Goal: Task Accomplishment & Management: Manage account settings

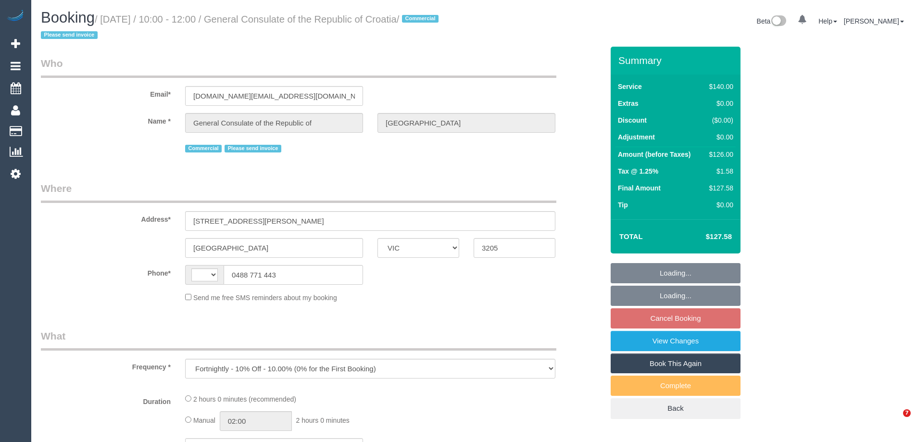
select select "VIC"
select select "string:AU"
select select "number:28"
select select "number:14"
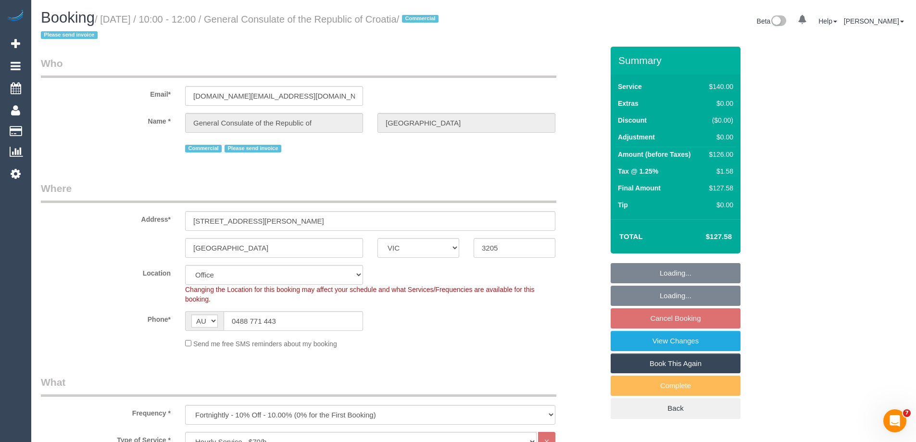
select select "object:875"
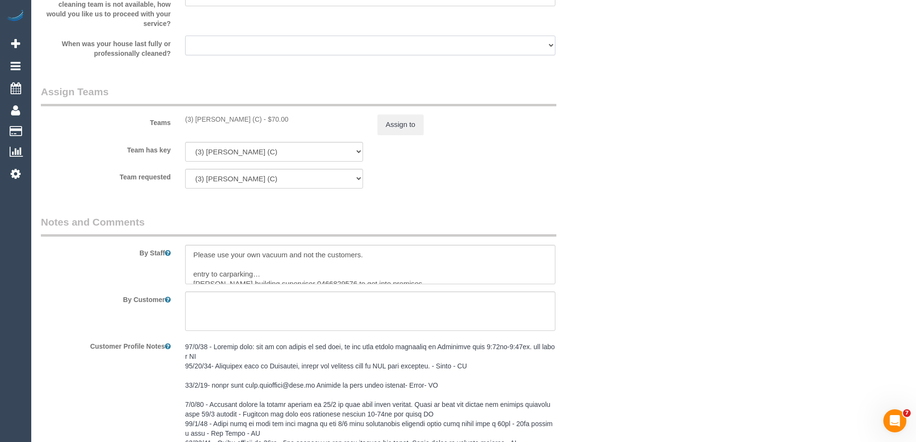
scroll to position [1037, 0]
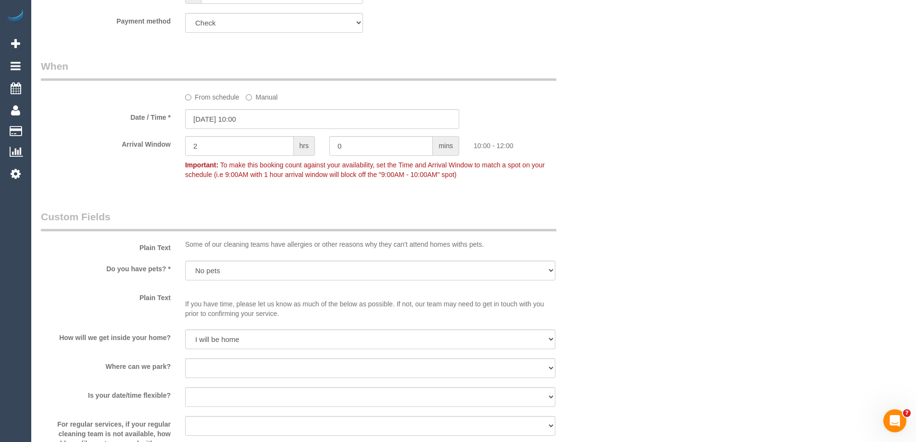
drag, startPoint x: 212, startPoint y: 125, endPoint x: 207, endPoint y: 124, distance: 5.0
click at [212, 125] on div "Who Email* gkrh.melbourne@mvep.hr Name * General Consulate of the Republic of C…" at bounding box center [322, 70] width 577 height 2120
click at [207, 116] on input "16/10/2025 10:00" at bounding box center [322, 119] width 274 height 20
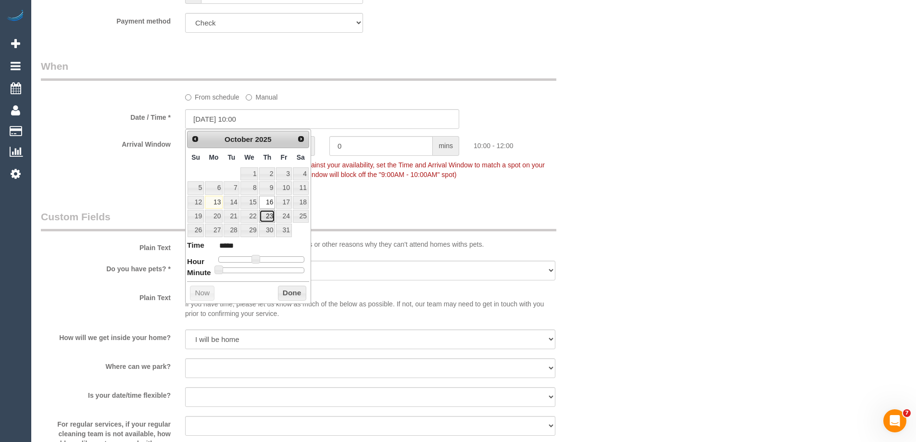
click at [269, 215] on link "23" at bounding box center [267, 216] width 16 height 13
type input "23/10/2025 10:00"
click at [575, 100] on div "From schedule Manual" at bounding box center [322, 80] width 577 height 43
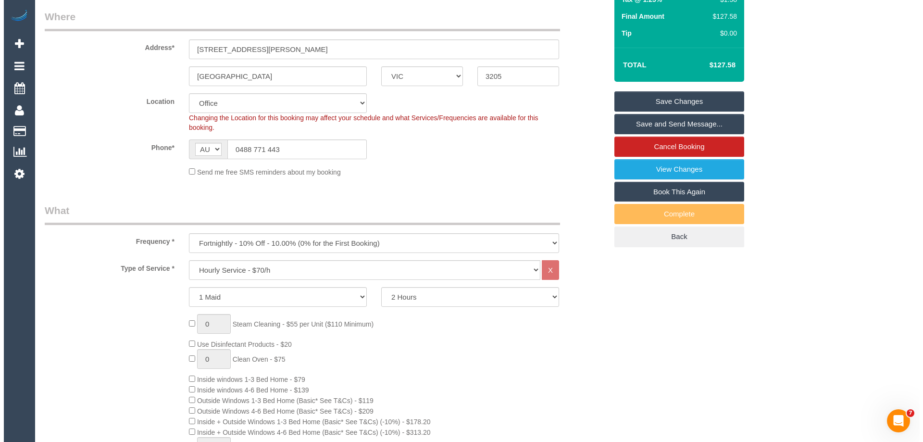
scroll to position [0, 0]
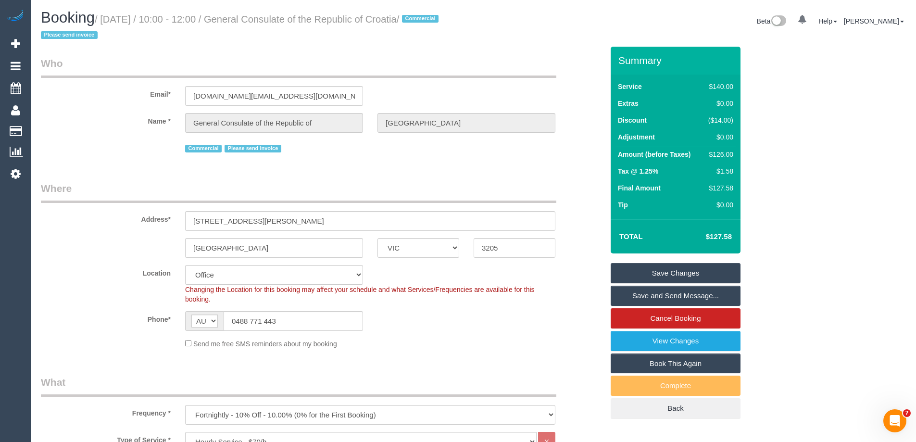
click at [623, 278] on link "Save Changes" at bounding box center [676, 273] width 130 height 20
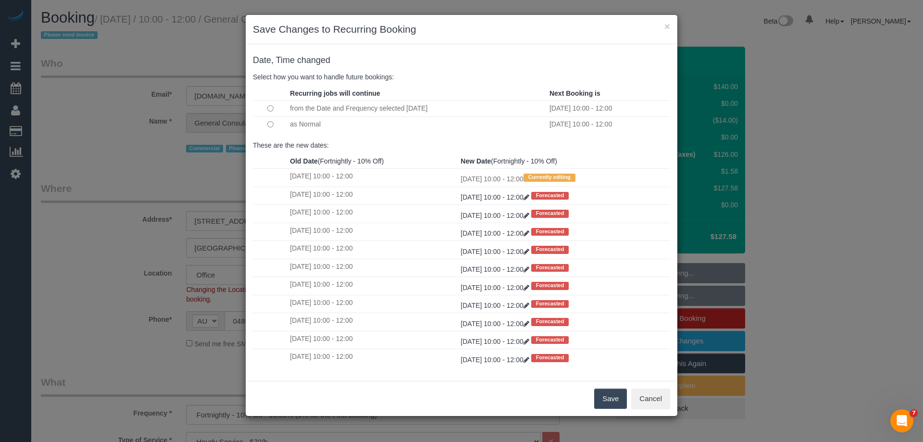
click at [603, 394] on button "Save" at bounding box center [610, 398] width 33 height 20
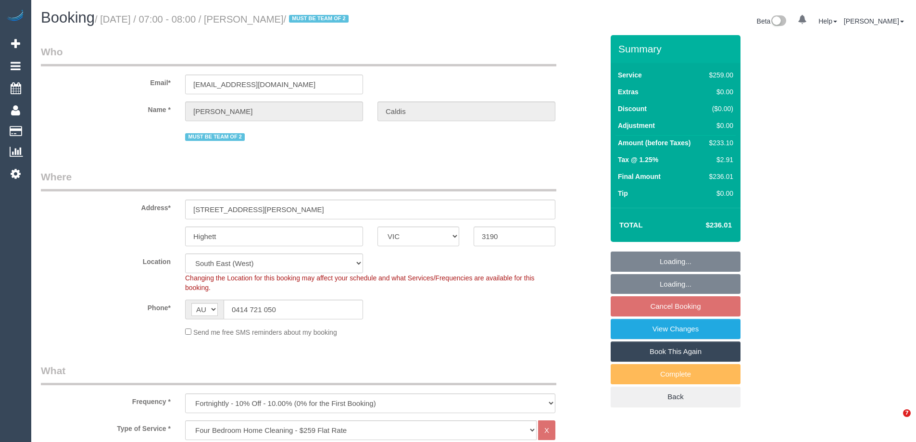
select select "VIC"
select select "string:stripe-pm_1OKfCA2GScqysDRVk3QOHVkQ"
select select "number:28"
select select "number:14"
select select "number:19"
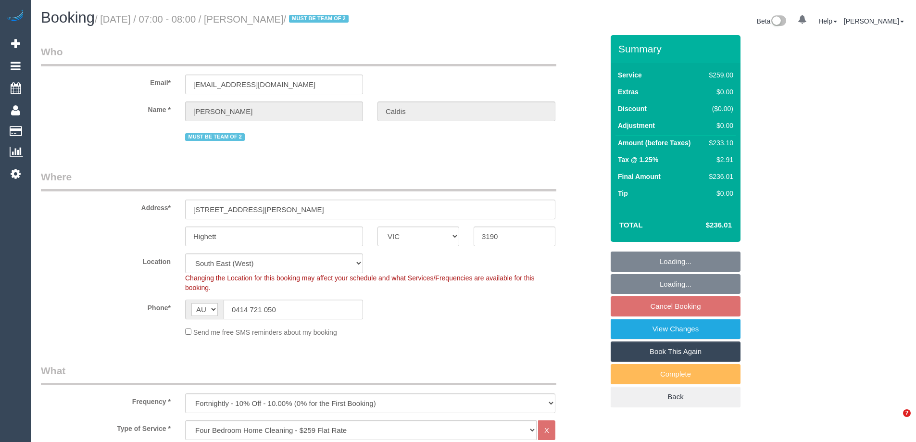
select select "number:36"
select select "number:35"
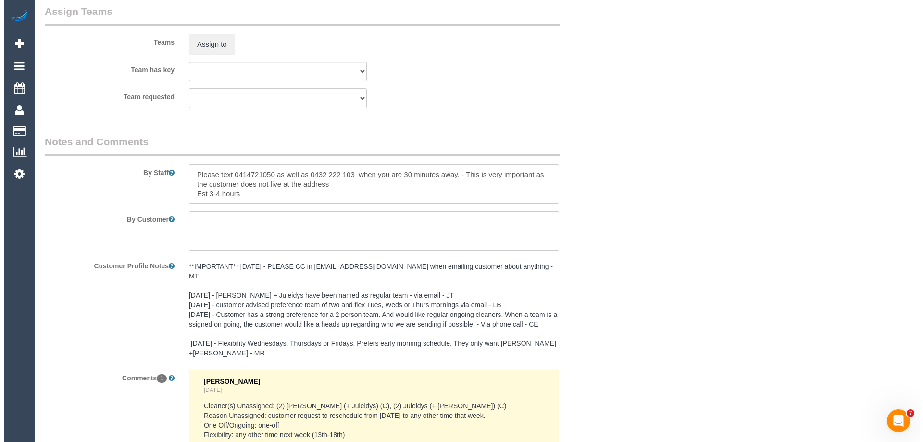
scroll to position [1556, 0]
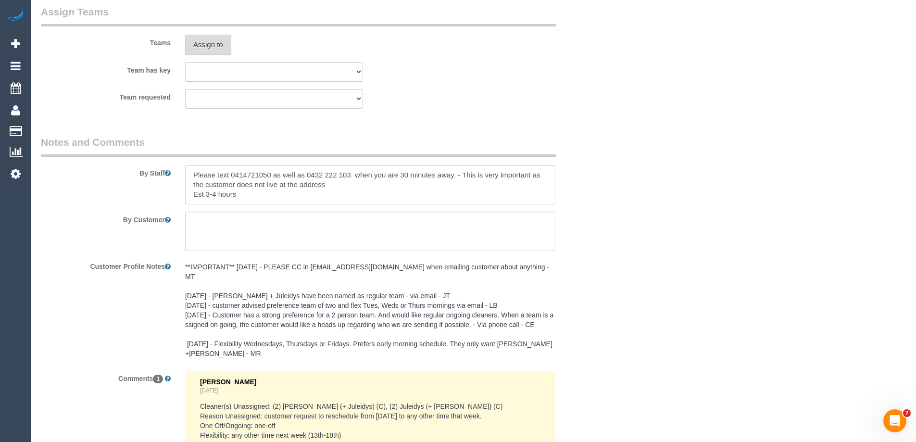
click at [205, 46] on button "Assign to" at bounding box center [208, 45] width 46 height 20
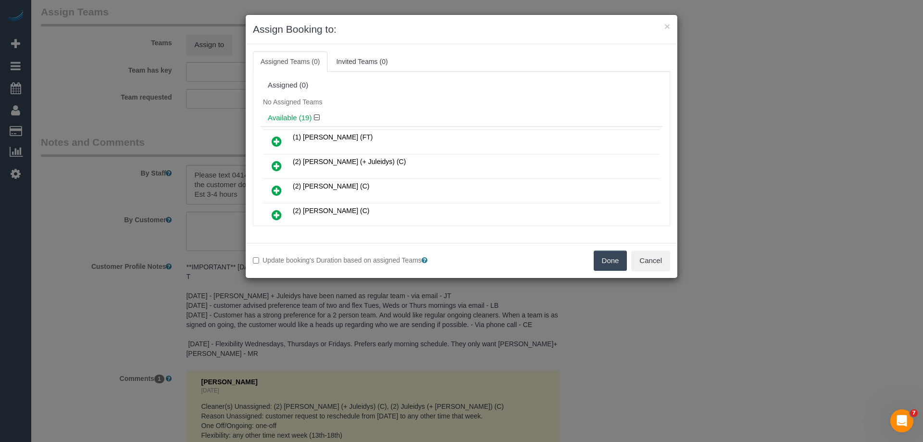
click at [283, 162] on link at bounding box center [276, 166] width 23 height 19
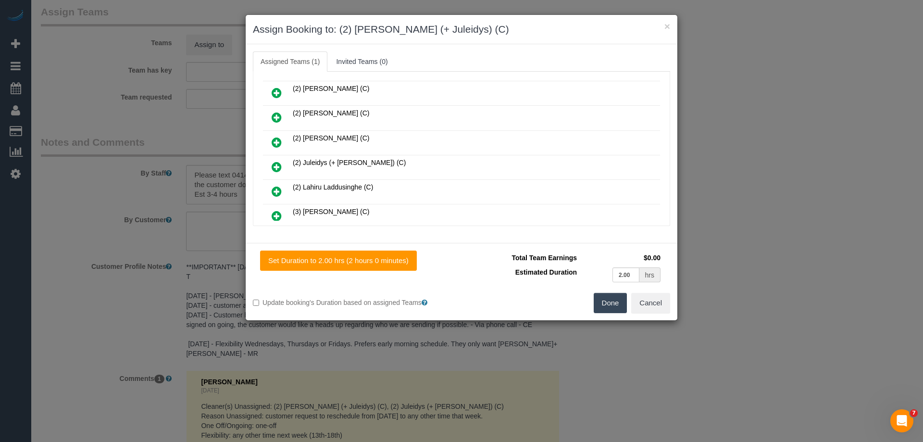
click at [277, 163] on icon at bounding box center [277, 167] width 10 height 12
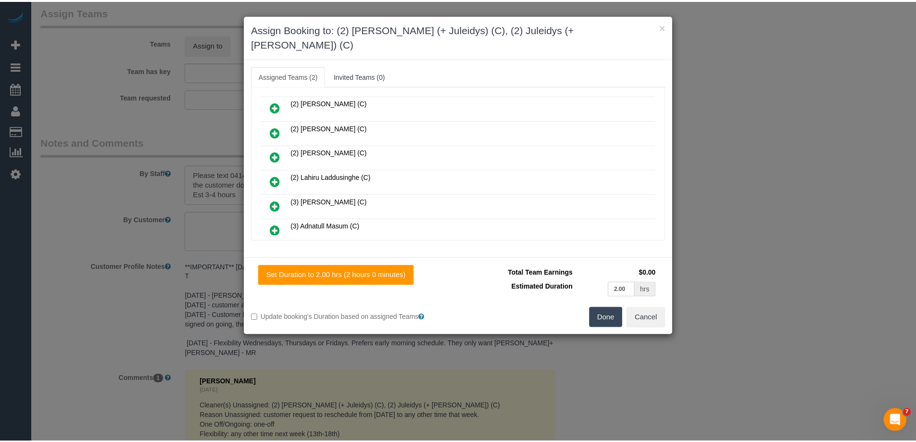
scroll to position [0, 0]
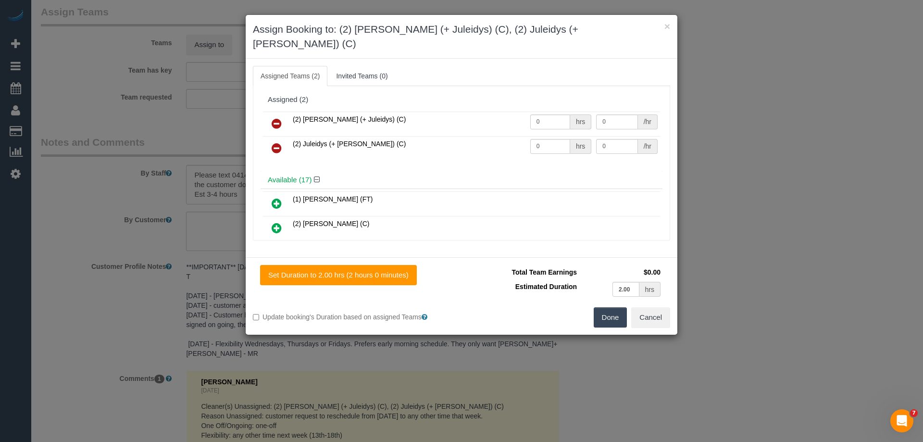
click at [626, 309] on button "Done" at bounding box center [611, 317] width 34 height 20
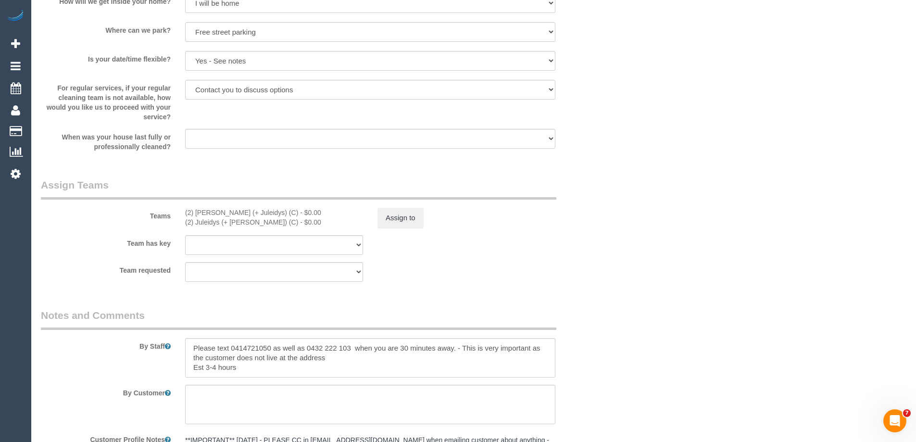
scroll to position [1587, 0]
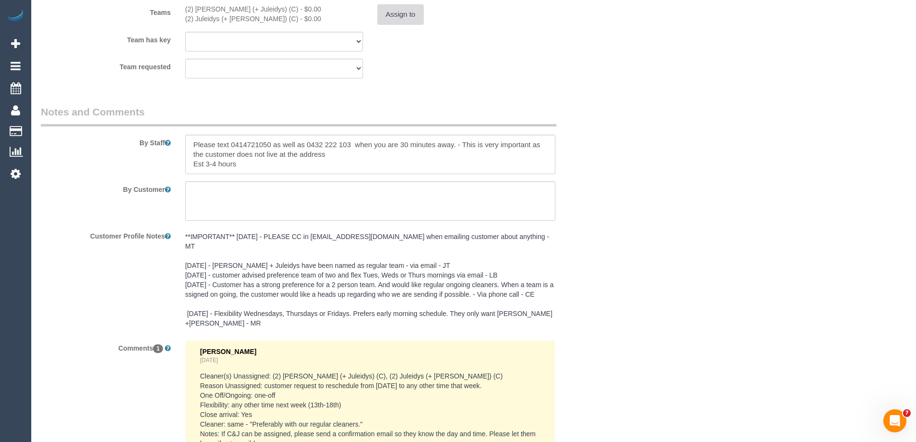
click at [394, 22] on button "Assign to" at bounding box center [400, 14] width 46 height 20
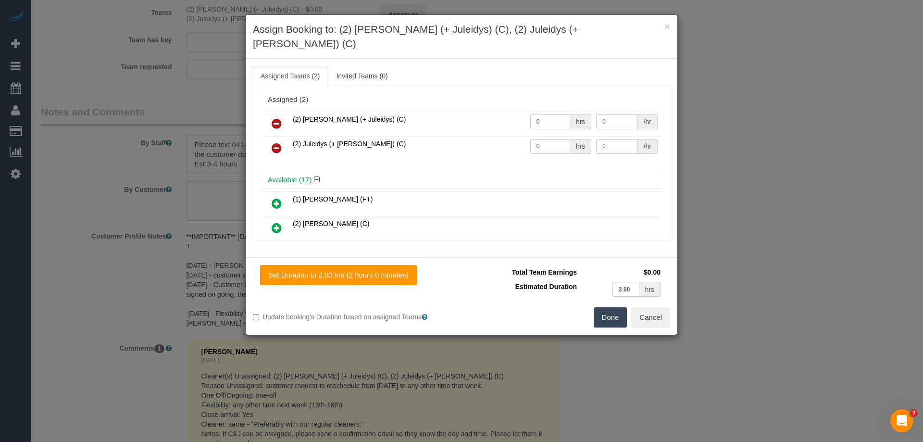
drag, startPoint x: 552, startPoint y: 107, endPoint x: 497, endPoint y: 100, distance: 55.3
click at [497, 112] on tr "(2) Cris (+ Juleidys) (C) 0 hrs 0 /hr" at bounding box center [461, 124] width 397 height 25
type input "7"
drag, startPoint x: 545, startPoint y: 129, endPoint x: 514, endPoint y: 116, distance: 33.4
click at [514, 117] on tbody "(2) Cris (+ Juleidys) (C) 7 hrs 0 /hr (2) Juleidys (+ Cris) (C) 0 hrs 0 /hr" at bounding box center [461, 136] width 397 height 49
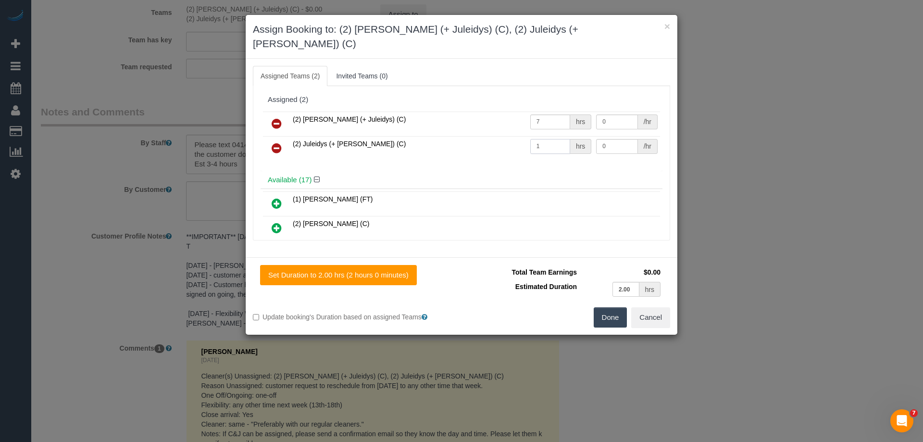
type input "1"
drag, startPoint x: 516, startPoint y: 107, endPoint x: 473, endPoint y: 106, distance: 43.3
click at [473, 112] on tr "(2) Cris (+ Juleidys) (C) 7 hrs 0 /hr" at bounding box center [461, 124] width 397 height 25
type input "1"
drag, startPoint x: 603, startPoint y: 108, endPoint x: 548, endPoint y: 103, distance: 55.1
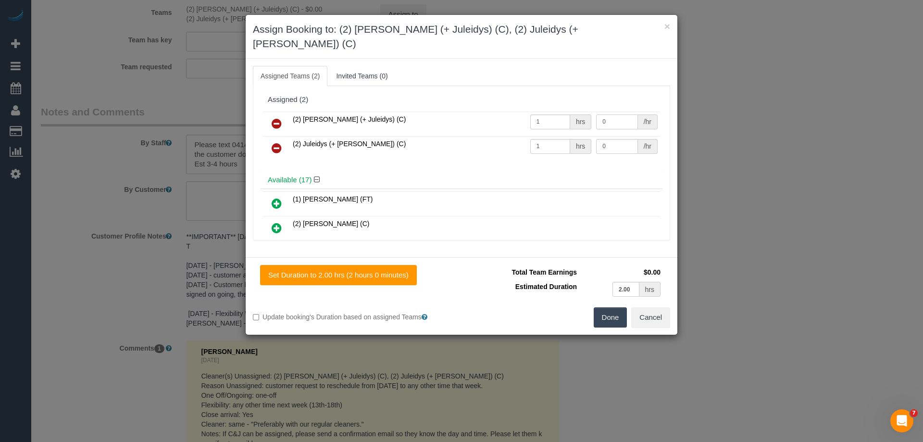
click at [560, 112] on tr "(2) Cris (+ Juleidys) (C) 1 hrs 0 /hr" at bounding box center [461, 124] width 397 height 25
type input "75"
drag, startPoint x: 612, startPoint y: 130, endPoint x: 537, endPoint y: 123, distance: 75.8
click at [576, 136] on tr "(2) Juleidys (+ Cris) (C) 1 hrs 0 /hr" at bounding box center [461, 148] width 397 height 25
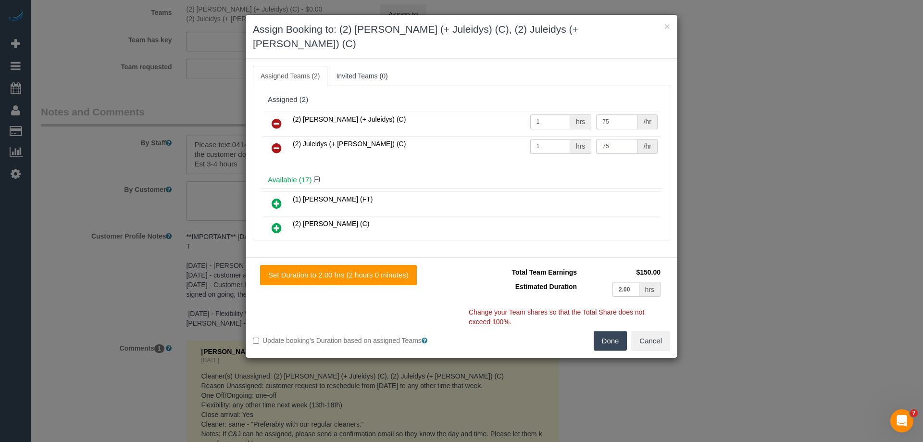
type input "75"
click at [610, 331] on button "Done" at bounding box center [611, 341] width 34 height 20
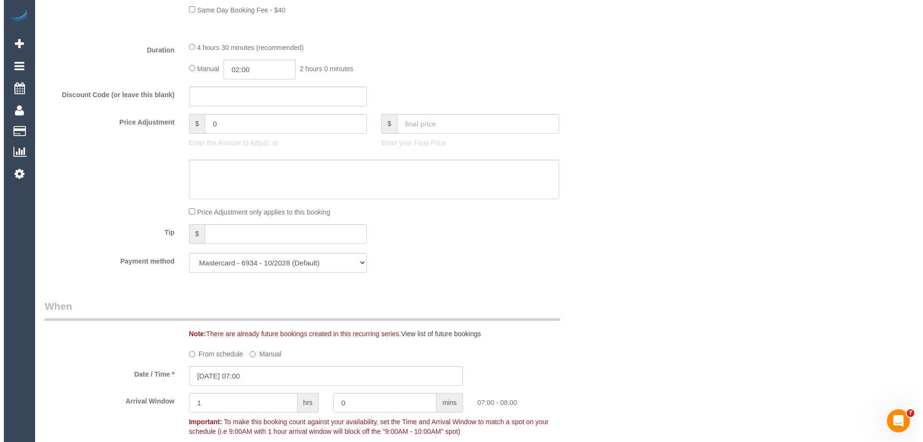
scroll to position [0, 0]
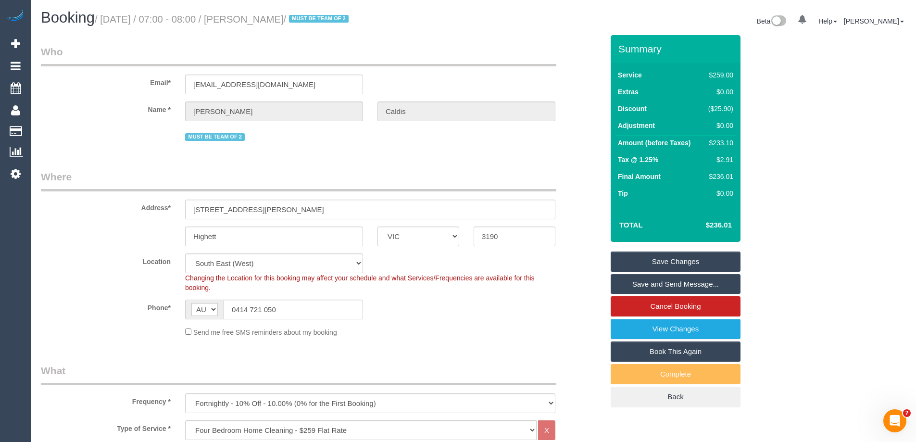
drag, startPoint x: 303, startPoint y: 24, endPoint x: 251, endPoint y: 20, distance: 52.1
click at [251, 20] on small "/ October 16, 2025 / 07:00 - 08:00 / Leon Caldis / MUST BE TEAM OF 2" at bounding box center [223, 19] width 257 height 11
copy small "Leon Caldis"
click at [646, 286] on link "Save and Send Message..." at bounding box center [676, 284] width 130 height 20
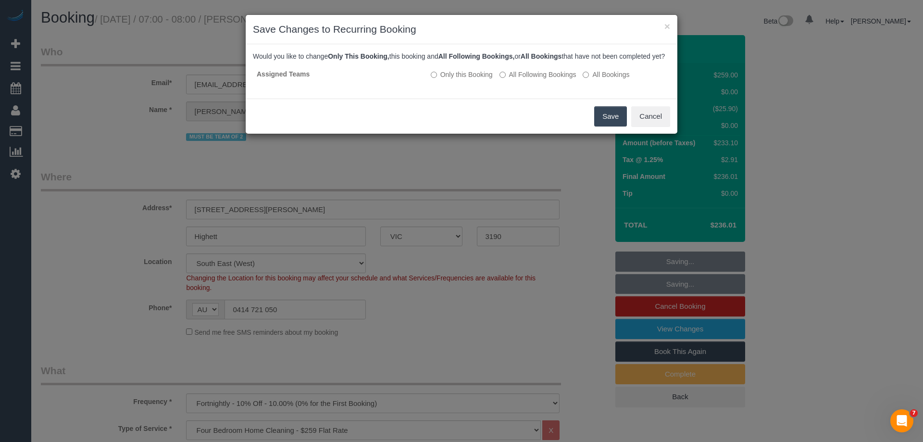
click at [602, 126] on button "Save" at bounding box center [610, 116] width 33 height 20
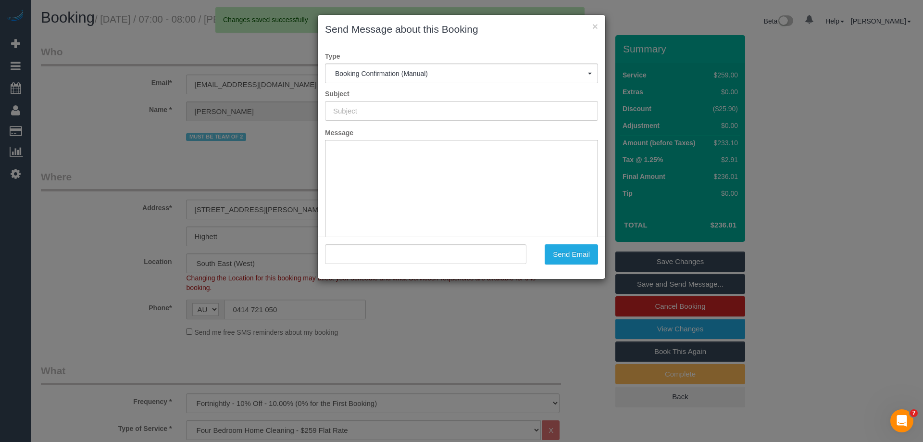
type input "Booking Confirmed"
type input ""Leon Caldis" <leoncaldis@hotmail.com>"
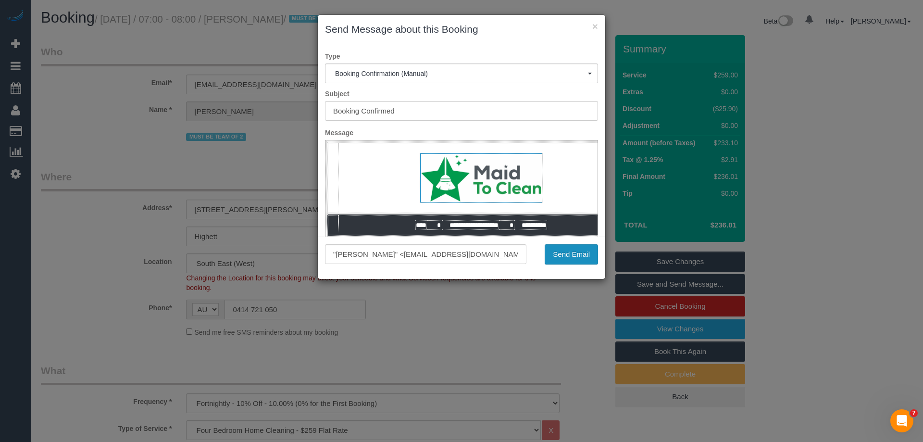
click at [562, 252] on button "Send Email" at bounding box center [571, 254] width 53 height 20
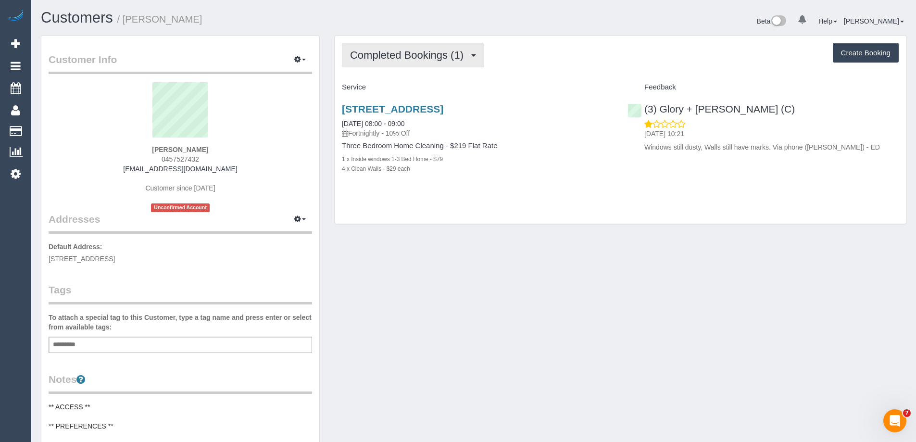
click at [390, 58] on span "Completed Bookings (1)" at bounding box center [409, 55] width 118 height 12
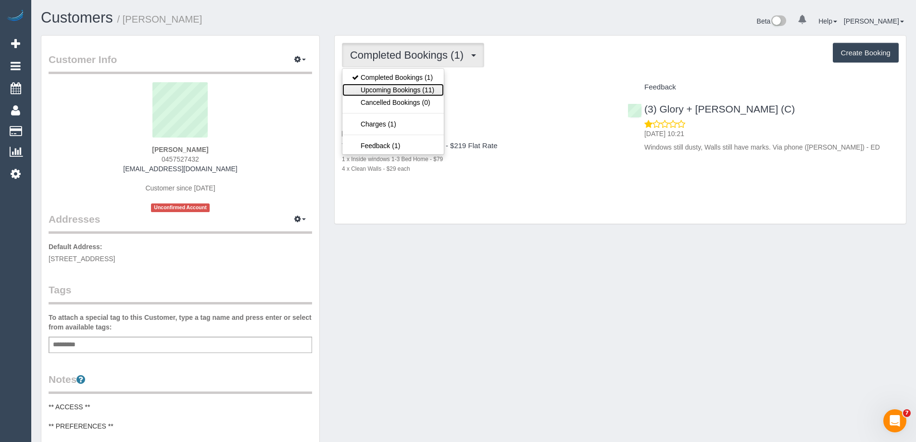
click at [405, 93] on link "Upcoming Bookings (11)" at bounding box center [392, 90] width 101 height 12
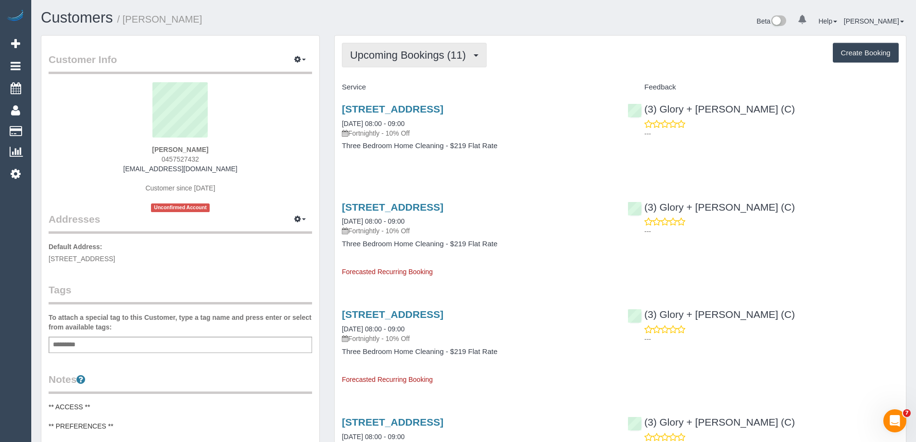
click at [379, 57] on span "Upcoming Bookings (11)" at bounding box center [410, 55] width 121 height 12
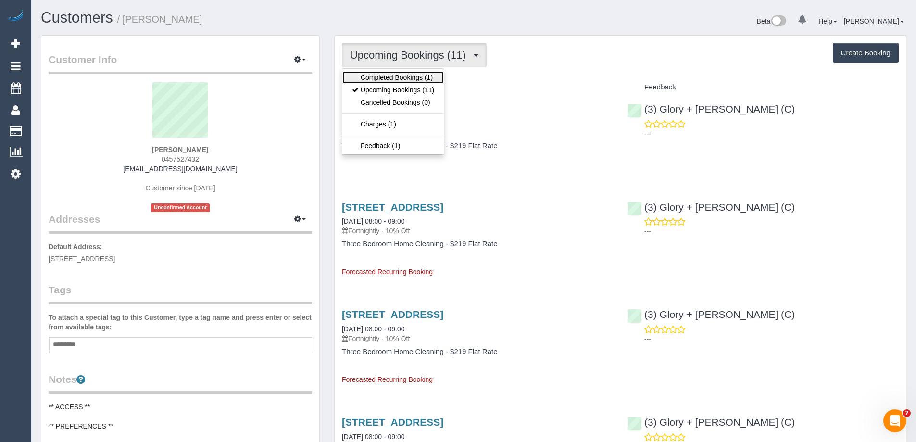
click at [385, 78] on link "Completed Bookings (1)" at bounding box center [392, 77] width 101 height 12
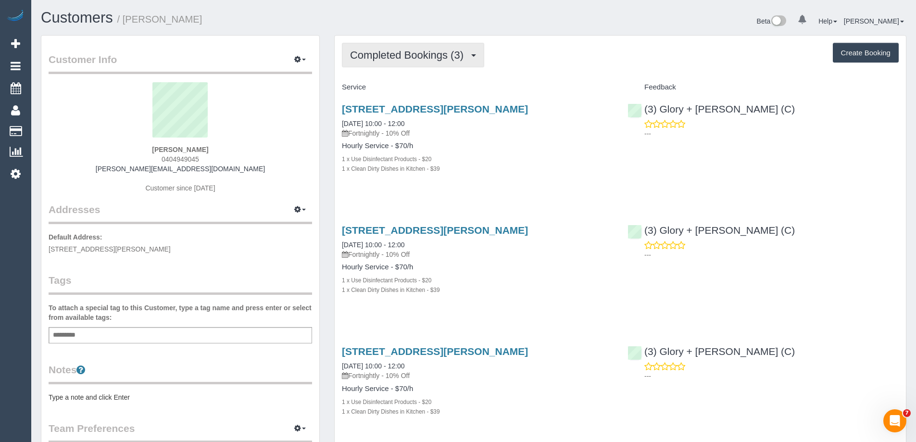
click at [417, 56] on span "Completed Bookings (3)" at bounding box center [409, 55] width 118 height 12
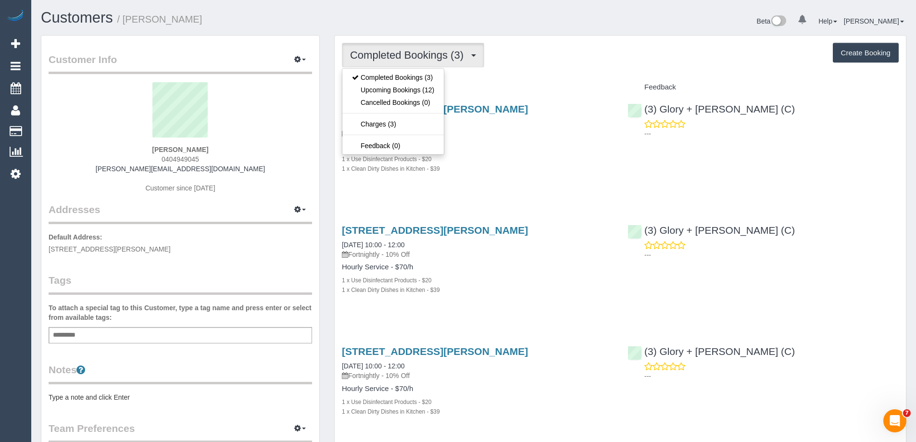
click at [556, 79] on div "Service" at bounding box center [478, 87] width 286 height 16
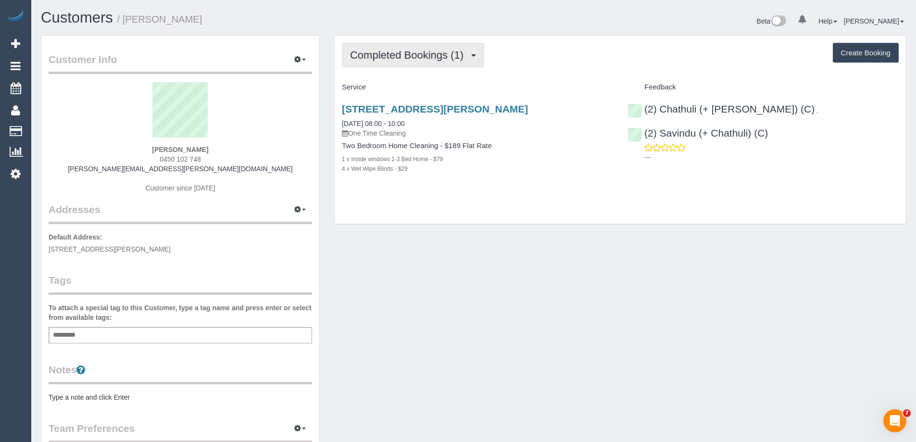
click at [387, 59] on span "Completed Bookings (1)" at bounding box center [409, 55] width 118 height 12
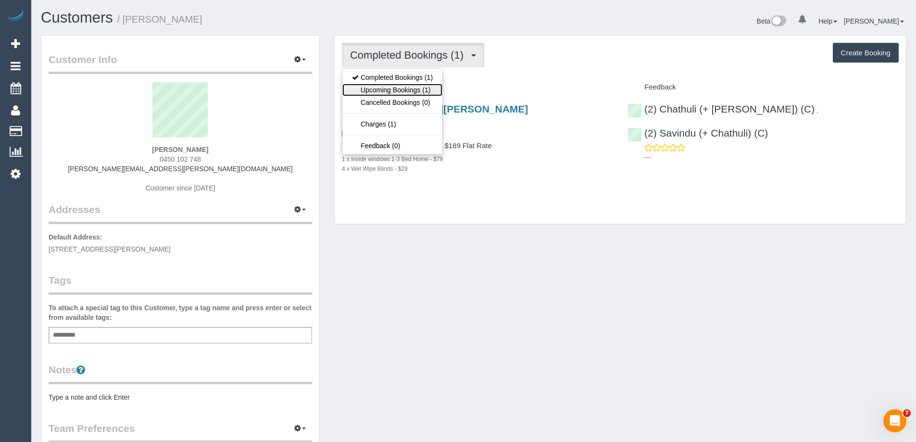
click at [421, 94] on link "Upcoming Bookings (1)" at bounding box center [392, 90] width 100 height 12
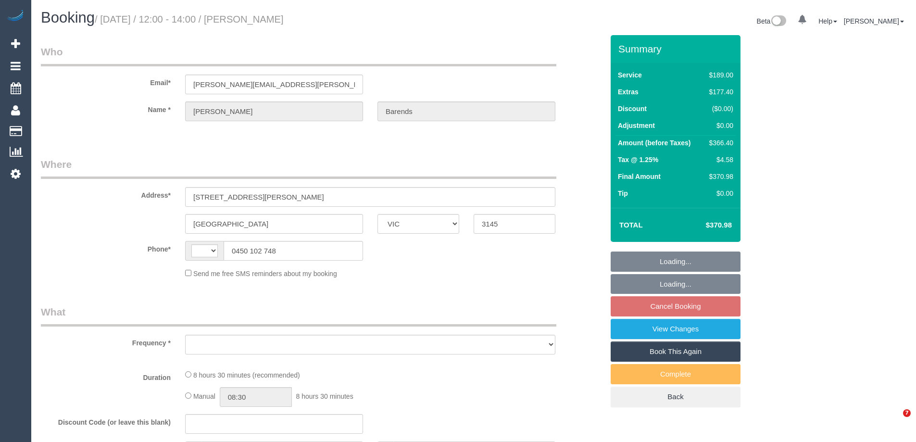
select select "VIC"
select select "object:296"
select select "string:stripe-pm_1SBYkf2GScqysDRVV6opHYZn"
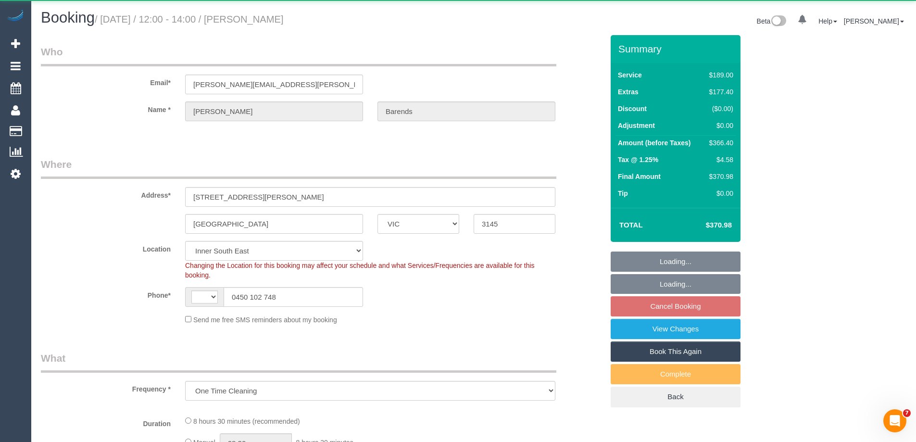
select select "object:652"
select select "string:AU"
select select "number:28"
select select "number:14"
select select "number:19"
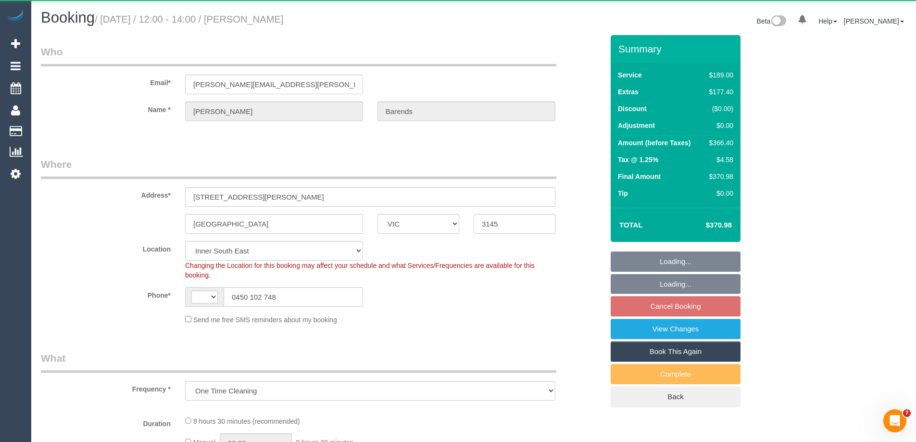
select select "number:24"
select select "number:12"
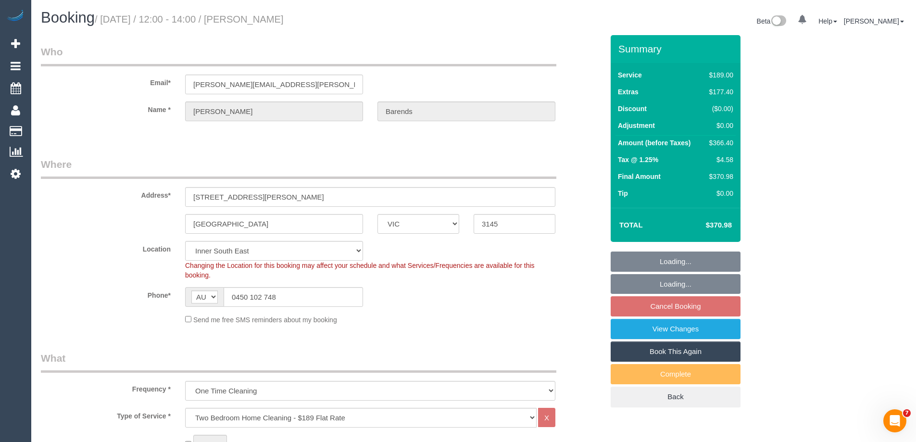
select select "spot4"
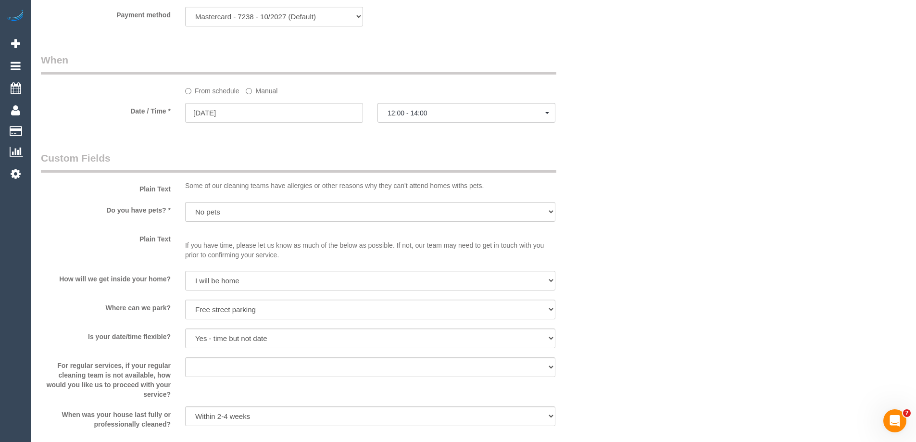
scroll to position [1498, 0]
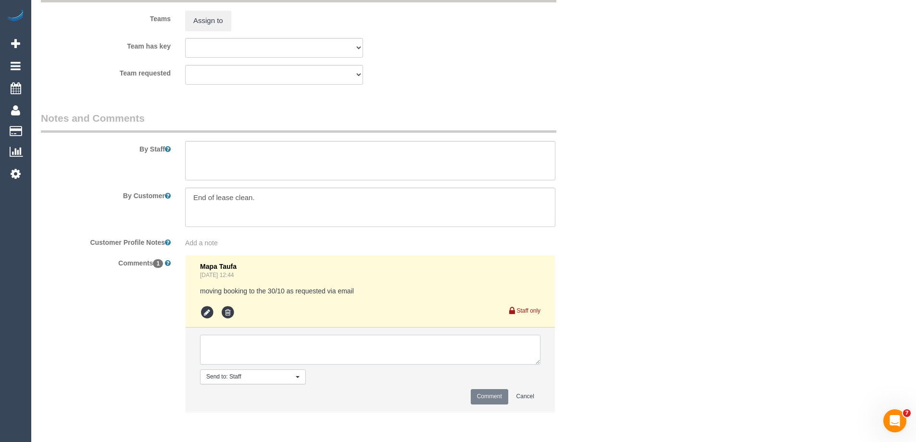
click at [230, 347] on textarea at bounding box center [370, 350] width 340 height 30
type textarea "Chamira + Ishini - Pending"
click at [486, 400] on button "Comment" at bounding box center [489, 396] width 37 height 15
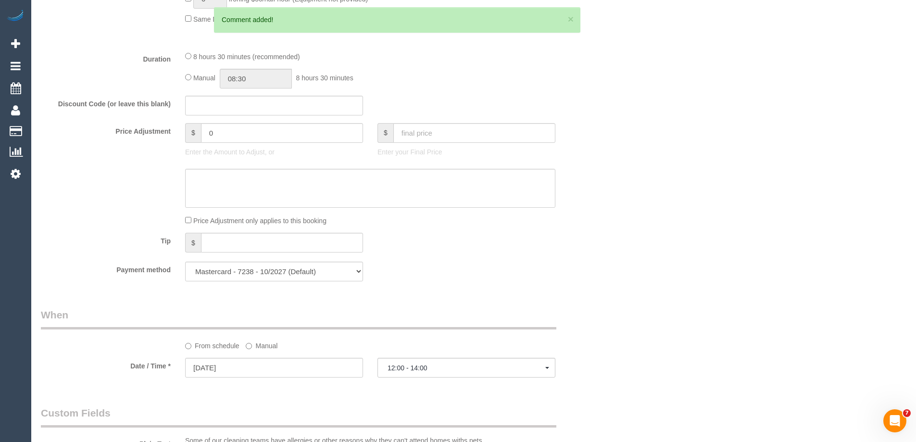
scroll to position [0, 0]
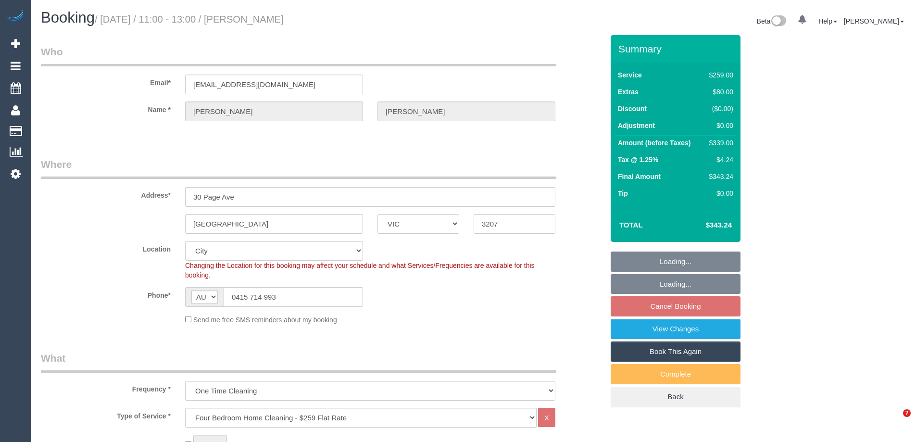
select select "VIC"
select select "object:680"
select select "number:27"
select select "number:14"
select select "number:19"
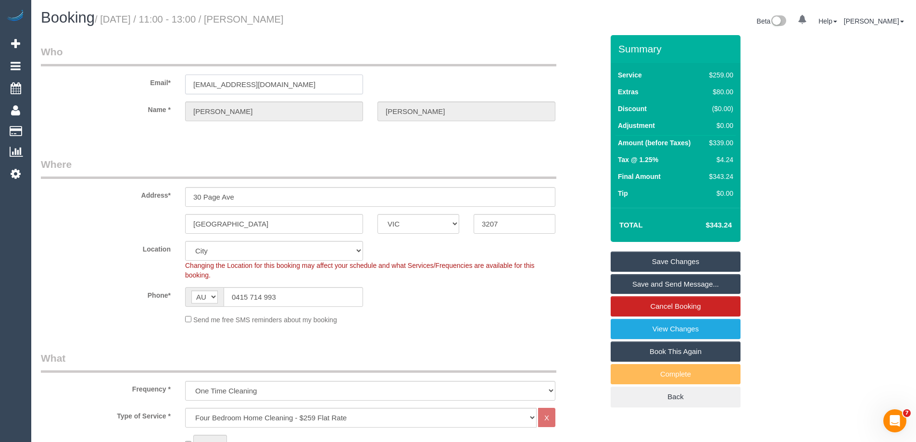
drag, startPoint x: 305, startPoint y: 78, endPoint x: 106, endPoint y: 75, distance: 199.1
click at [106, 75] on div "Email* bnjempire@gmail.com" at bounding box center [322, 70] width 577 height 50
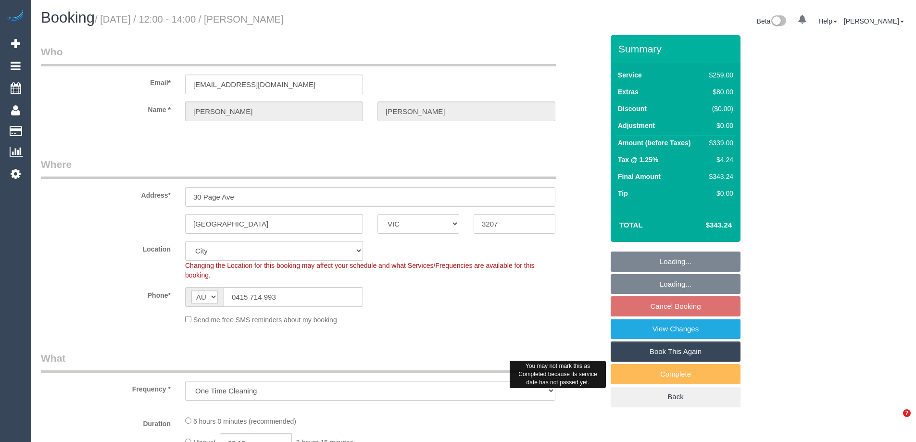
select select "VIC"
select select "object:829"
select select "string:stripe-pm_1R1Ece2GScqysDRVKfR6lVBc"
select select "number:27"
select select "number:14"
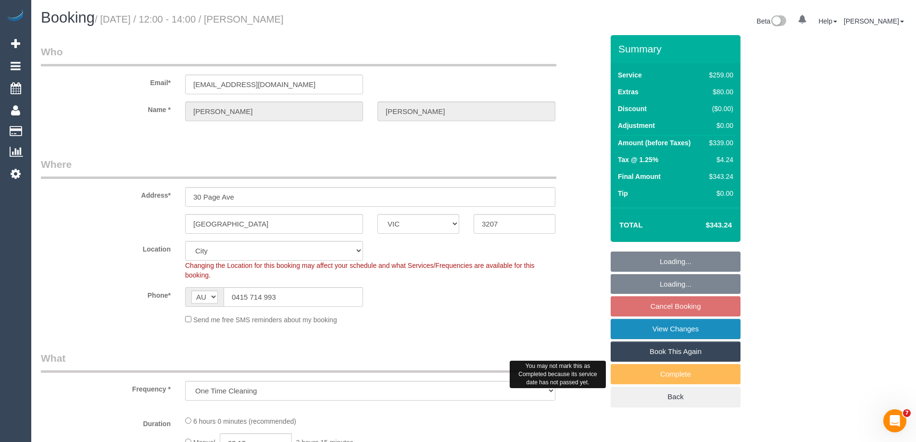
select select "number:19"
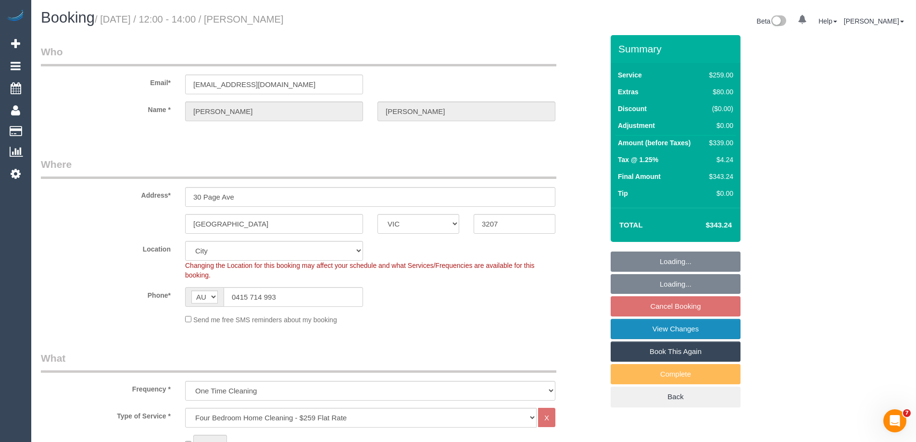
click at [668, 330] on link "View Changes" at bounding box center [676, 329] width 130 height 20
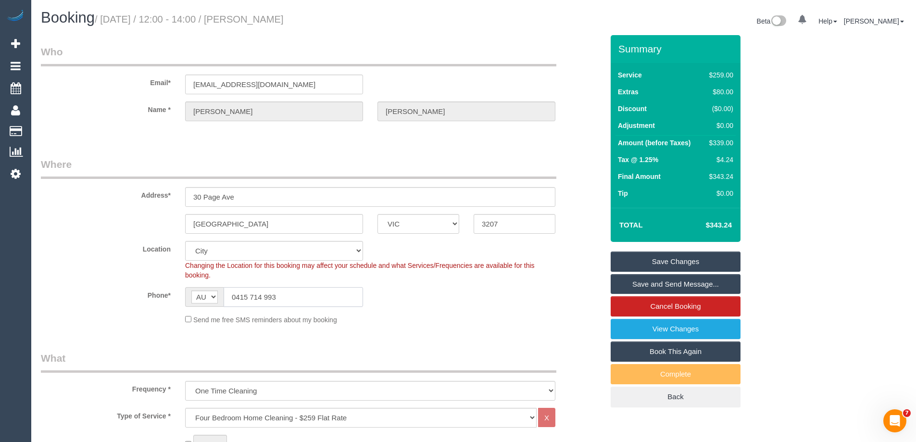
drag, startPoint x: 297, startPoint y: 293, endPoint x: 154, endPoint y: 292, distance: 142.8
click at [154, 292] on div "Phone* AF AL DZ AD AO AI AQ AG AR AM AW AU AT AZ BS BH BD BB BY BE BZ BJ BM BT …" at bounding box center [322, 297] width 577 height 20
click at [621, 329] on link "View Changes" at bounding box center [676, 329] width 130 height 20
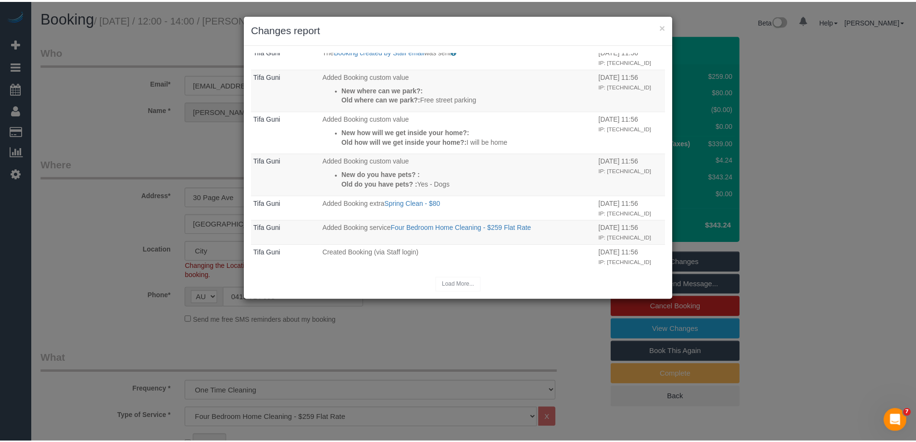
scroll to position [356, 0]
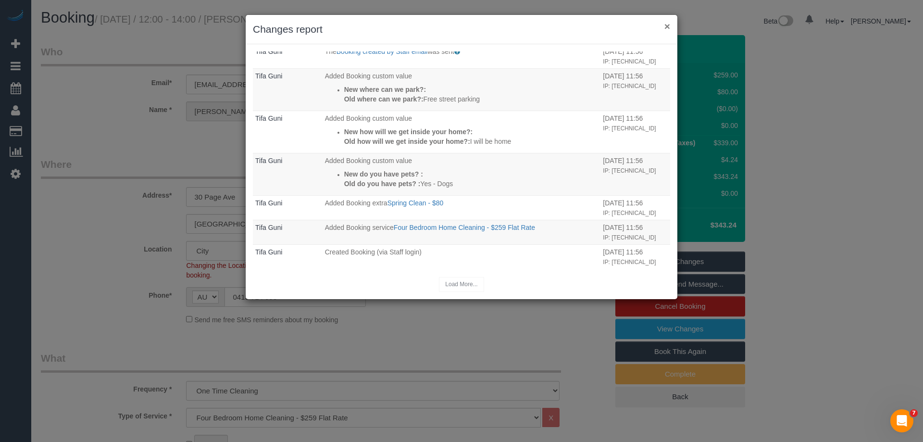
click at [665, 22] on button "×" at bounding box center [667, 26] width 6 height 10
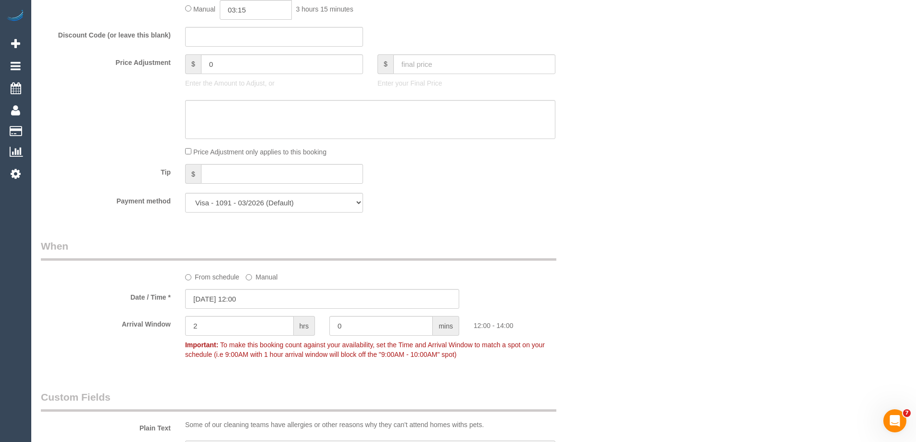
scroll to position [1010, 0]
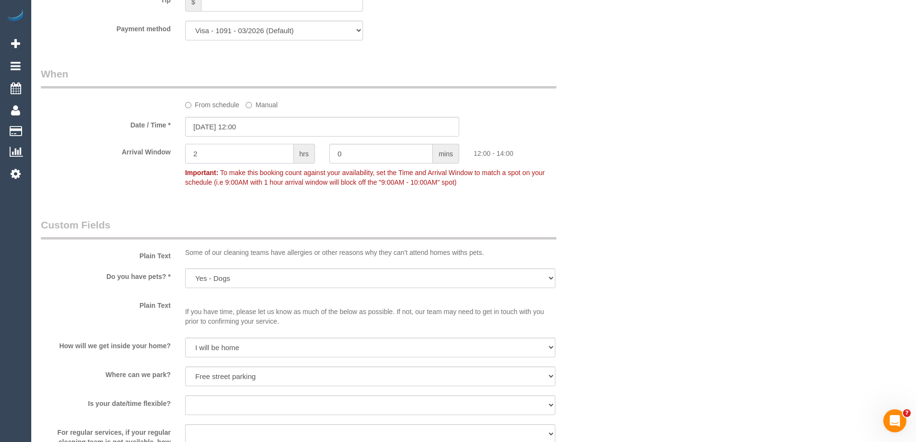
drag, startPoint x: 188, startPoint y: 151, endPoint x: 174, endPoint y: 151, distance: 14.4
click at [174, 151] on div "Arrival Window 2 hrs 0 mins 12:00 - 14:00 Important: To make this booking count…" at bounding box center [322, 168] width 577 height 48
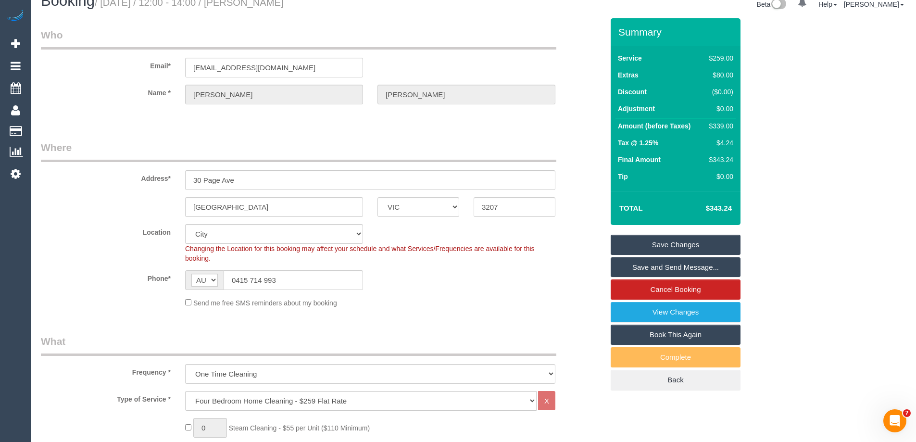
scroll to position [0, 0]
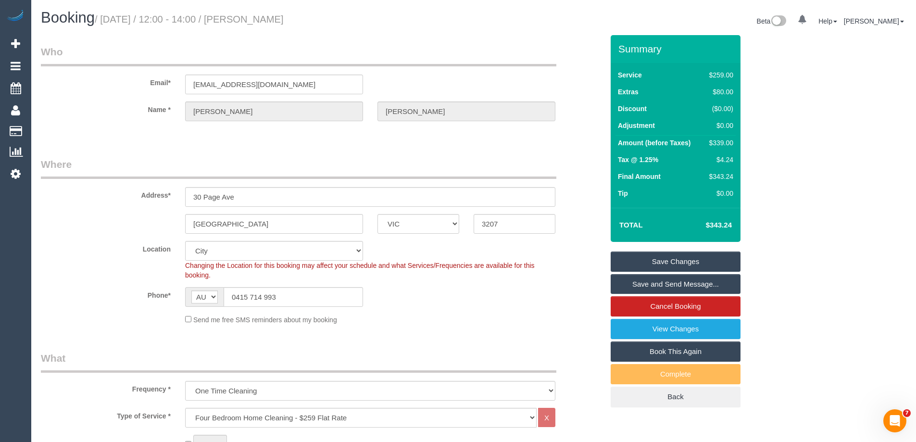
type input "1"
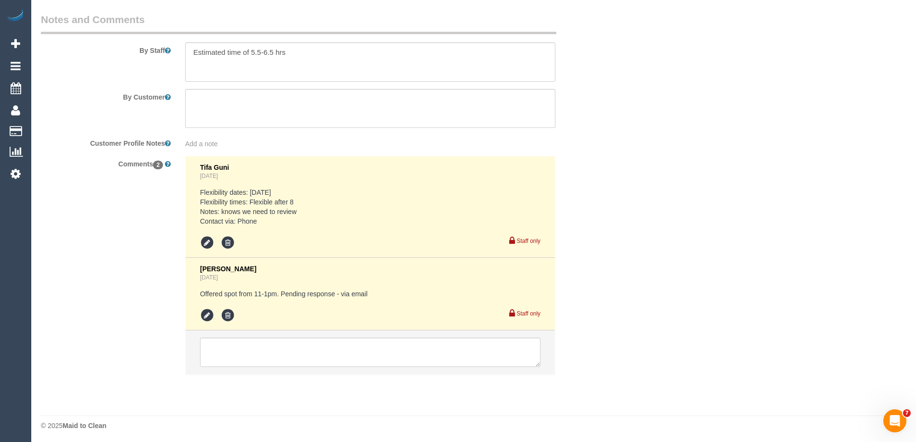
scroll to position [1652, 0]
click at [212, 312] on icon at bounding box center [207, 313] width 14 height 14
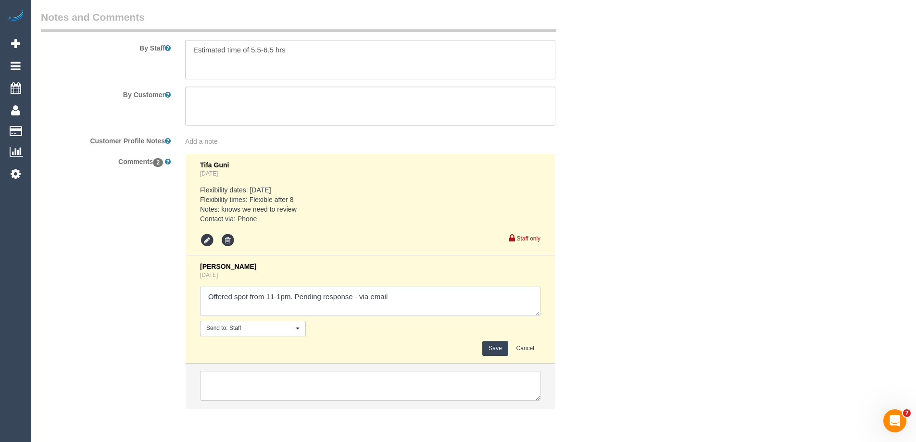
drag, startPoint x: 267, startPoint y: 294, endPoint x: 282, endPoint y: 294, distance: 14.4
click at [282, 294] on textarea at bounding box center [370, 302] width 340 height 30
click at [356, 297] on textarea at bounding box center [370, 302] width 340 height 30
type textarea "Offered spot from 12-1pm. Pending response - confirmed via email"
click at [490, 346] on button "Save" at bounding box center [494, 348] width 25 height 15
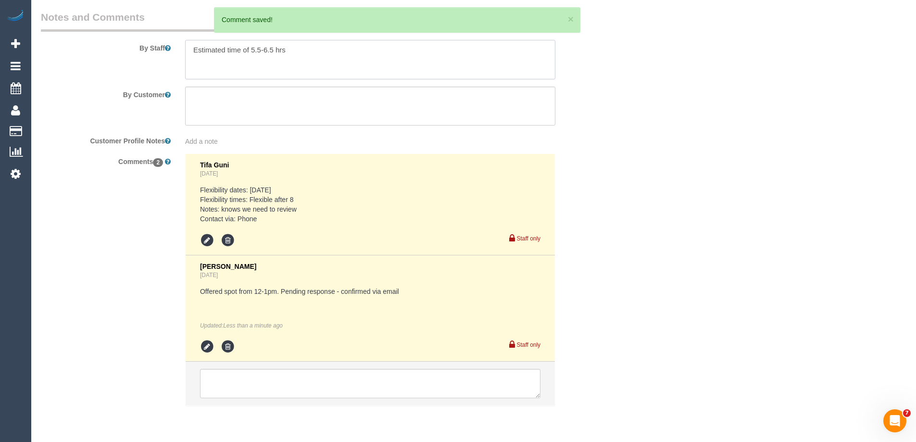
click at [304, 49] on textarea at bounding box center [370, 59] width 370 height 39
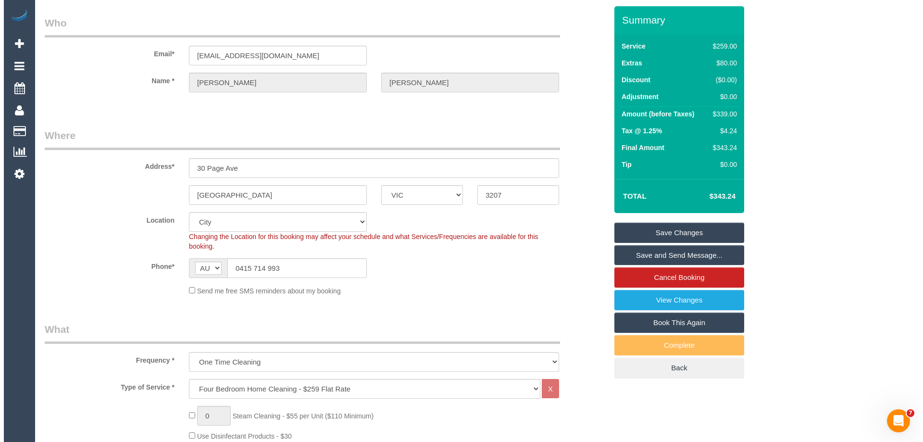
scroll to position [17, 0]
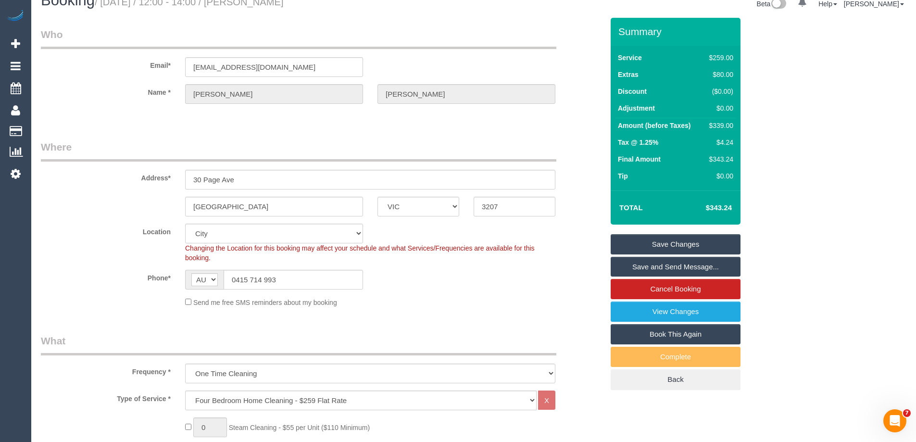
type textarea "Estimated time of 5.5-6.5 hrs. Please arrive as close to 12pm as possible"
click at [638, 264] on link "Save and Send Message..." at bounding box center [676, 267] width 130 height 20
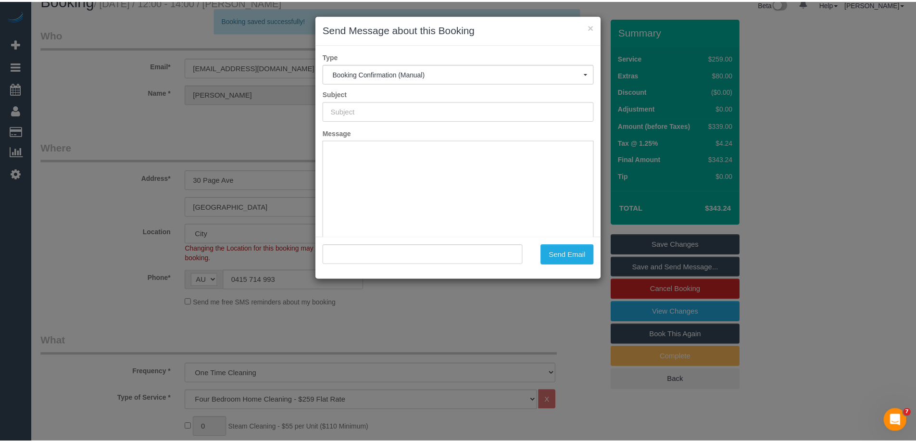
scroll to position [0, 0]
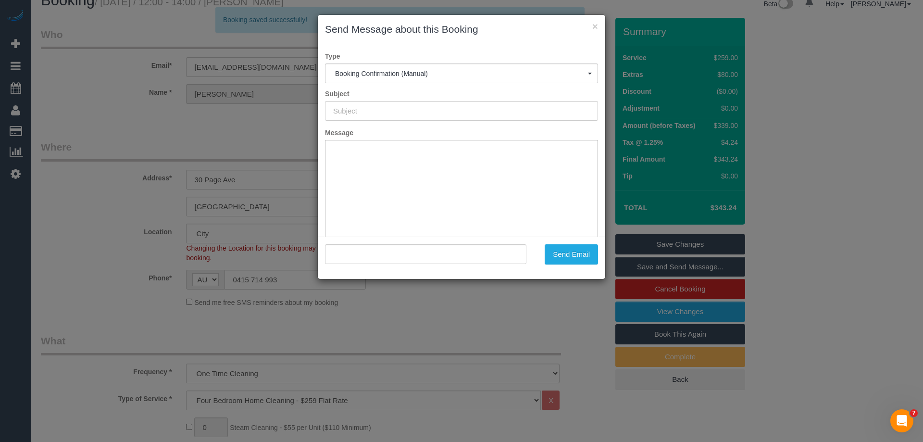
type input "Booking Confirmed"
type input ""Jodie Foster" <bnjempire@gmail.com>"
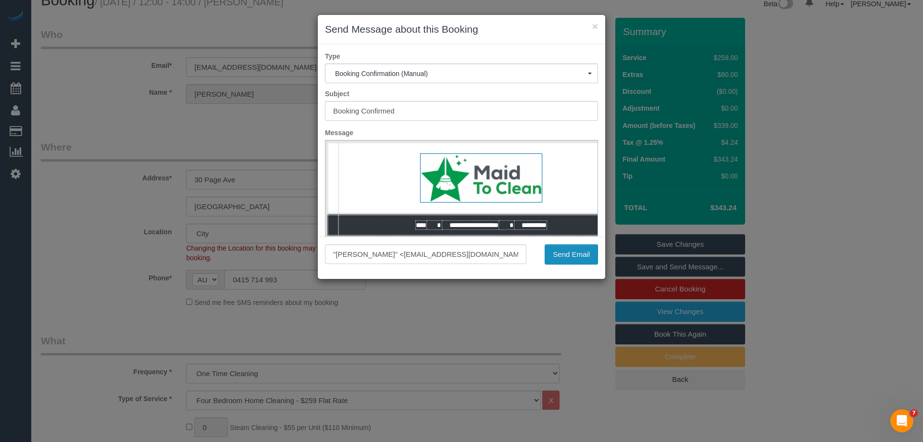
click at [560, 256] on button "Send Email" at bounding box center [571, 254] width 53 height 20
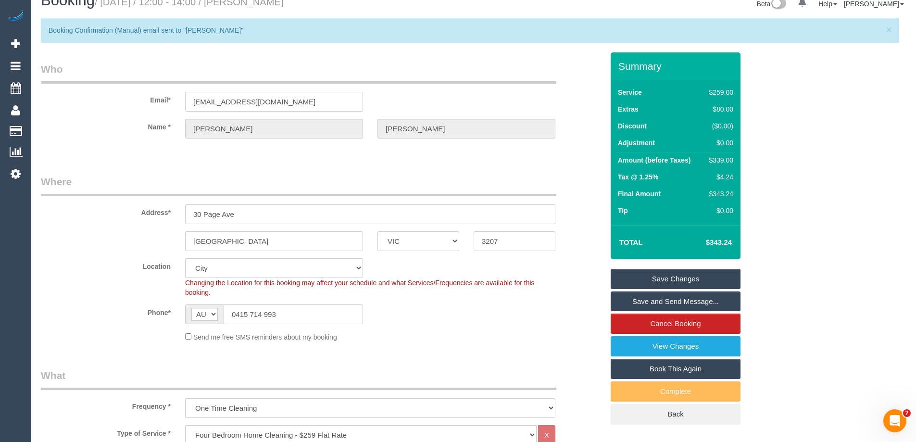
drag, startPoint x: 295, startPoint y: 98, endPoint x: 107, endPoint y: 95, distance: 187.5
click at [185, 92] on div "bnjempire@gmail.com" at bounding box center [274, 102] width 192 height 20
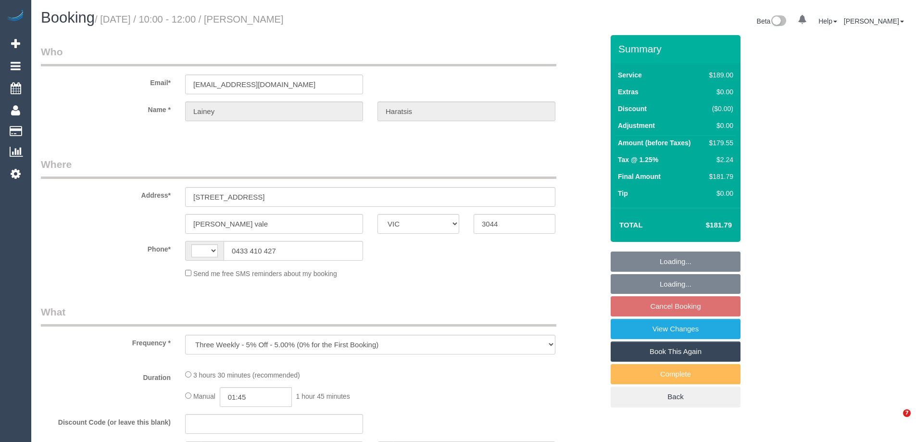
select select "VIC"
select select "string:stripe-pm_1RnH192GScqysDRVJHnQNmPs"
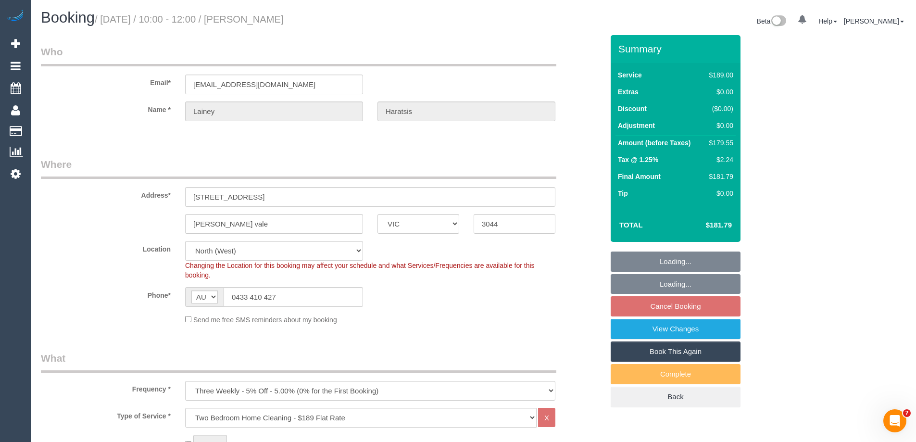
select select "string:AU"
select select "spot3"
select select "object:1472"
select select "number:27"
select select "number:15"
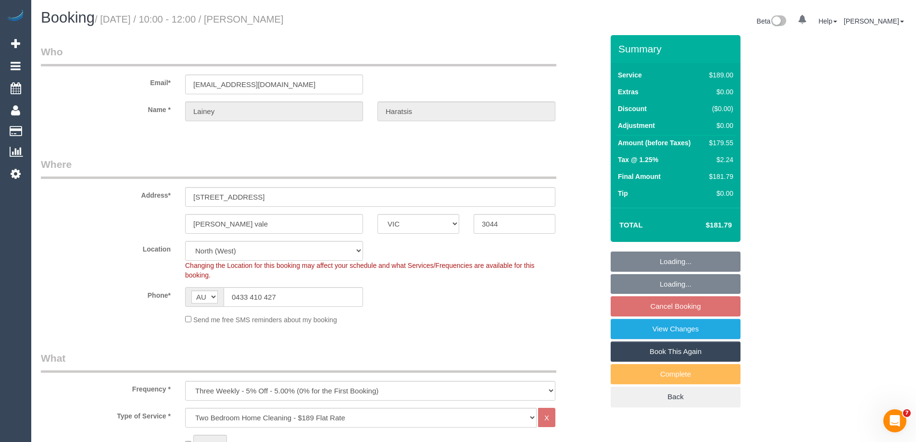
select select "number:18"
select select "number:25"
select select "number:35"
select select "number:11"
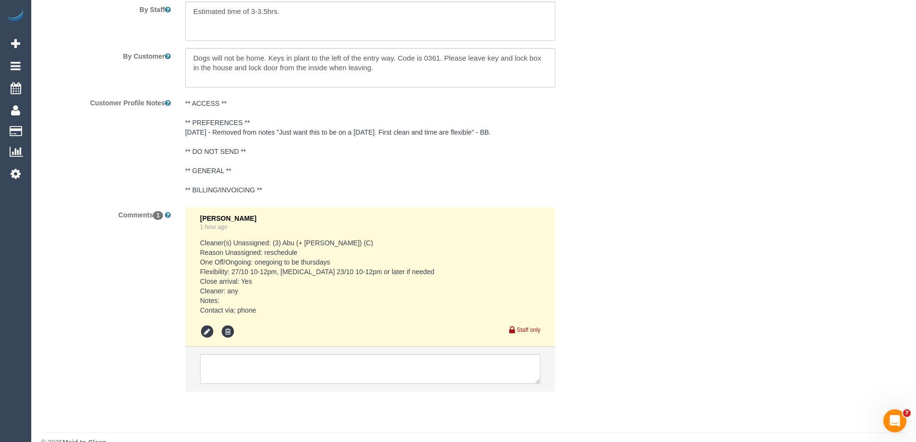
scroll to position [1674, 0]
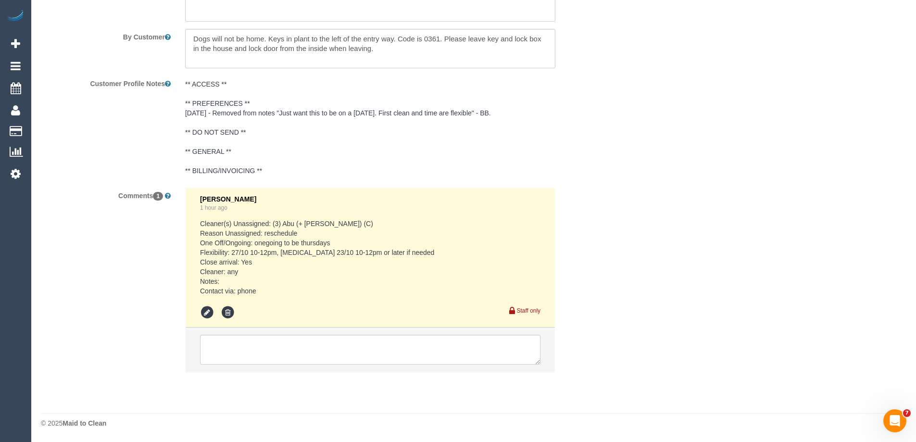
click at [407, 228] on pre "Cleaner(s) Unassigned: (3) Abu (+ Hamim) (C) Reason Unassigned: reschedule One …" at bounding box center [370, 257] width 340 height 77
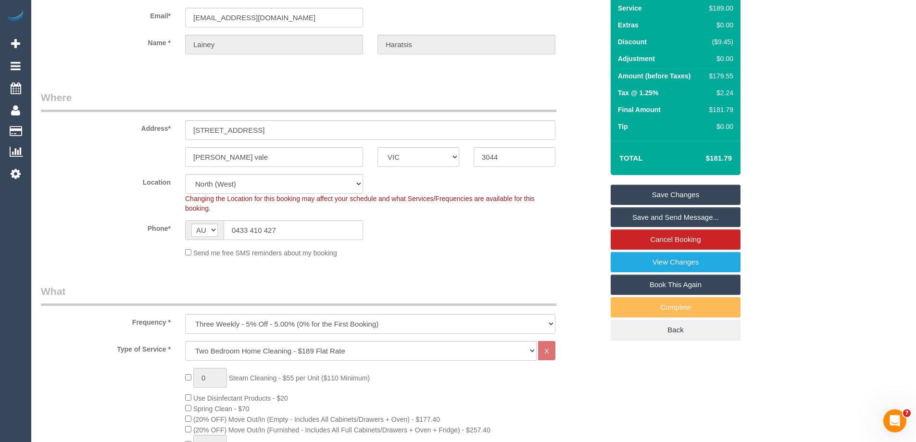
scroll to position [39, 0]
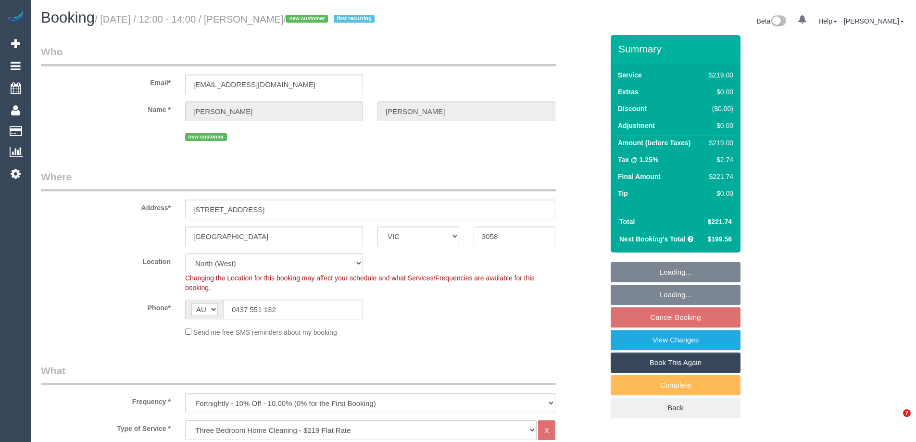
select select "VIC"
select select "number:29"
select select "number:16"
select select "number:19"
select select "number:24"
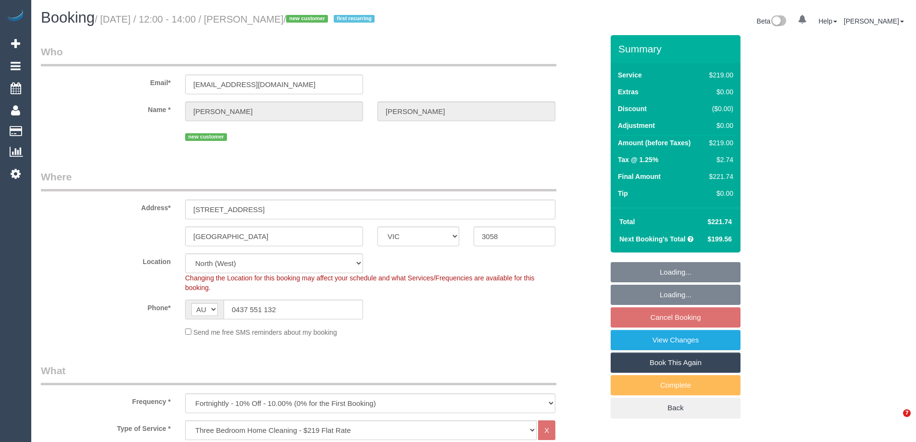
select select "number:34"
select select "number:11"
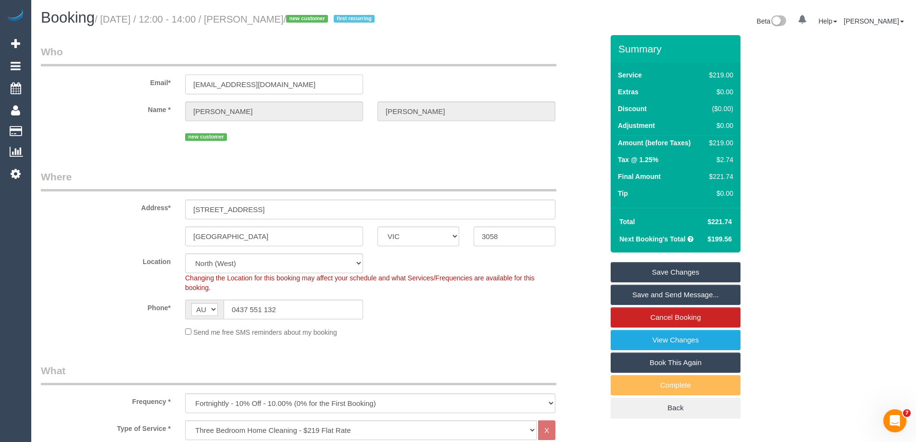
drag, startPoint x: 302, startPoint y: 86, endPoint x: 106, endPoint y: 85, distance: 195.7
click at [106, 85] on div "Email* [EMAIL_ADDRESS][DOMAIN_NAME]" at bounding box center [322, 70] width 577 height 50
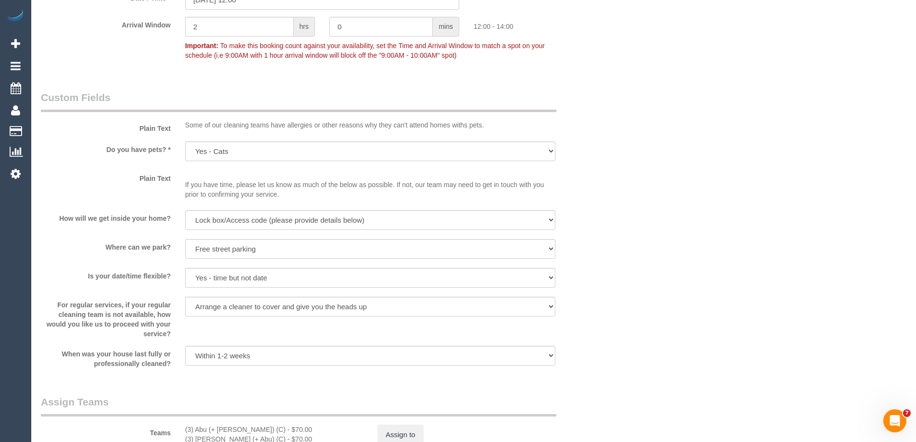
scroll to position [1491, 0]
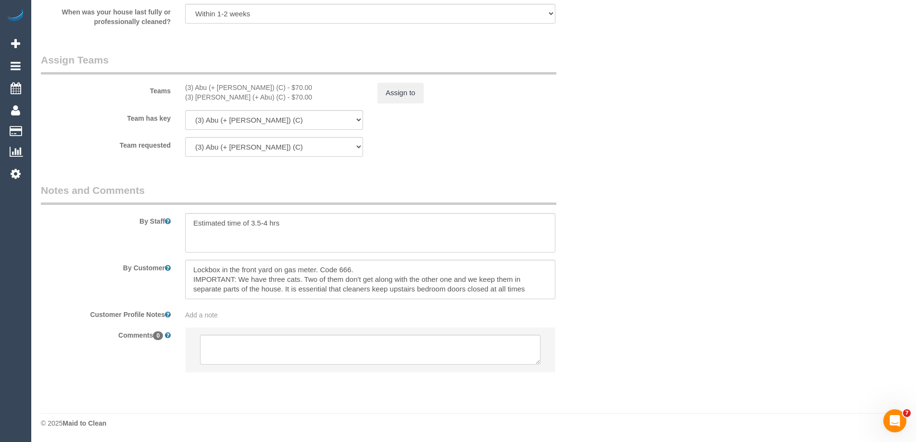
drag, startPoint x: 922, startPoint y: 57, endPoint x: 8, endPoint y: 21, distance: 914.2
click at [221, 343] on textarea at bounding box center [370, 350] width 340 height 30
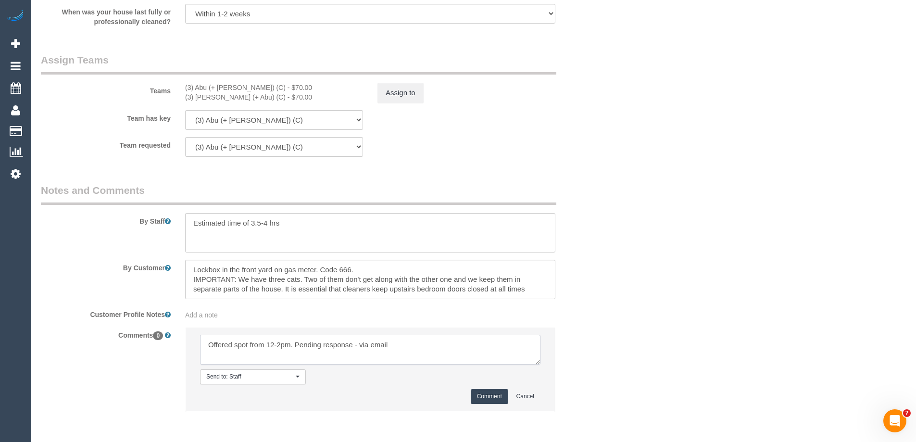
type textarea "Offered spot from 12-2pm. Pending response - via email"
click at [487, 397] on button "Comment" at bounding box center [489, 396] width 37 height 15
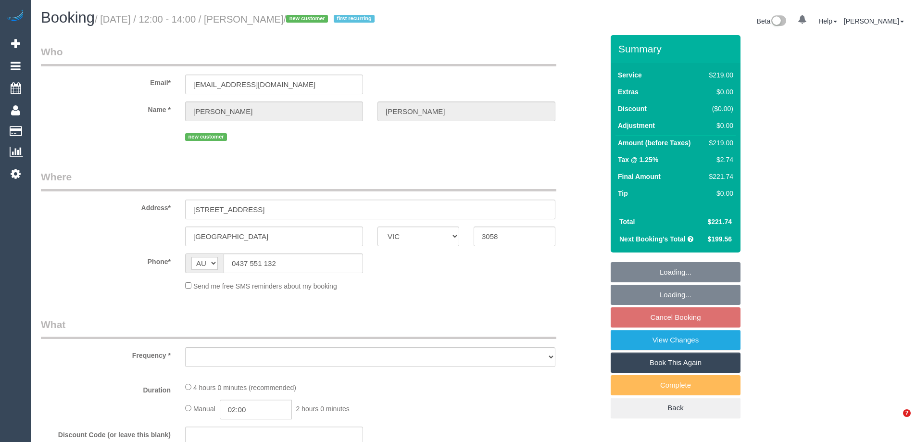
select select "VIC"
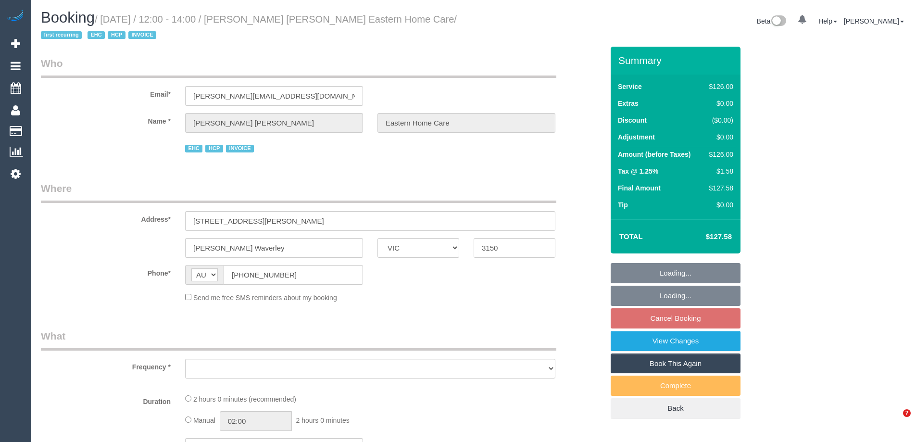
select select "VIC"
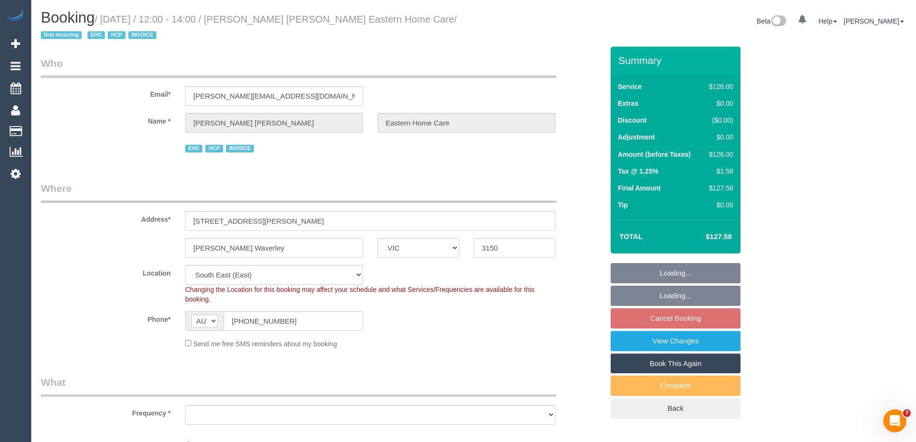
select select "object:732"
select select "number:28"
select select "number:14"
select select "number:19"
select select "number:25"
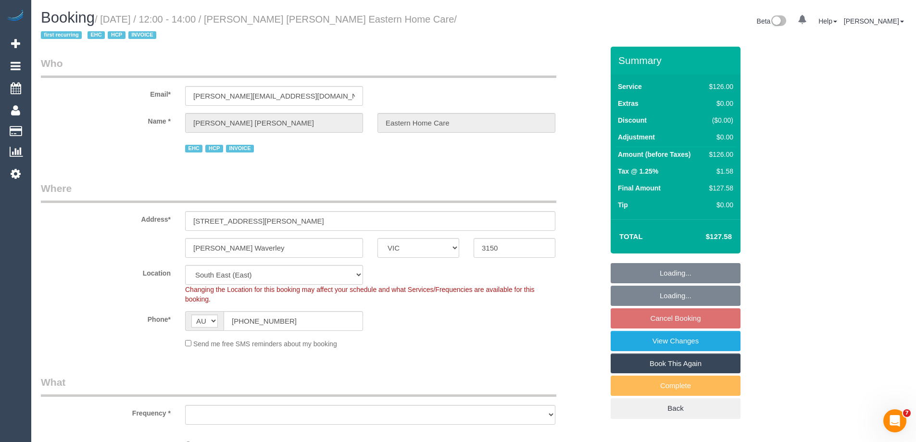
select select "number:35"
select select "object:1290"
select select "120"
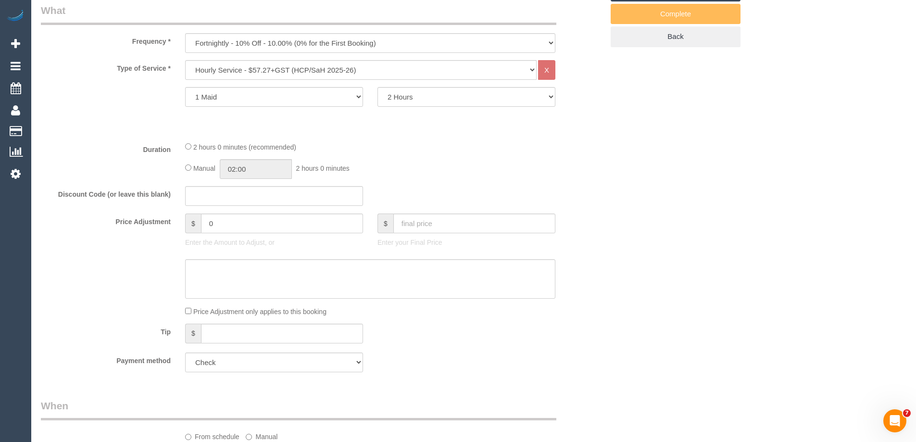
scroll to position [1533, 0]
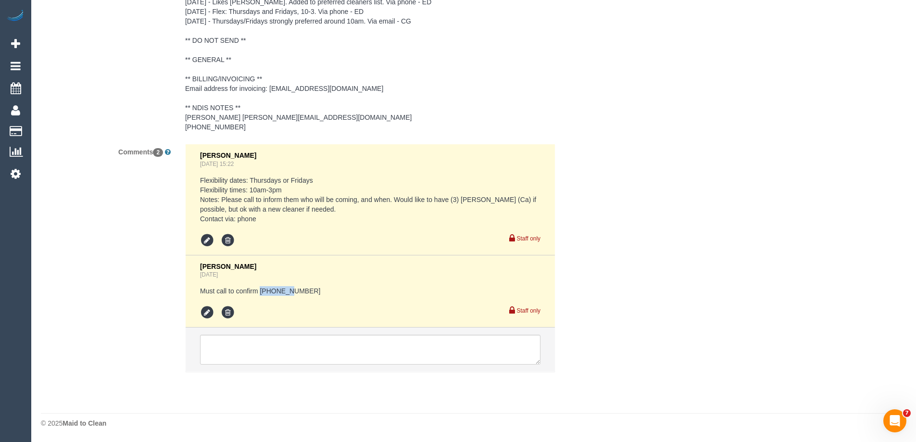
drag, startPoint x: 300, startPoint y: 289, endPoint x: 261, endPoint y: 290, distance: 39.9
click at [261, 290] on pre "Must call to confirm [PHONE_NUMBER]" at bounding box center [370, 291] width 340 height 10
copy pre "95114531"
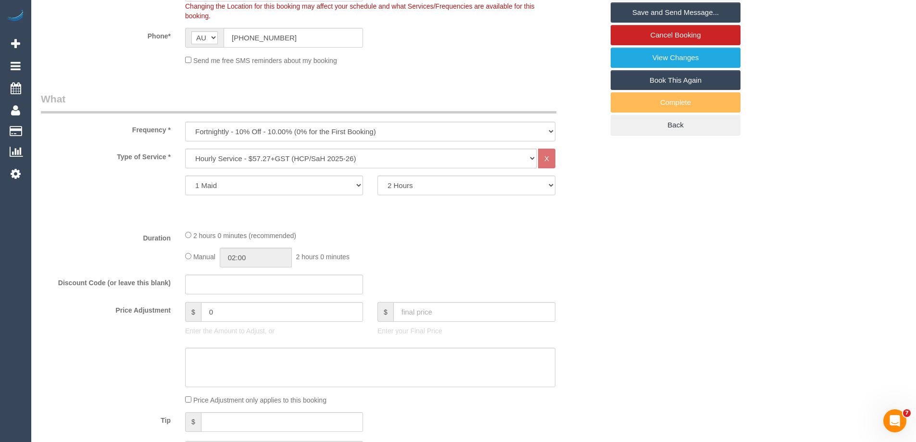
scroll to position [43, 0]
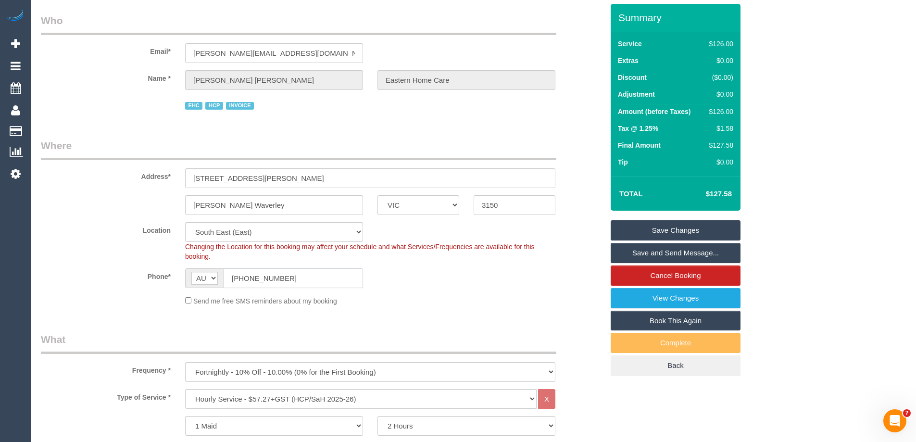
drag, startPoint x: 289, startPoint y: 279, endPoint x: 114, endPoint y: 274, distance: 175.5
click at [114, 274] on div "Phone* AF AL DZ AD AO AI AQ AG AR AM AW AU AT AZ BS BH BD BB BY BE BZ BJ BM BT …" at bounding box center [322, 278] width 577 height 20
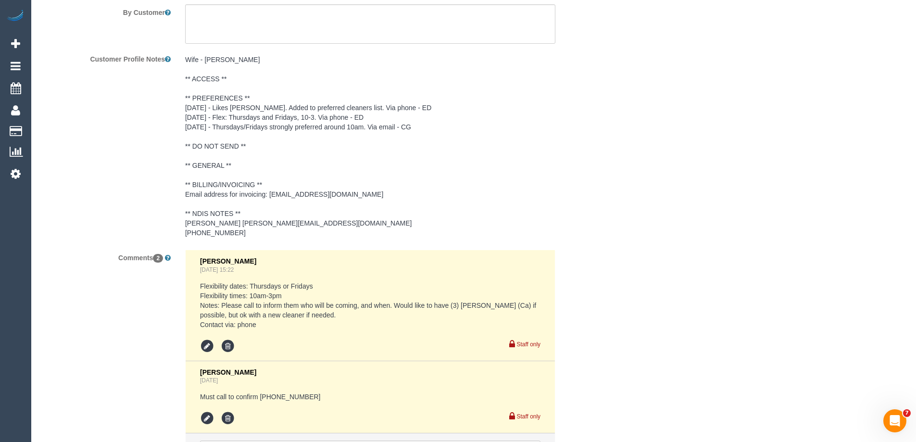
scroll to position [1485, 0]
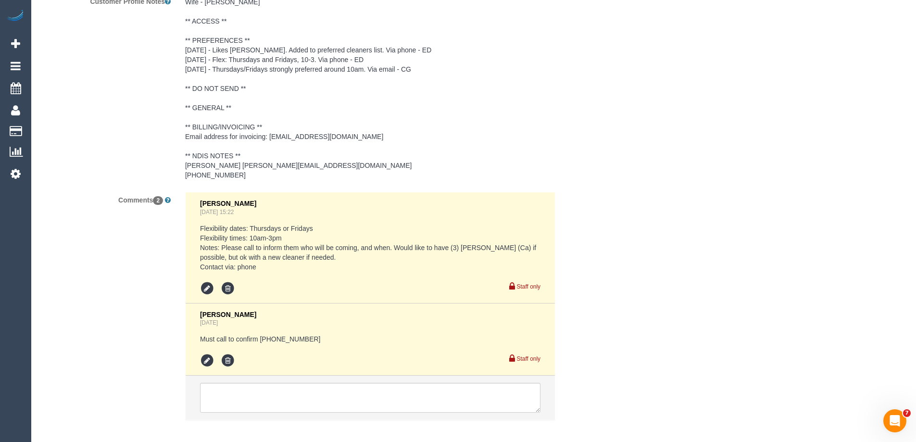
click at [261, 258] on pre "Flexibility dates: Thursdays or Fridays Flexibility times: 10am-3pm Notes: Plea…" at bounding box center [370, 248] width 340 height 48
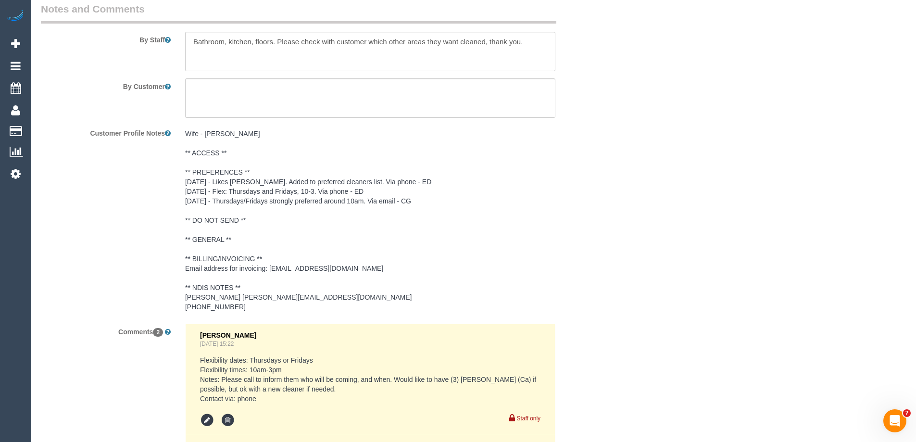
scroll to position [1533, 0]
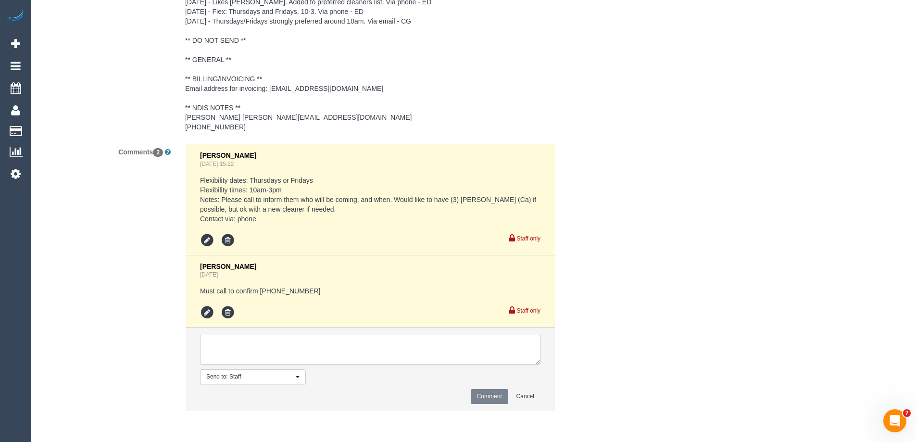
click at [253, 355] on textarea at bounding box center [370, 350] width 340 height 30
type textarea "Confirmed 12-2pm Aw with Jeremy - via phone"
click at [485, 395] on button "Comment" at bounding box center [489, 396] width 37 height 15
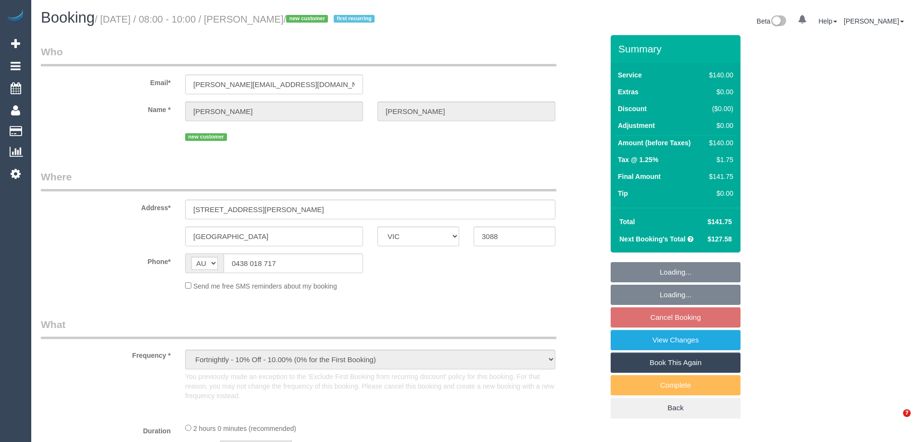
select select "VIC"
select select "string:stripe-pm_1SG9mg2GScqysDRVMqspcQ8S"
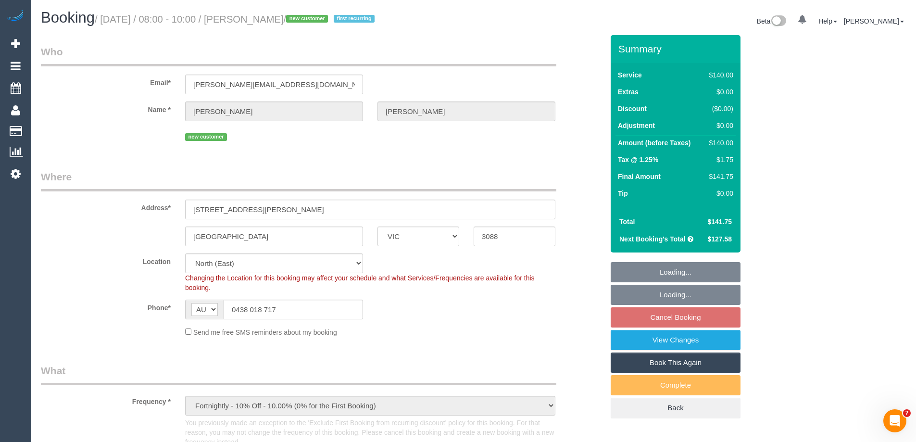
select select "number:28"
select select "number:14"
select select "number:18"
select select "number:22"
select select "number:35"
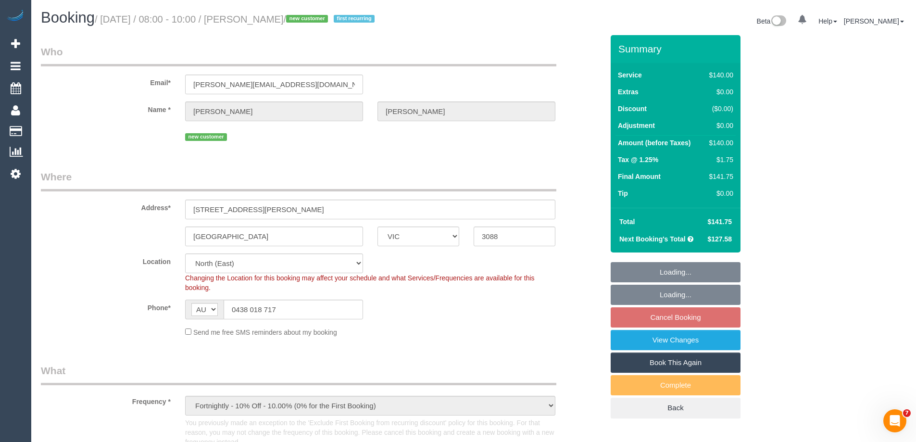
select select "number:13"
select select "object:914"
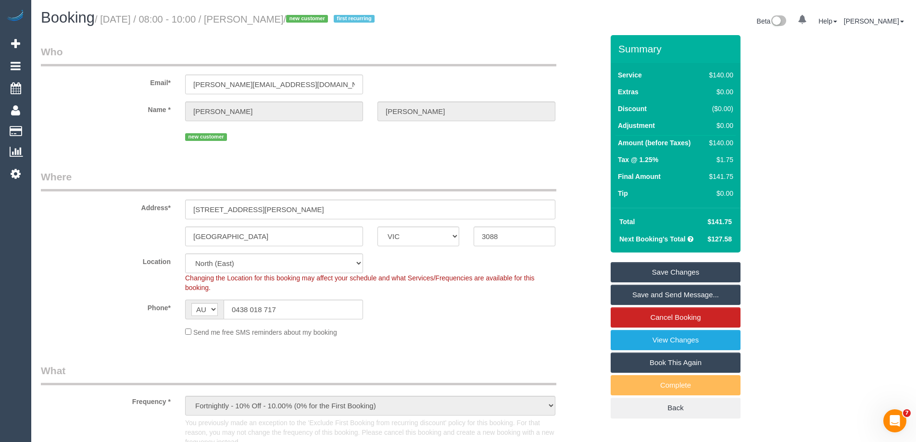
scroll to position [1616, 0]
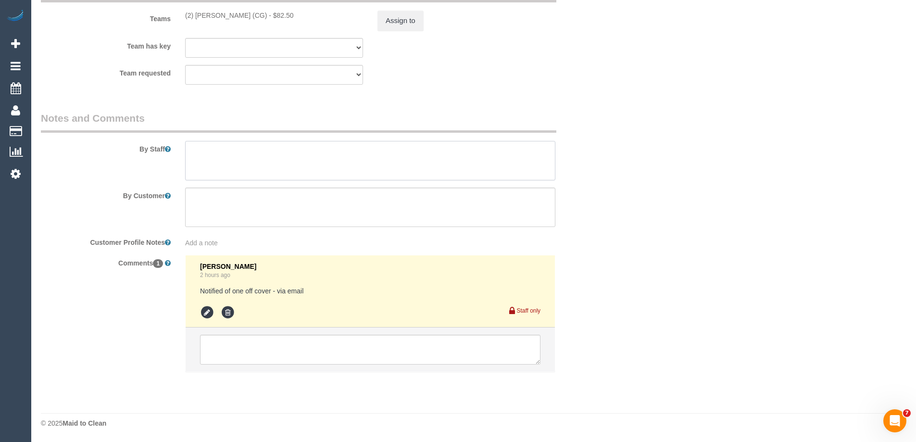
click at [203, 150] on textarea at bounding box center [370, 160] width 370 height 39
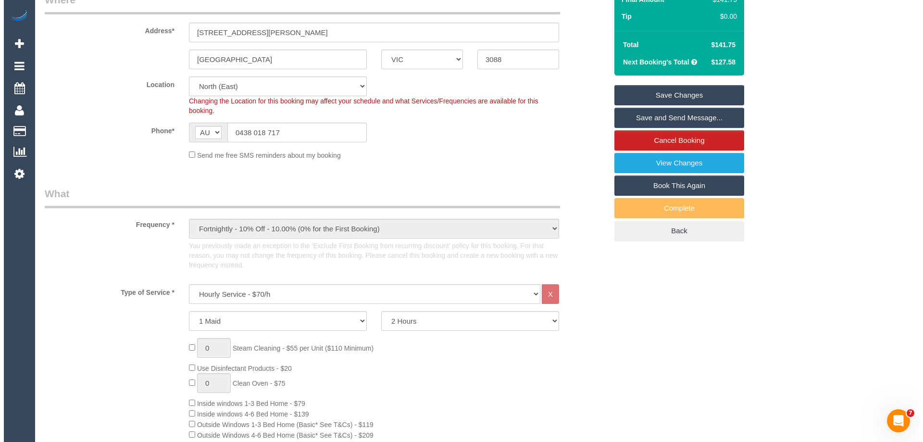
scroll to position [0, 0]
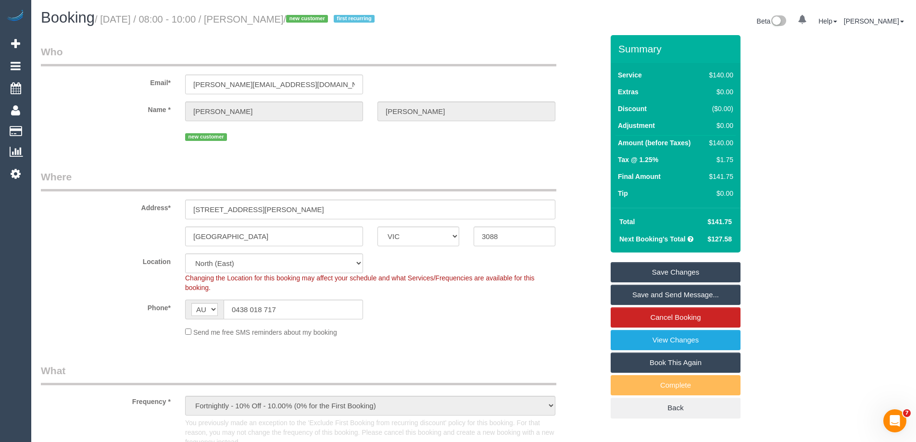
type textarea "*Cover*"
drag, startPoint x: 202, startPoint y: 82, endPoint x: 25, endPoint y: 82, distance: 177.4
click at [636, 293] on link "Save and Send Message..." at bounding box center [676, 295] width 130 height 20
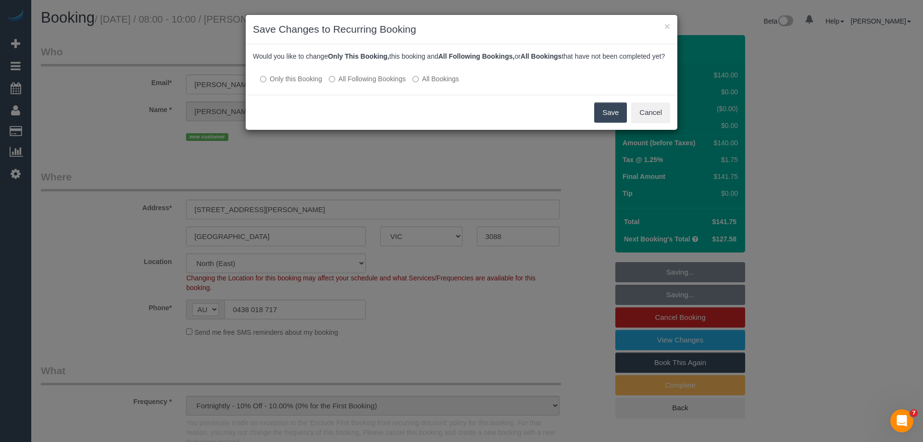
click at [610, 121] on button "Save" at bounding box center [610, 112] width 33 height 20
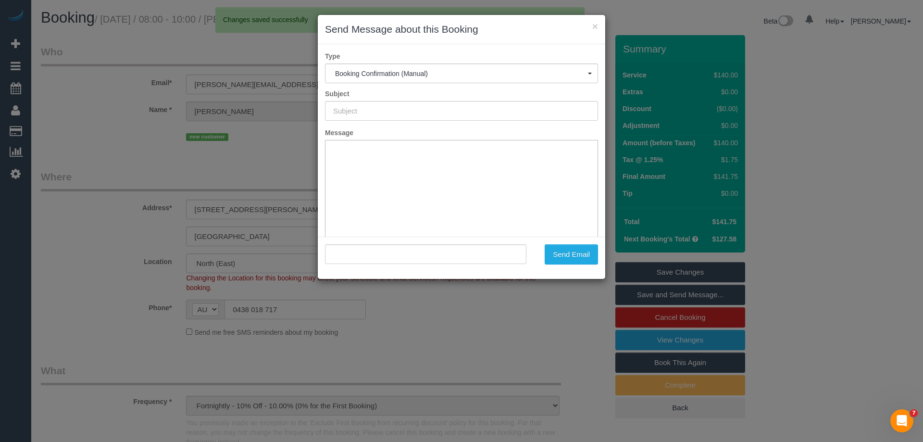
type input "Booking Confirmed"
type input ""Anthony Plaisted" <a.plaisted@outlook.com>"
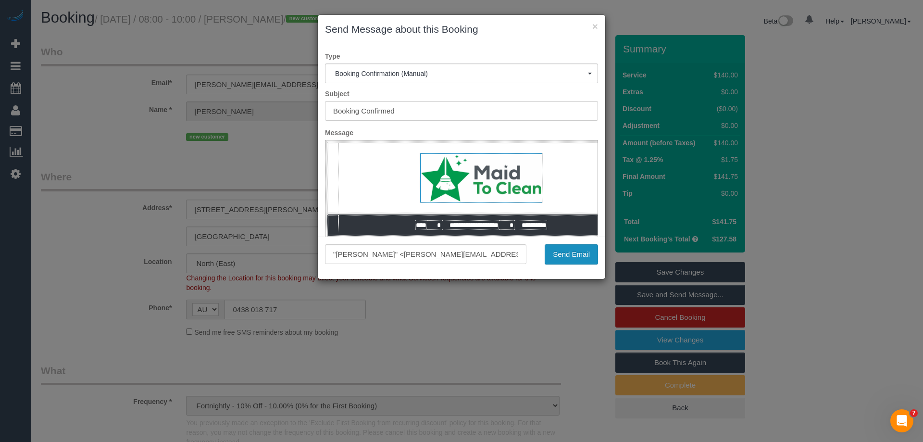
click at [560, 250] on button "Send Email" at bounding box center [571, 254] width 53 height 20
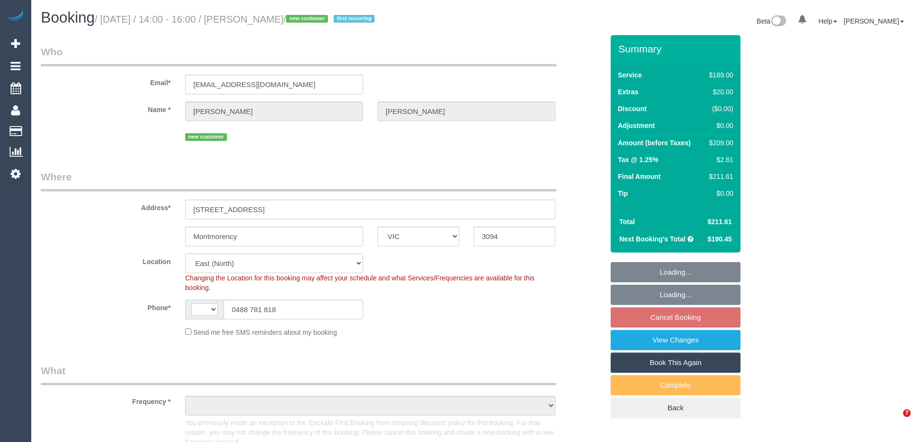
select select "VIC"
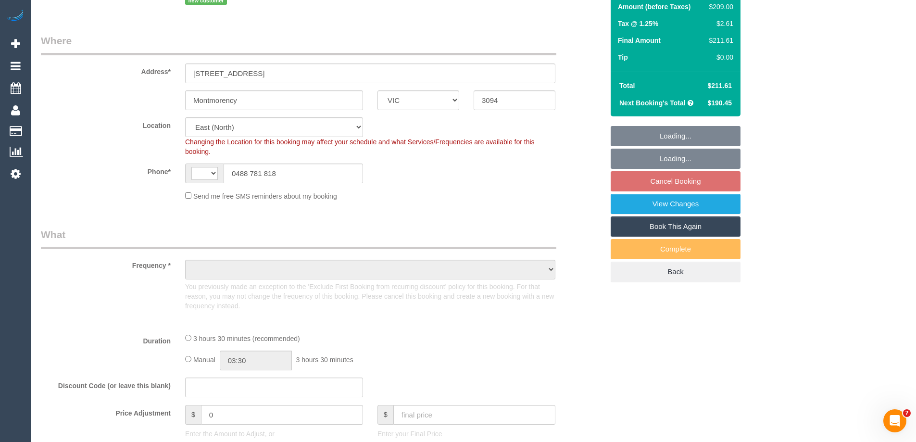
select select "string:AU"
select select "object:716"
select select "number:28"
select select "number:14"
select select "number:18"
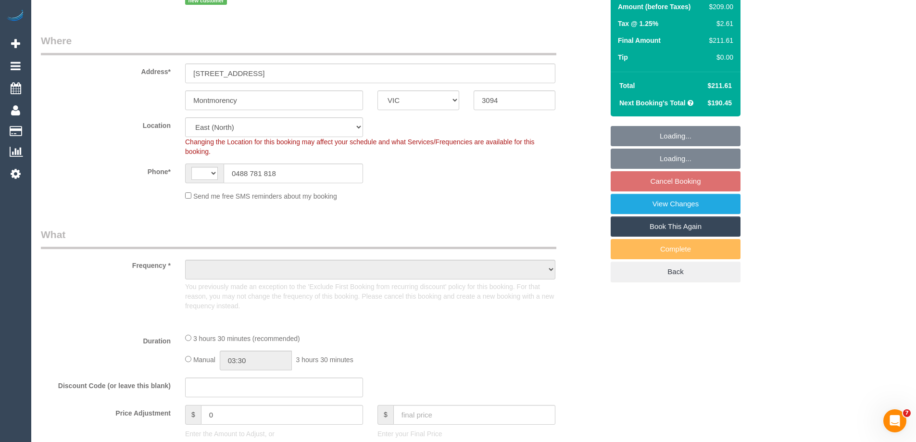
select select "number:22"
select select "number:34"
select select "number:26"
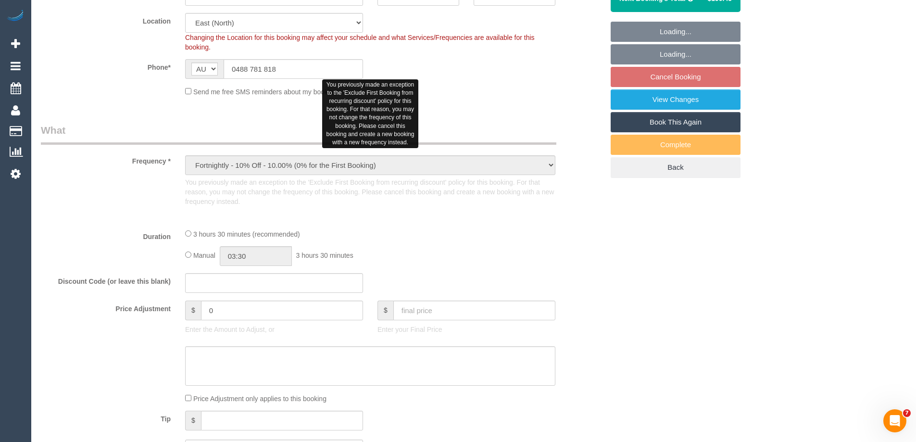
select select "string:stripe-pm_1SFl3x2GScqysDRVEiW1lVY9"
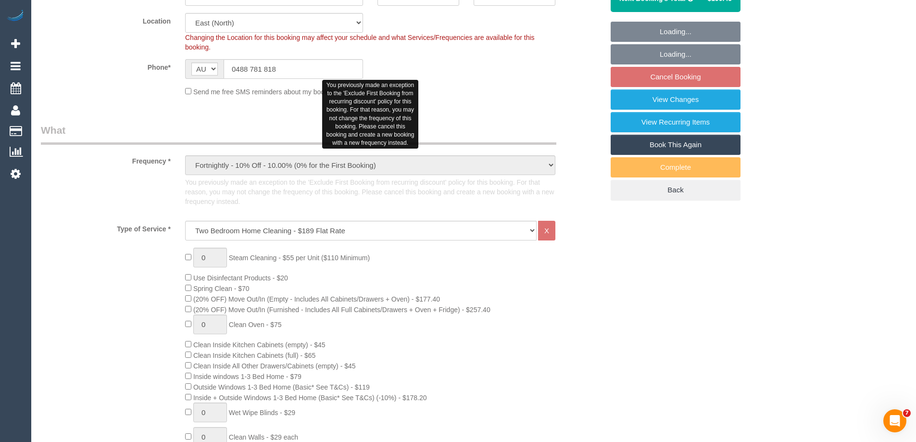
select select "object:1248"
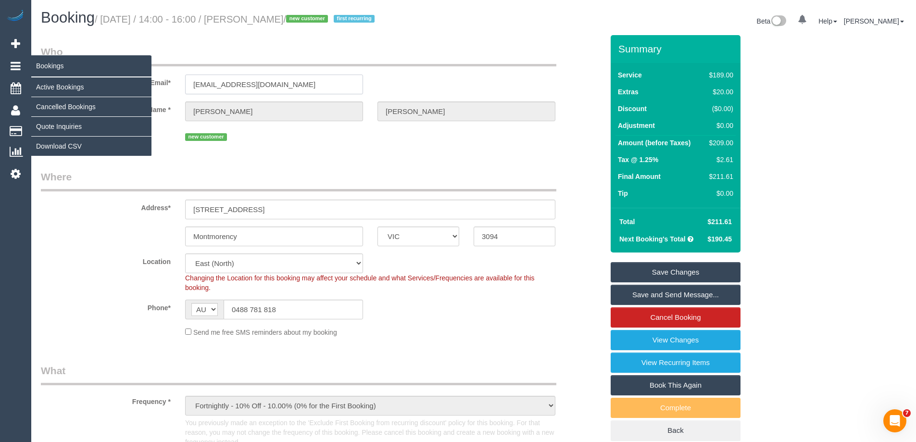
drag, startPoint x: 325, startPoint y: 87, endPoint x: 51, endPoint y: 85, distance: 274.5
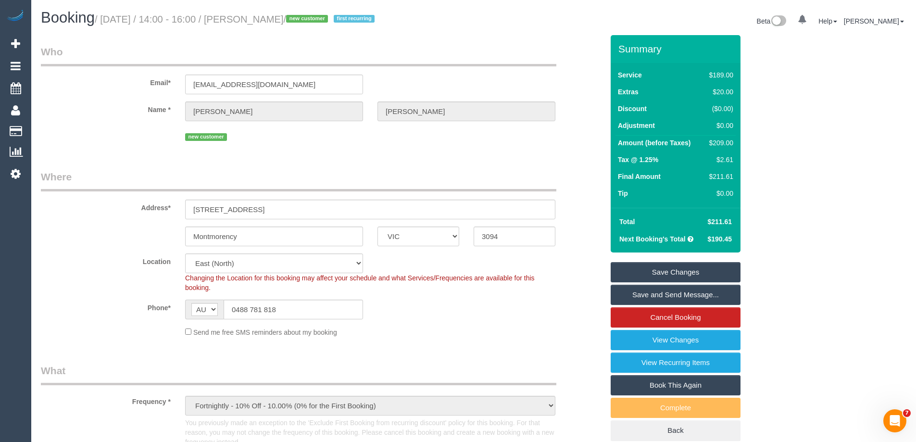
click at [638, 294] on link "Save and Send Message..." at bounding box center [676, 295] width 130 height 20
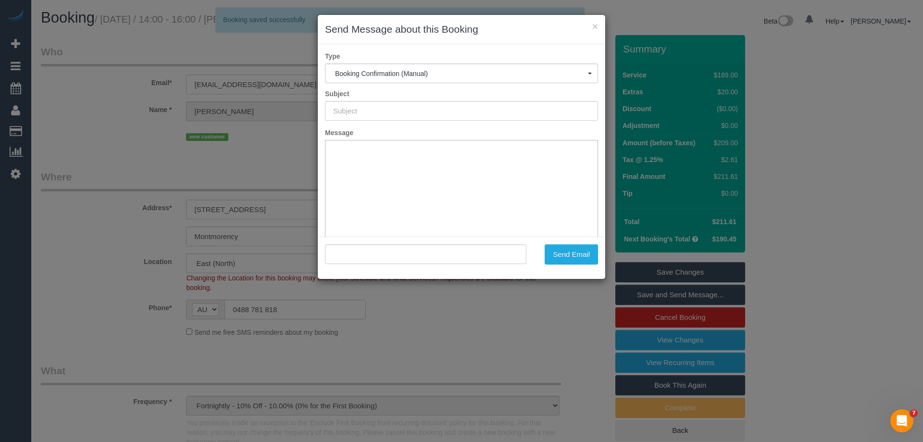
type input "Booking Confirmed"
type input ""Joshua Campbell" <joshuacampbell86@icloud.com>"
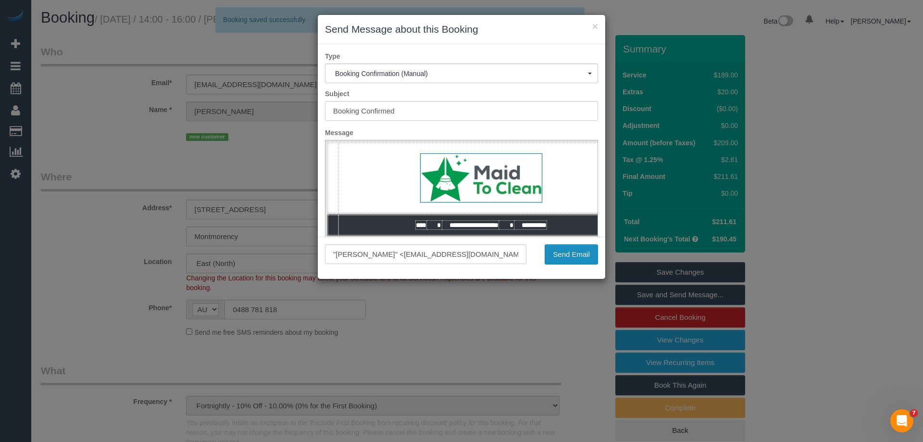
click at [573, 250] on button "Send Email" at bounding box center [571, 254] width 53 height 20
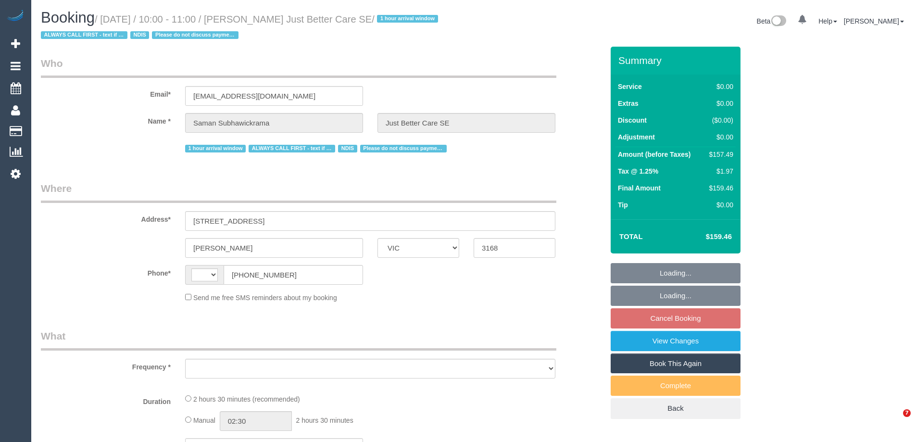
select select "VIC"
select select "number:28"
select select "number:14"
select select "number:18"
select select "number:23"
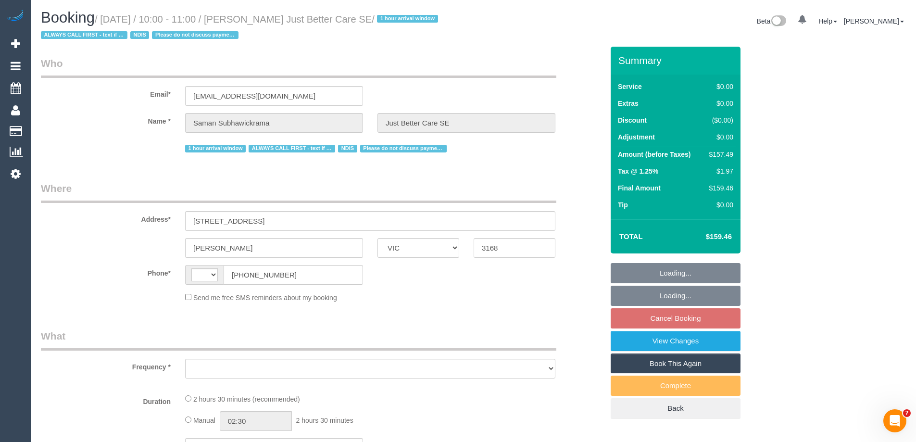
select select "string:AU"
select select "object:700"
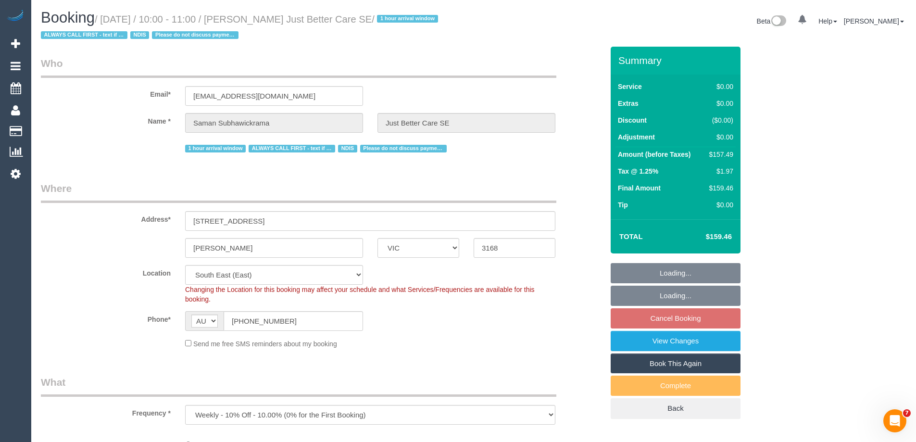
select select "150"
select select "object:1379"
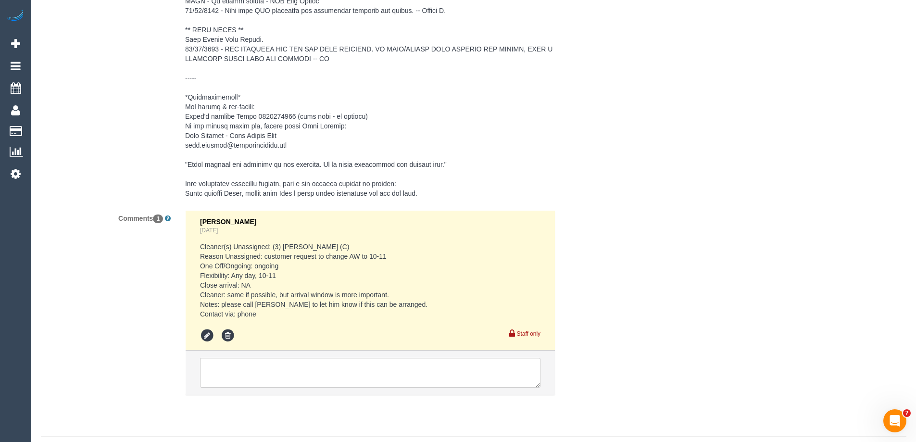
scroll to position [1733, 0]
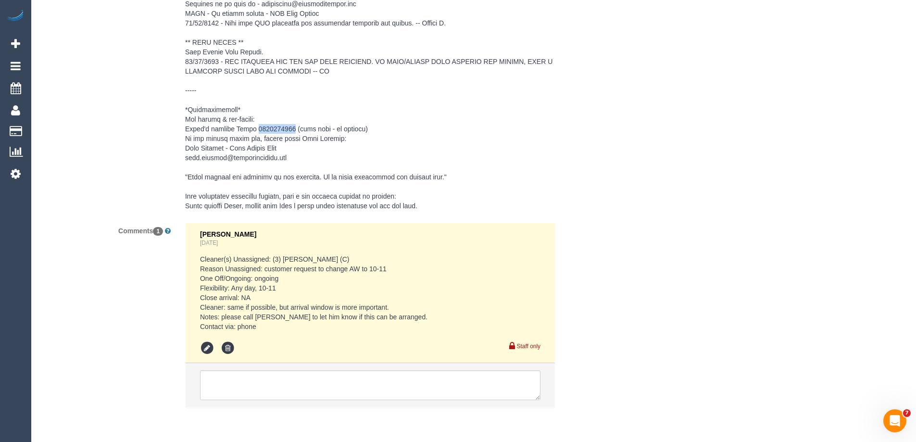
drag, startPoint x: 297, startPoint y: 137, endPoint x: 262, endPoint y: 137, distance: 34.6
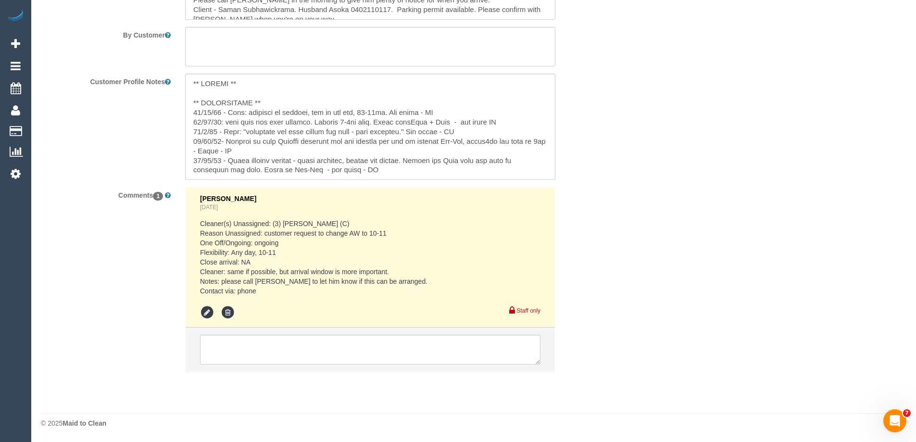
copy pre "0402110117"
click at [262, 139] on textarea at bounding box center [370, 127] width 370 height 106
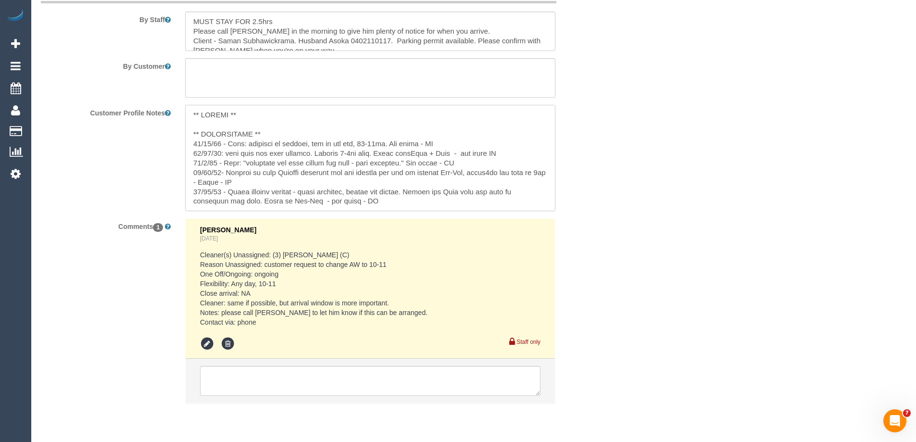
scroll to position [1357, 0]
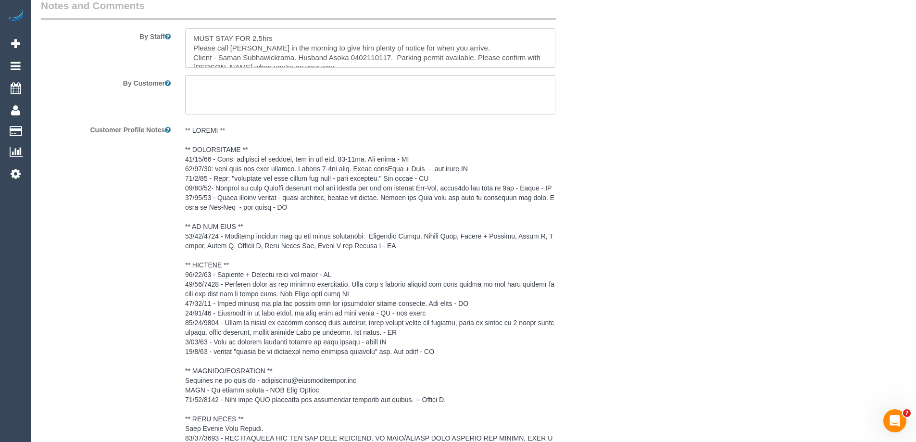
drag, startPoint x: 389, startPoint y: 57, endPoint x: 351, endPoint y: 58, distance: 37.5
click at [351, 58] on textarea at bounding box center [370, 47] width 370 height 39
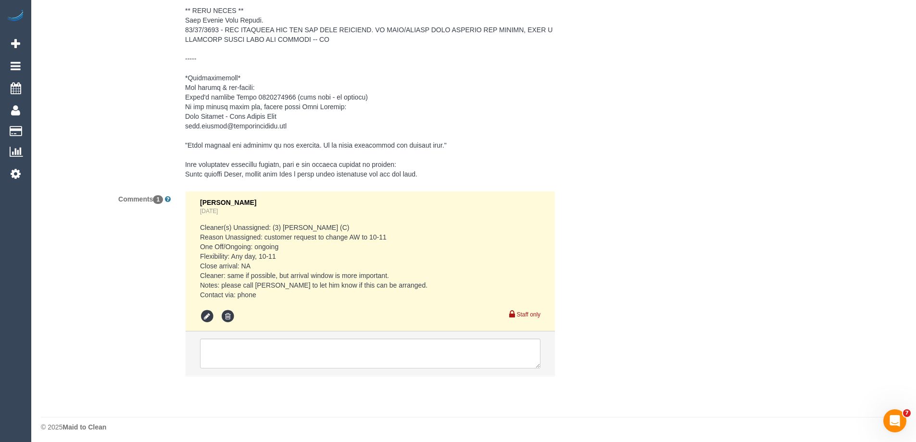
scroll to position [1778, 0]
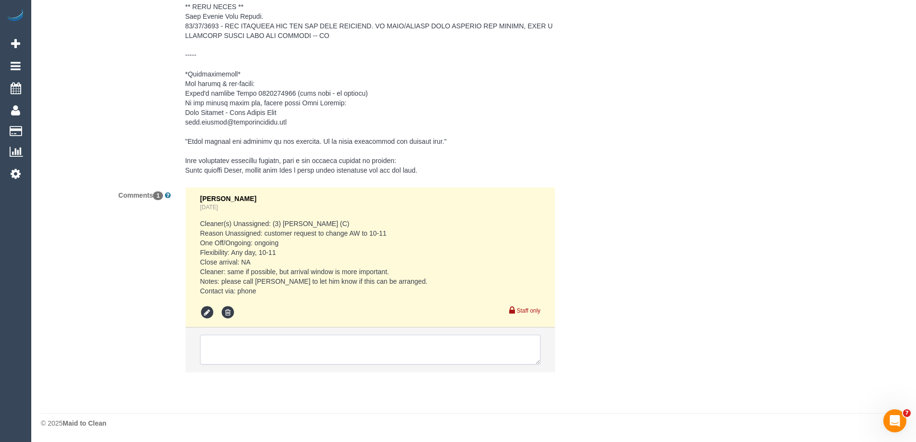
click at [235, 351] on textarea at bounding box center [370, 350] width 340 height 30
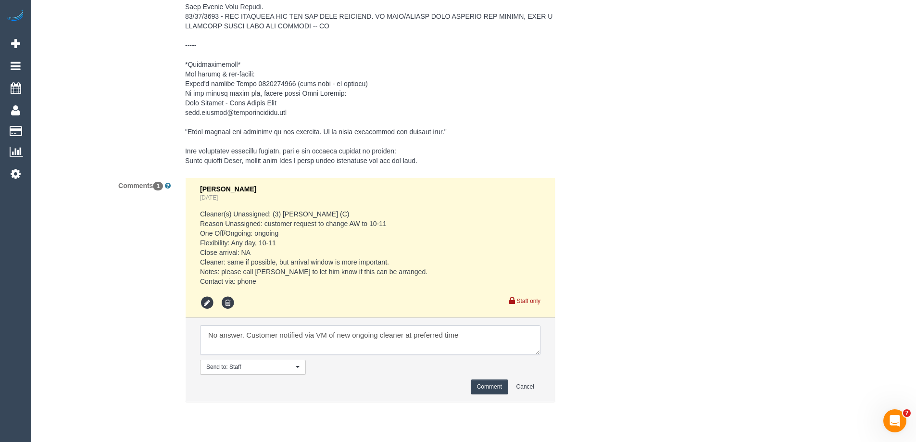
type textarea "No answer. Customer notified via VM of new ongoing cleaner at preferred time"
click at [474, 393] on button "Comment" at bounding box center [489, 386] width 37 height 15
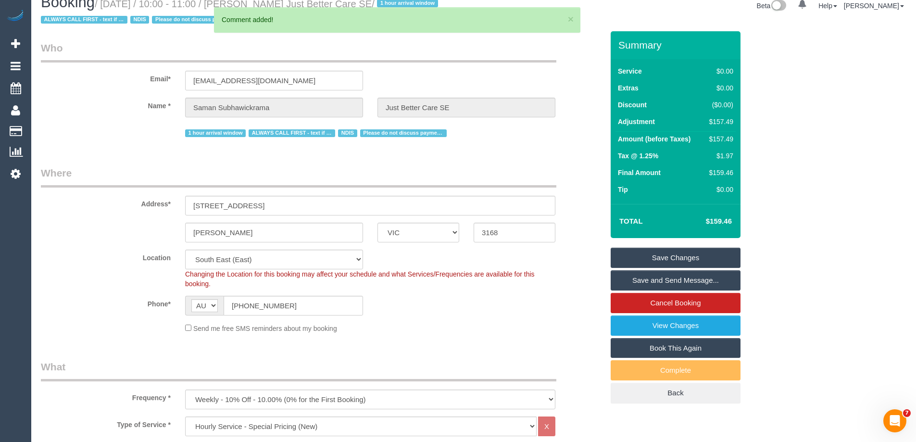
scroll to position [0, 0]
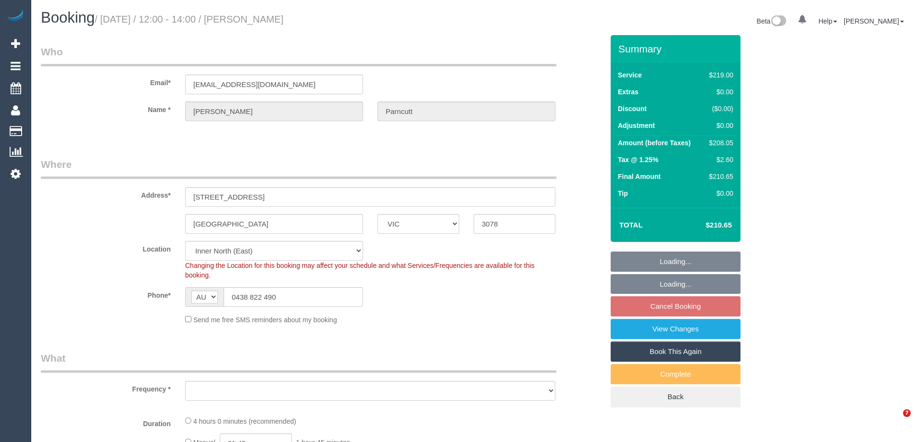
select select "VIC"
select select "string:stripe-pm_1QEOiU2GScqysDRVWNKZzcuJ"
select select "number:27"
select select "number:14"
select select "number:19"
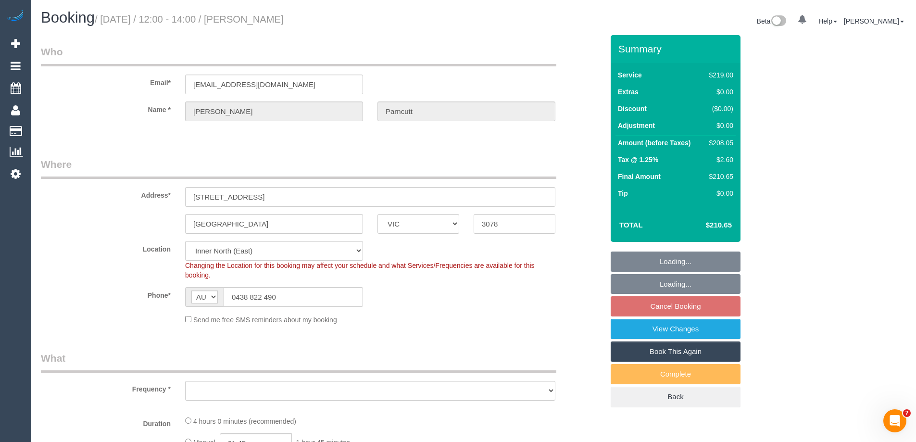
select select "number:22"
select select "number:34"
select select "number:26"
select select "object:812"
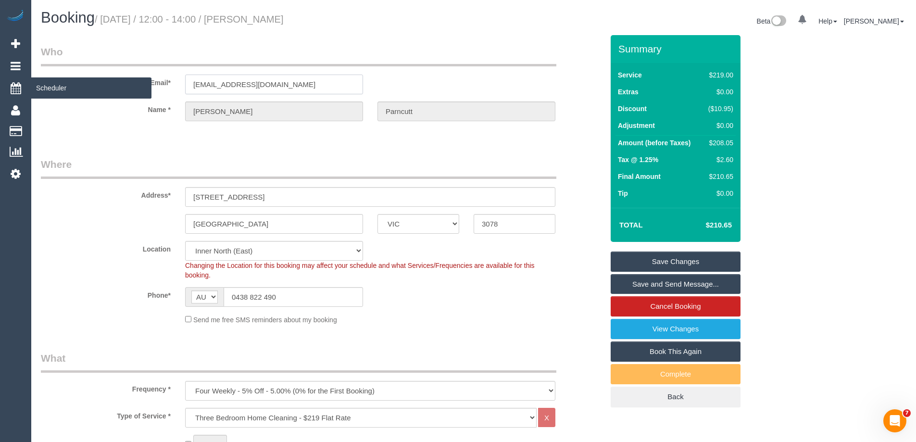
drag, startPoint x: 280, startPoint y: 85, endPoint x: 30, endPoint y: 79, distance: 250.1
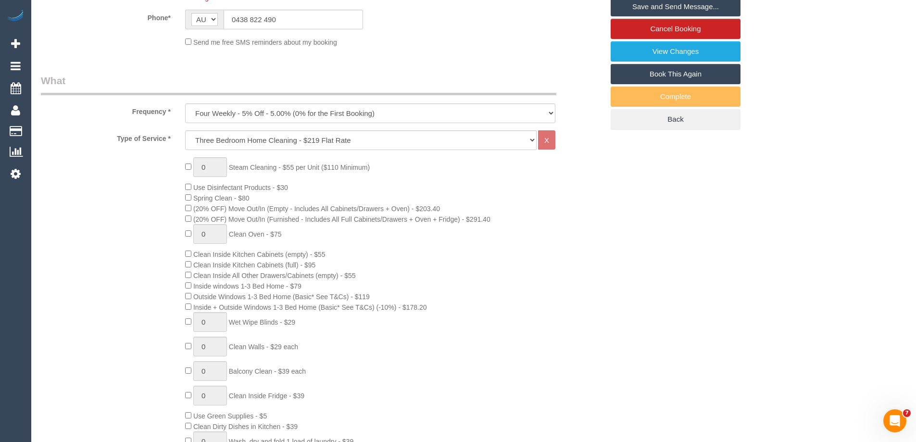
scroll to position [1726, 0]
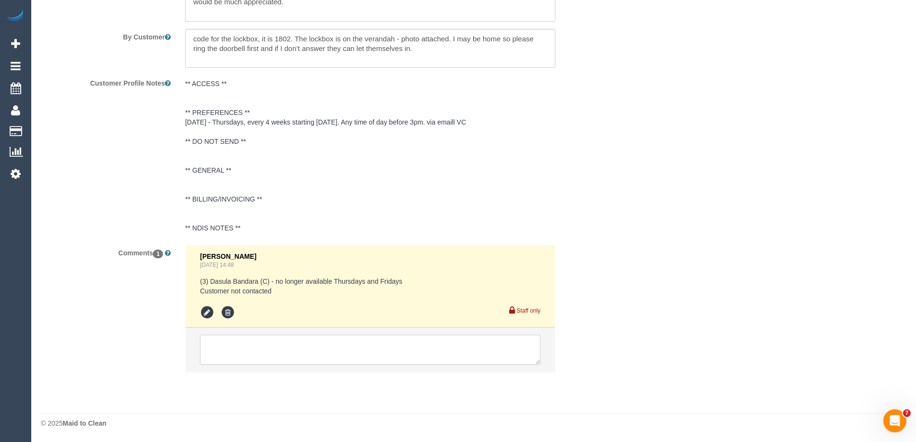
click at [228, 351] on textarea at bounding box center [370, 350] width 340 height 30
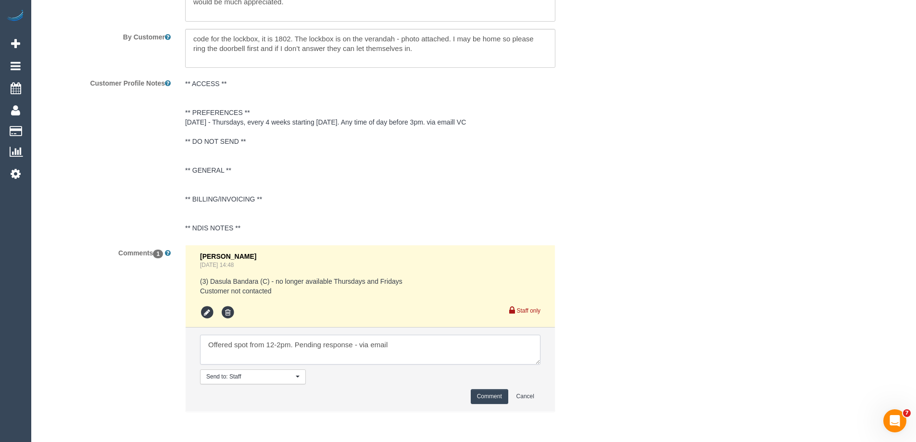
type textarea "Offered spot from 12-2pm. Pending response - via email"
drag, startPoint x: 479, startPoint y: 391, endPoint x: 481, endPoint y: 398, distance: 6.7
click at [481, 398] on button "Comment" at bounding box center [489, 396] width 37 height 15
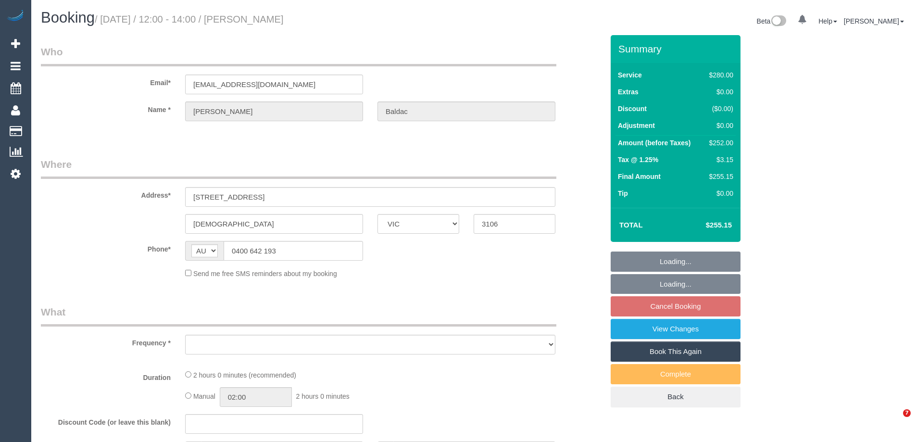
select select "VIC"
select select "string:stripe-pm_1RsaoY2GScqysDRV4iHXE4Z8"
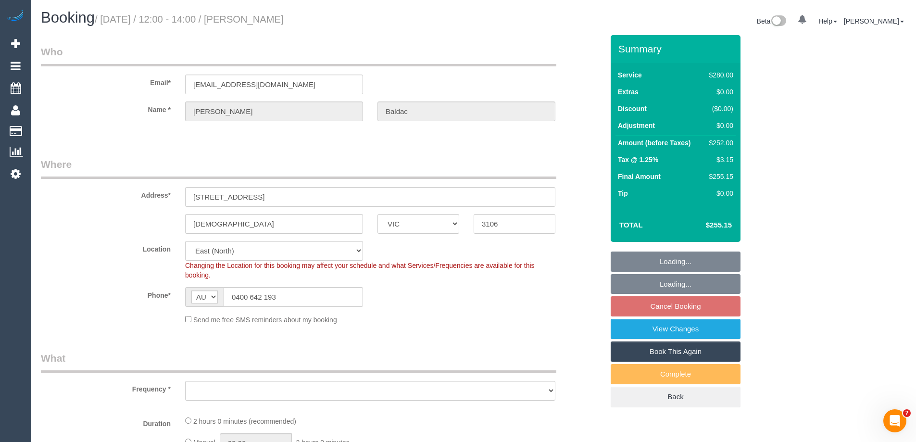
select select "object:739"
select select "2"
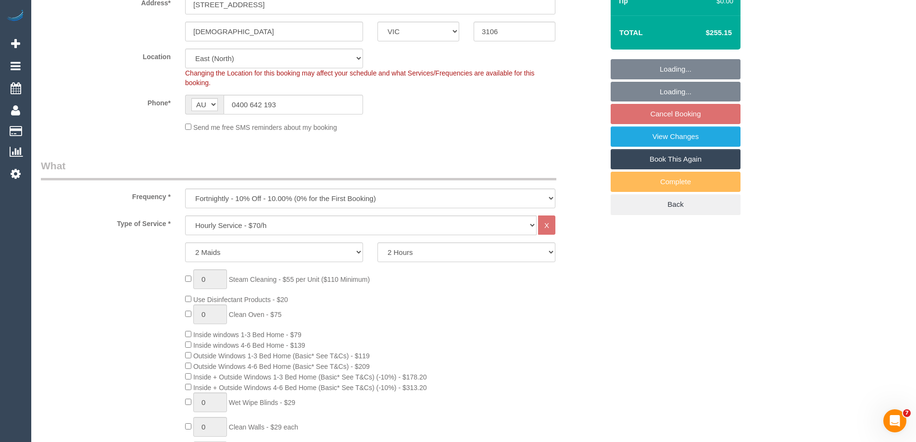
select select "object:744"
select select "number:28"
select select "number:14"
select select "number:18"
select select "number:24"
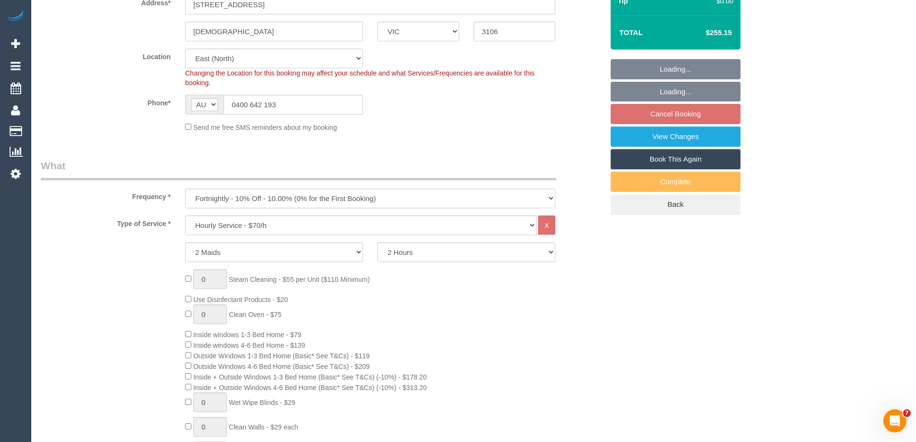
select select "number:34"
select select "number:12"
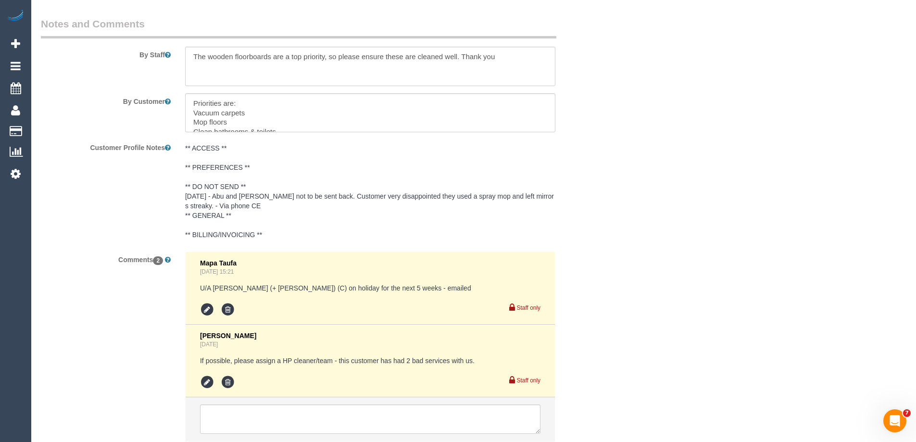
scroll to position [1635, 0]
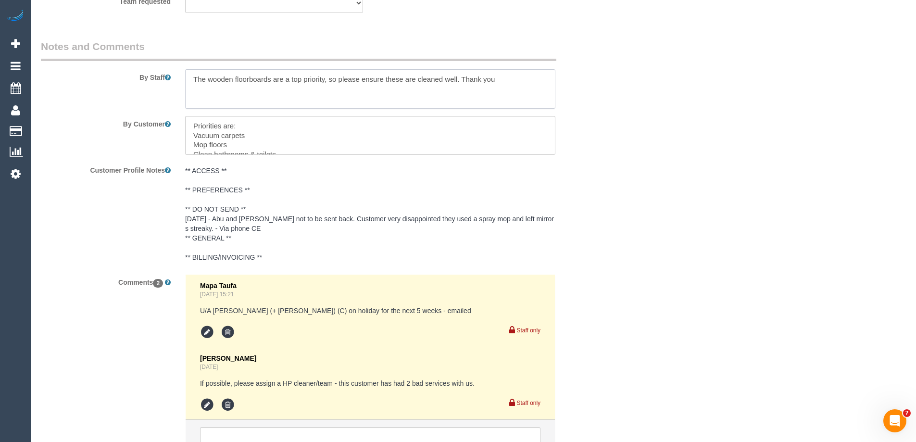
click at [192, 81] on textarea at bounding box center [370, 88] width 370 height 39
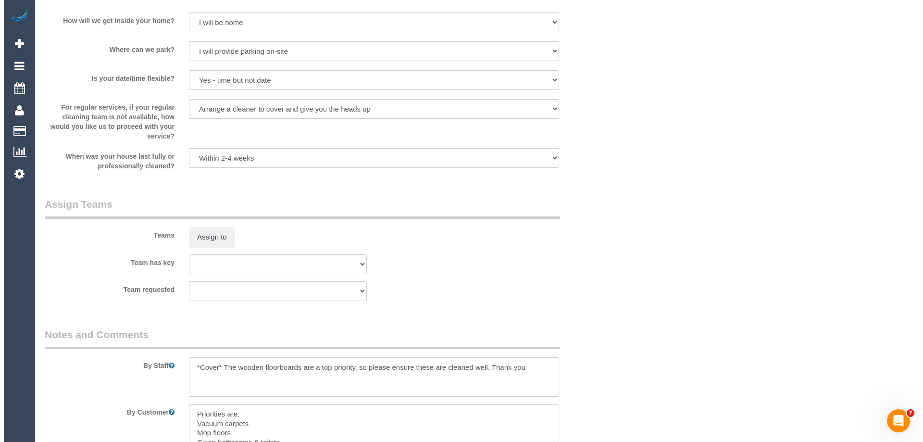
scroll to position [1346, 0]
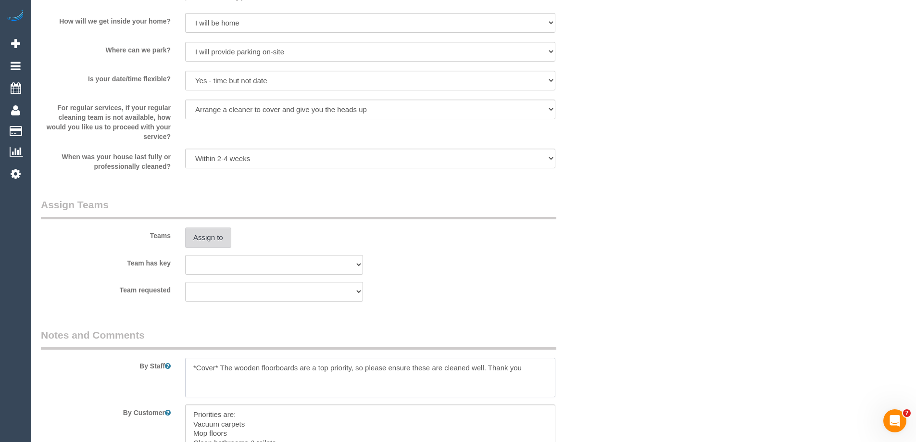
type textarea "*Cover* The wooden floorboards are a top priority, so please ensure these are c…"
click at [212, 230] on button "Assign to" at bounding box center [208, 237] width 46 height 20
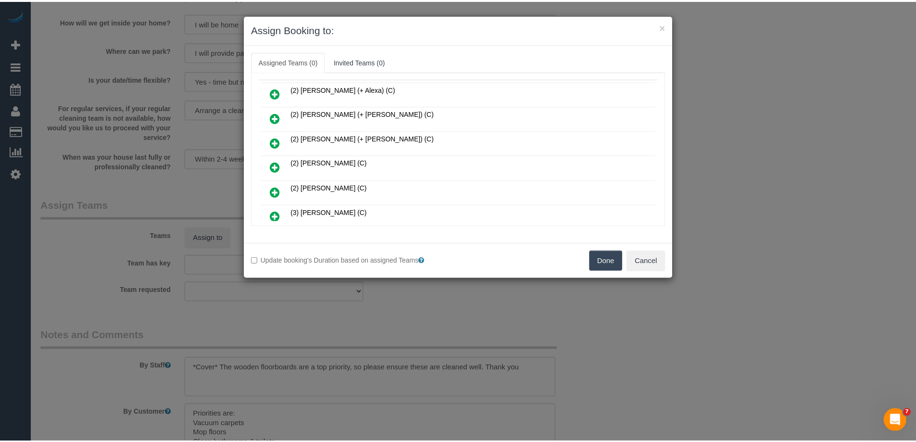
scroll to position [96, 0]
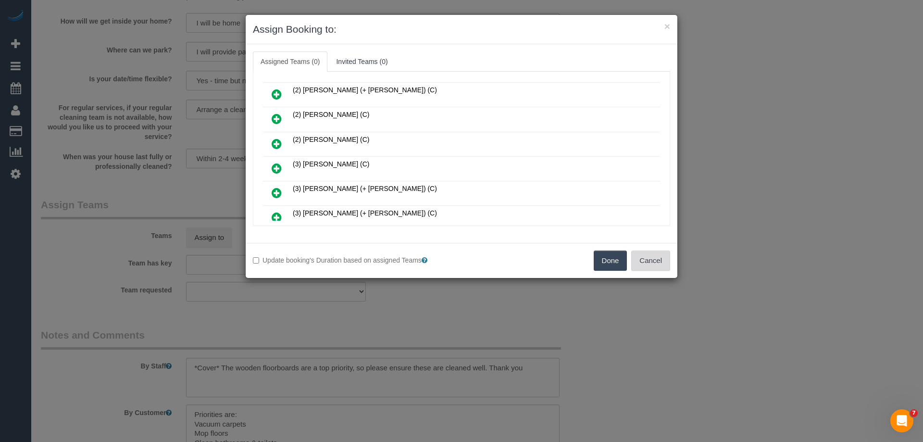
click at [650, 263] on button "Cancel" at bounding box center [650, 260] width 39 height 20
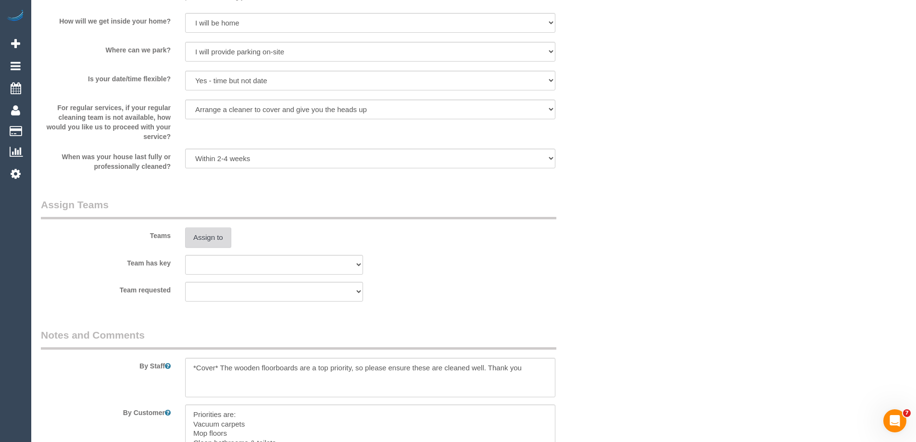
scroll to position [0, 0]
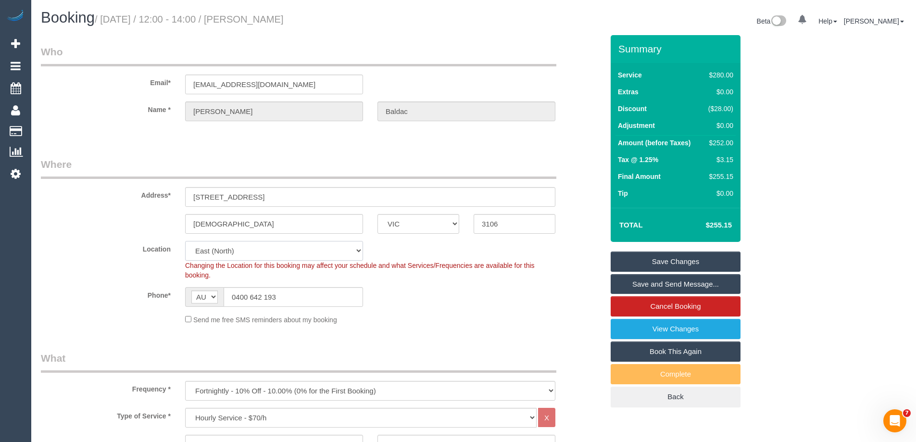
click at [243, 252] on select "Office City East (North) East (South) Inner East Inner North (East) Inner North…" at bounding box center [274, 251] width 178 height 20
select select "57"
click at [185, 241] on select "Office City East (North) East (South) Inner East Inner North (East) Inner North…" at bounding box center [274, 251] width 178 height 20
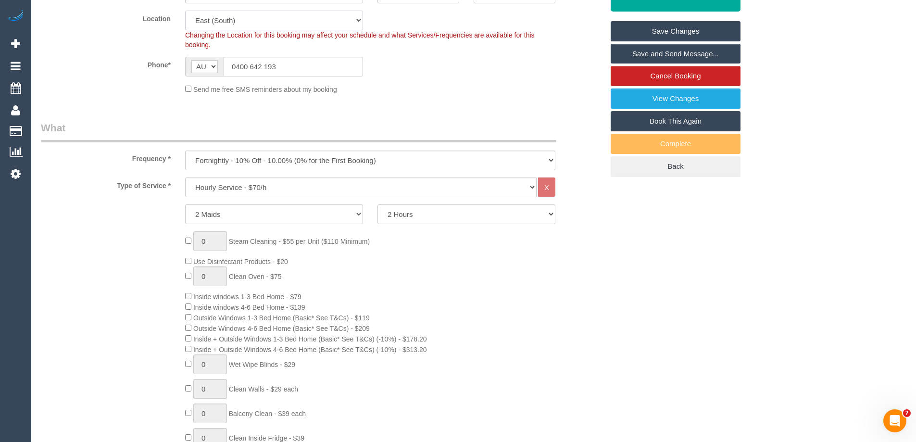
select select "object:3158"
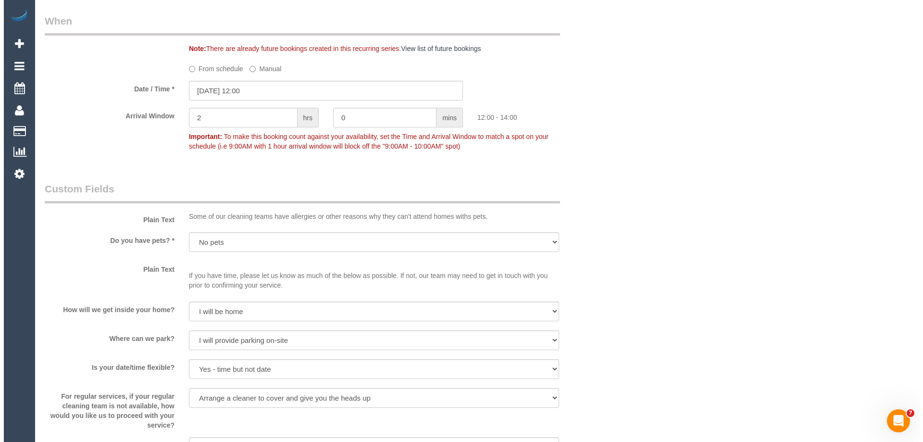
scroll to position [1250, 0]
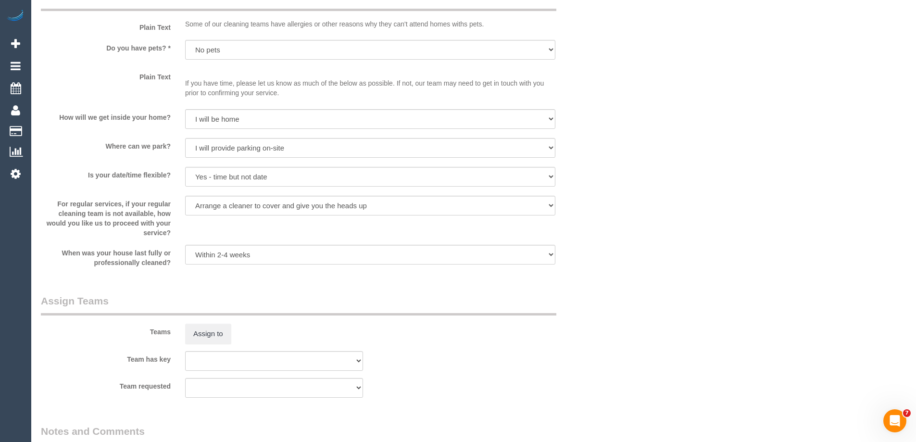
click at [181, 338] on div "Assign to" at bounding box center [274, 334] width 192 height 20
click at [200, 334] on button "Assign to" at bounding box center [208, 334] width 46 height 20
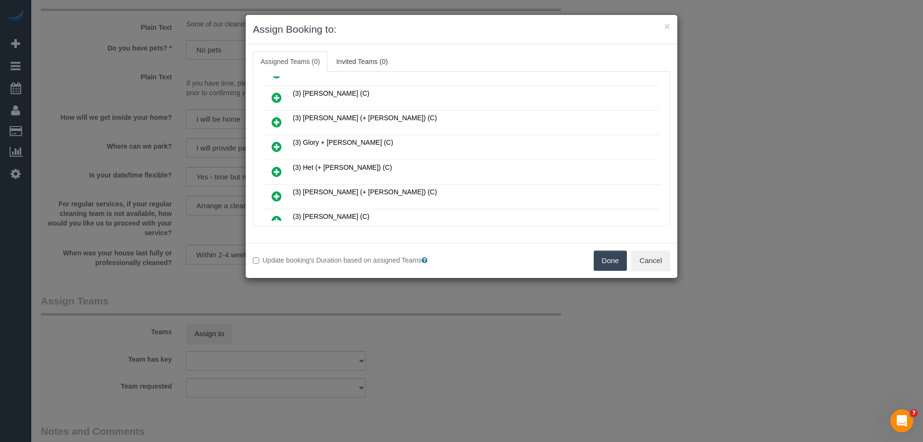
click at [274, 170] on icon at bounding box center [277, 172] width 10 height 12
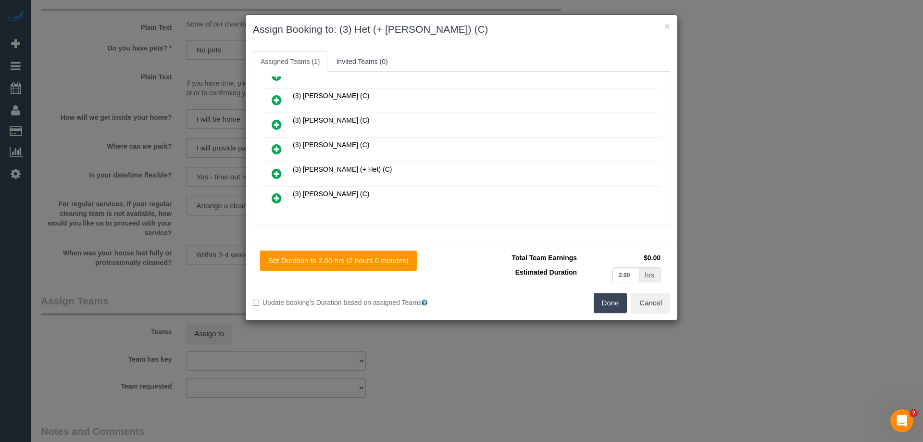
click at [278, 171] on icon at bounding box center [277, 174] width 10 height 12
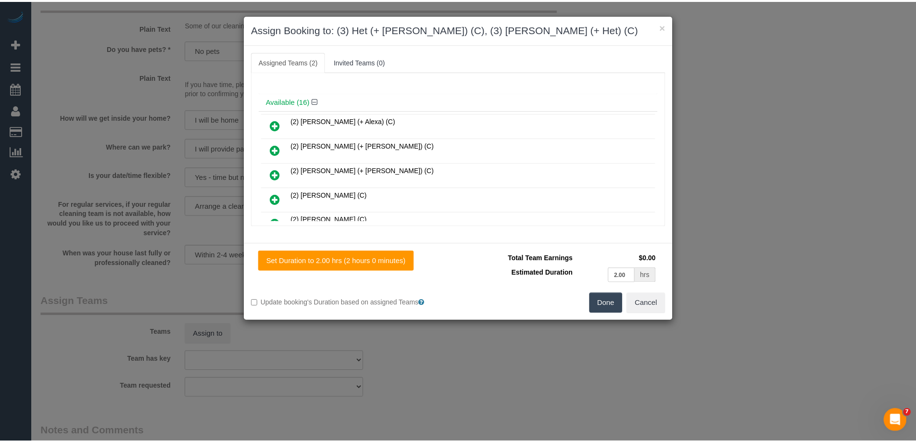
scroll to position [0, 0]
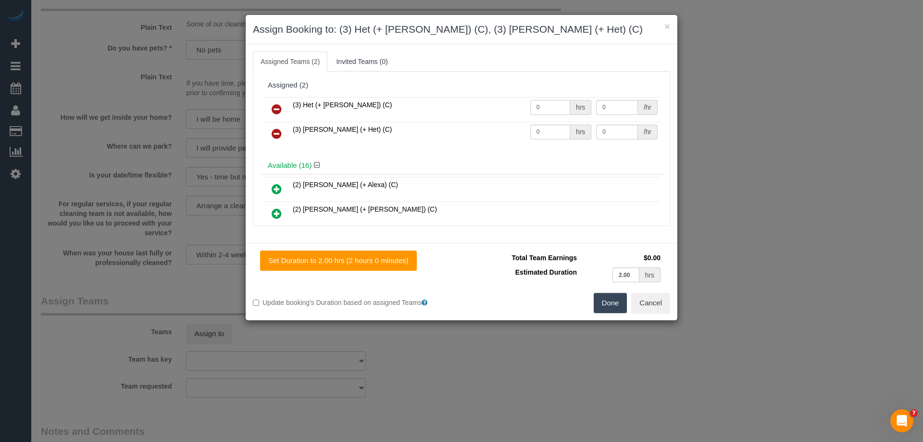
drag, startPoint x: 548, startPoint y: 112, endPoint x: 520, endPoint y: 110, distance: 27.5
click at [521, 110] on tr "(3) Het (+ Ronak) (C) 0 hrs 0 /hr" at bounding box center [461, 109] width 397 height 25
type input "2"
drag, startPoint x: 552, startPoint y: 131, endPoint x: 491, endPoint y: 122, distance: 61.7
click at [491, 122] on tr "(3) Ronak (+ Het) (C) 0 hrs 0 /hr" at bounding box center [461, 134] width 397 height 25
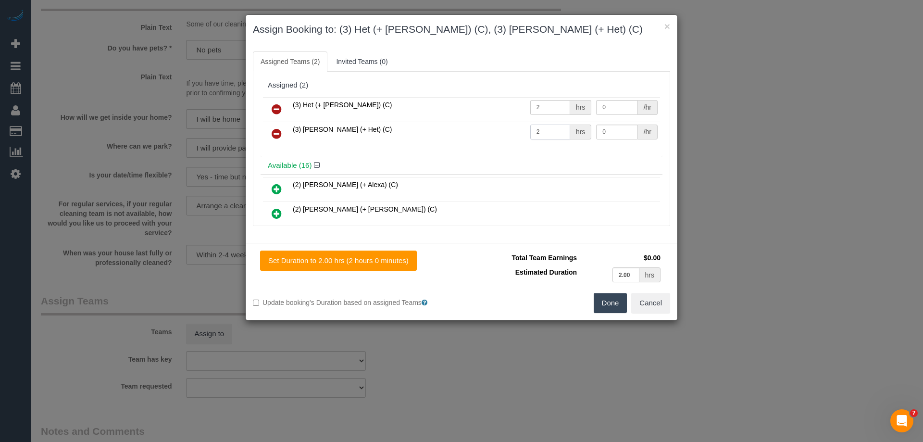
type input "2"
drag, startPoint x: 603, startPoint y: 128, endPoint x: 545, endPoint y: 122, distance: 58.0
click at [551, 126] on tr "(3) Ronak (+ Het) (C) 2 hrs 0 /hr" at bounding box center [461, 134] width 397 height 25
type input "35"
drag, startPoint x: 617, startPoint y: 104, endPoint x: 525, endPoint y: 103, distance: 91.8
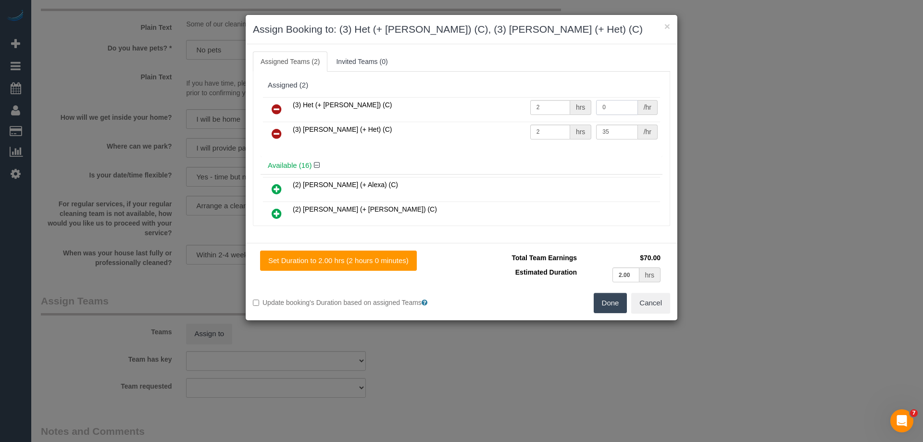
click at [578, 103] on tr "(3) Het (+ Ronak) (C) 2 hrs 0 /hr" at bounding box center [461, 109] width 397 height 25
type input "35"
click at [611, 300] on button "Done" at bounding box center [611, 303] width 34 height 20
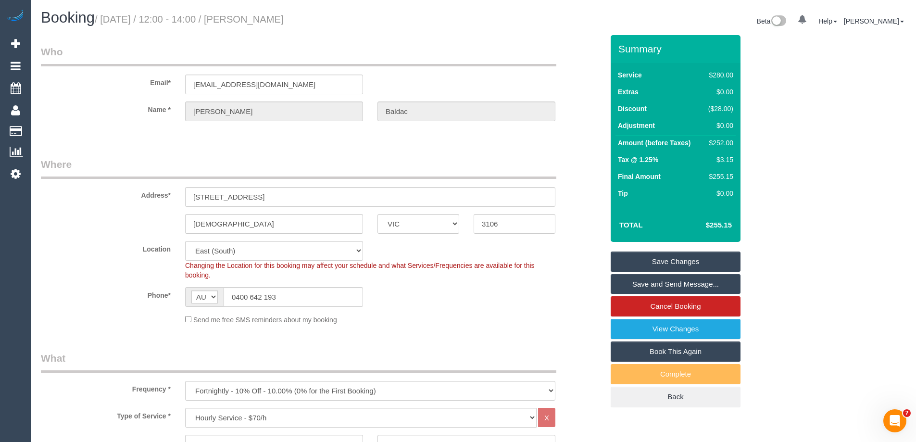
drag, startPoint x: 316, startPoint y: 22, endPoint x: 252, endPoint y: 20, distance: 64.0
click at [252, 20] on h1 "Booking / October 16, 2025 / 12:00 - 14:00 / Kylie Baldac" at bounding box center [253, 18] width 425 height 16
copy small "Kylie Baldac"
click at [645, 286] on link "Save and Send Message..." at bounding box center [676, 284] width 130 height 20
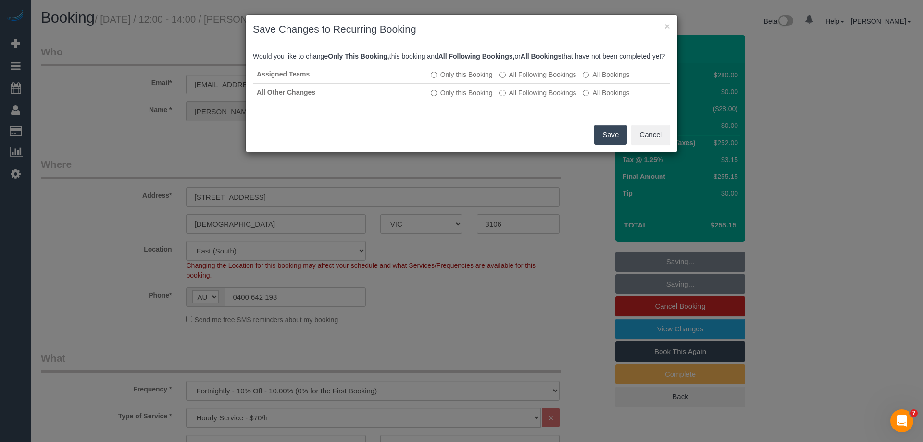
click at [602, 145] on button "Save" at bounding box center [610, 135] width 33 height 20
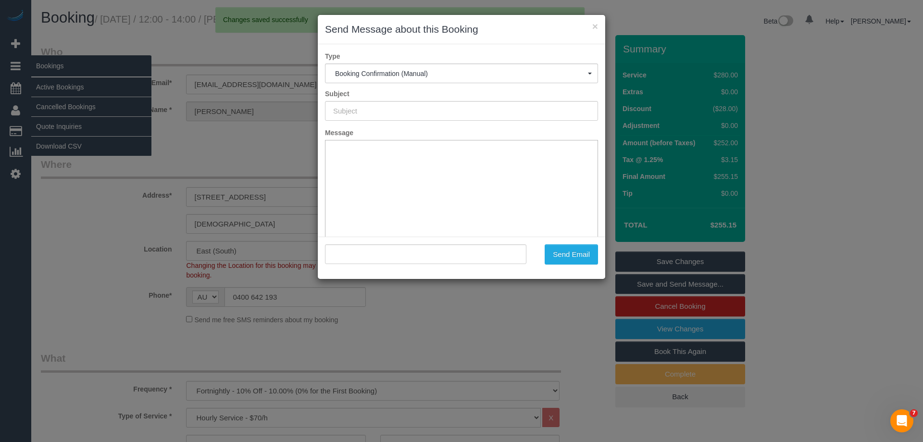
type input "Booking Confirmed"
type input ""Kylie Baldac" <kyliebaldac@gmail.com>"
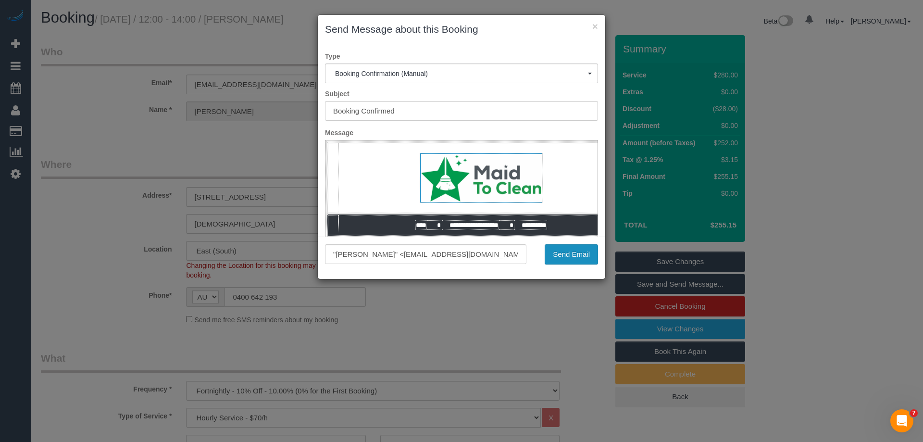
click at [575, 253] on button "Send Email" at bounding box center [571, 254] width 53 height 20
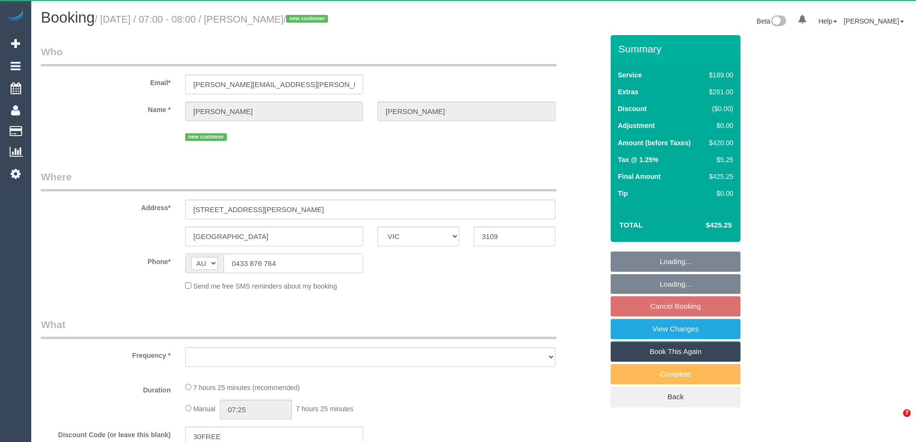
select select "VIC"
select select "object:661"
select select "string:stripe-pm_1SG7Cn2GScqysDRVUk4bCEAI"
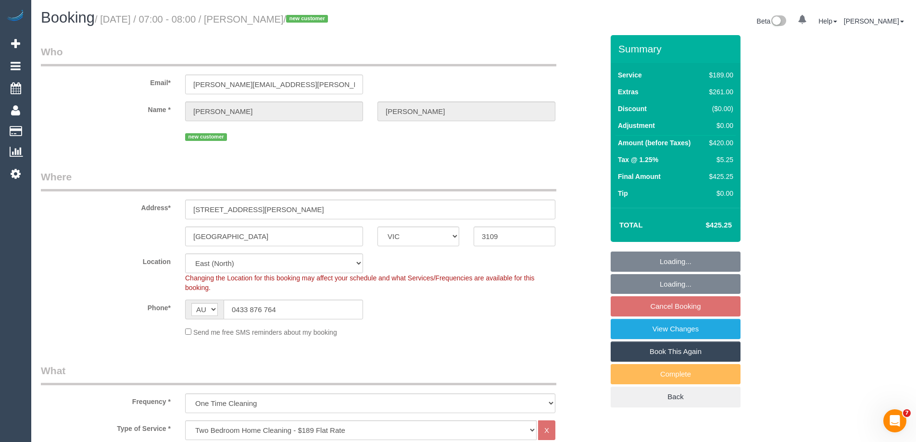
select select "number:28"
select select "number:14"
select select "number:19"
select select "number:36"
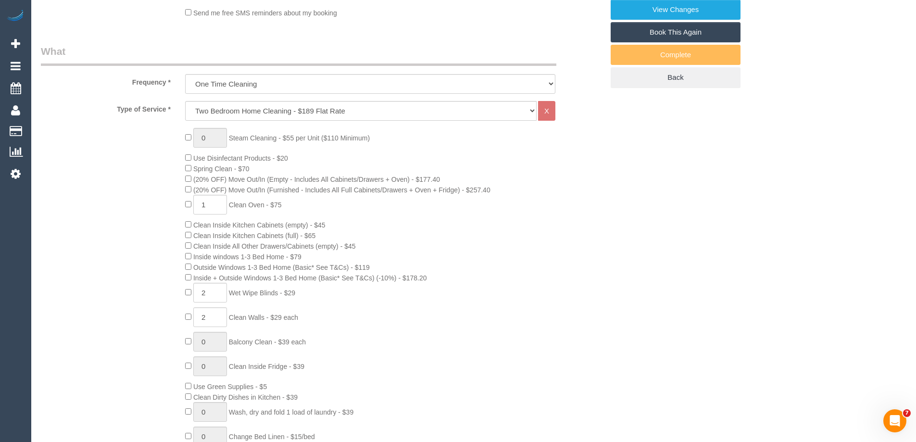
scroll to position [577, 0]
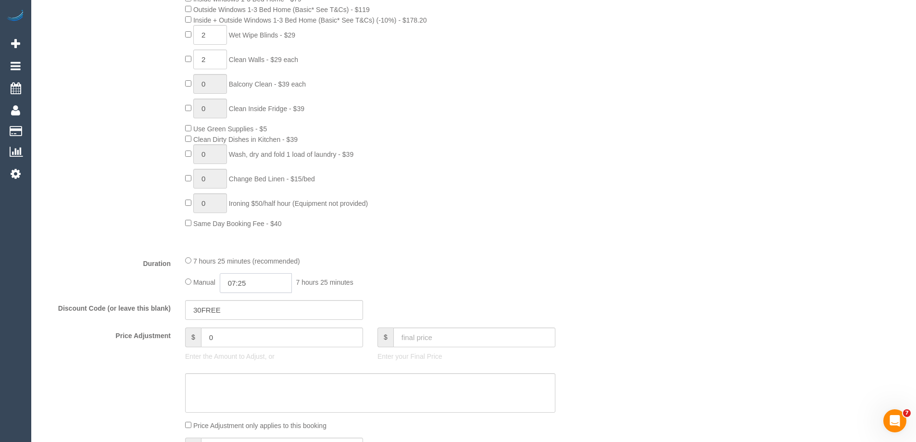
click at [280, 282] on input "07:25" at bounding box center [256, 283] width 72 height 20
click at [268, 361] on p "Enter the Amount to Adjust, or" at bounding box center [274, 356] width 178 height 10
click at [252, 291] on input "07:25" at bounding box center [256, 283] width 72 height 20
click at [241, 320] on li "04:00" at bounding box center [245, 322] width 43 height 12
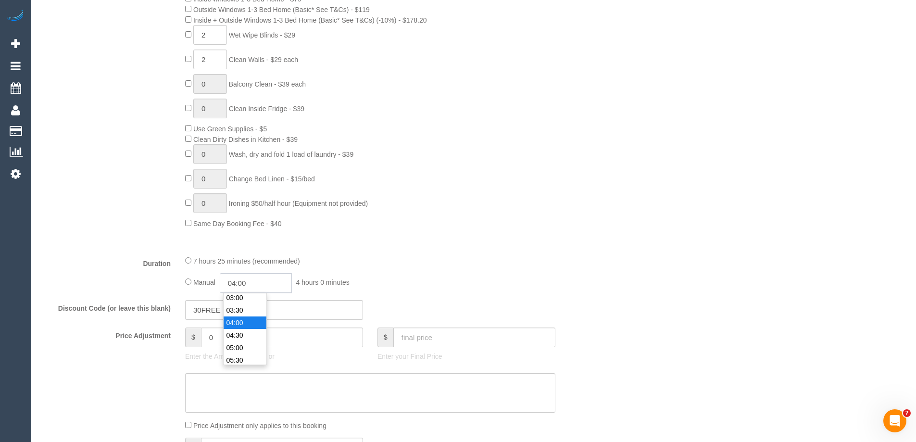
scroll to position [87, 0]
drag, startPoint x: 256, startPoint y: 282, endPoint x: 242, endPoint y: 281, distance: 14.0
click at [242, 281] on input "04:00" at bounding box center [256, 283] width 72 height 20
type input "04:15"
click at [344, 260] on div "7 hours 25 minutes (recommended)" at bounding box center [370, 260] width 370 height 11
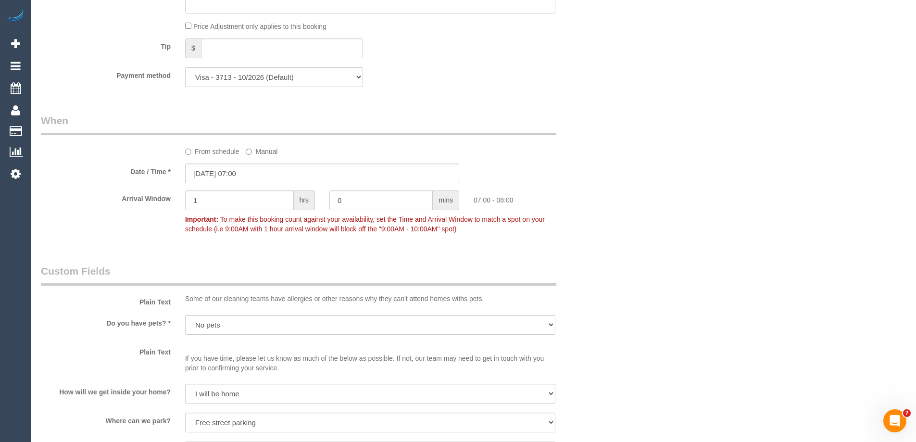
scroll to position [962, 0]
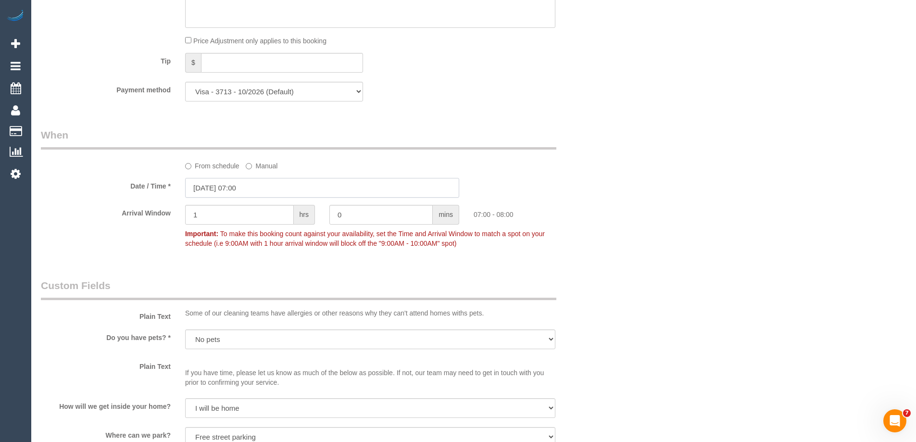
click at [225, 190] on input "16/10/2025 07:00" at bounding box center [322, 188] width 274 height 20
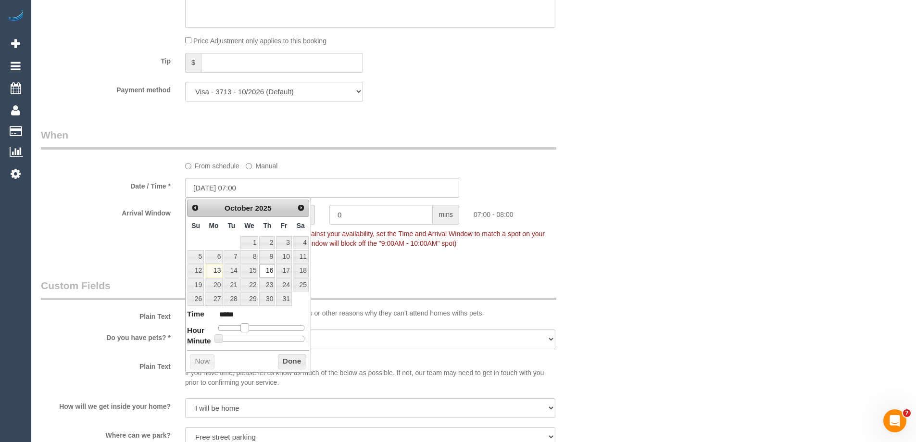
type input "16/10/2025 08:00"
type input "*****"
drag, startPoint x: 247, startPoint y: 327, endPoint x: 252, endPoint y: 327, distance: 5.8
click at [250, 327] on span at bounding box center [248, 327] width 9 height 9
click at [292, 360] on button "Done" at bounding box center [292, 361] width 28 height 15
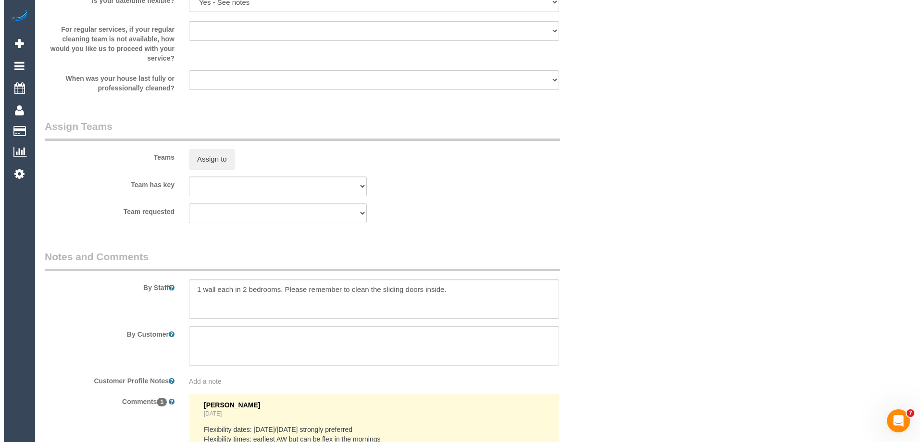
scroll to position [1442, 0]
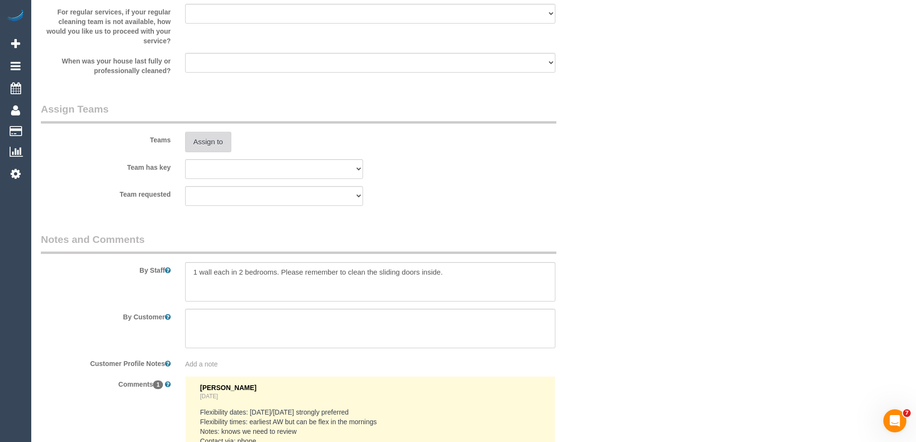
click at [226, 145] on button "Assign to" at bounding box center [208, 142] width 46 height 20
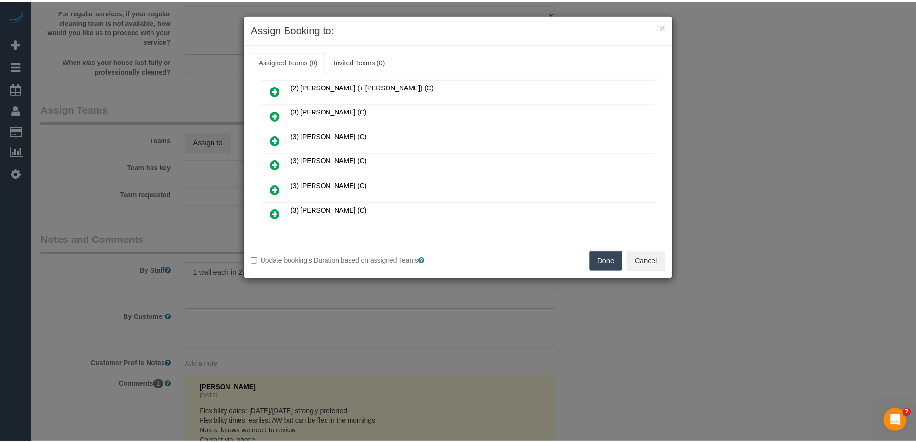
scroll to position [96, 0]
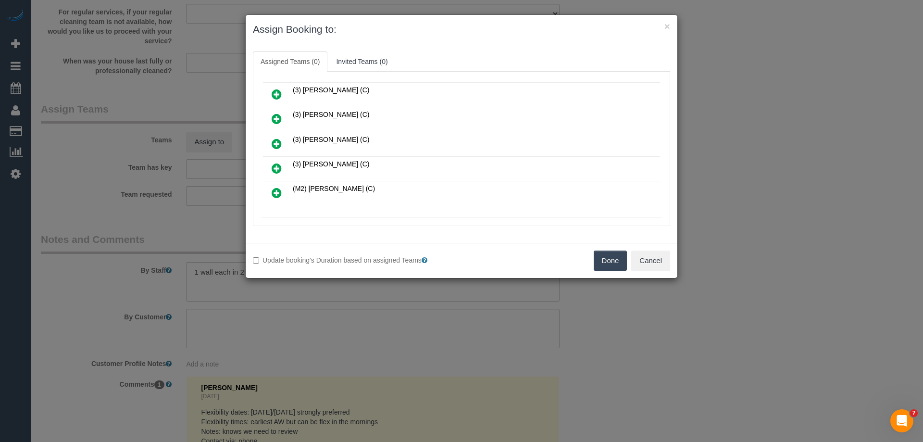
click at [616, 262] on button "Done" at bounding box center [611, 260] width 34 height 20
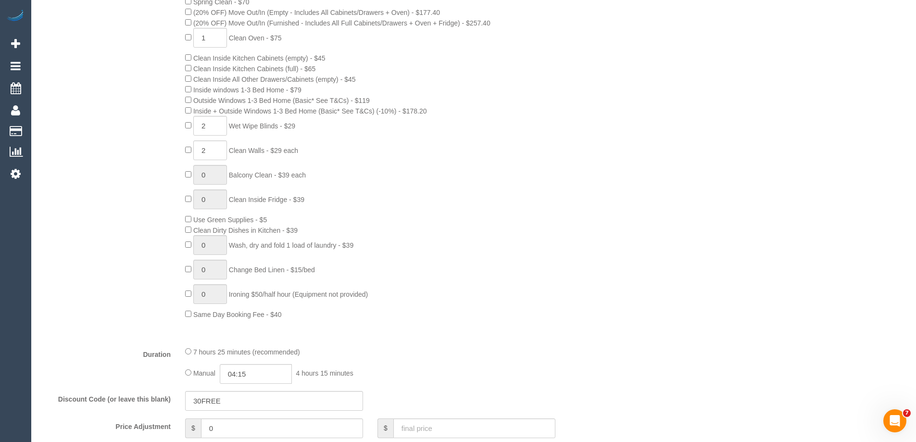
scroll to position [0, 0]
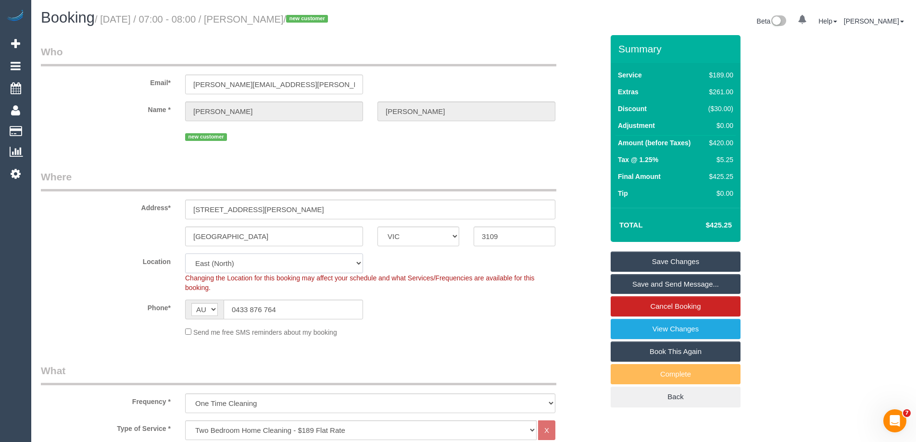
click at [212, 263] on select "Office City East (North) East (South) Inner East Inner North (East) Inner North…" at bounding box center [274, 263] width 178 height 20
select select "57"
click at [185, 253] on select "Office City East (North) East (South) Inner East Inner North (East) Inner North…" at bounding box center [274, 263] width 178 height 20
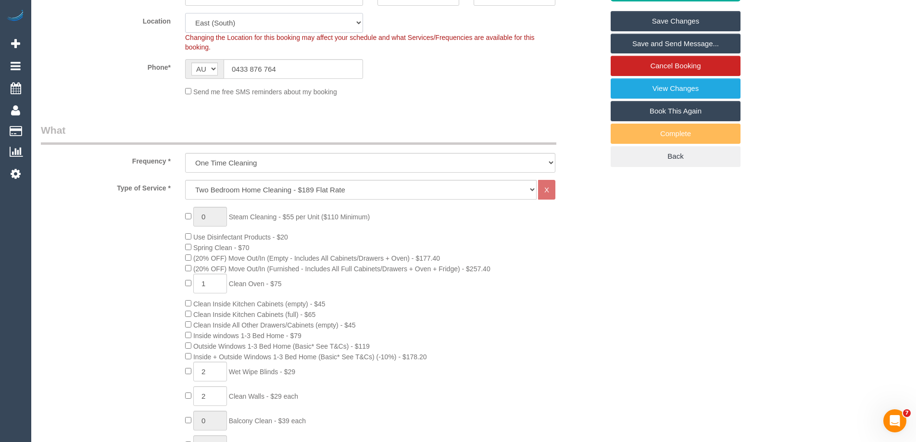
select select "object:3490"
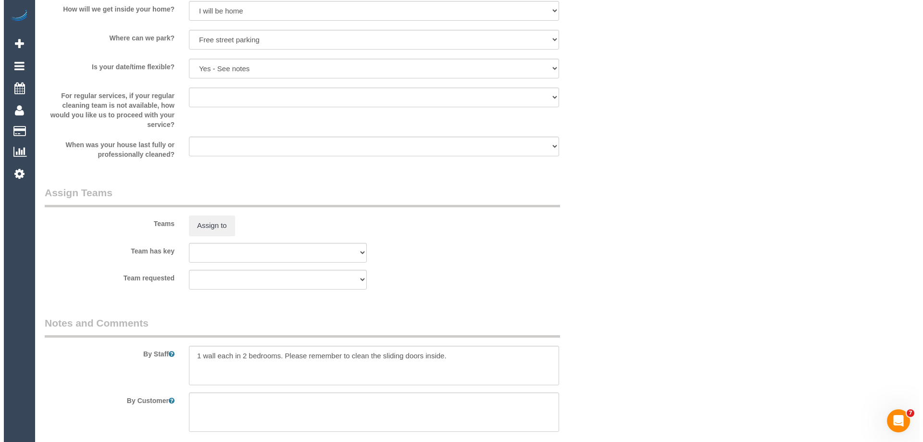
scroll to position [1442, 0]
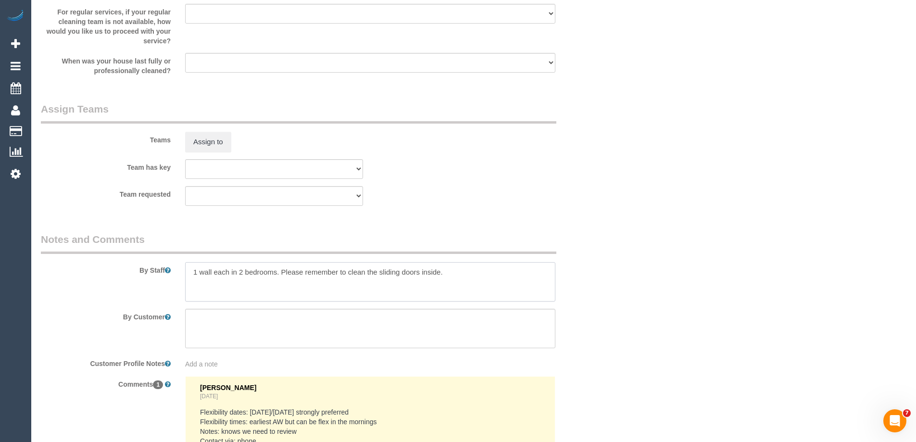
click at [194, 270] on textarea at bounding box center [370, 281] width 370 height 39
type textarea "Estimated time of 8.5-10.5 hrs. 1 wall each in 2 bedrooms. Please remember to c…"
click at [206, 146] on button "Assign to" at bounding box center [208, 142] width 46 height 20
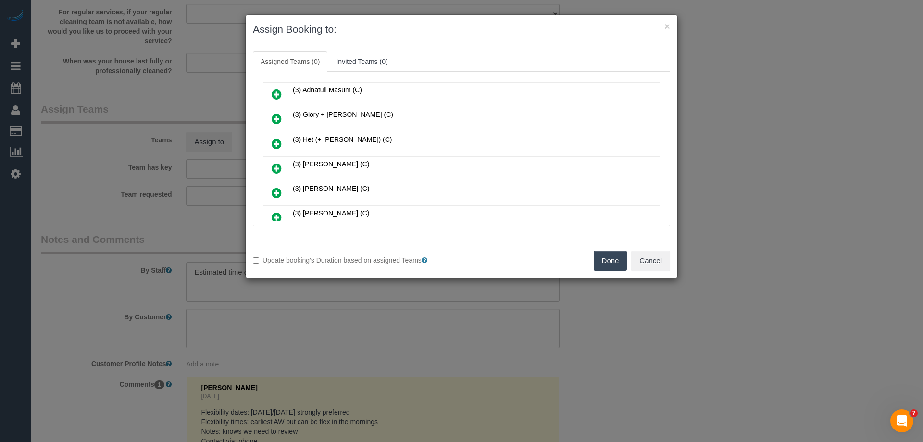
click at [277, 143] on icon at bounding box center [277, 144] width 10 height 12
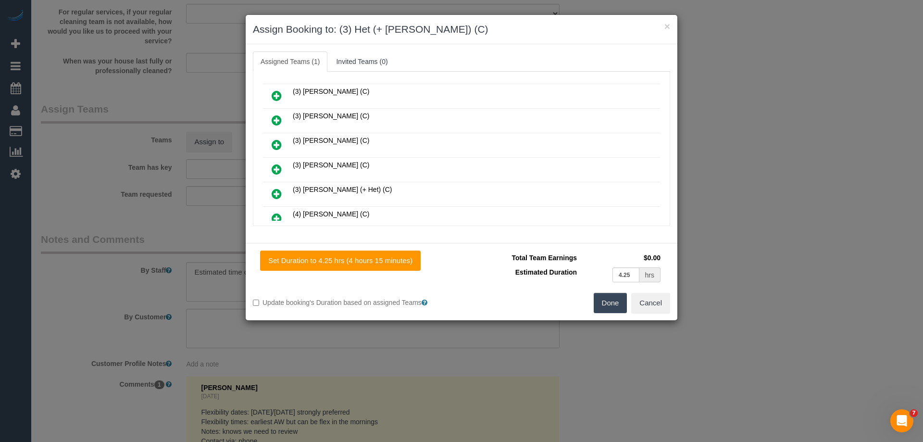
click at [275, 191] on icon at bounding box center [277, 194] width 10 height 12
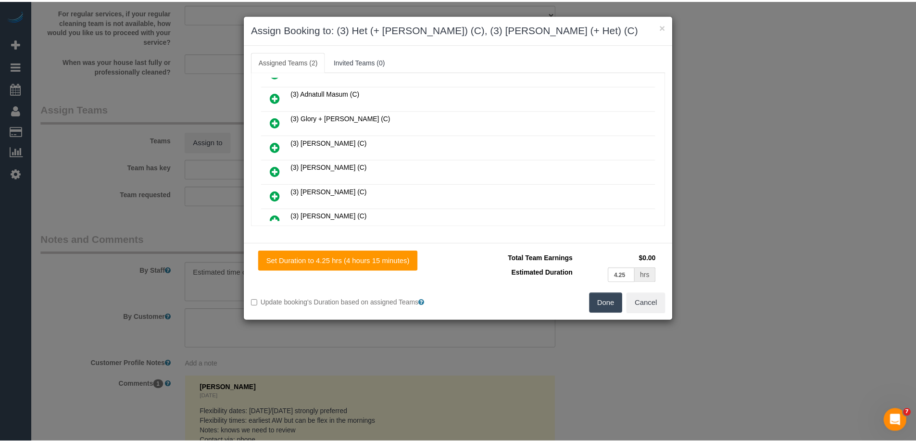
scroll to position [0, 0]
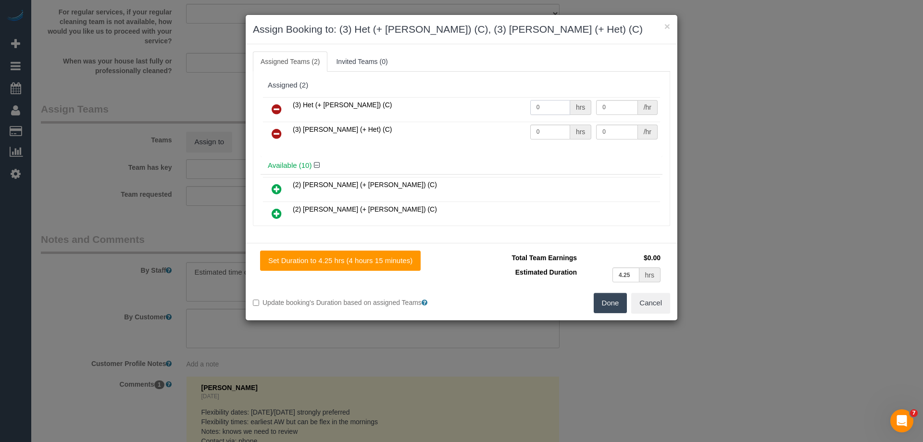
drag, startPoint x: 495, startPoint y: 109, endPoint x: 510, endPoint y: 122, distance: 20.1
click at [465, 109] on tr "(3) Het (+ Ronak) (C) 0 hrs 0 /hr" at bounding box center [461, 109] width 397 height 25
type input "1"
drag, startPoint x: 545, startPoint y: 127, endPoint x: 451, endPoint y: 128, distance: 93.8
click at [451, 128] on tr "(3) Ronak (+ Het) (C) 0 hrs 0 /hr" at bounding box center [461, 134] width 397 height 25
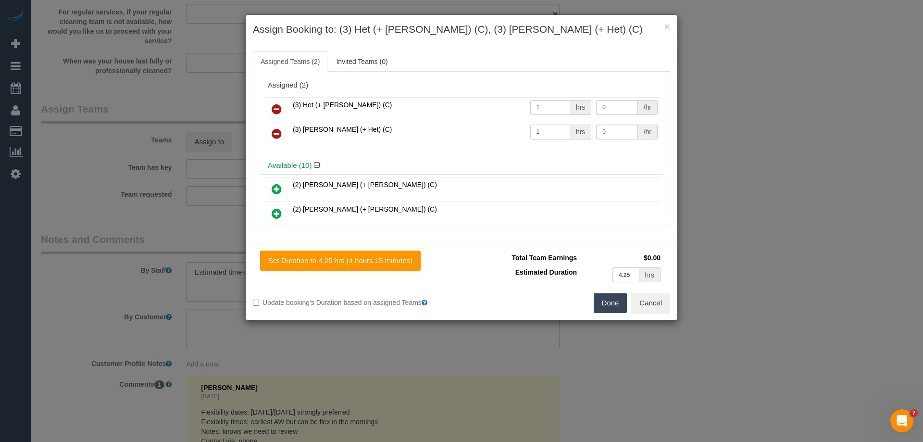
type input "1"
drag, startPoint x: 596, startPoint y: 107, endPoint x: 540, endPoint y: 107, distance: 55.3
click at [540, 107] on tr "(3) Het (+ Ronak) (C) 1 hrs 0 /hr" at bounding box center [461, 109] width 397 height 25
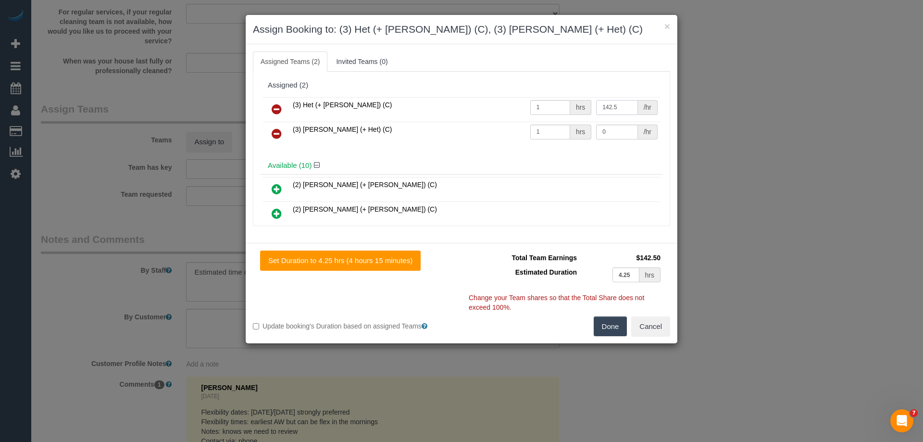
type input "142.5"
drag, startPoint x: 617, startPoint y: 132, endPoint x: 559, endPoint y: 125, distance: 58.6
click at [559, 125] on tr "(3) Ronak (+ Het) (C) 1 hrs 0 /hr" at bounding box center [461, 134] width 397 height 25
type input "142.5"
click at [609, 330] on button "Done" at bounding box center [611, 326] width 34 height 20
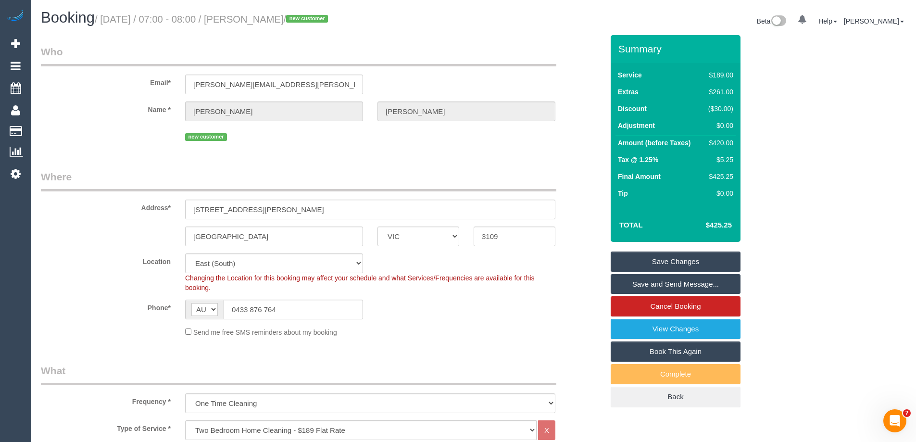
drag, startPoint x: 315, startPoint y: 20, endPoint x: 255, endPoint y: 20, distance: 60.6
click at [255, 20] on small "/ October 16, 2025 / 07:00 - 08:00 / Dipal Dayaram / new customer" at bounding box center [213, 19] width 236 height 11
copy small "Dipal Dayaram"
click at [639, 268] on link "Save Changes" at bounding box center [676, 261] width 130 height 20
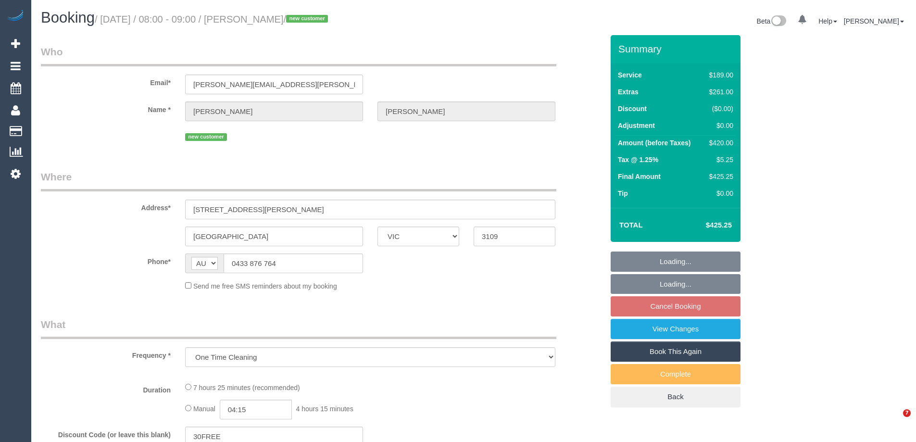
select select "VIC"
select select "string:stripe-pm_1SG7Cn2GScqysDRVUk4bCEAI"
select select "number:28"
select select "number:14"
select select "number:19"
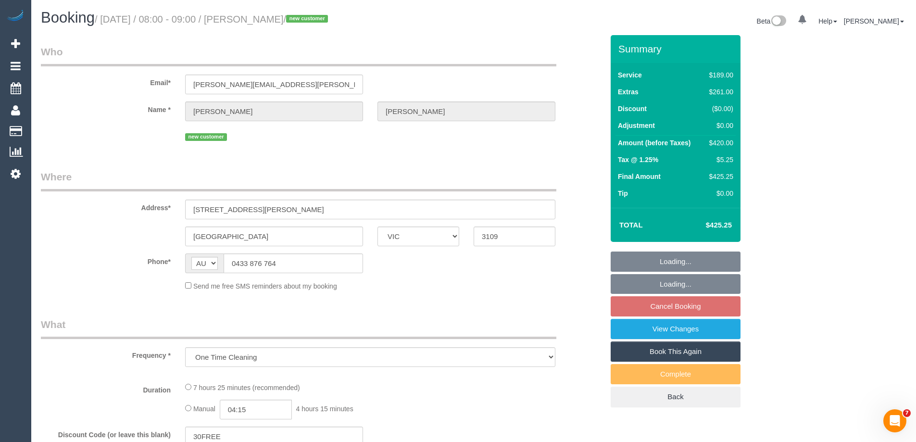
select select "number:36"
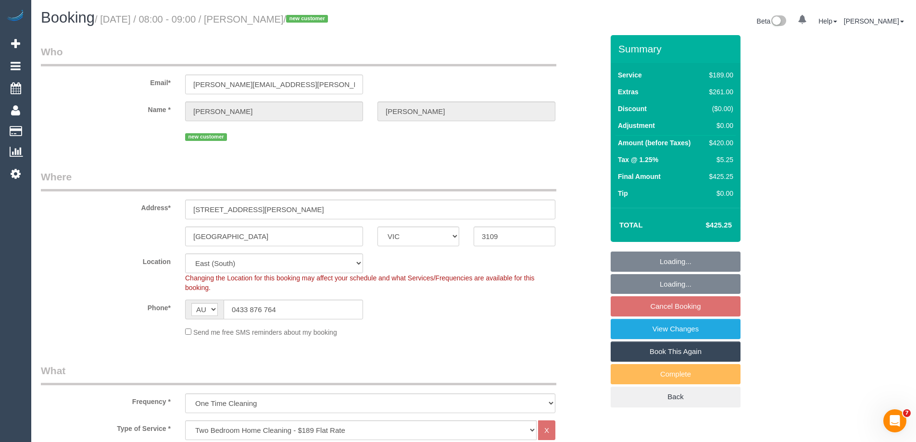
select select "object:817"
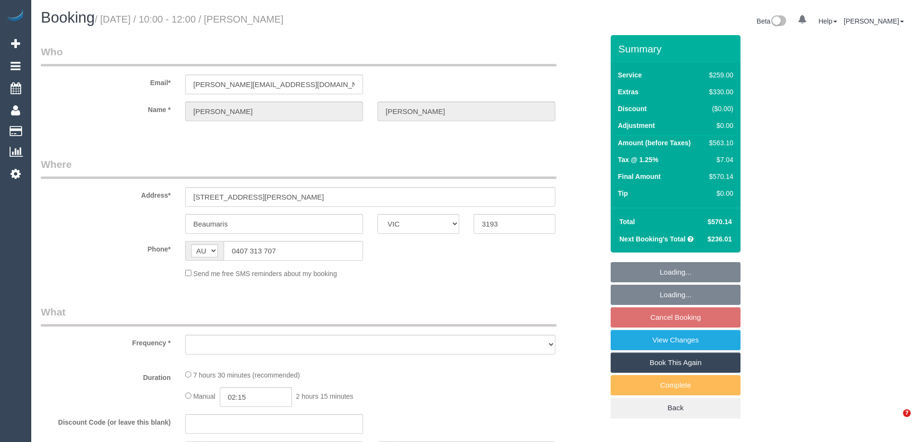
select select "VIC"
select select "object:570"
select select "string:stripe-pm_1P3ppP2GScqysDRV5IZYnecD"
select select "number:27"
select select "number:14"
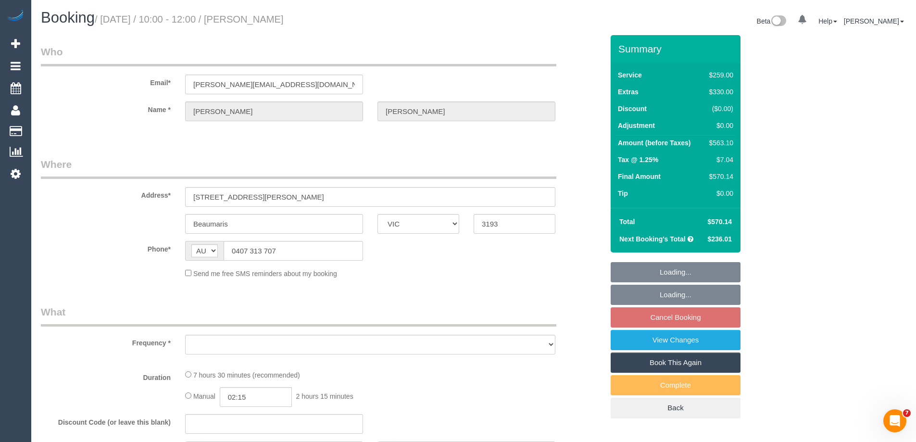
select select "number:19"
select select "number:22"
select select "number:35"
select select "number:11"
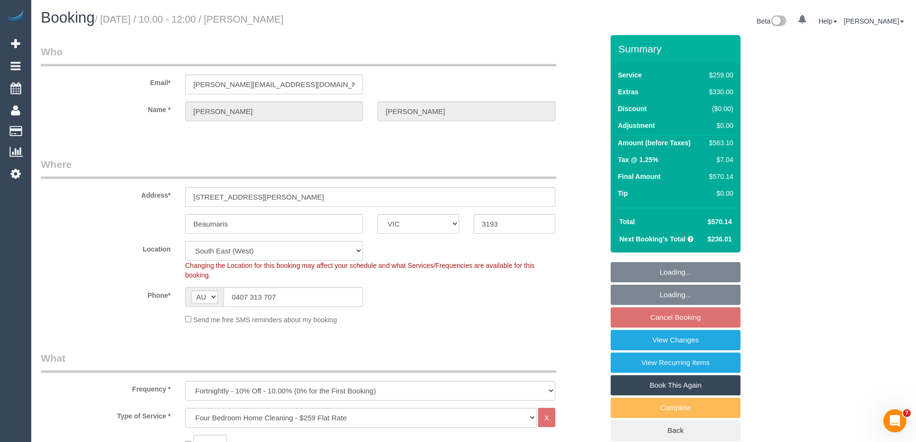
select select "object:827"
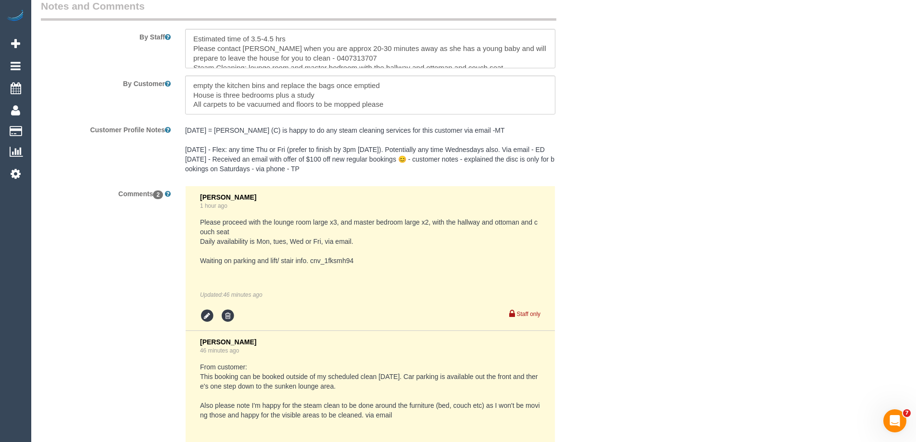
scroll to position [1683, 0]
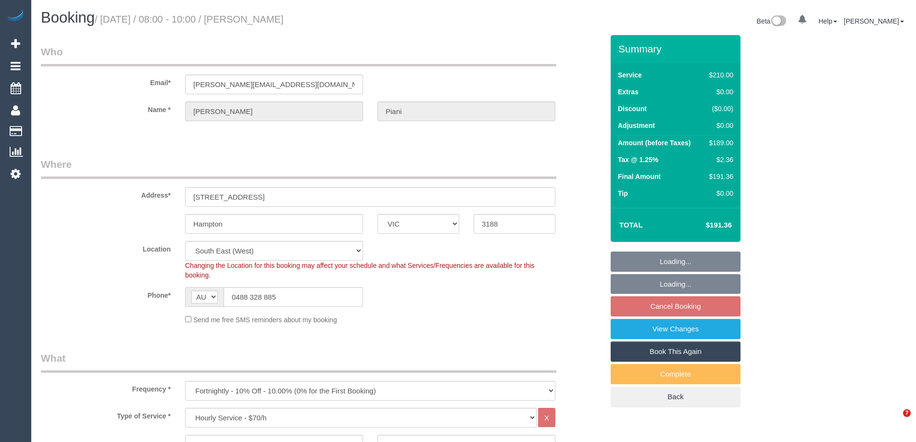
select select "VIC"
select select "180"
select select "number:29"
select select "number:14"
select select "number:19"
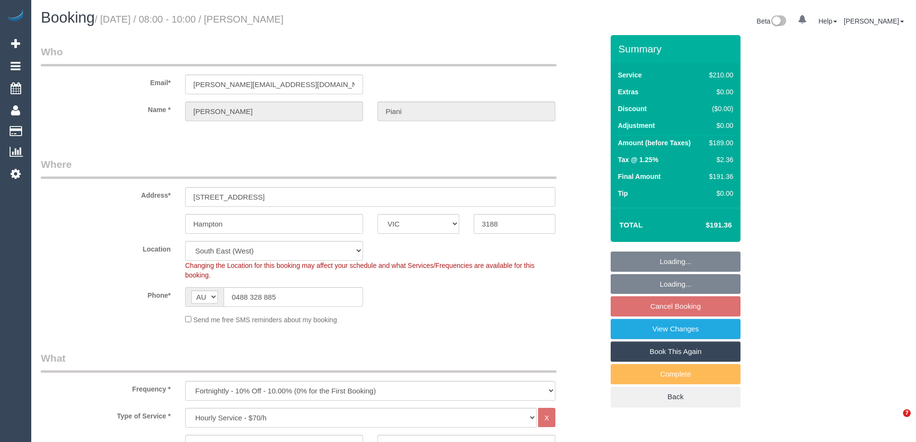
select select "number:36"
select select "number:34"
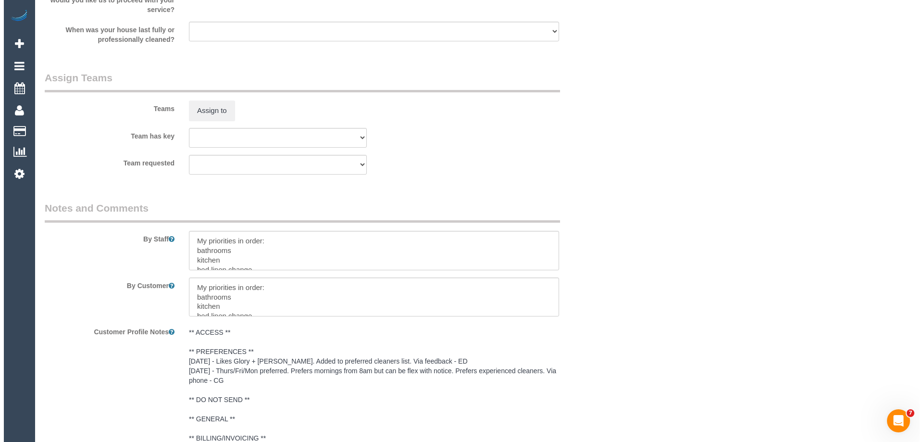
scroll to position [1442, 0]
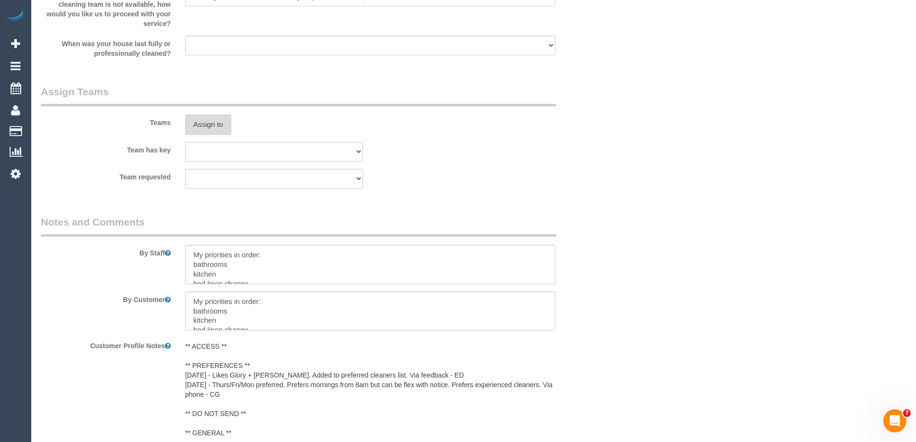
click at [196, 130] on button "Assign to" at bounding box center [208, 124] width 46 height 20
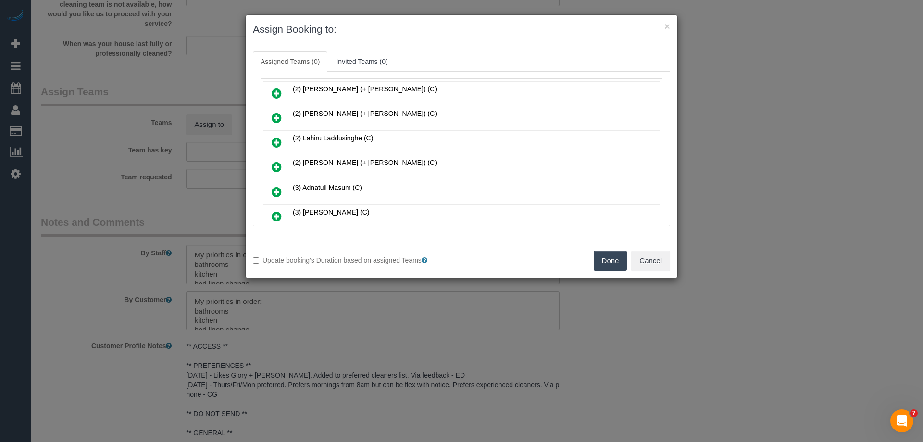
scroll to position [96, 0]
click at [275, 192] on icon at bounding box center [277, 193] width 10 height 12
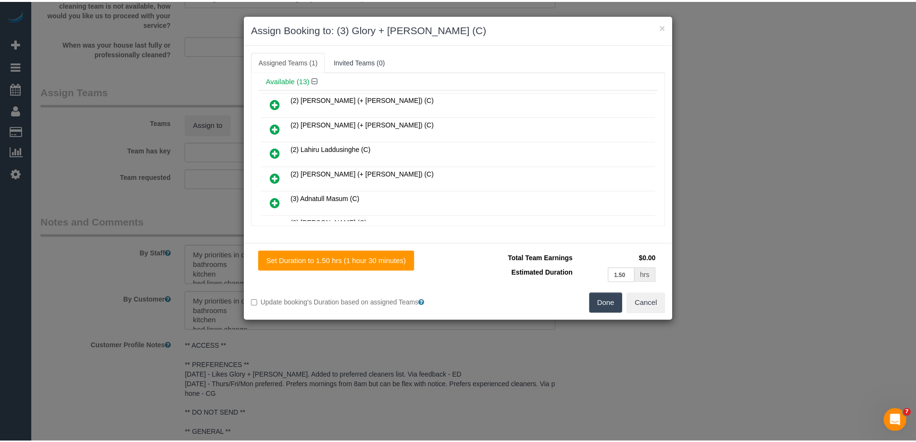
scroll to position [0, 0]
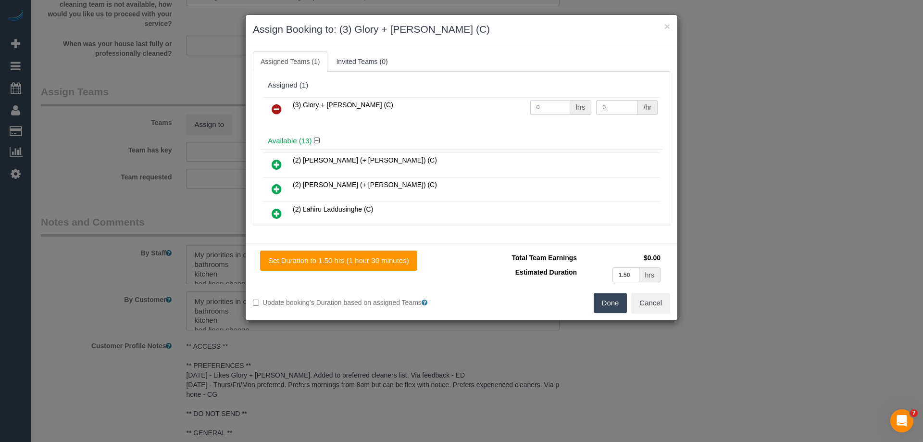
drag, startPoint x: 558, startPoint y: 108, endPoint x: 508, endPoint y: 104, distance: 49.6
click at [508, 104] on tr "(3) Glory + [PERSON_NAME] (C) 0 hrs 0 /hr" at bounding box center [461, 109] width 397 height 25
type input "3"
drag, startPoint x: 619, startPoint y: 105, endPoint x: 522, endPoint y: 95, distance: 98.1
click at [523, 96] on div "(3) Glory + Mary (C) 3 hrs 0 /hr" at bounding box center [462, 113] width 402 height 37
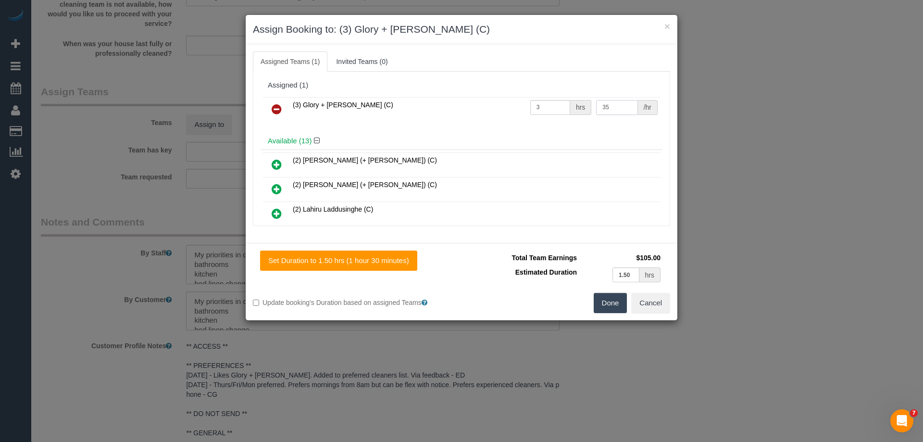
type input "35"
click at [614, 307] on button "Done" at bounding box center [611, 303] width 34 height 20
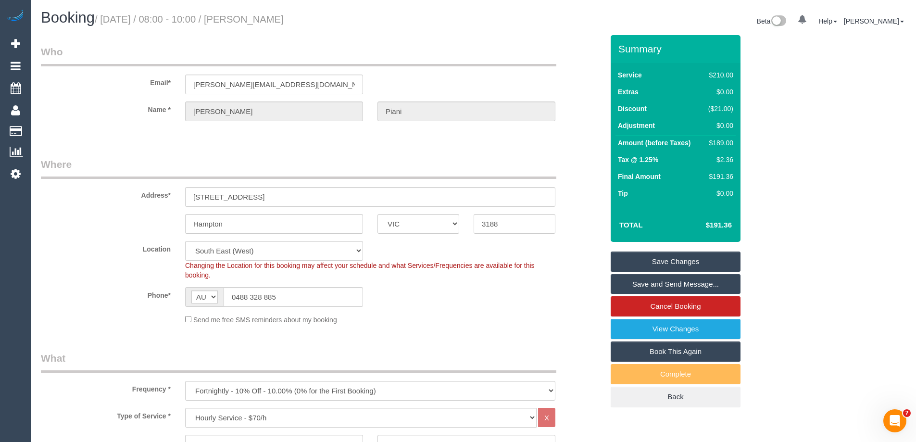
drag, startPoint x: 336, startPoint y: 16, endPoint x: 253, endPoint y: 18, distance: 82.7
click at [253, 18] on h1 "Booking / October 16, 2025 / 08:00 - 10:00 / Joanne Piani" at bounding box center [253, 18] width 425 height 16
copy small "[PERSON_NAME]"
click at [645, 280] on link "Save and Send Message..." at bounding box center [676, 284] width 130 height 20
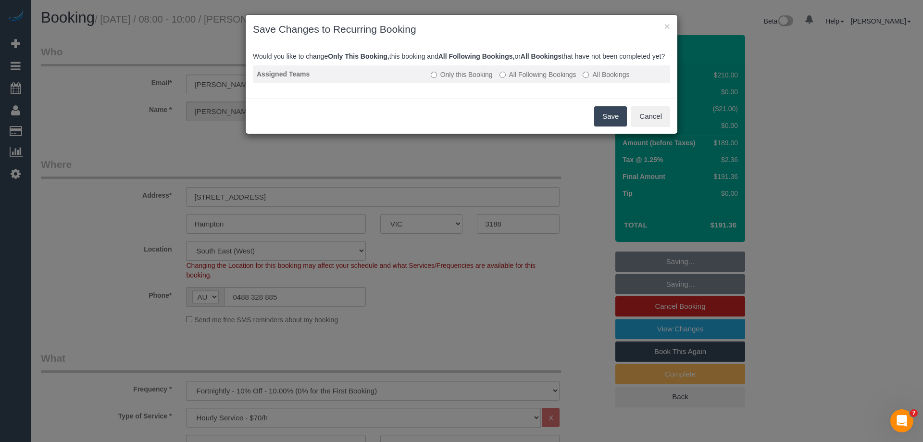
click at [530, 79] on label "All Following Bookings" at bounding box center [538, 75] width 77 height 10
click at [605, 121] on button "Save" at bounding box center [610, 116] width 33 height 20
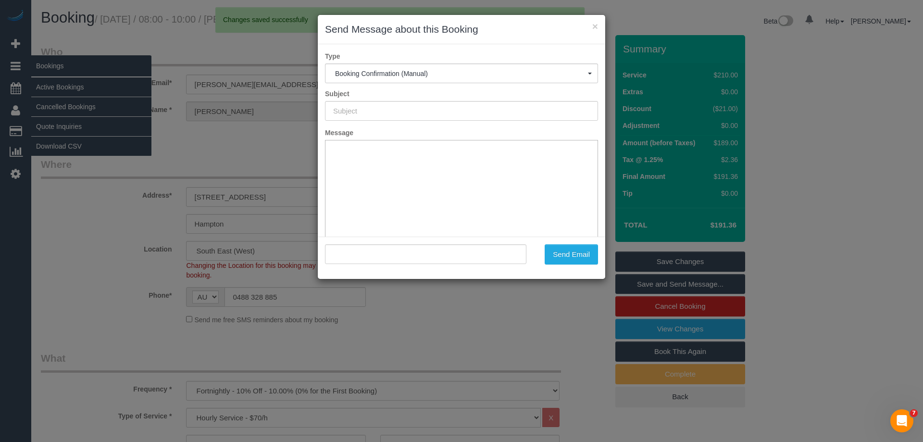
type input "Booking Confirmed"
type input ""Joanne Piani" <joanne.piani@gmail.com>"
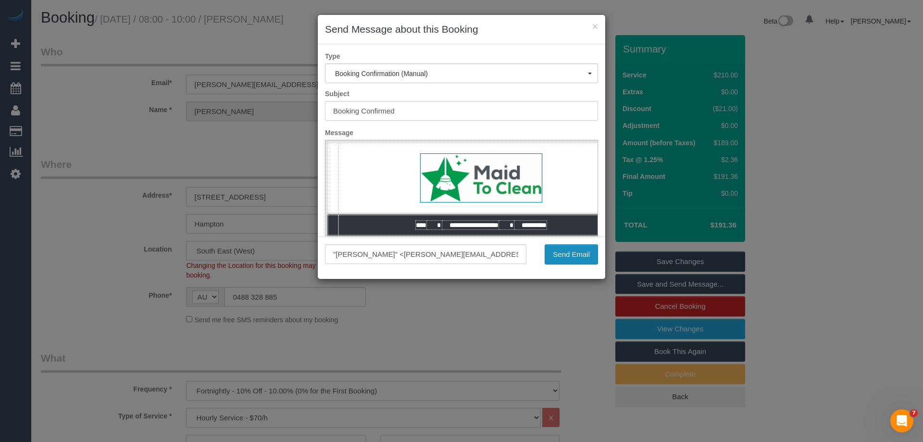
click at [584, 258] on button "Send Email" at bounding box center [571, 254] width 53 height 20
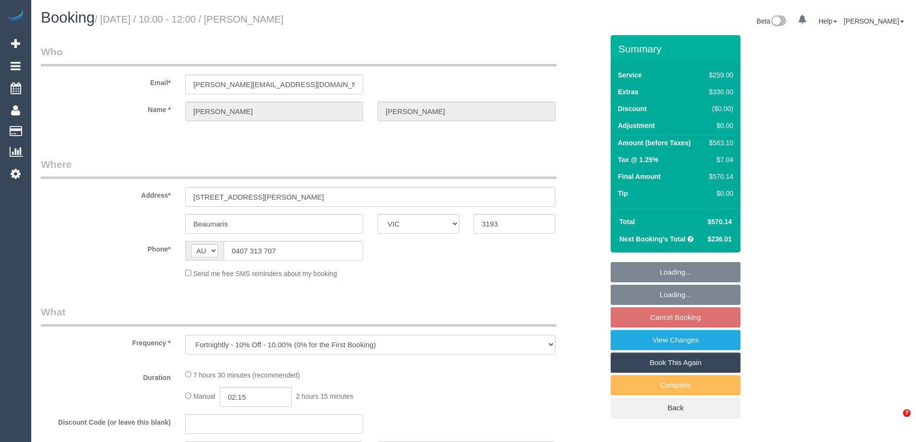
select select "VIC"
select select "string:stripe-pm_1P3ppP2GScqysDRV5IZYnecD"
select select "number:27"
select select "number:14"
select select "number:19"
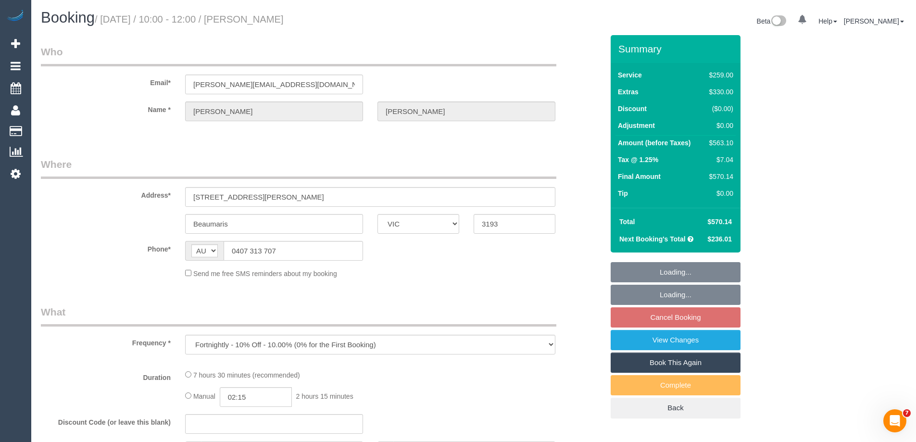
select select "number:22"
select select "number:35"
select select "number:11"
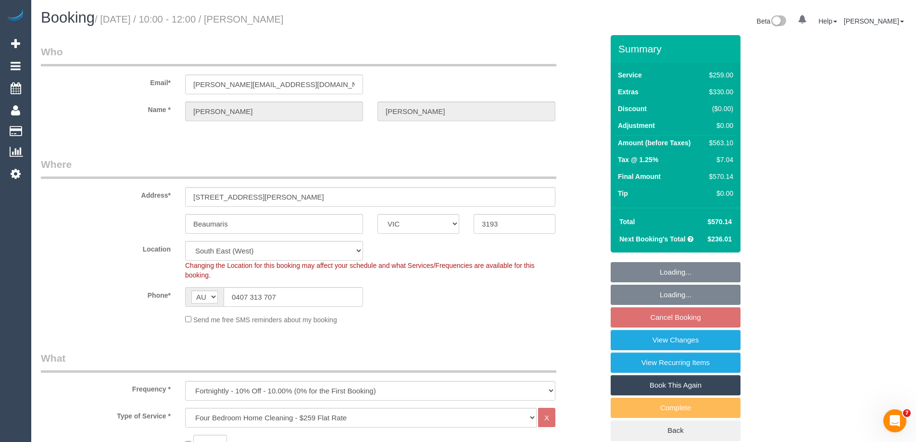
select select "object:827"
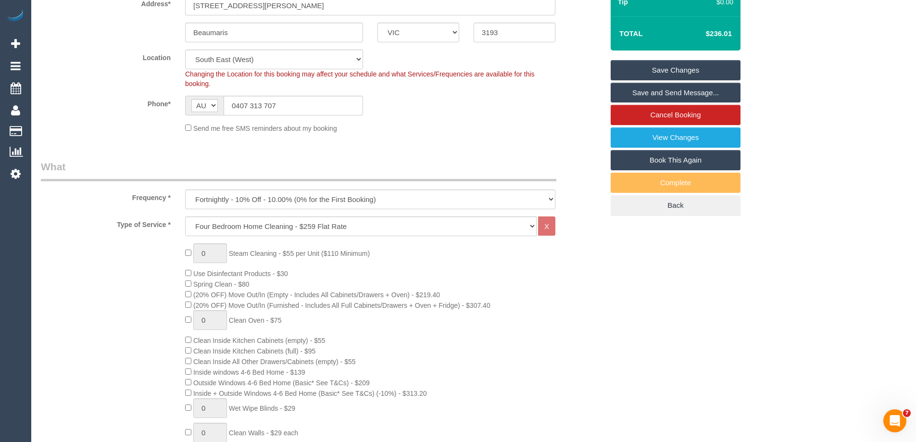
scroll to position [192, 0]
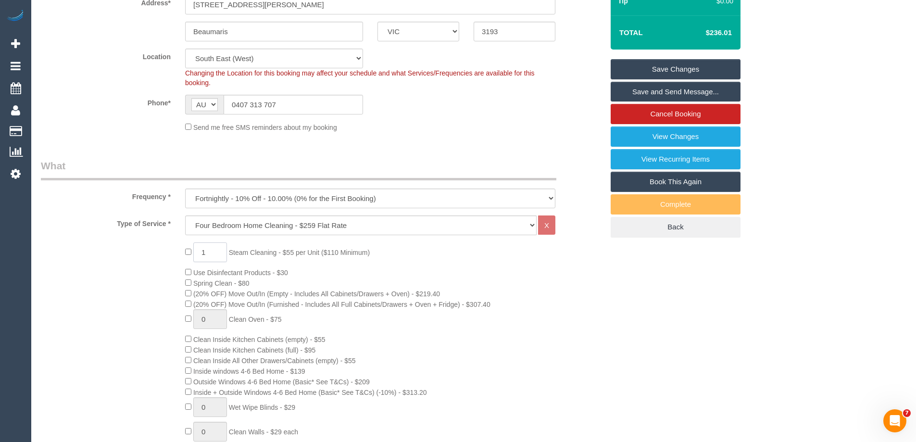
drag, startPoint x: 214, startPoint y: 254, endPoint x: 180, endPoint y: 254, distance: 33.7
click at [180, 254] on div "1 Steam Cleaning - $55 per Unit ($110 Minimum) Use Disinfectant Products - $30 …" at bounding box center [394, 421] width 433 height 358
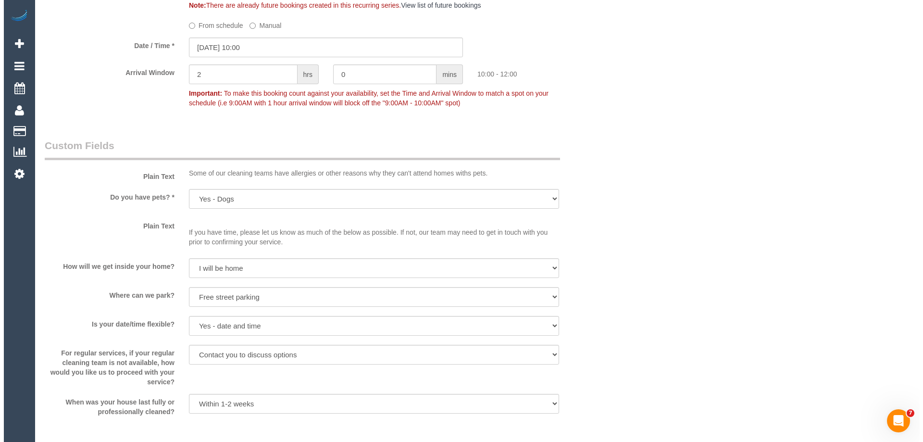
scroll to position [1346, 0]
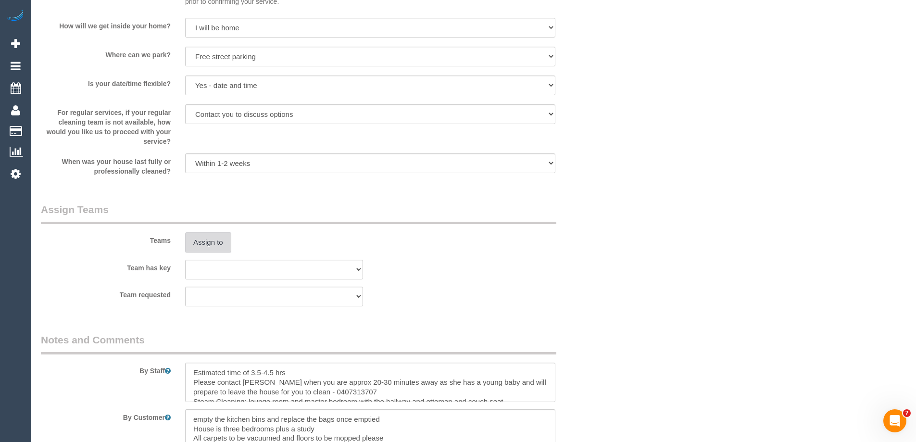
type input "6"
click at [196, 244] on button "Assign to" at bounding box center [208, 242] width 46 height 20
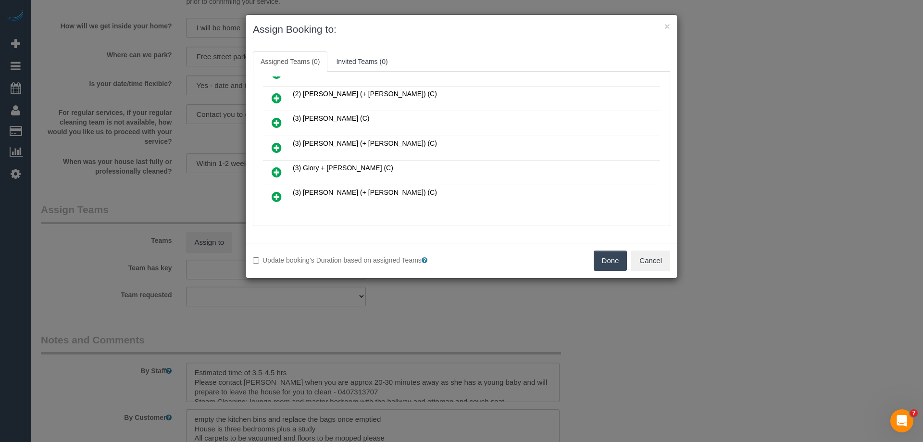
scroll to position [96, 0]
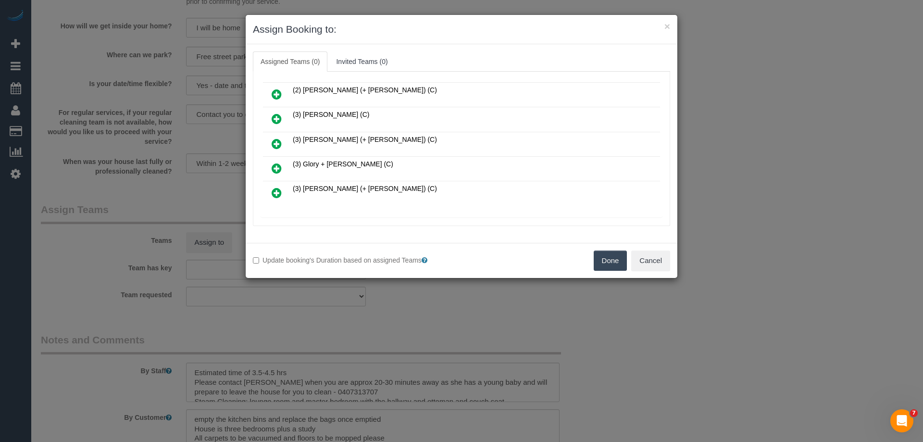
click at [281, 169] on icon at bounding box center [277, 168] width 10 height 12
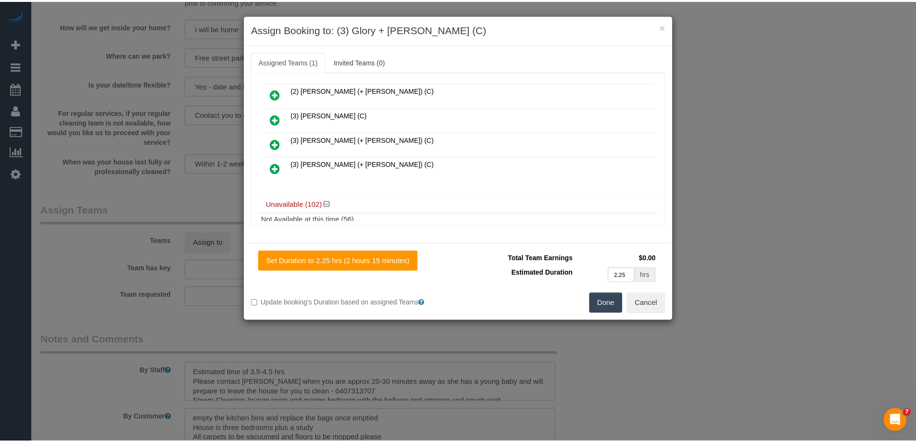
scroll to position [0, 0]
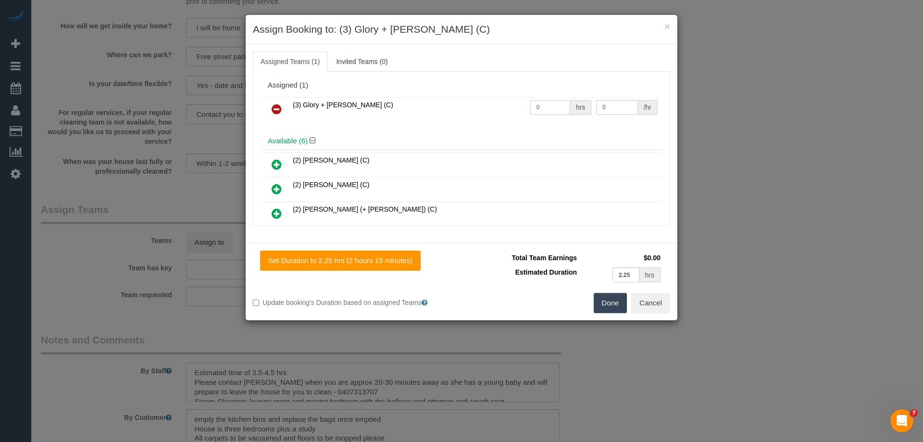
drag, startPoint x: 538, startPoint y: 107, endPoint x: 476, endPoint y: 99, distance: 63.0
click at [476, 99] on tr "(3) Glory + [PERSON_NAME] (C) 0 hrs 0 /hr" at bounding box center [461, 109] width 397 height 25
type input "1"
drag, startPoint x: 621, startPoint y: 107, endPoint x: 531, endPoint y: 101, distance: 90.1
click at [533, 101] on tr "(3) Glory + [PERSON_NAME] (C) 1 hrs 0 /hr" at bounding box center [461, 109] width 397 height 25
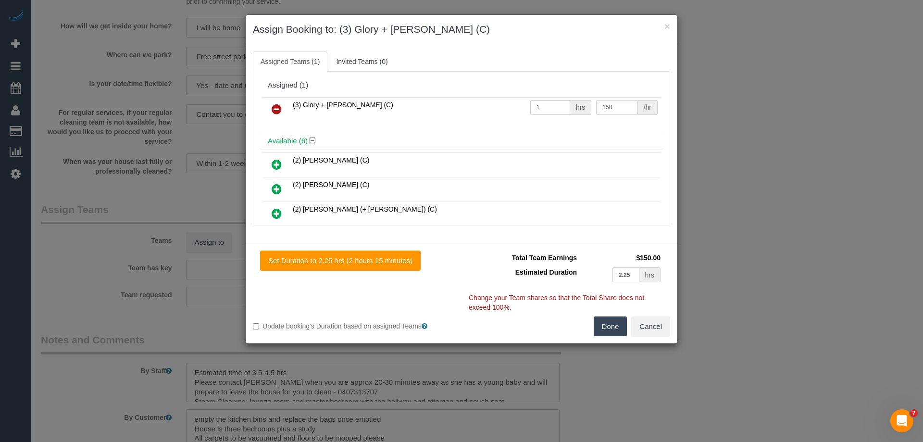
type input "150"
click at [608, 331] on button "Done" at bounding box center [611, 326] width 34 height 20
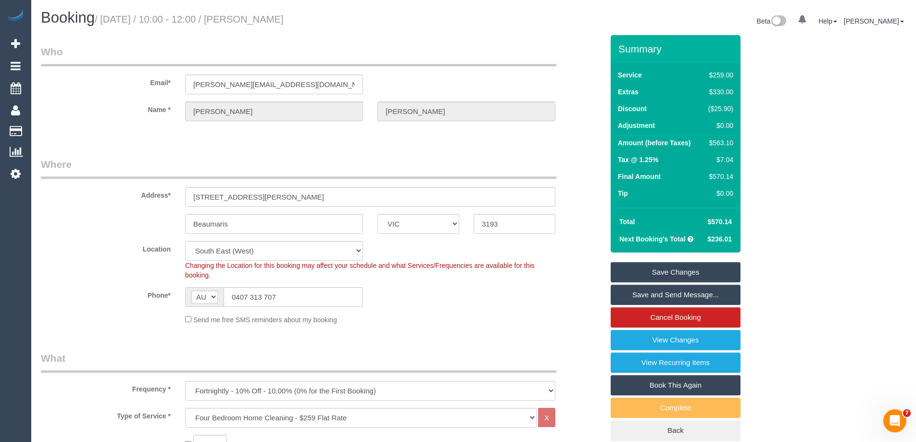
drag, startPoint x: 330, startPoint y: 18, endPoint x: 254, endPoint y: 16, distance: 75.5
click at [254, 16] on h1 "Booking / [DATE] / 10:00 - 12:00 / [PERSON_NAME]" at bounding box center [253, 18] width 425 height 16
copy small "[PERSON_NAME]"
click at [640, 273] on link "Save Changes" at bounding box center [676, 272] width 130 height 20
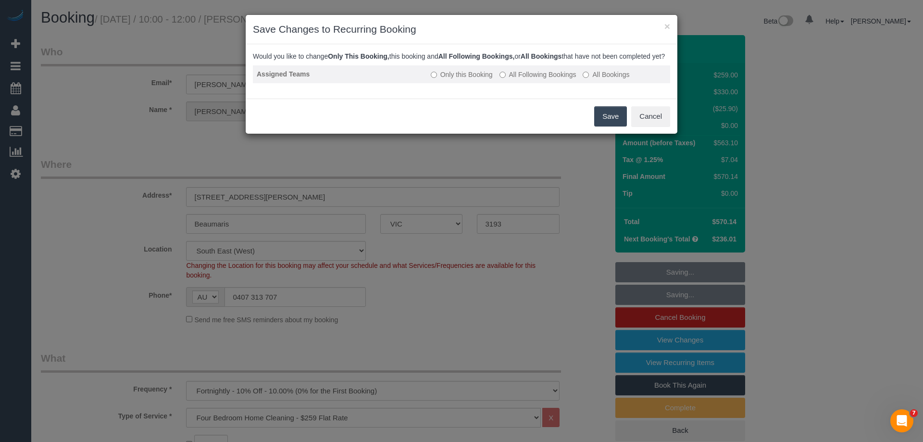
click at [522, 79] on label "All Following Bookings" at bounding box center [538, 75] width 77 height 10
click at [605, 126] on button "Save" at bounding box center [610, 116] width 33 height 20
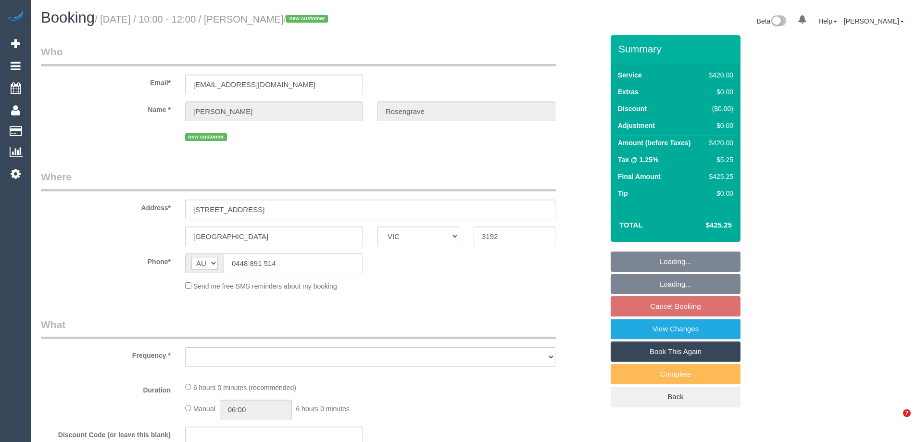
select select "VIC"
select select "object:570"
select select "360"
select select "number:28"
select select "number:14"
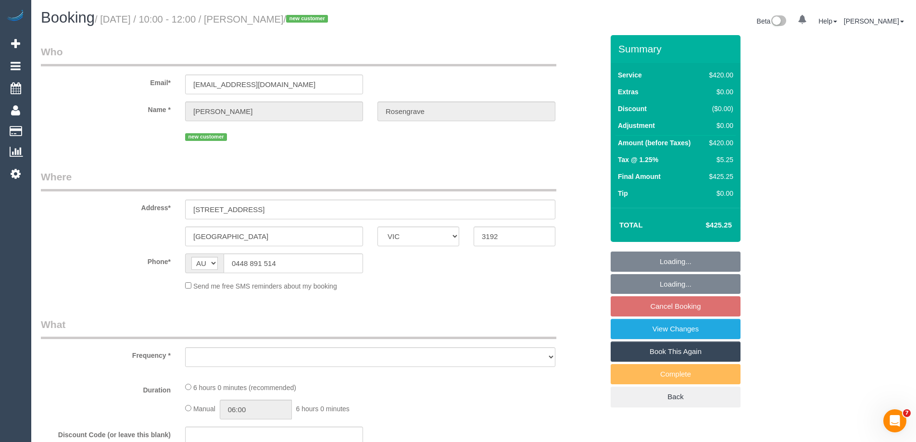
select select "number:18"
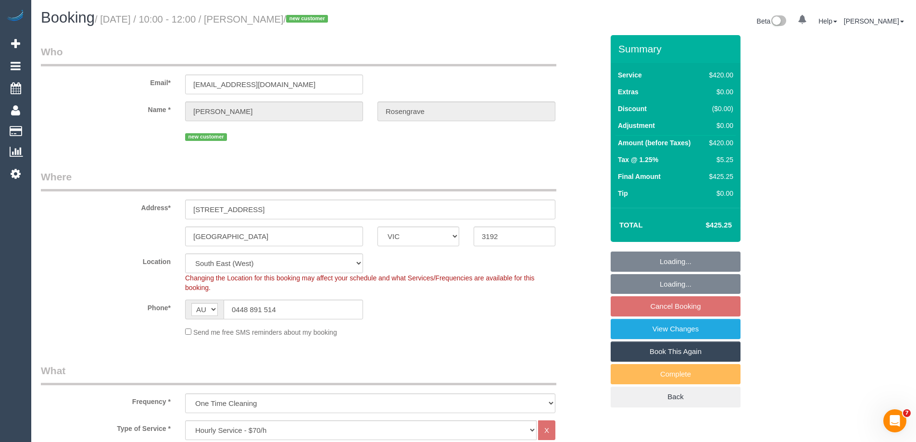
select select "object:899"
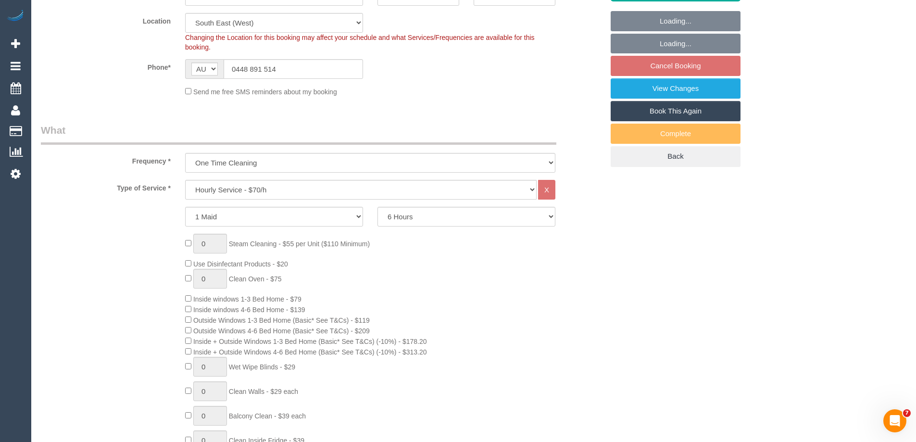
select select "string:stripe-pm_1SF5XX2GScqysDRVatega2gK"
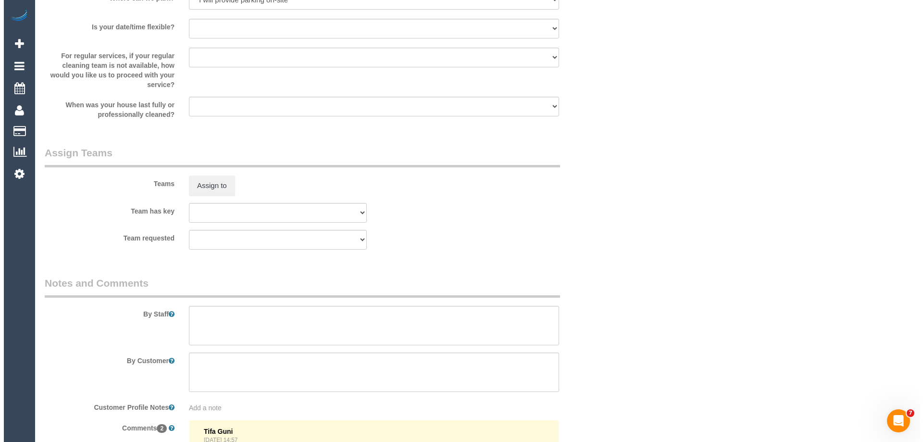
scroll to position [1394, 0]
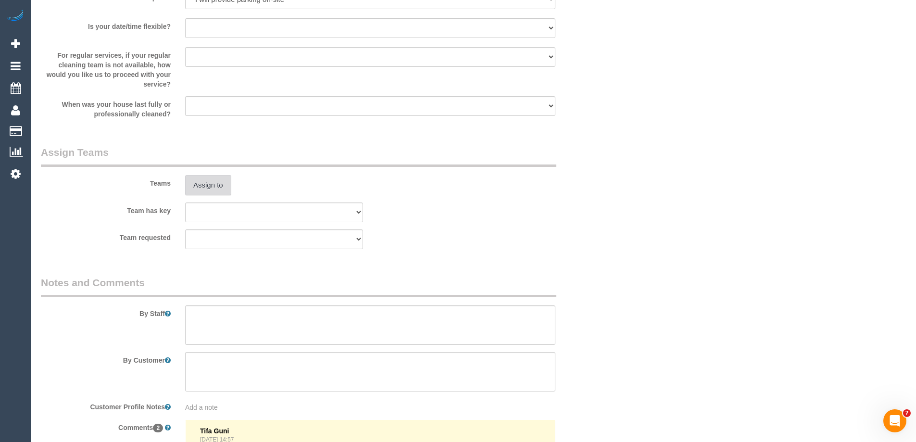
click at [208, 183] on button "Assign to" at bounding box center [208, 185] width 46 height 20
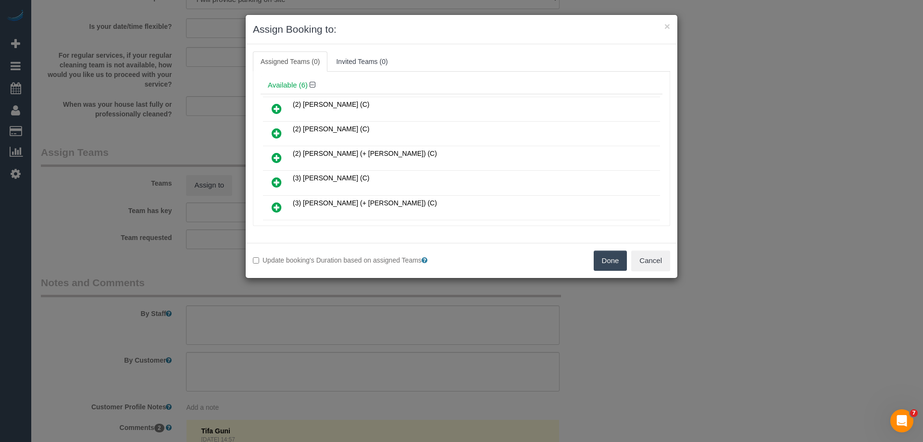
scroll to position [48, 0]
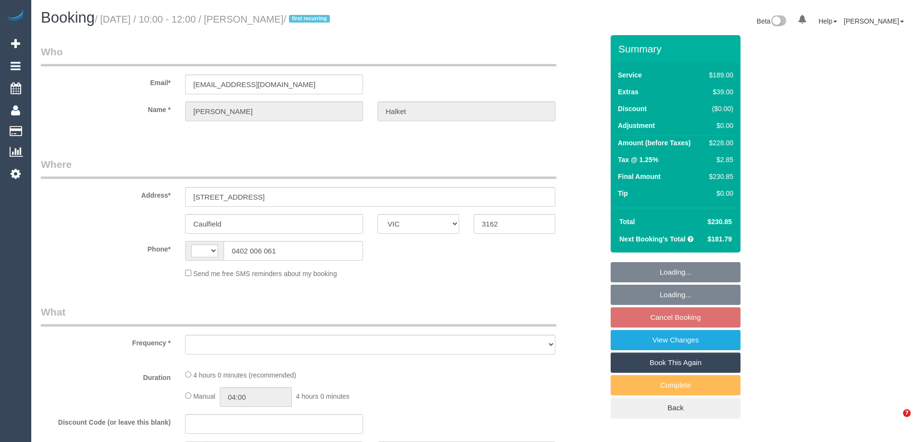
select select "VIC"
select select "string:AU"
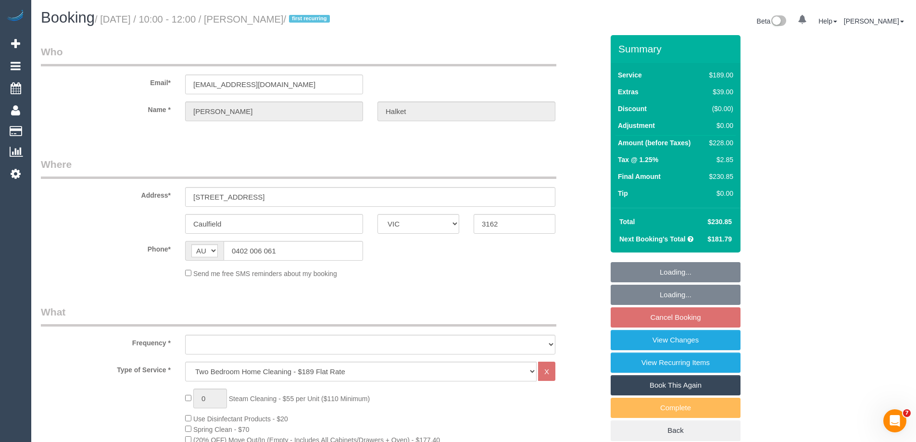
select select "object:654"
select select "string:stripe-pm_1Rx1Qm2GScqysDRVtGBSdtAC"
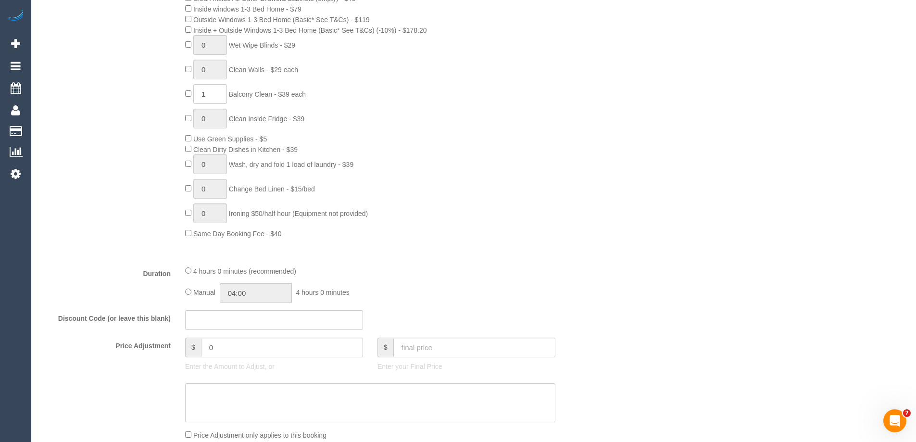
scroll to position [625, 0]
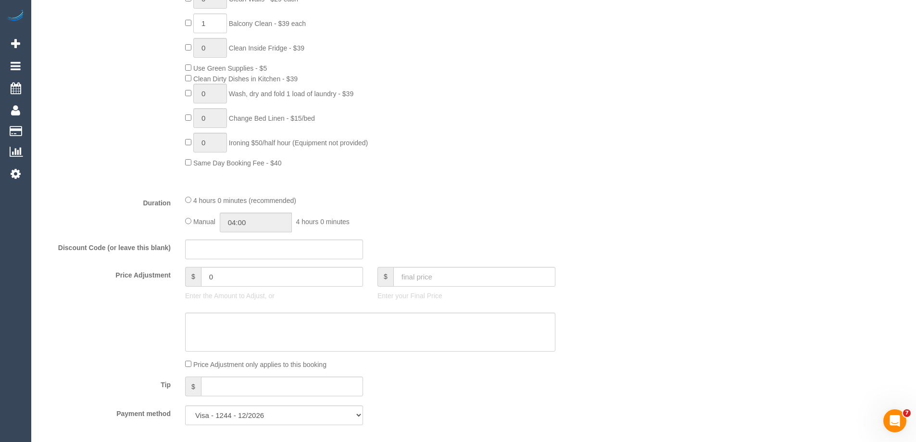
click at [194, 223] on span "Manual" at bounding box center [204, 222] width 22 height 8
click at [262, 218] on input "04:00" at bounding box center [256, 222] width 72 height 20
type input "04:30"
click at [245, 264] on li "04:30" at bounding box center [245, 264] width 43 height 12
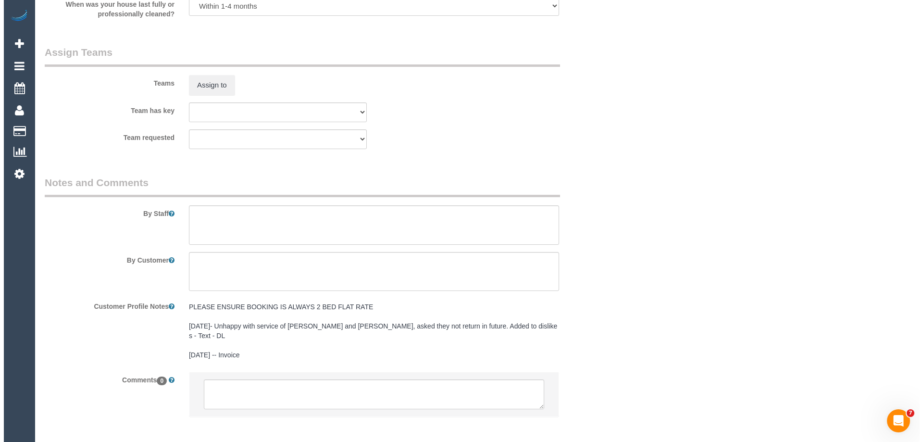
scroll to position [1490, 0]
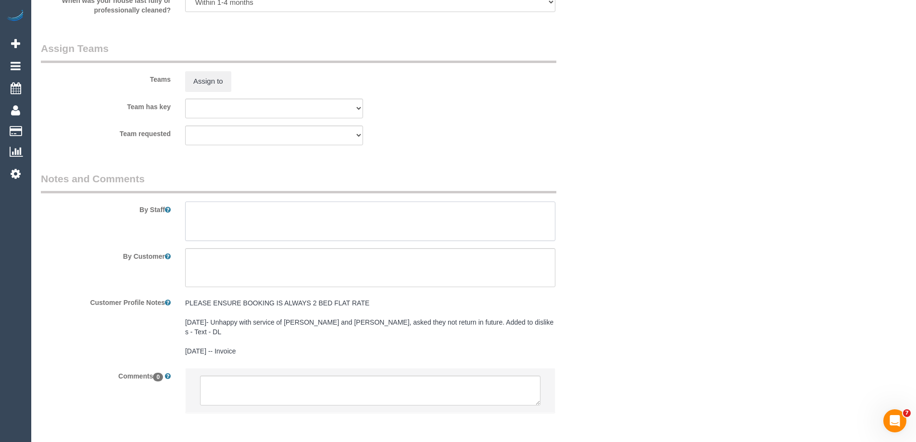
click at [212, 228] on textarea at bounding box center [370, 220] width 370 height 39
type textarea "Estimated time of 4-4.5 hrs"
click at [224, 76] on button "Assign to" at bounding box center [208, 81] width 46 height 20
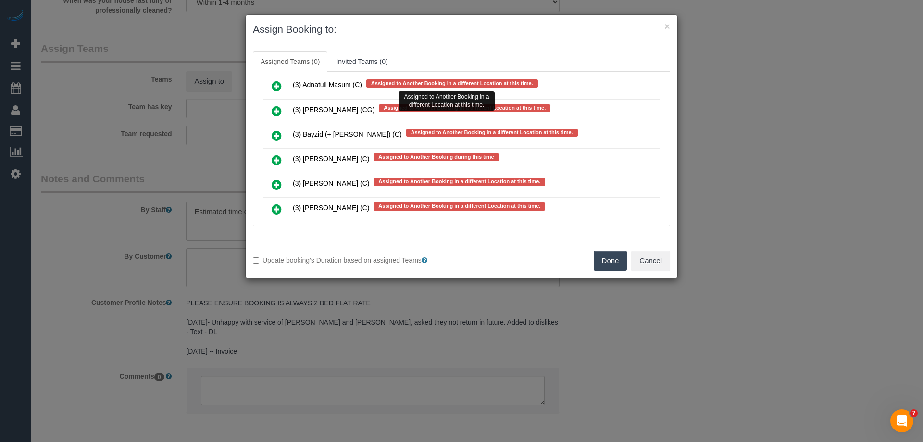
scroll to position [2187, 0]
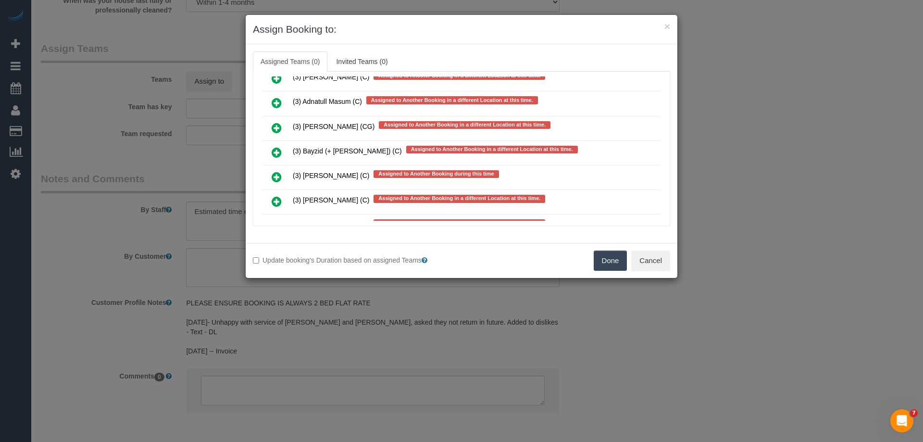
click at [275, 129] on icon at bounding box center [277, 128] width 10 height 12
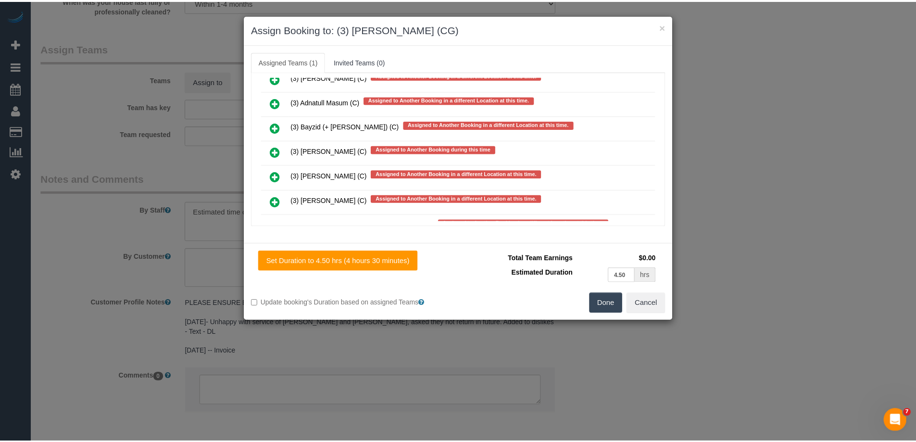
scroll to position [0, 0]
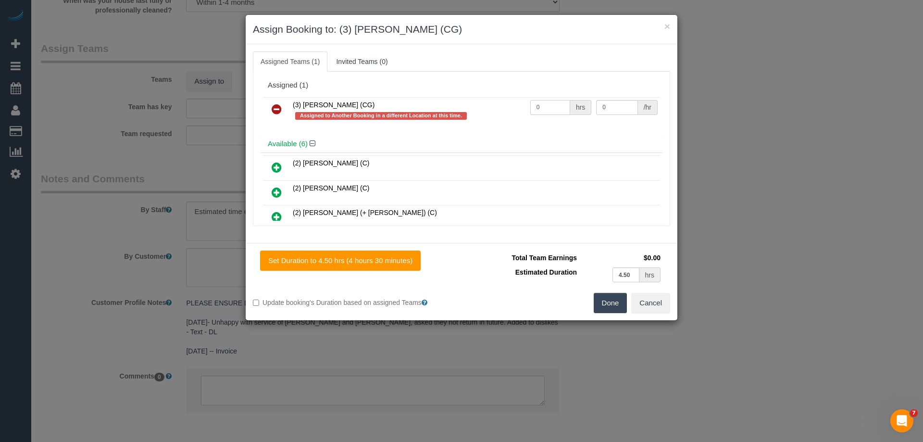
drag, startPoint x: 545, startPoint y: 105, endPoint x: 514, endPoint y: 104, distance: 30.8
click at [528, 105] on td "0 hrs" at bounding box center [561, 110] width 66 height 27
type input "1"
drag, startPoint x: 605, startPoint y: 104, endPoint x: 549, endPoint y: 98, distance: 56.7
click at [549, 98] on tr "(3) Ashish Patel (CG) Assigned to Another Booking in a different Location at th…" at bounding box center [461, 110] width 397 height 27
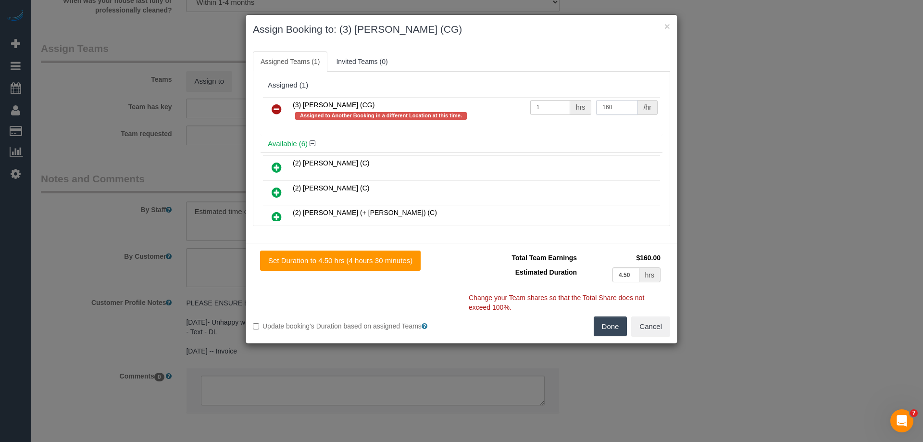
type input "160"
click at [607, 320] on button "Done" at bounding box center [611, 326] width 34 height 20
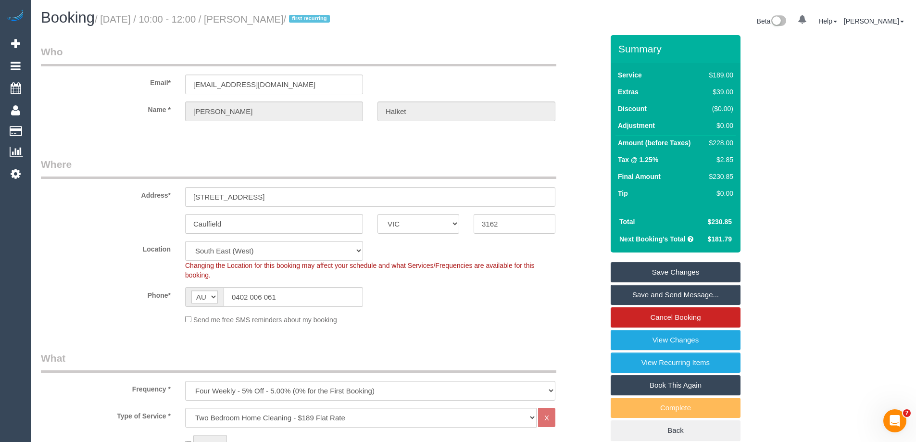
drag, startPoint x: 318, startPoint y: 20, endPoint x: 253, endPoint y: 23, distance: 65.0
click at [253, 23] on small "/ October 16, 2025 / 10:00 - 12:00 / Natasha Halket / first recurring" at bounding box center [214, 19] width 238 height 11
copy small "Natasha Halket"
click at [622, 299] on link "Save and Send Message..." at bounding box center [676, 295] width 130 height 20
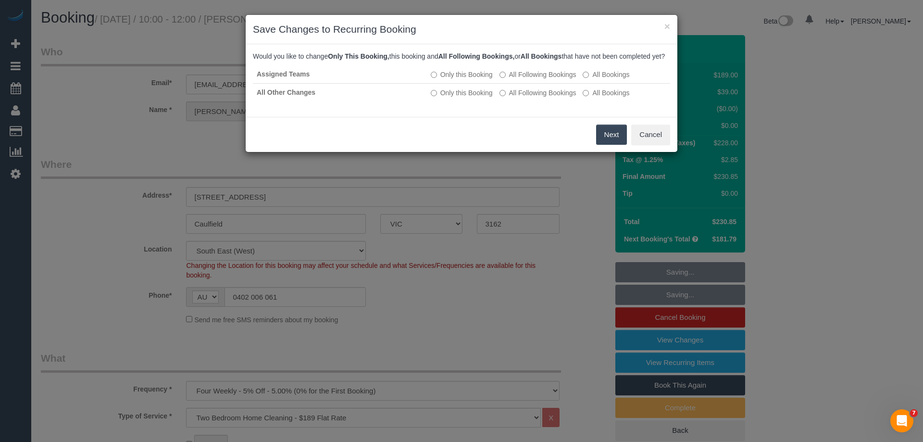
click at [610, 145] on button "Next" at bounding box center [611, 135] width 31 height 20
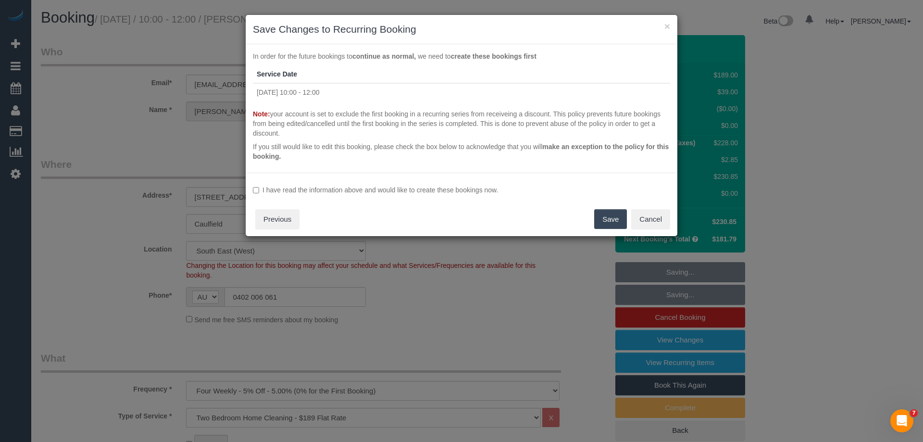
click at [328, 190] on label "I have read the information above and would like to create these bookings now." at bounding box center [461, 190] width 417 height 10
click at [616, 219] on button "Save" at bounding box center [610, 219] width 33 height 20
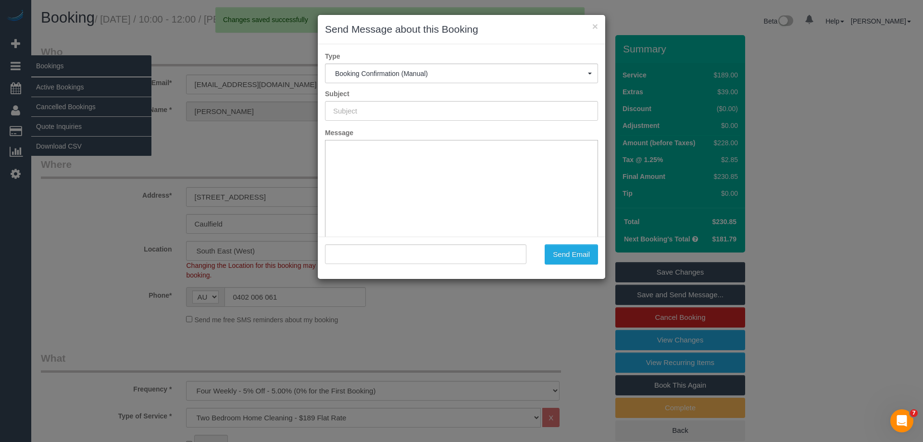
type input "Booking Confirmed"
type input ""Natasha Halket" <natashahalket@gmail.com>"
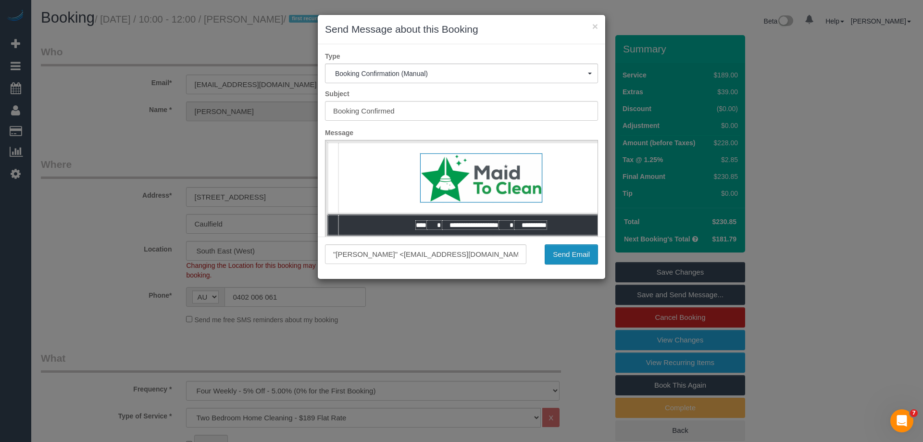
click at [557, 248] on button "Send Email" at bounding box center [571, 254] width 53 height 20
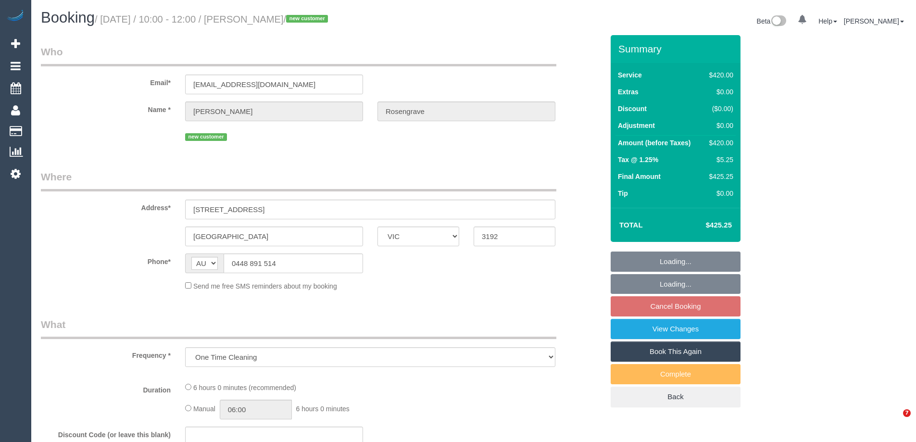
select select "VIC"
select select "object:899"
select select "string:stripe-pm_1SF5XX2GScqysDRVatega2gK"
select select "360"
select select "number:28"
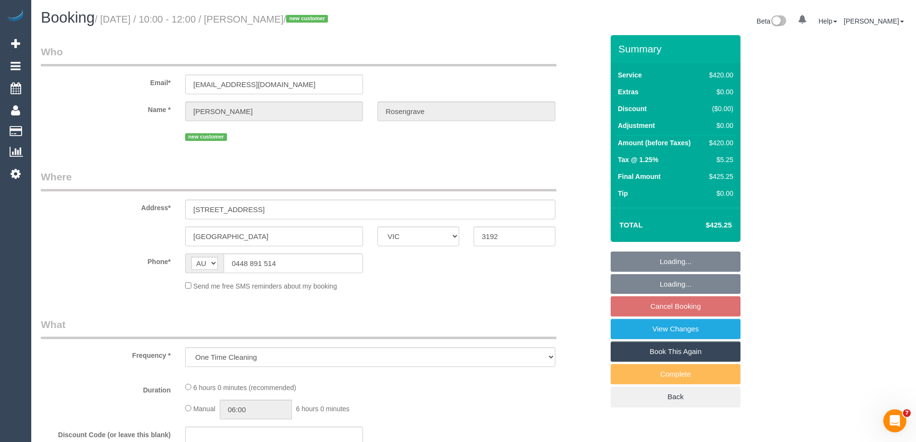
select select "number:14"
select select "number:18"
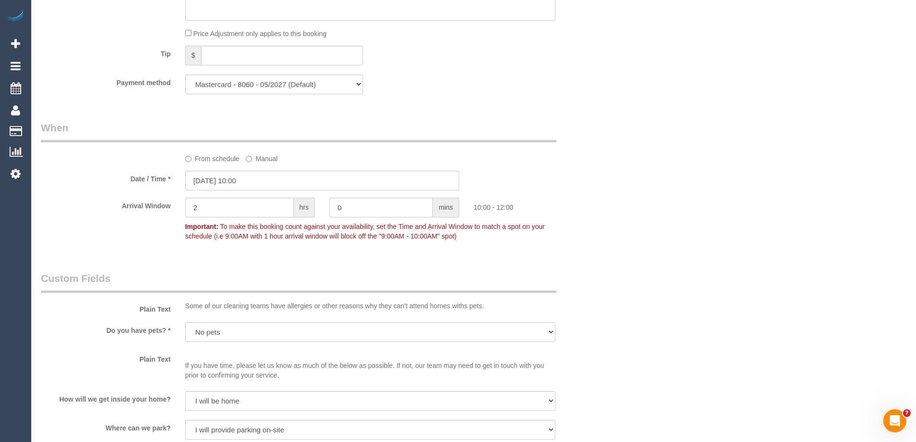
scroll to position [795, 0]
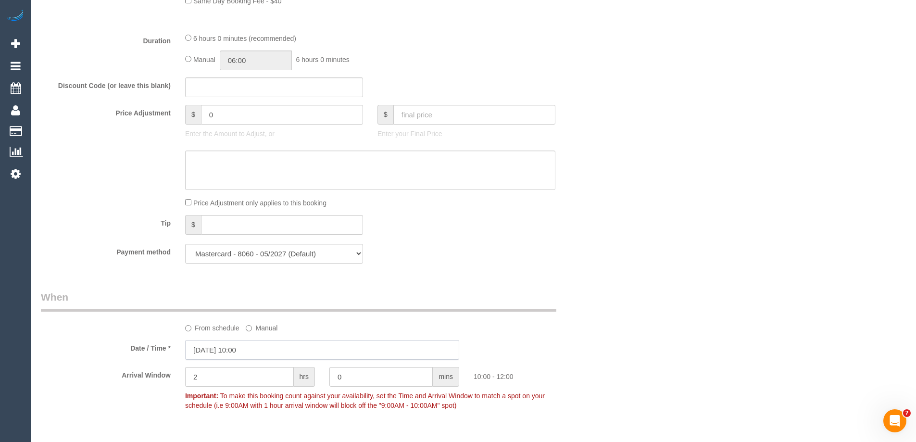
click at [213, 347] on input "[DATE] 10:00" at bounding box center [322, 350] width 274 height 20
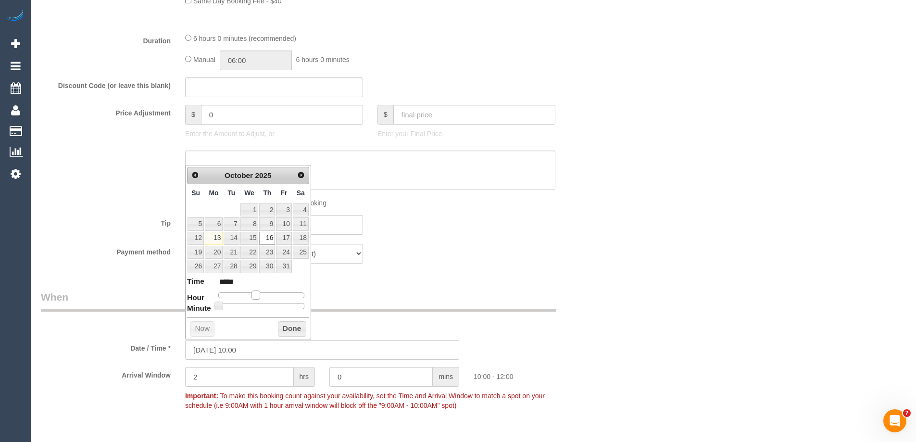
type input "[DATE] 11:00"
type input "*****"
type input "[DATE] 12:00"
type input "*****"
type input "[DATE] 13:00"
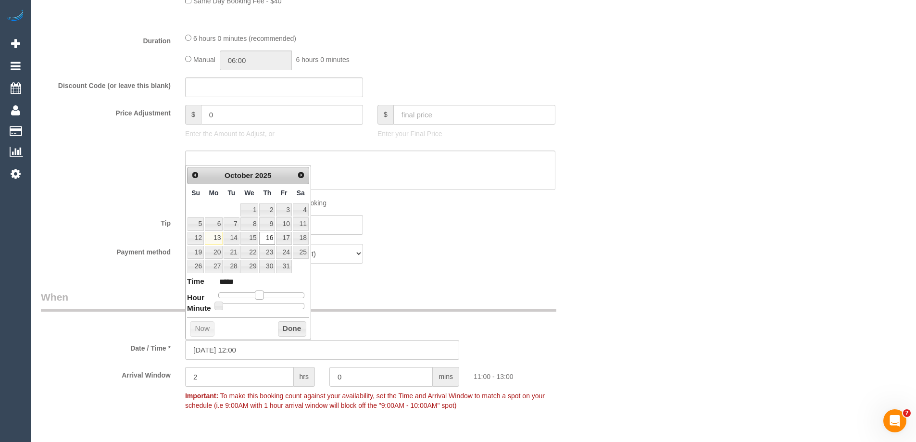
type input "*****"
type input "[DATE] 12:00"
type input "*****"
drag, startPoint x: 251, startPoint y: 294, endPoint x: 259, endPoint y: 298, distance: 9.0
click at [259, 298] on span at bounding box center [263, 294] width 9 height 9
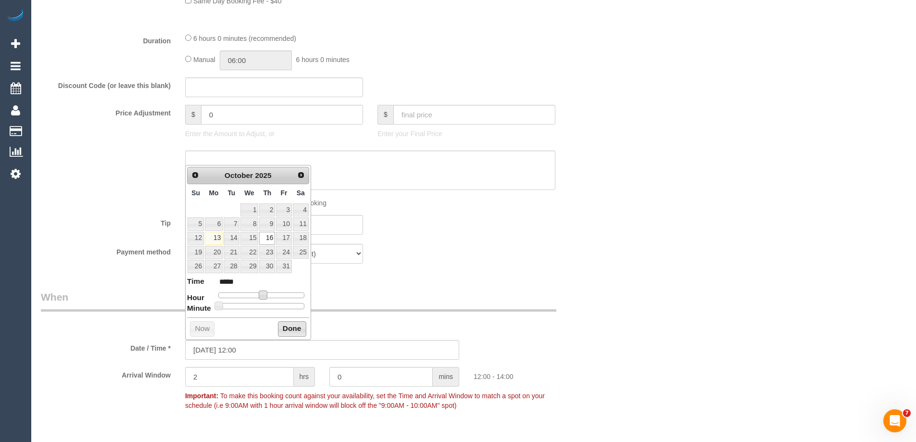
click at [282, 325] on button "Done" at bounding box center [292, 328] width 28 height 15
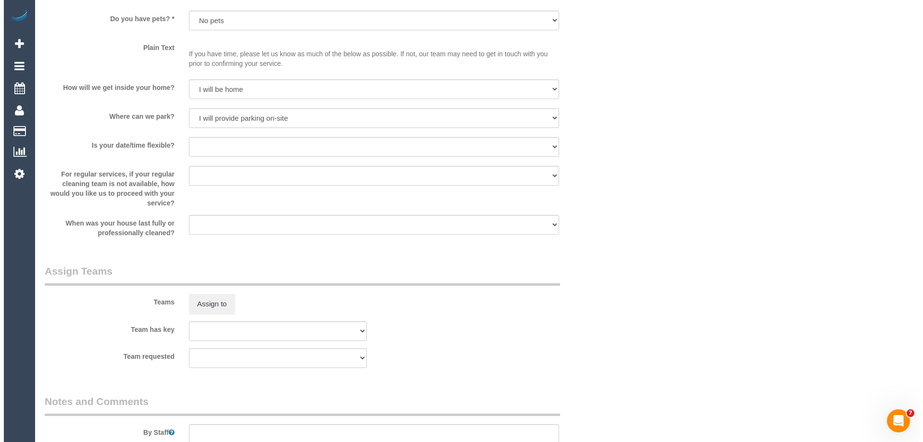
scroll to position [1516, 0]
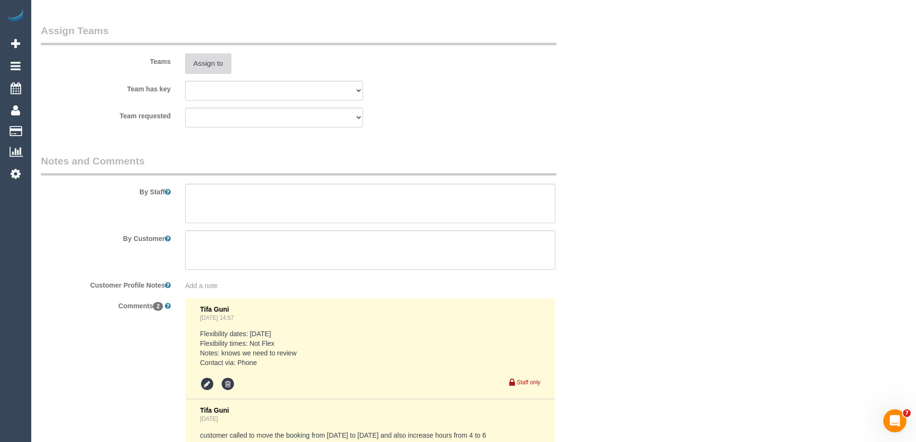
click at [211, 64] on button "Assign to" at bounding box center [208, 63] width 46 height 20
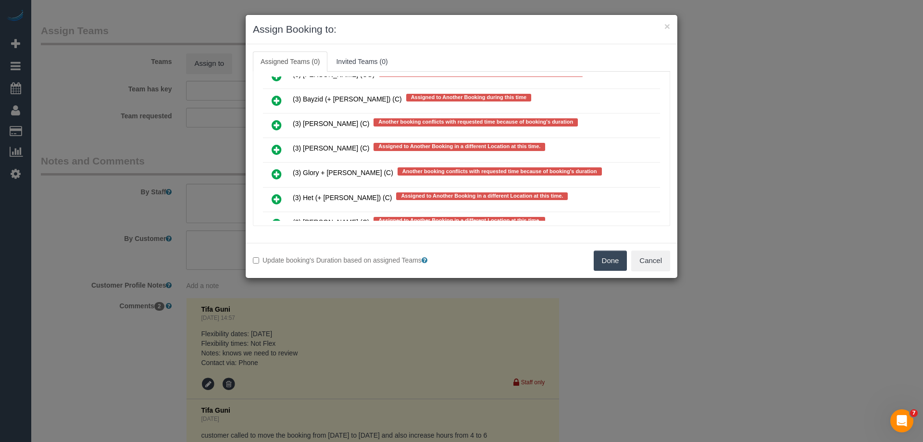
scroll to position [2475, 0]
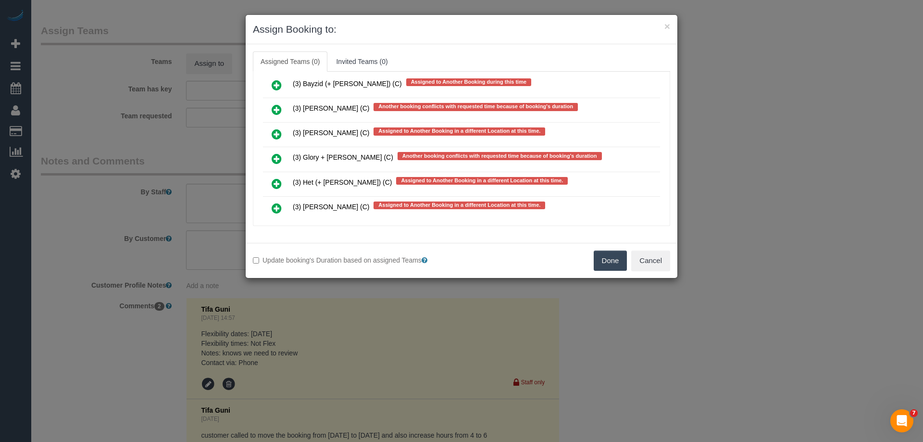
click at [272, 160] on icon at bounding box center [277, 159] width 10 height 12
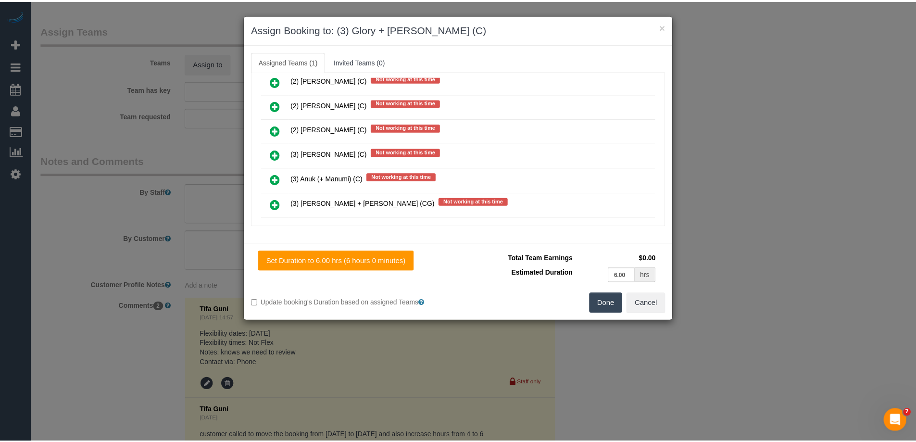
scroll to position [0, 0]
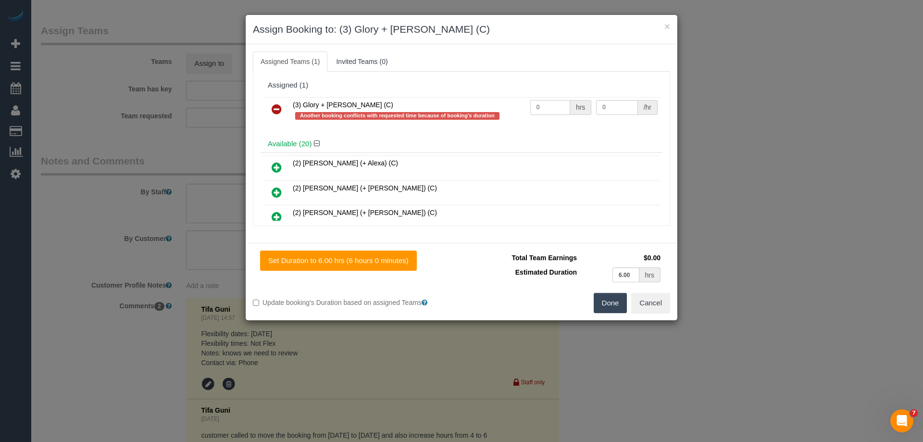
drag, startPoint x: 557, startPoint y: 100, endPoint x: 514, endPoint y: 100, distance: 43.3
click at [514, 100] on tr "(3) Glory + [PERSON_NAME] (C) Another booking conflicts with requested time bec…" at bounding box center [461, 110] width 397 height 27
type input "6"
drag, startPoint x: 614, startPoint y: 107, endPoint x: 564, endPoint y: 104, distance: 50.1
click at [564, 104] on tr "(3) Glory + [PERSON_NAME] (C) Another booking conflicts with requested time bec…" at bounding box center [461, 110] width 397 height 27
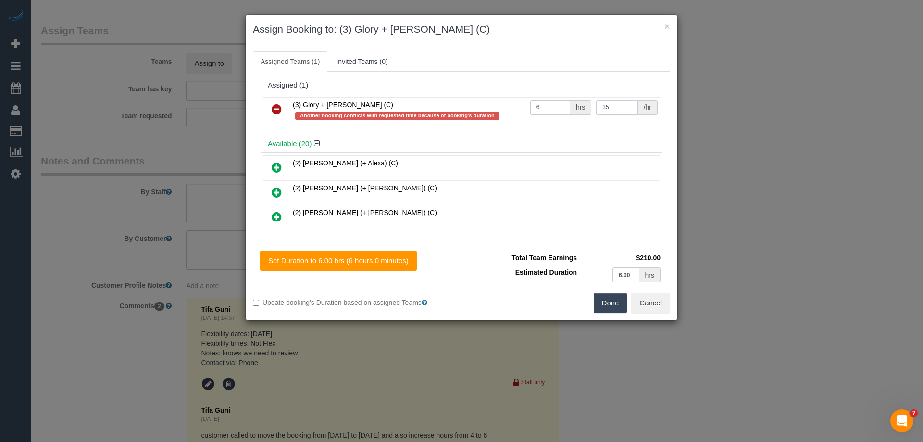
type input "35"
click at [614, 301] on button "Done" at bounding box center [611, 303] width 34 height 20
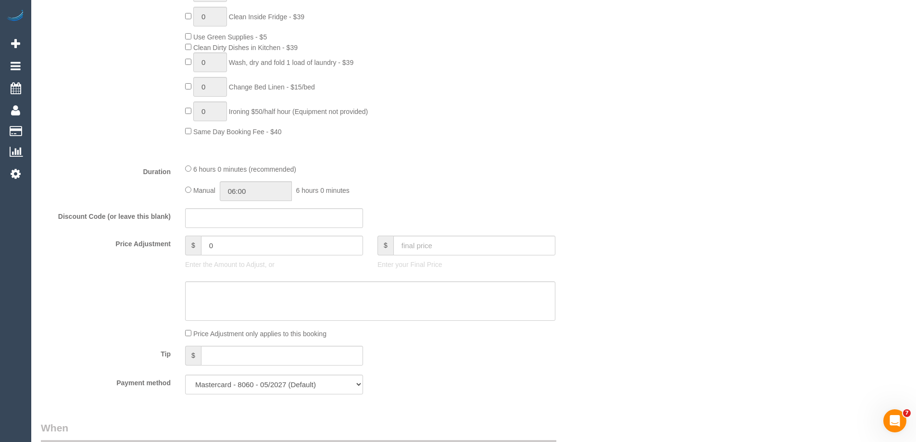
scroll to position [650, 0]
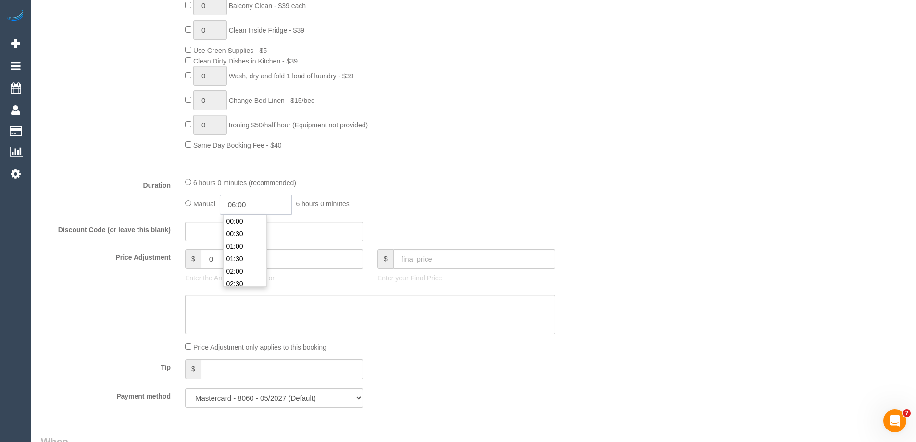
click at [260, 207] on input "06:00" at bounding box center [256, 205] width 72 height 20
type input "03:00"
click at [240, 276] on li "03:00" at bounding box center [245, 278] width 43 height 12
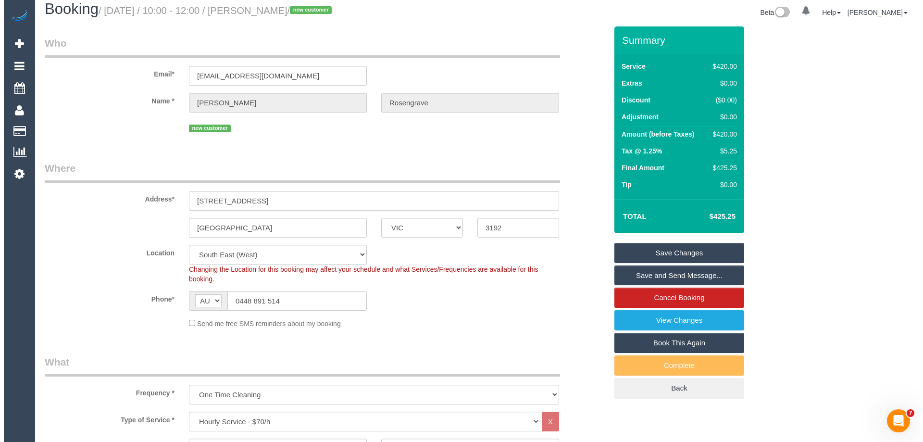
scroll to position [0, 0]
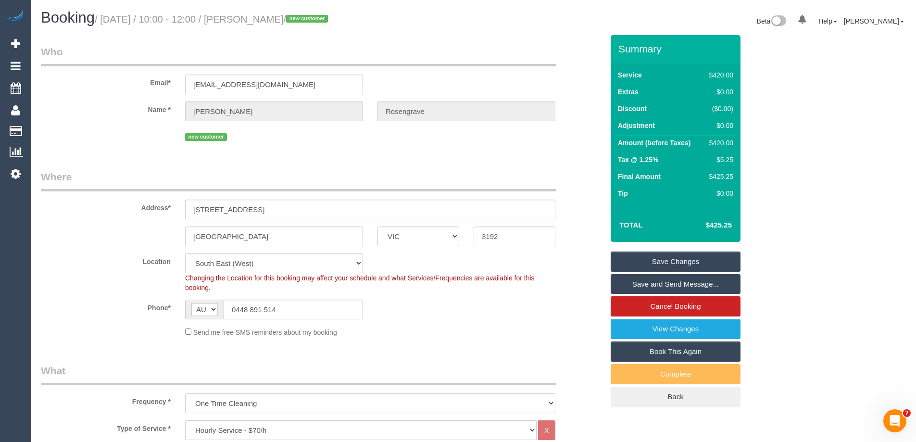
drag, startPoint x: 330, startPoint y: 19, endPoint x: 251, endPoint y: 16, distance: 78.9
click at [251, 16] on small "/ October 16, 2025 / 10:00 - 12:00 / Sallie Rosengrave / new customer" at bounding box center [213, 19] width 236 height 11
copy small "Sallie Rosengrave"
click at [668, 256] on link "Save Changes" at bounding box center [676, 261] width 130 height 20
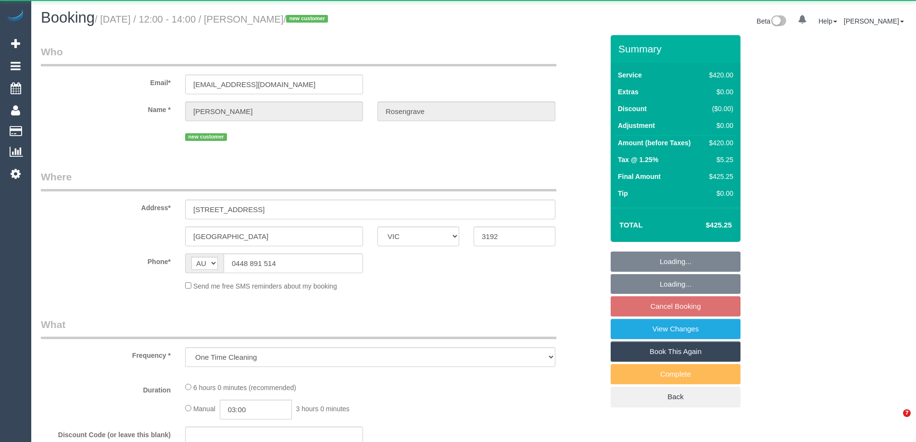
select select "VIC"
select select "string:stripe-pm_1SF5XX2GScqysDRVatega2gK"
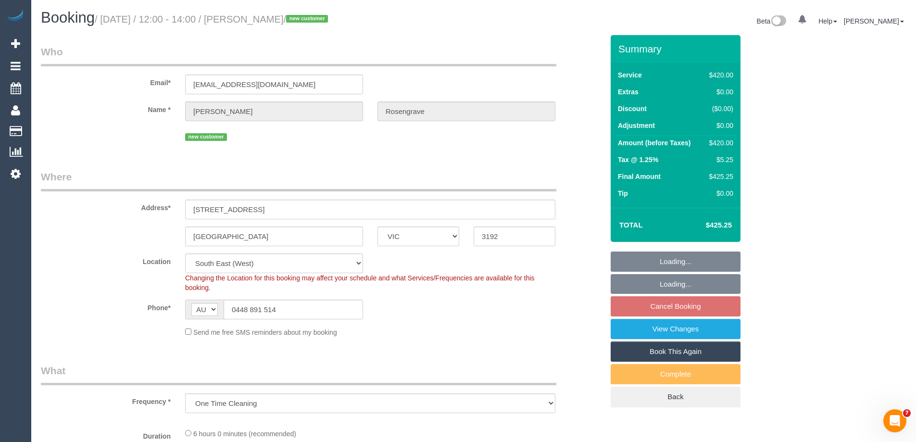
select select "object:905"
select select "360"
select select "number:28"
select select "number:14"
select select "number:18"
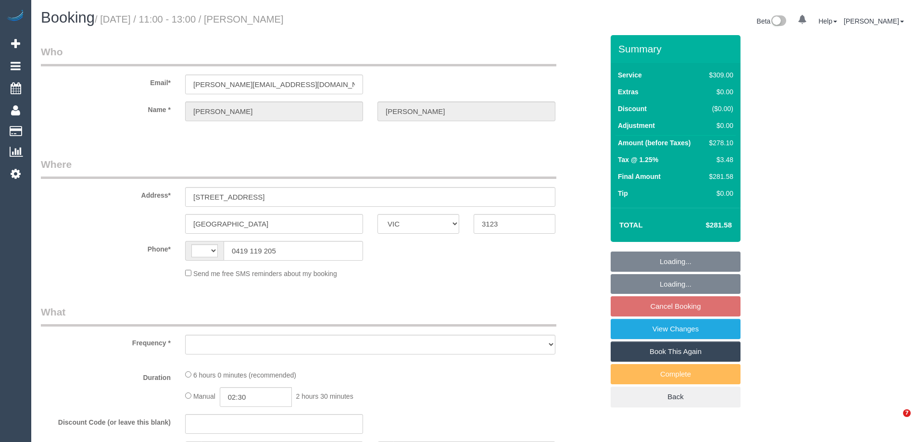
select select "VIC"
select select "string:AU"
select select "object:691"
select select "number:28"
select select "number:14"
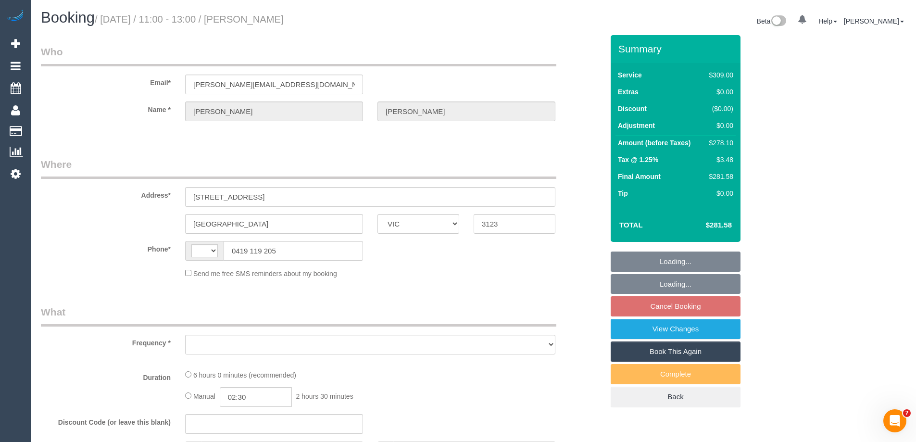
select select "number:19"
select select "number:22"
select select "number:34"
select select "number:13"
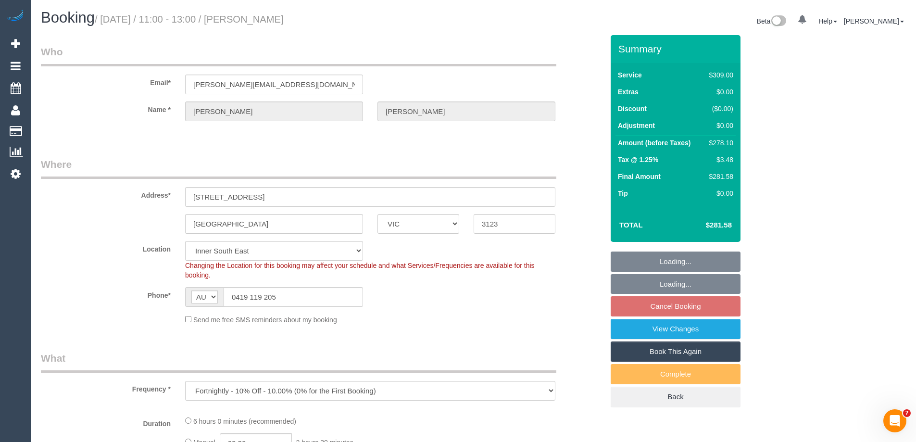
select select "string:stripe-pm_1LbYKu2GScqysDRVWQMqRjJ6"
select select "object:1419"
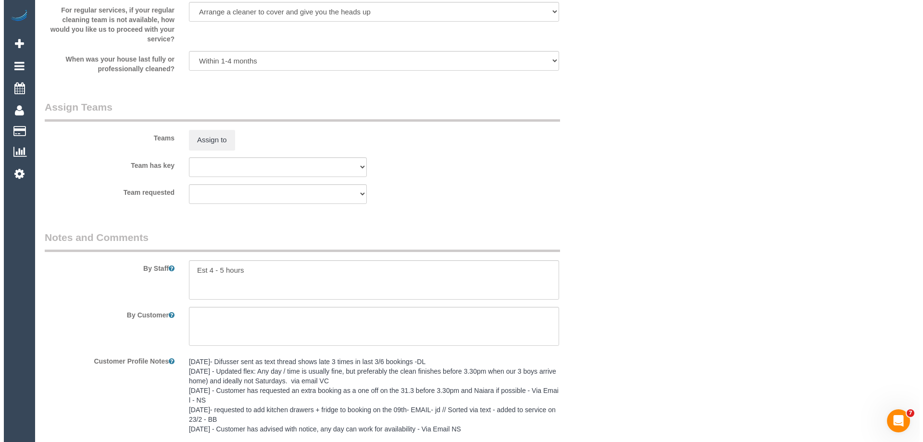
scroll to position [1431, 0]
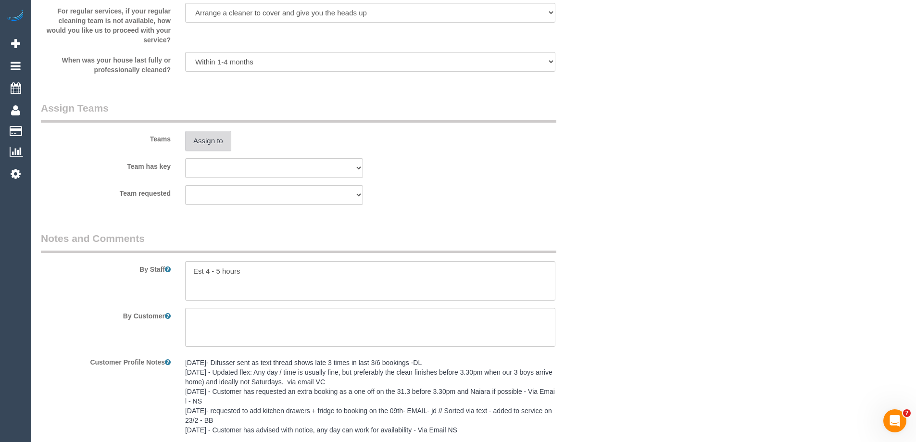
click at [209, 144] on button "Assign to" at bounding box center [208, 141] width 46 height 20
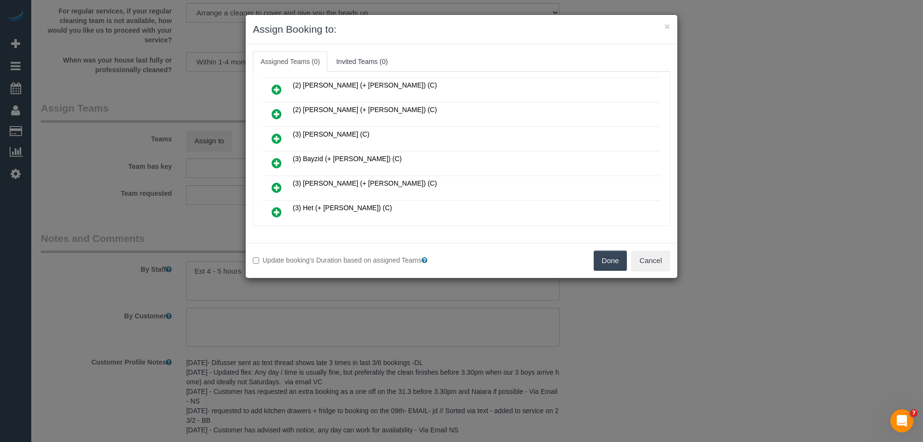
scroll to position [192, 0]
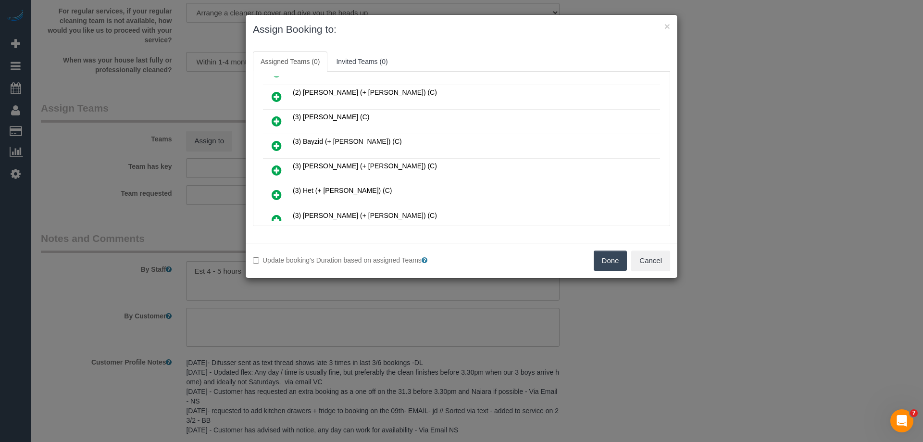
click at [275, 167] on icon at bounding box center [277, 170] width 10 height 12
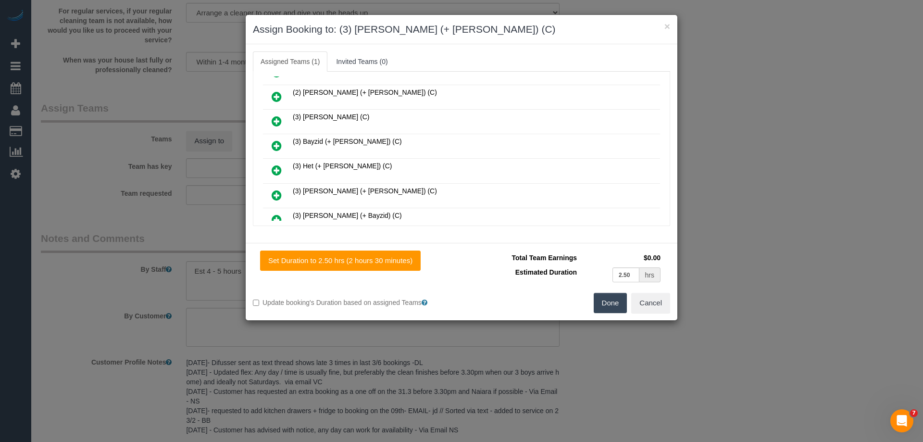
click at [280, 195] on icon at bounding box center [277, 195] width 10 height 12
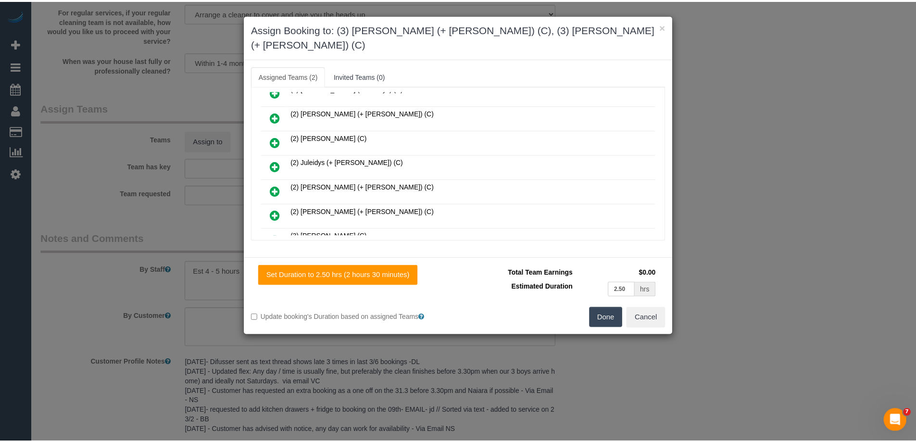
scroll to position [0, 0]
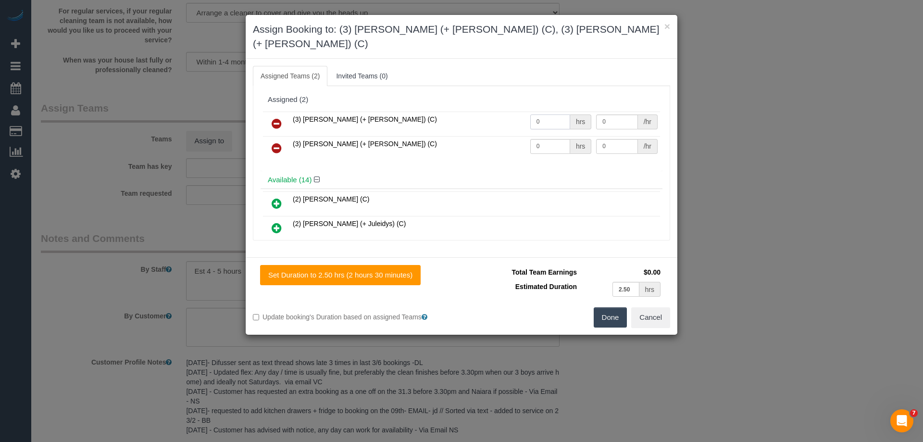
drag, startPoint x: 550, startPoint y: 109, endPoint x: 460, endPoint y: 109, distance: 89.9
click at [462, 112] on tr "(3) Farhan (+ Intisar) (C) 0 hrs 0 /hr" at bounding box center [461, 124] width 397 height 25
type input "1"
drag, startPoint x: 537, startPoint y: 132, endPoint x: 462, endPoint y: 128, distance: 74.6
click at [462, 136] on tr "(3) Intisar (+ Farhan) (C) 0 hrs 0 /hr" at bounding box center [461, 148] width 397 height 25
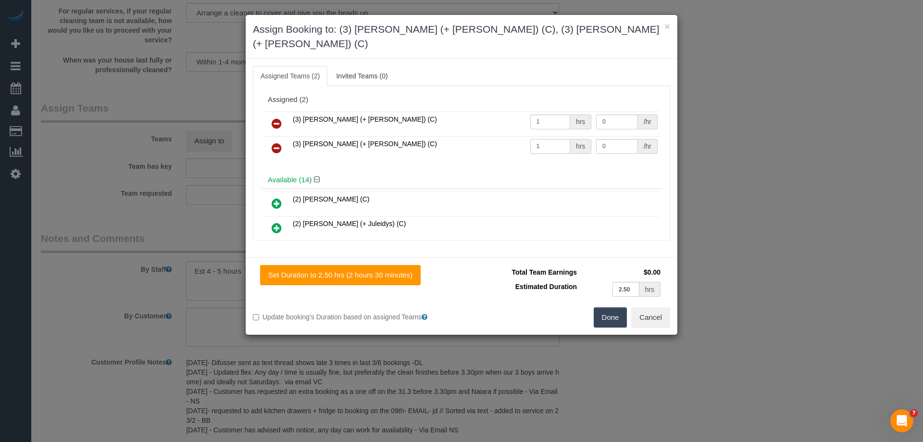
type input "1"
drag, startPoint x: 613, startPoint y: 104, endPoint x: 511, endPoint y: 104, distance: 101.9
click at [512, 112] on tr "(3) Farhan (+ Intisar) (C) 1 hrs 0 /hr" at bounding box center [461, 124] width 397 height 25
type input "87.5"
drag, startPoint x: 608, startPoint y: 134, endPoint x: 523, endPoint y: 127, distance: 84.9
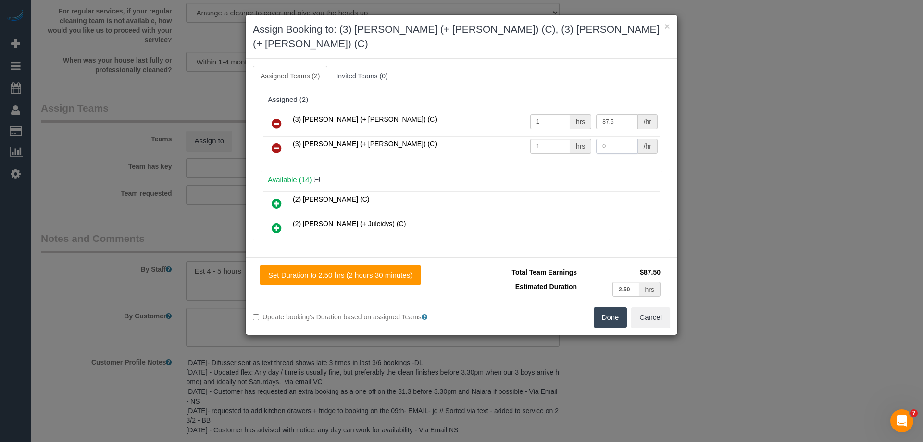
click at [523, 136] on tr "(3) Intisar (+ Farhan) (C) 1 hrs 0 /hr" at bounding box center [461, 148] width 397 height 25
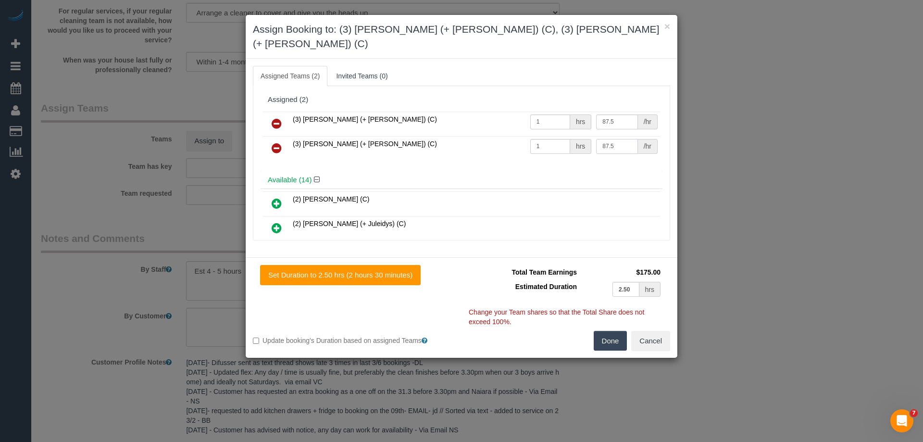
type input "87.5"
click at [603, 331] on button "Done" at bounding box center [611, 341] width 34 height 20
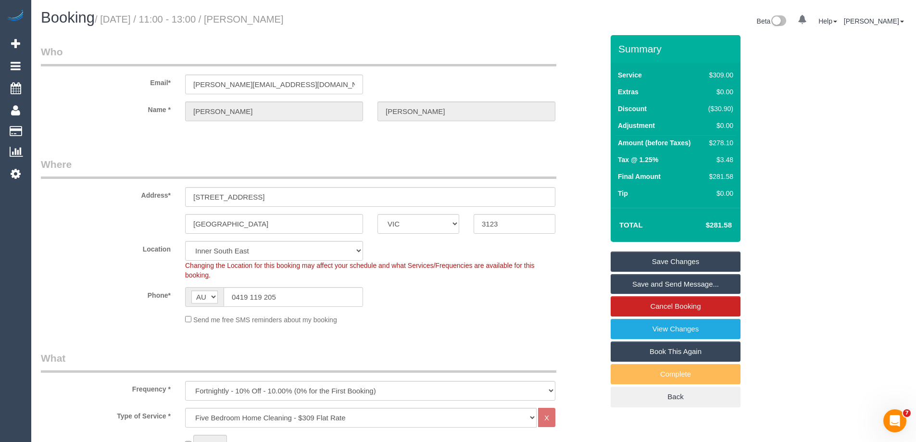
drag, startPoint x: 308, startPoint y: 14, endPoint x: 320, endPoint y: 14, distance: 12.5
click at [284, 14] on small "/ October 16, 2025 / 11:00 - 13:00 / Katrina Bobeff" at bounding box center [189, 19] width 189 height 11
click at [321, 25] on h1 "Booking / October 16, 2025 / 11:00 - 13:00 / Katrina Bobeff" at bounding box center [253, 18] width 425 height 16
drag, startPoint x: 321, startPoint y: 18, endPoint x: 253, endPoint y: 16, distance: 67.3
click at [253, 16] on h1 "Booking / October 16, 2025 / 11:00 - 13:00 / Katrina Bobeff" at bounding box center [253, 18] width 425 height 16
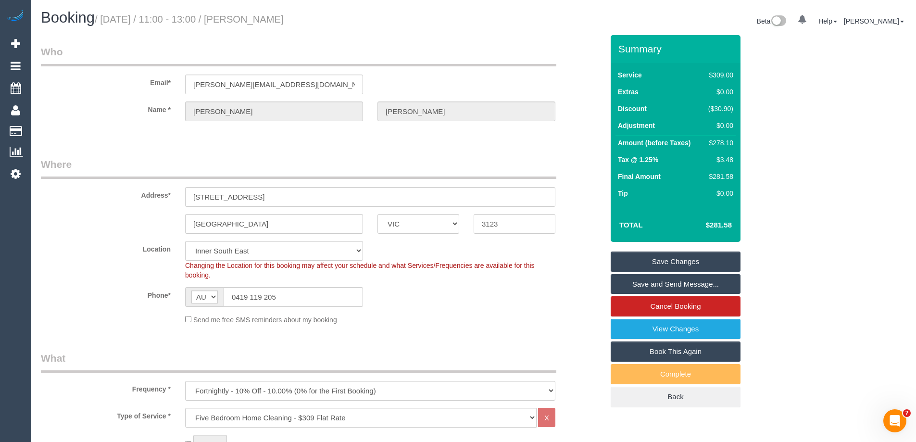
copy small "Katrina Bobeff"
click at [628, 283] on link "Save and Send Message..." at bounding box center [676, 284] width 130 height 20
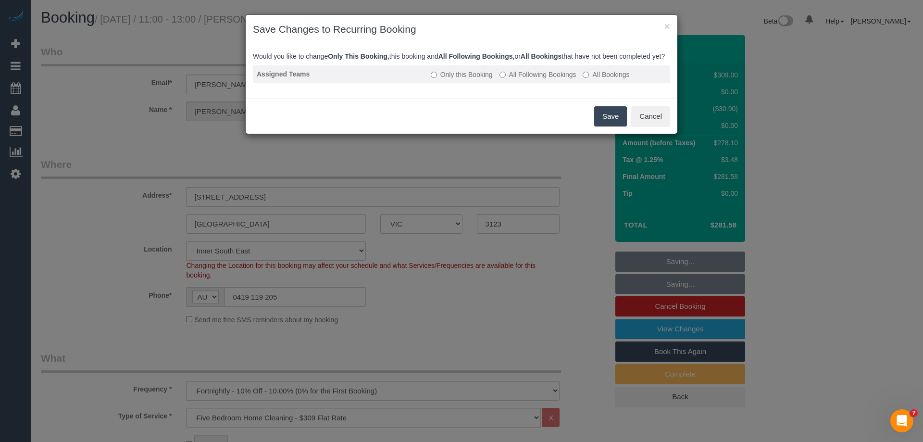
click at [543, 79] on label "All Following Bookings" at bounding box center [538, 75] width 77 height 10
click at [605, 124] on button "Save" at bounding box center [610, 116] width 33 height 20
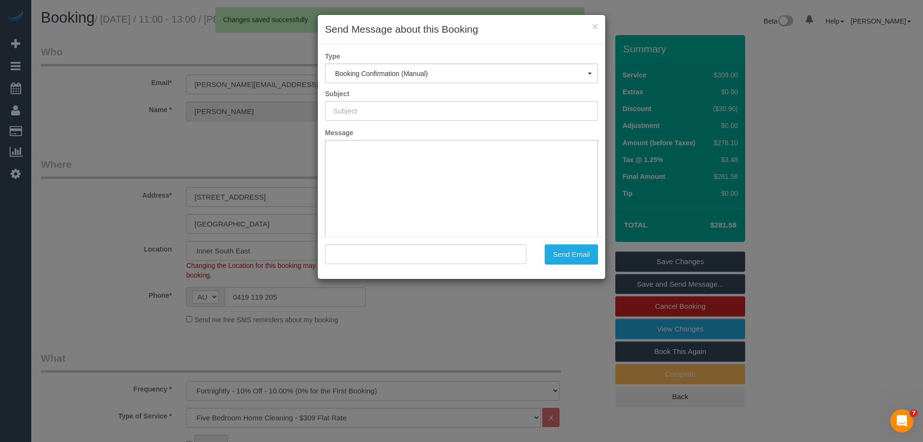
type input "Booking Confirmed"
type input ""Katrina Bobeff" <katrina@bobeff.com>"
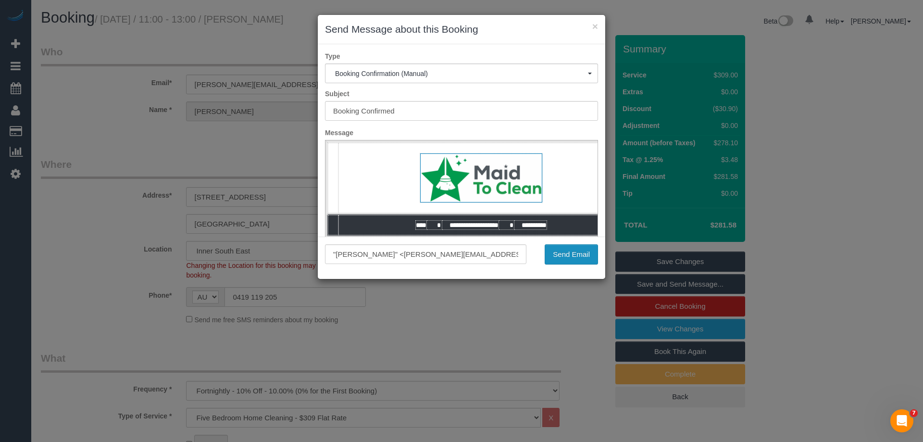
click at [567, 250] on button "Send Email" at bounding box center [571, 254] width 53 height 20
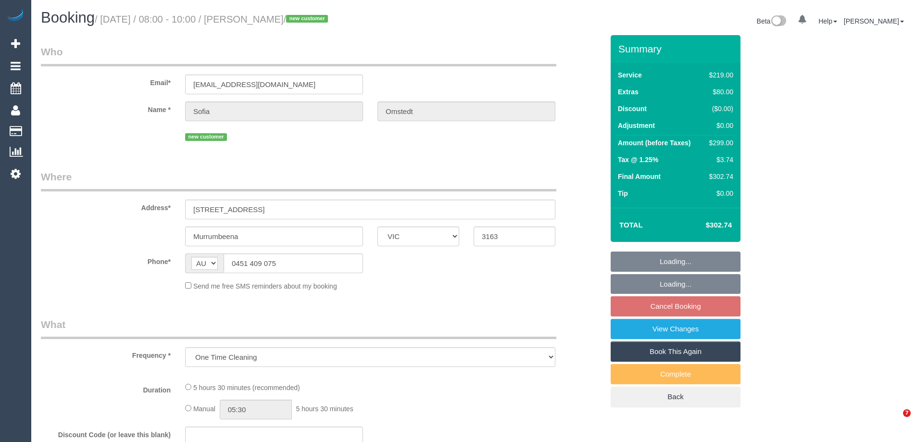
select select "VIC"
select select "object:538"
select select "string:stripe-pm_1SF0AT2GScqysDRVNWkKvZEU"
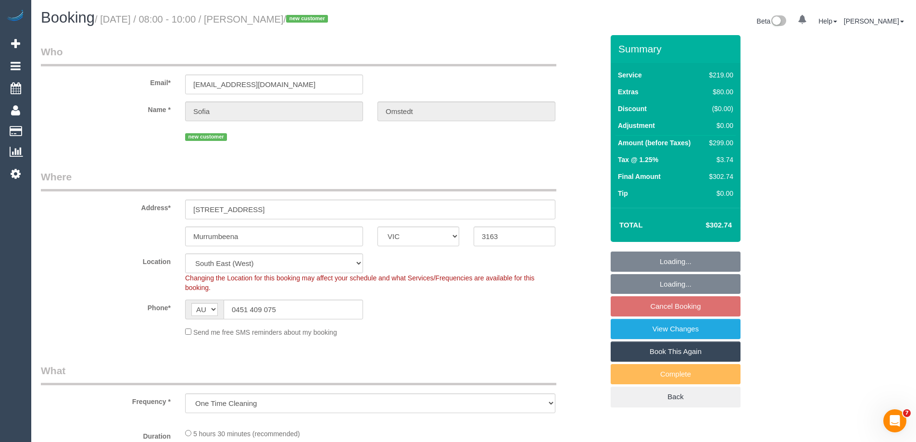
select select "number:27"
select select "number:14"
select select "number:19"
select select "number:22"
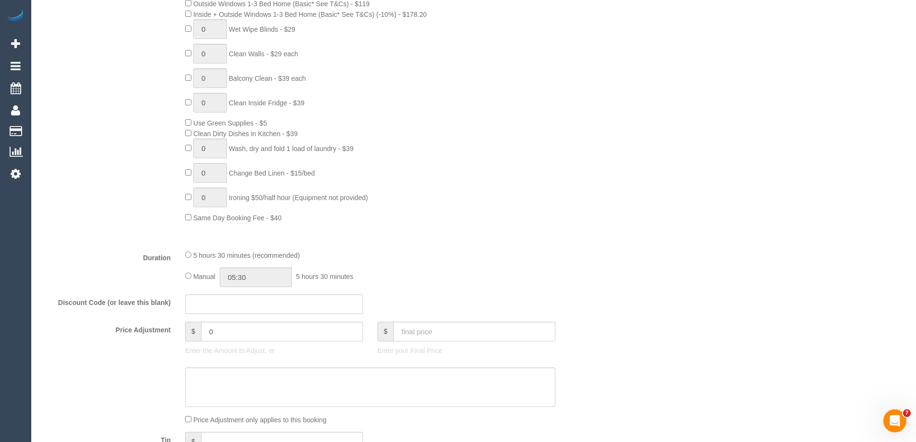
scroll to position [673, 0]
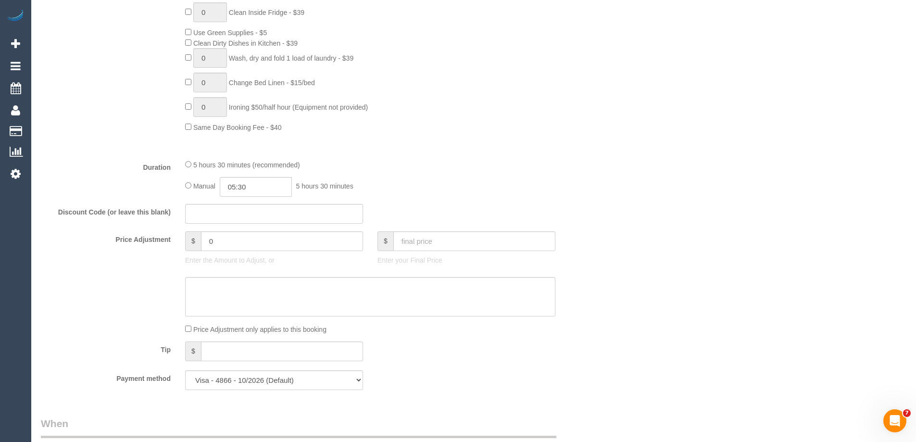
click at [263, 198] on fieldset "What Frequency * One Time Cleaning Weekly - 10% Off - 10.00% (0% for the First …" at bounding box center [322, 43] width 562 height 707
click at [252, 185] on input "05:30" at bounding box center [256, 187] width 72 height 20
click at [234, 218] on li "02:30" at bounding box center [245, 218] width 43 height 12
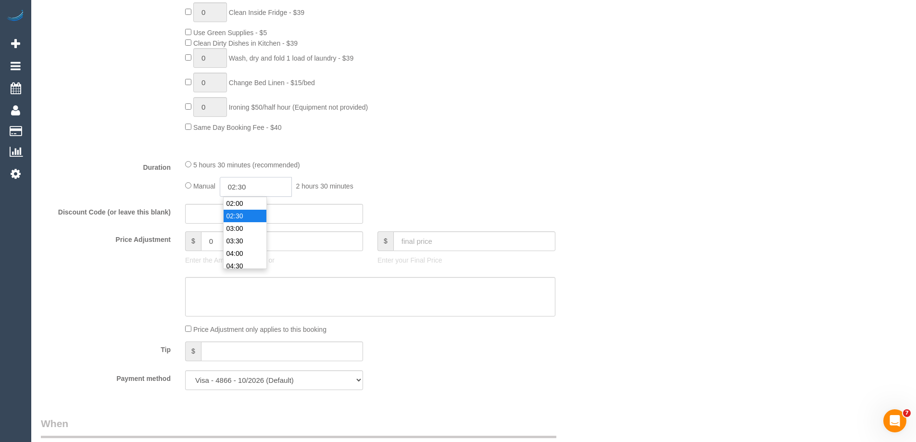
drag, startPoint x: 252, startPoint y: 183, endPoint x: 243, endPoint y: 184, distance: 9.6
click at [243, 184] on input "02:30" at bounding box center [256, 187] width 72 height 20
type input "02:45"
click at [463, 174] on div "5 hours 30 minutes (recommended) Manual 02:45 2 hours 45 minutes" at bounding box center [370, 177] width 385 height 37
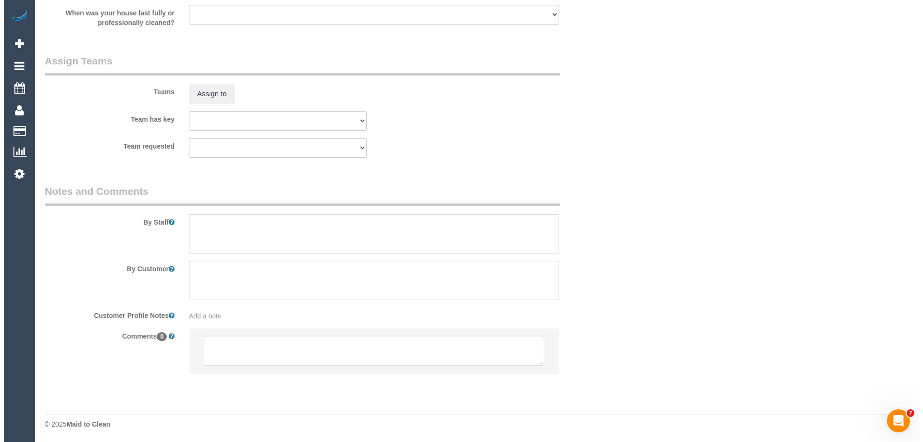
scroll to position [1491, 0]
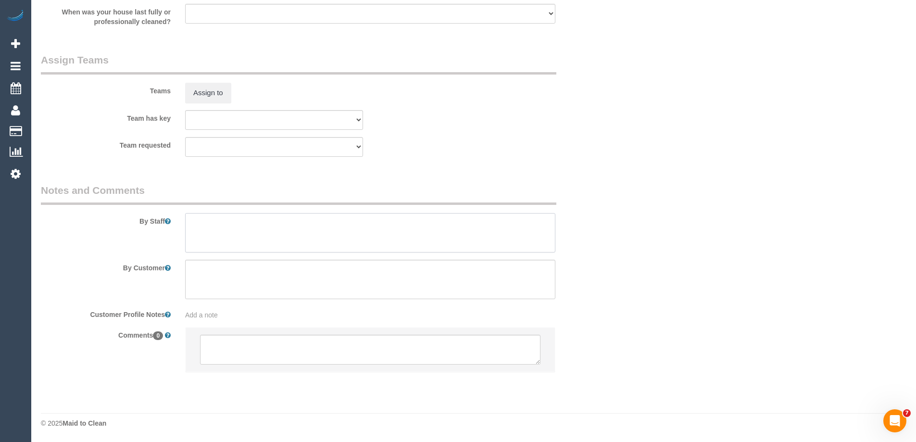
click at [209, 230] on textarea at bounding box center [370, 232] width 370 height 39
type textarea "Estimated time of 4.5-5.5 hrs"
click at [207, 80] on div "Teams Assign to" at bounding box center [322, 78] width 577 height 50
click at [207, 87] on button "Assign to" at bounding box center [208, 93] width 46 height 20
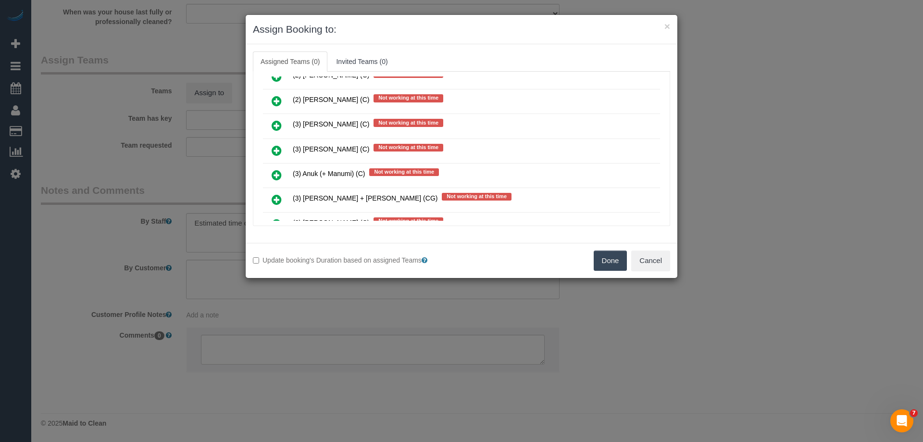
scroll to position [853, 0]
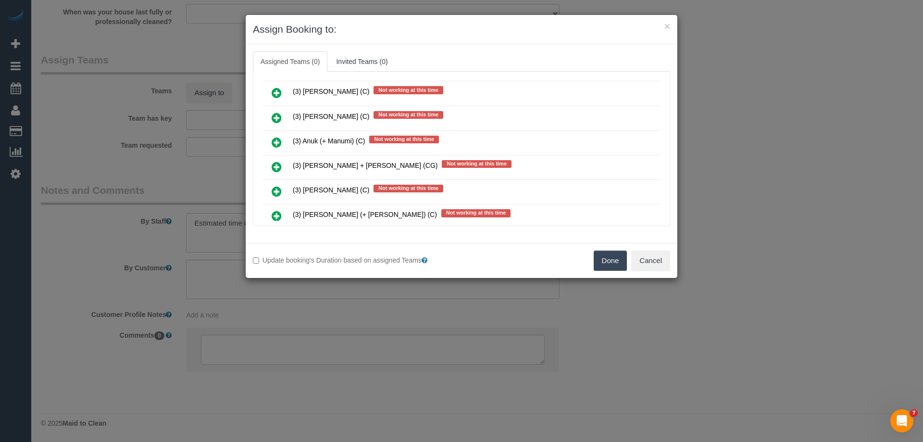
click at [276, 212] on icon at bounding box center [277, 216] width 10 height 12
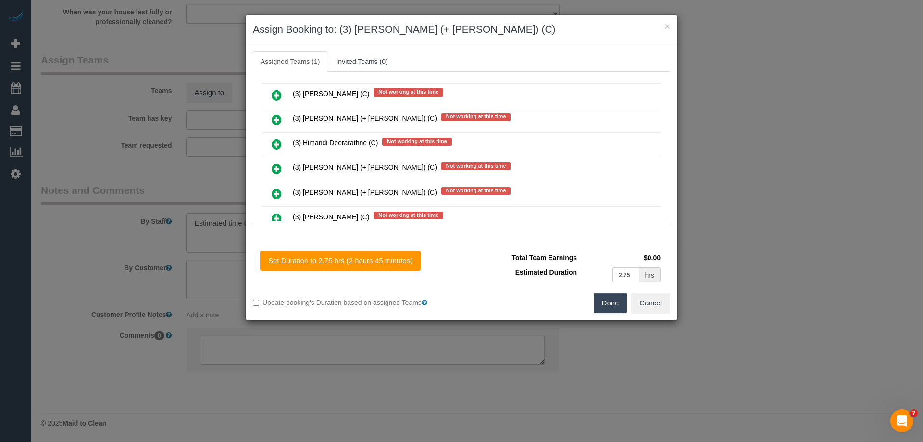
click at [275, 164] on icon at bounding box center [277, 169] width 10 height 12
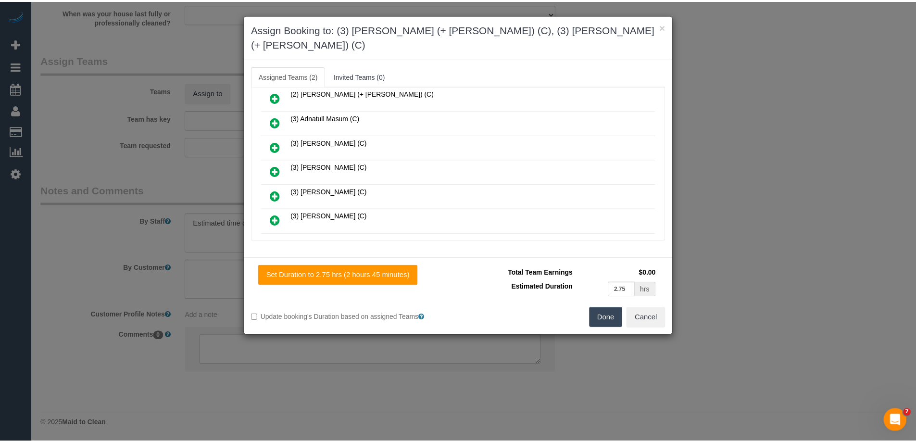
scroll to position [0, 0]
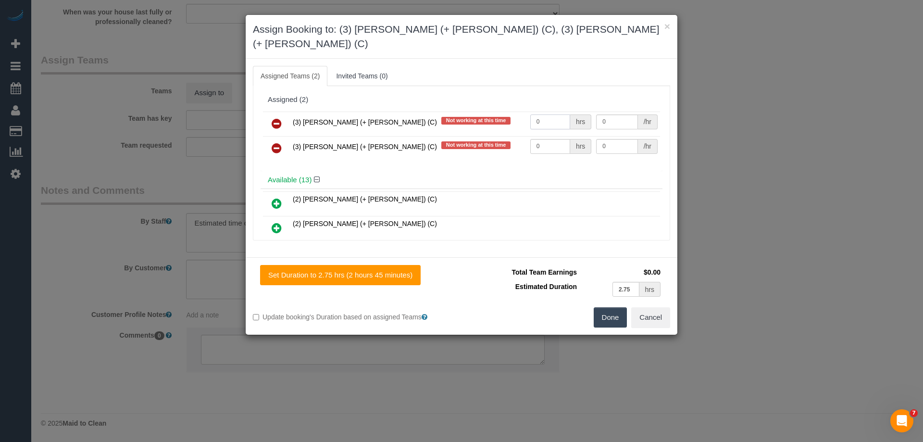
drag, startPoint x: 535, startPoint y: 108, endPoint x: 521, endPoint y: 108, distance: 14.0
click at [522, 112] on tr "(3) Farhan (+ Intisar) (C) Not working at this time 0 hrs 0 /hr" at bounding box center [461, 124] width 397 height 25
type input "1"
drag, startPoint x: 547, startPoint y: 131, endPoint x: 493, endPoint y: 129, distance: 53.4
click at [494, 136] on tr "(3) Intisar (+ Farhan) (C) Not working at this time 0 hrs 0 /hr" at bounding box center [461, 148] width 397 height 25
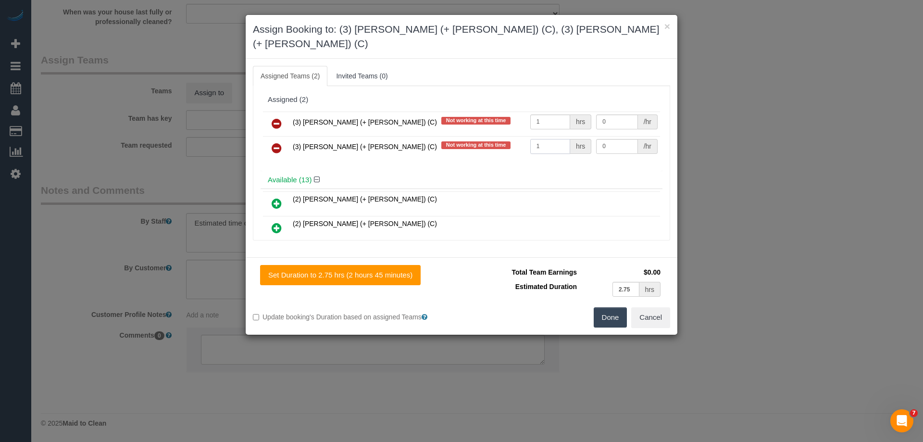
type input "1"
drag, startPoint x: 618, startPoint y: 101, endPoint x: 603, endPoint y: 110, distance: 17.2
click at [599, 114] on input "0" at bounding box center [616, 121] width 41 height 15
click at [563, 112] on tr "(3) Farhan (+ Intisar) (C) Not working at this time 1 hrs 0 /hr" at bounding box center [461, 124] width 397 height 25
type input "95"
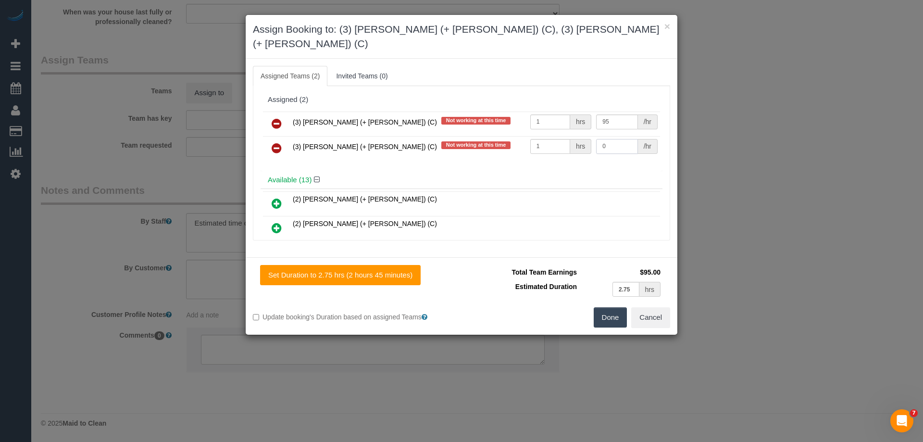
drag, startPoint x: 616, startPoint y: 136, endPoint x: 542, endPoint y: 133, distance: 74.1
click at [542, 136] on tr "(3) Intisar (+ Farhan) (C) Not working at this time 1 hrs 0 /hr" at bounding box center [461, 148] width 397 height 25
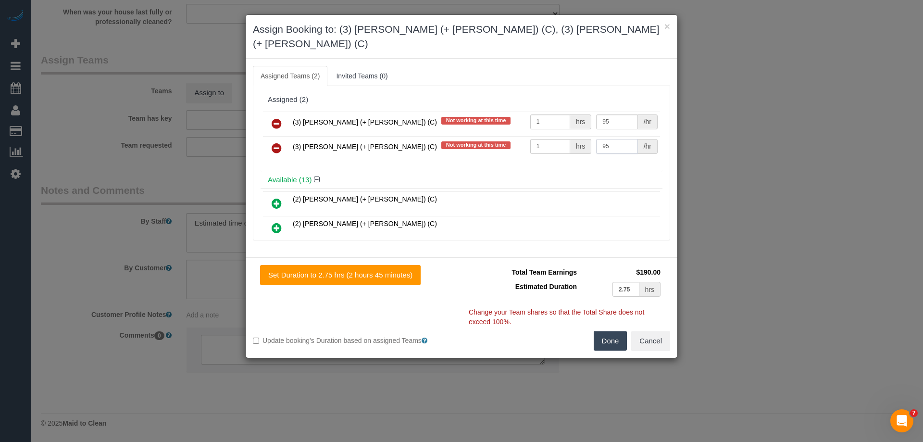
type input "95"
click at [609, 331] on button "Done" at bounding box center [611, 341] width 34 height 20
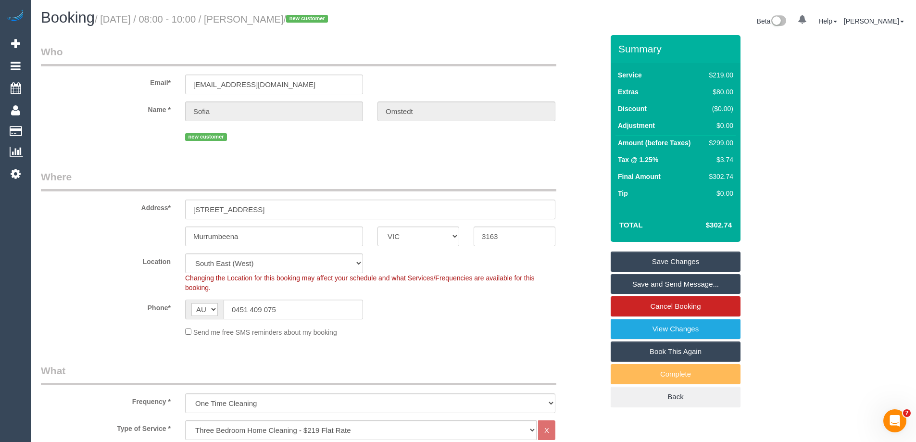
drag, startPoint x: 315, startPoint y: 19, endPoint x: 254, endPoint y: 16, distance: 61.6
click at [254, 16] on small "/ October 16, 2025 / 08:00 - 10:00 / Sofia Omstedt / new customer" at bounding box center [213, 19] width 236 height 11
copy small "Sofia Omstedt"
click at [637, 288] on link "Save and Send Message..." at bounding box center [676, 284] width 130 height 20
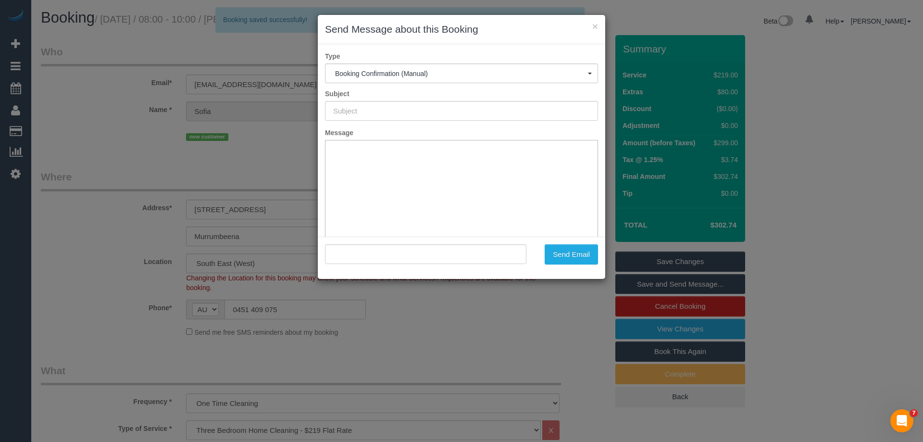
type input "Booking Confirmed"
type input ""Sofia Omstedt" <sofia_omstedt@hotmail.com>"
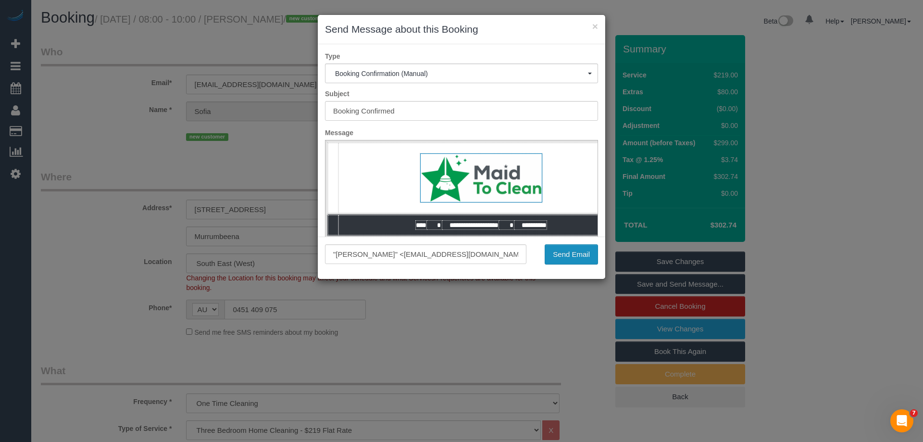
click at [590, 259] on button "Send Email" at bounding box center [571, 254] width 53 height 20
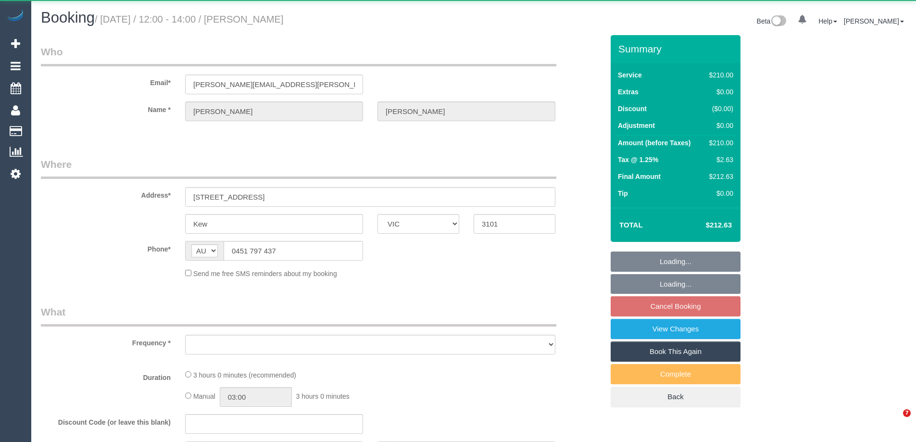
select select "VIC"
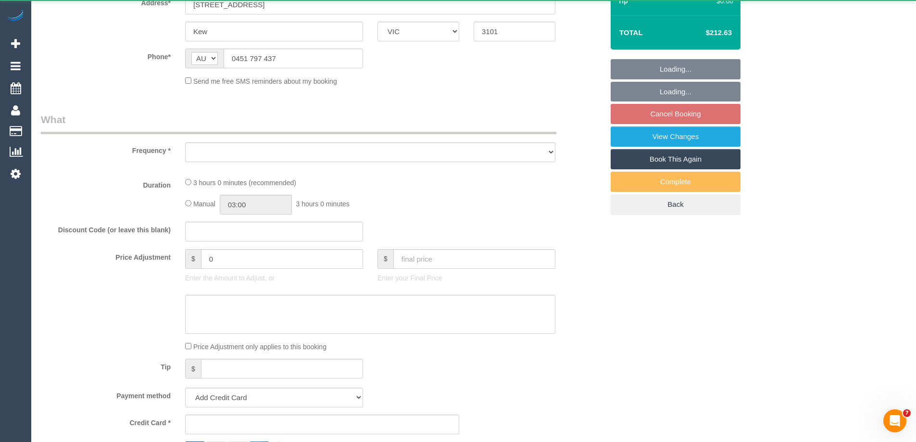
select select "object:725"
select select "180"
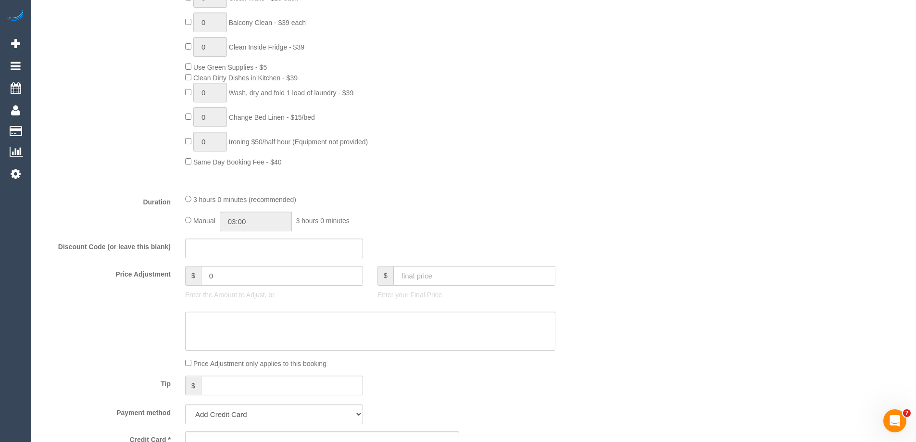
select select "string:stripe-pm_1RtgNE2GScqysDRVUirl8EZJ"
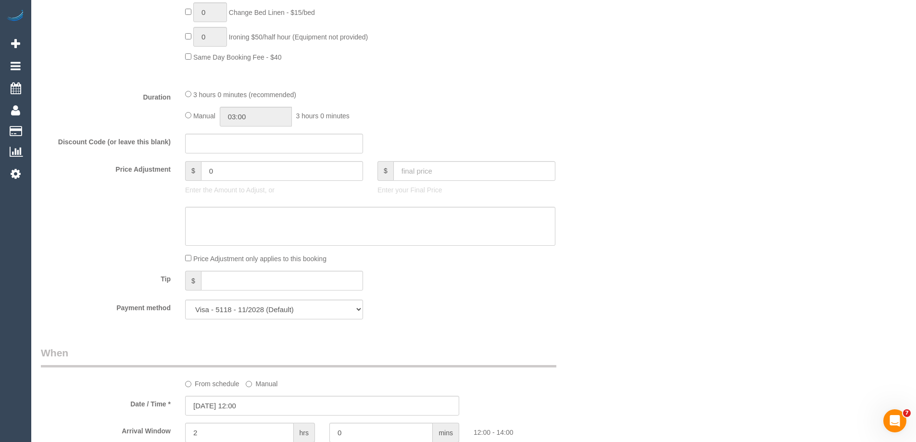
select select "object:746"
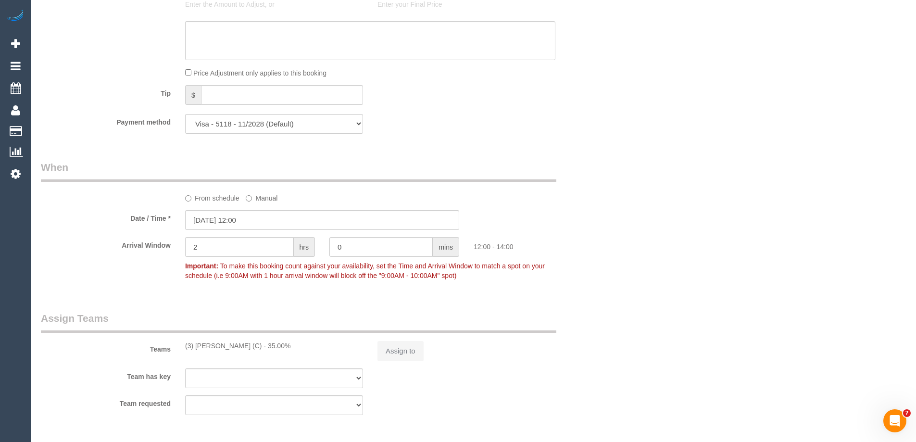
select select "number:30"
select select "number:14"
select select "number:19"
select select "number:24"
select select "number:34"
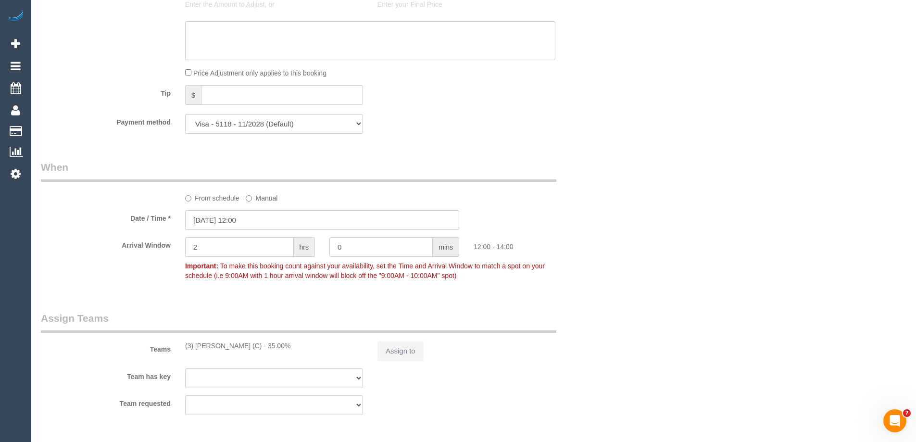
select select "number:11"
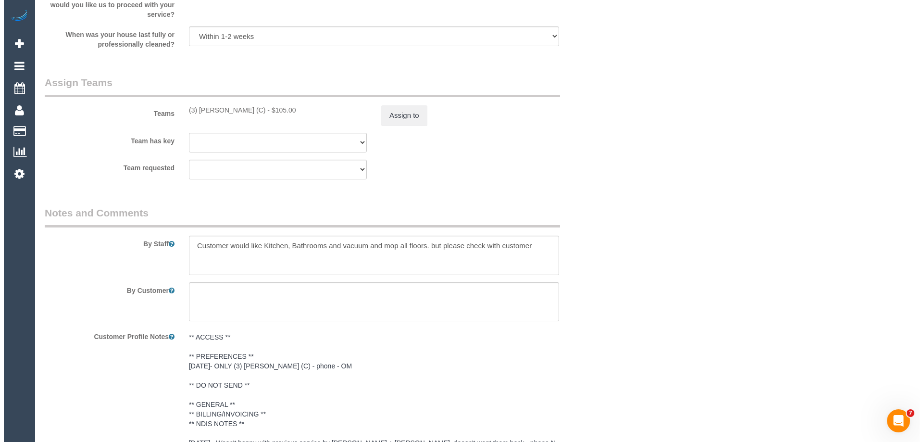
scroll to position [1440, 0]
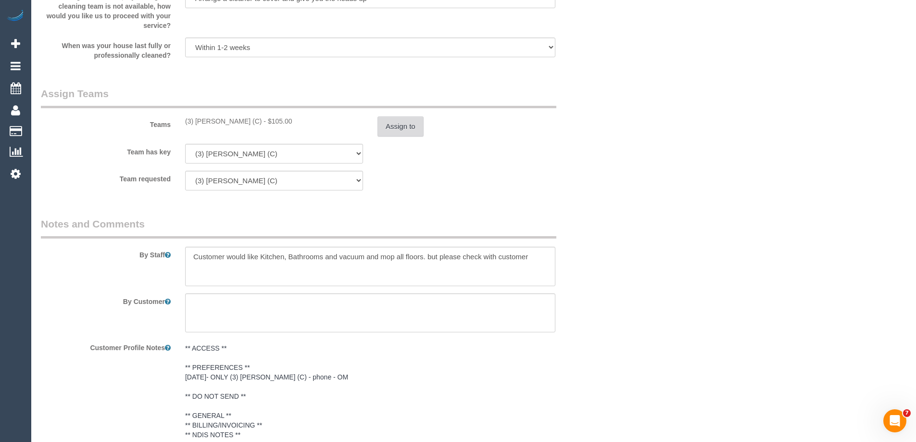
drag, startPoint x: 392, startPoint y: 114, endPoint x: 393, endPoint y: 126, distance: 12.5
click at [392, 117] on div "Teams (3) [PERSON_NAME] (C) - $105.00 Assign to" at bounding box center [322, 112] width 577 height 50
click at [393, 126] on button "Assign to" at bounding box center [400, 126] width 46 height 20
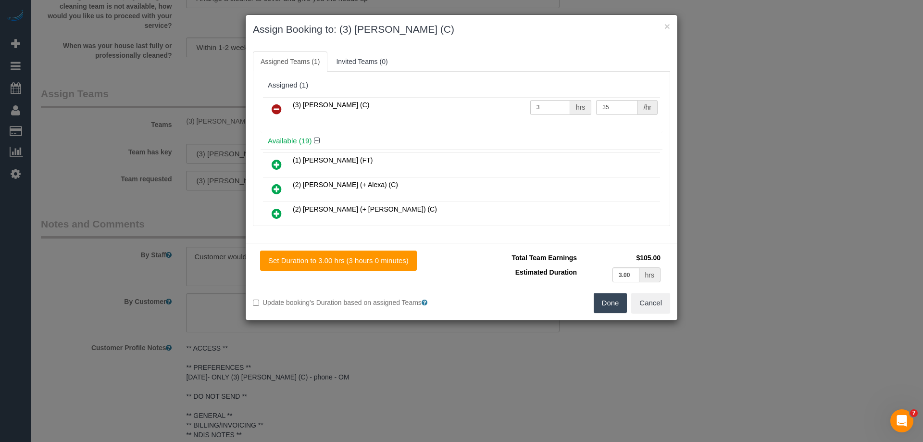
click at [275, 107] on icon at bounding box center [277, 109] width 10 height 12
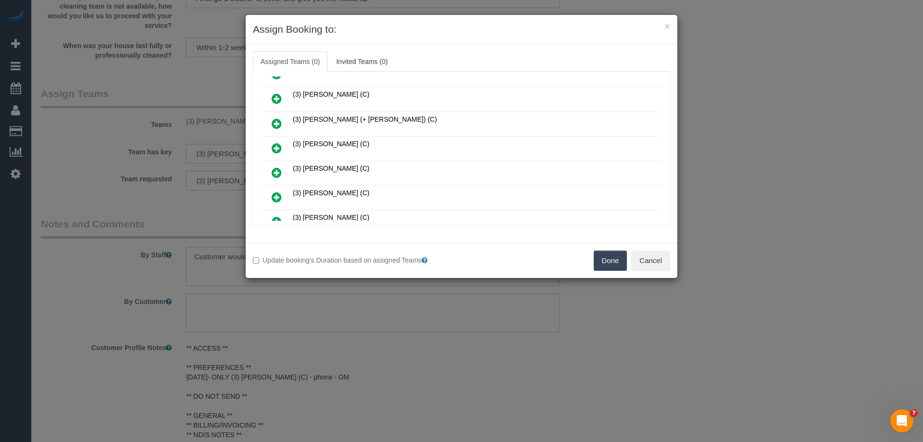
click at [283, 93] on link at bounding box center [276, 98] width 23 height 19
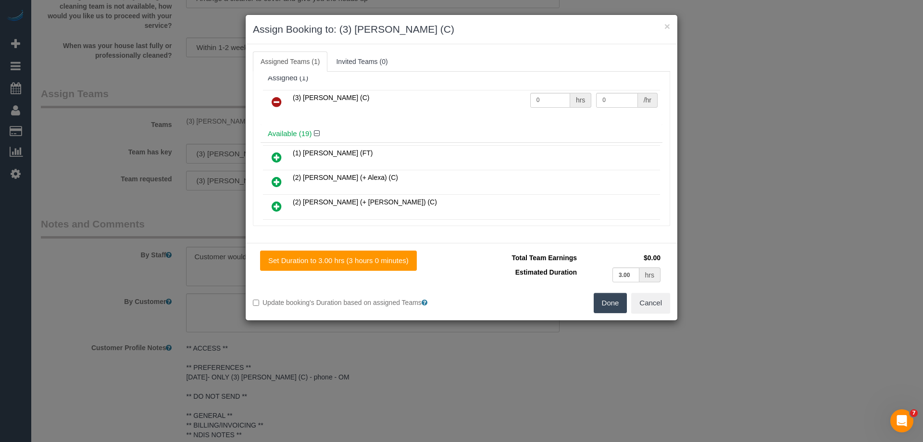
scroll to position [0, 0]
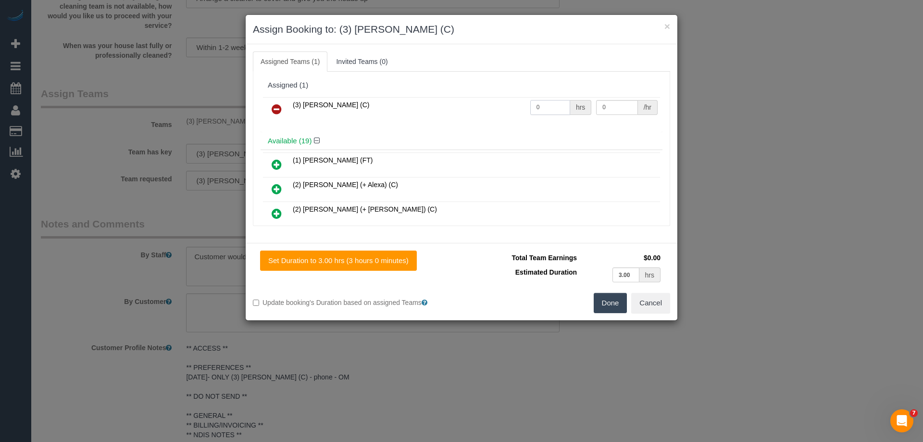
drag, startPoint x: 541, startPoint y: 107, endPoint x: 431, endPoint y: 106, distance: 109.6
click at [431, 106] on tr "(3) Denuwan Lamahewa (C) 0 hrs 0 /hr" at bounding box center [461, 109] width 397 height 25
type input "3"
drag, startPoint x: 616, startPoint y: 111, endPoint x: 572, endPoint y: 108, distance: 44.4
click at [582, 108] on tr "(3) Denuwan Lamahewa (C) 3 hrs 0 /hr" at bounding box center [461, 109] width 397 height 25
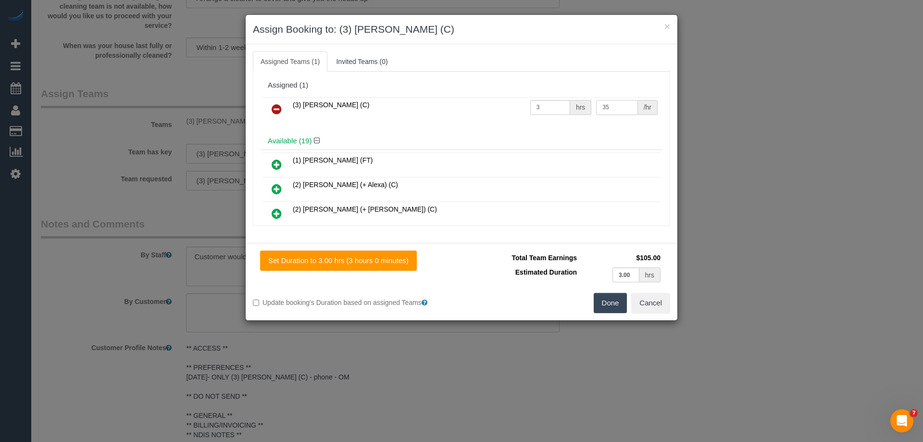
type input "35"
click at [606, 302] on button "Done" at bounding box center [611, 303] width 34 height 20
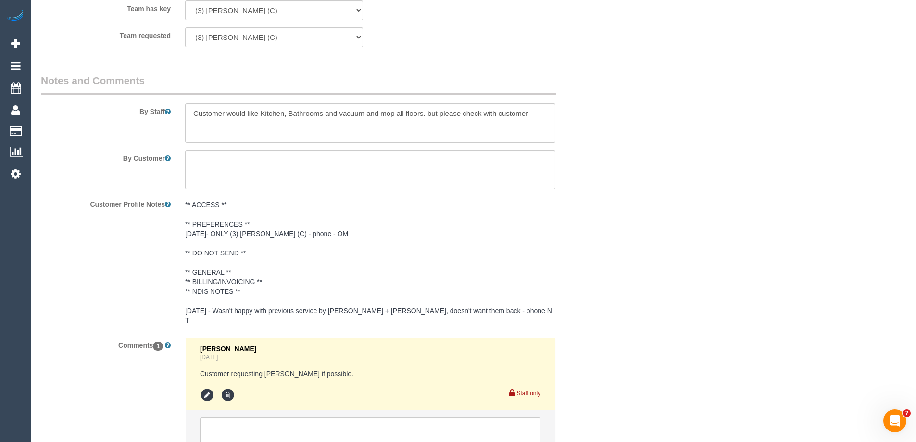
scroll to position [1657, 0]
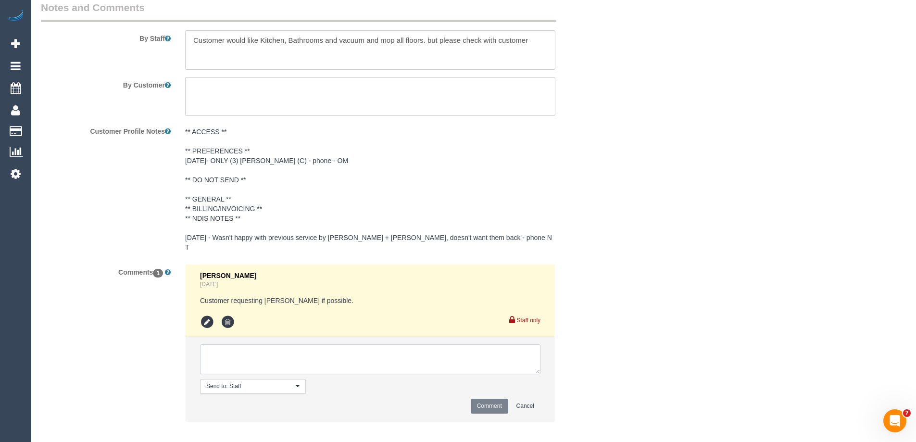
click at [242, 344] on textarea at bounding box center [370, 359] width 340 height 30
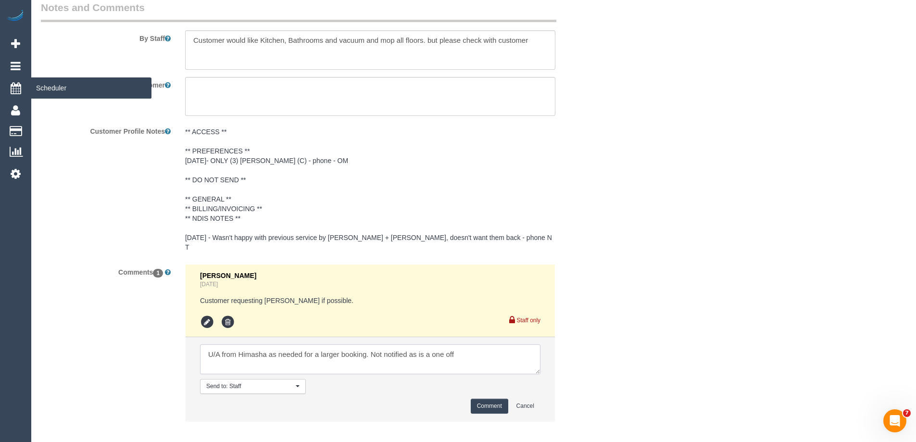
type textarea "U/A from Himasha as needed for a larger booking. Not notified as is a one off"
click at [480, 399] on button "Comment" at bounding box center [489, 406] width 37 height 15
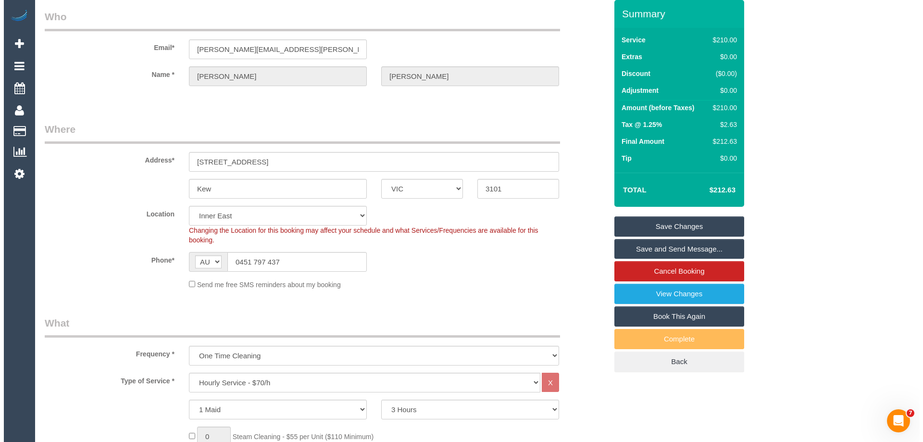
scroll to position [0, 0]
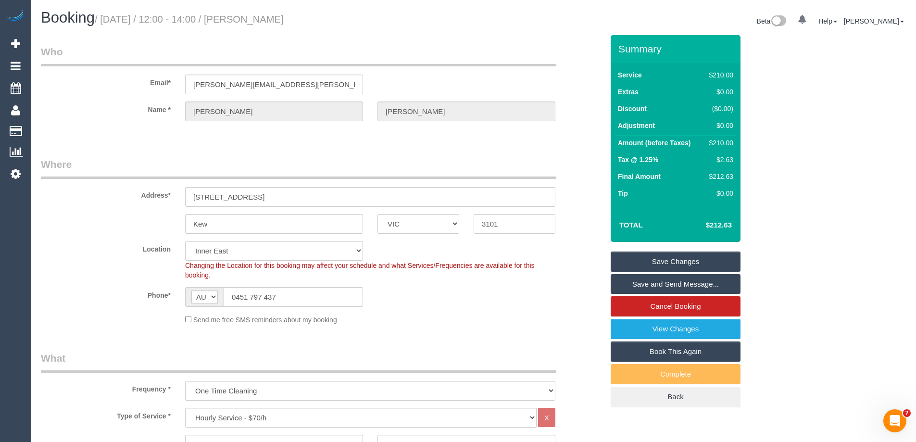
drag, startPoint x: 327, startPoint y: 16, endPoint x: 254, endPoint y: 17, distance: 72.6
click at [254, 17] on h1 "Booking / October 16, 2025 / 12:00 - 14:00 / Sandy Iyngkaran" at bounding box center [253, 18] width 425 height 16
copy small "Sandy Iyngkaran"
click at [663, 265] on link "Save Changes" at bounding box center [676, 261] width 130 height 20
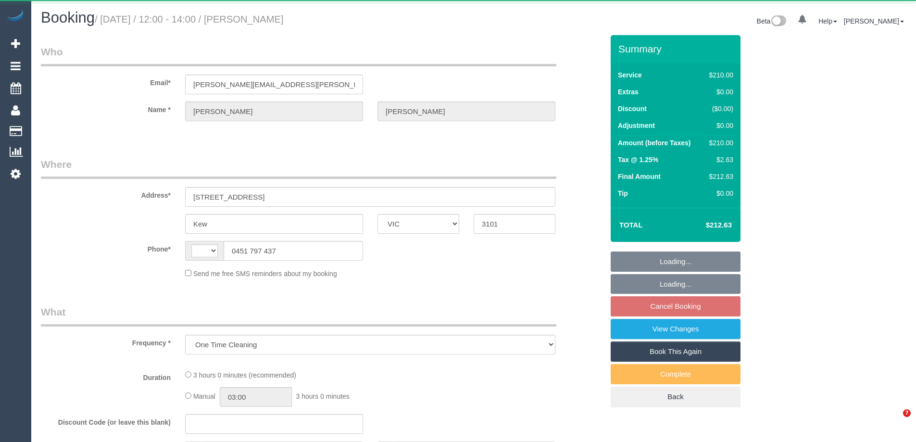
select select "VIC"
select select "180"
select select "number:30"
select select "number:14"
select select "number:19"
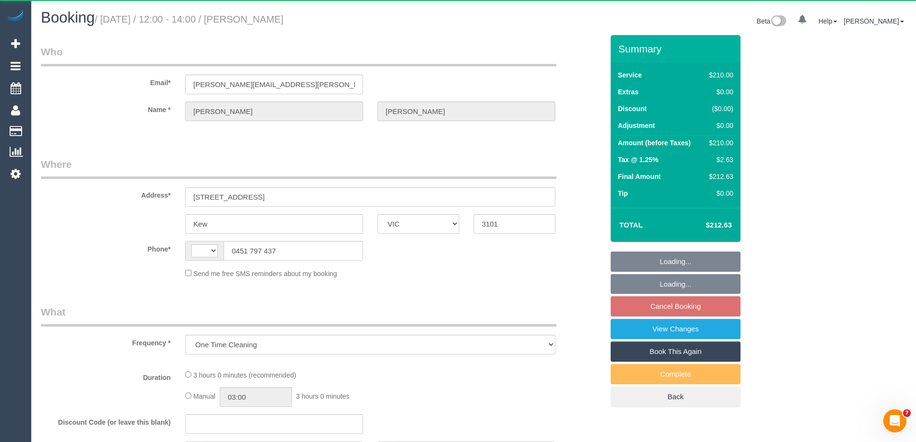
select select "number:24"
select select "number:34"
select select "number:11"
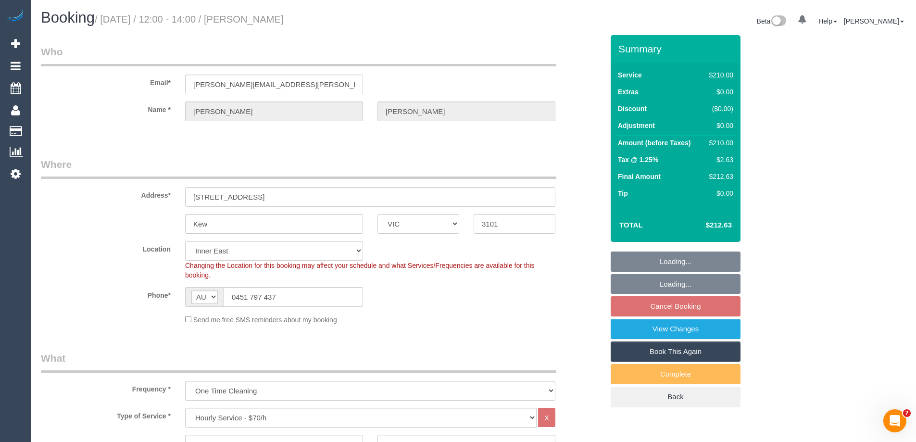
select select "string:AU"
select select "object:896"
select select "string:stripe-pm_1RtgNE2GScqysDRVUirl8EZJ"
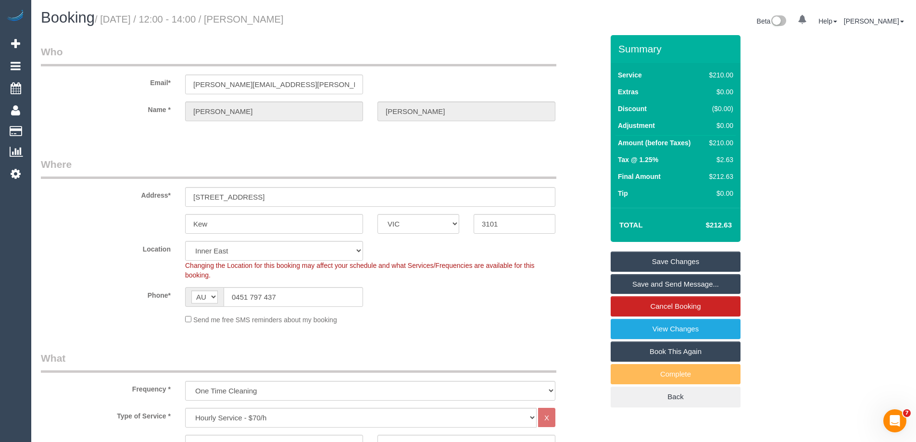
click at [649, 262] on link "Save Changes" at bounding box center [676, 261] width 130 height 20
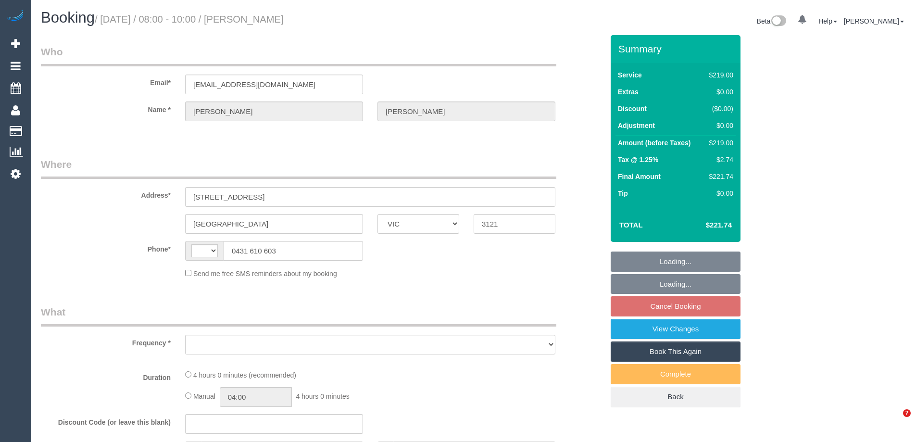
select select "VIC"
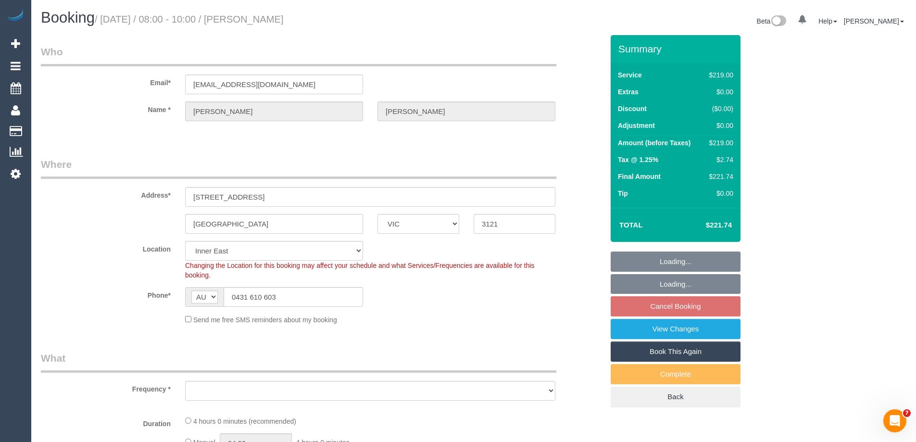
select select "string:AU"
select select "object:777"
select select "string:stripe-pm_1SEjsj2GScqysDRV3GwIf5Ay"
select select "number:28"
select select "number:16"
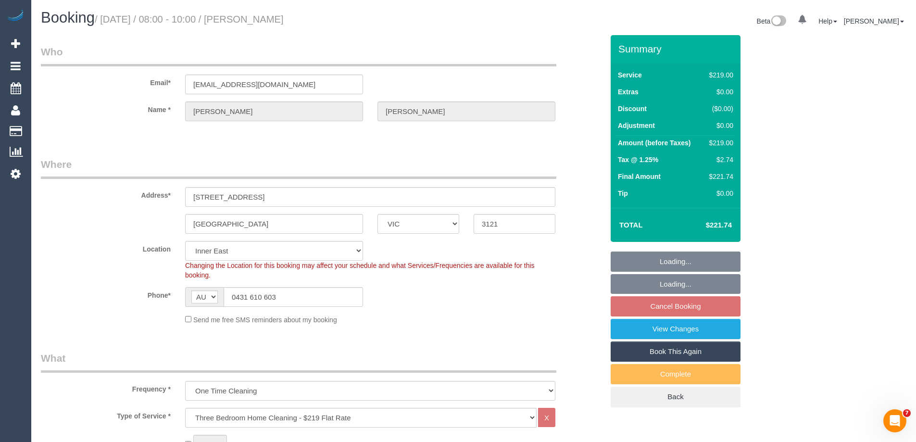
select select "number:19"
select select "number:24"
select select "number:33"
select select "number:13"
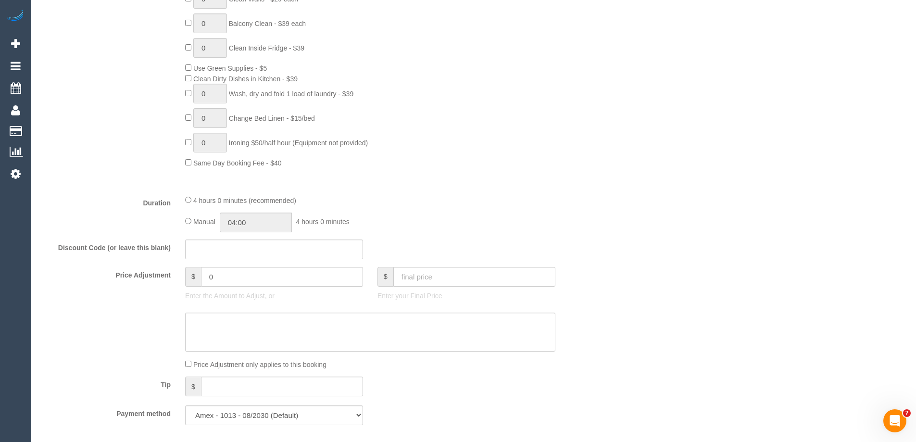
scroll to position [673, 0]
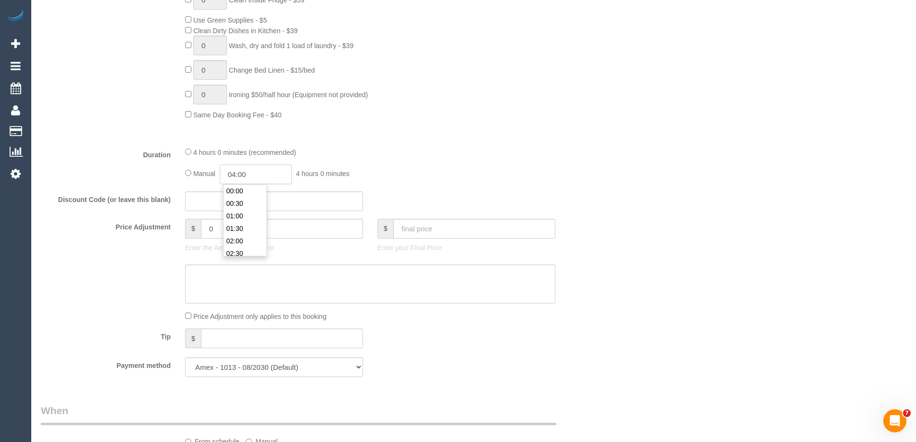
click at [262, 172] on input "04:00" at bounding box center [256, 174] width 72 height 20
type input "03:30"
click at [253, 189] on li "03:30" at bounding box center [245, 191] width 43 height 12
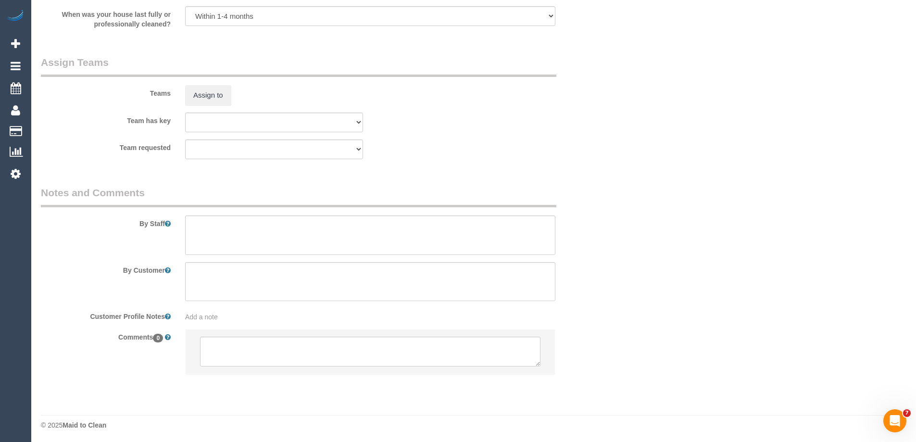
scroll to position [1478, 0]
click at [221, 235] on textarea at bounding box center [370, 232] width 370 height 39
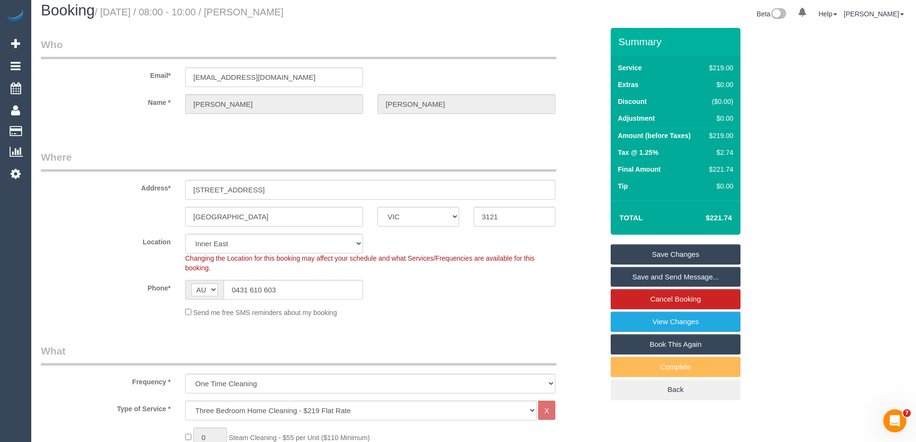
scroll to position [0, 0]
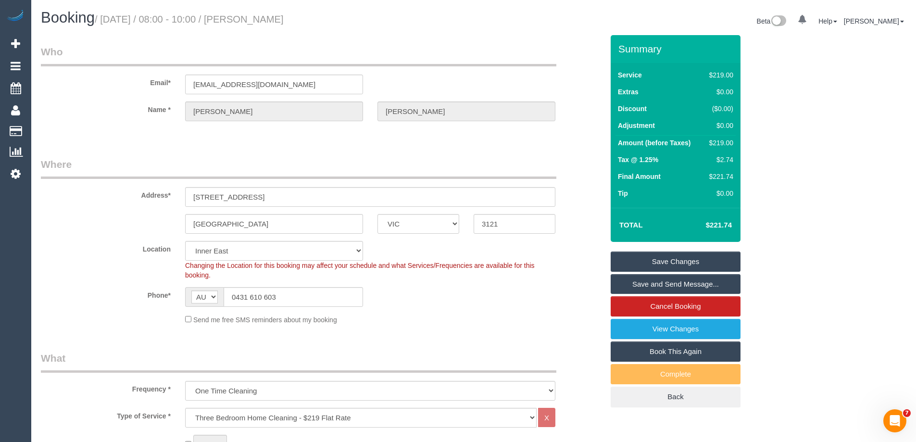
type textarea "Estimated time of 3-4 hrs"
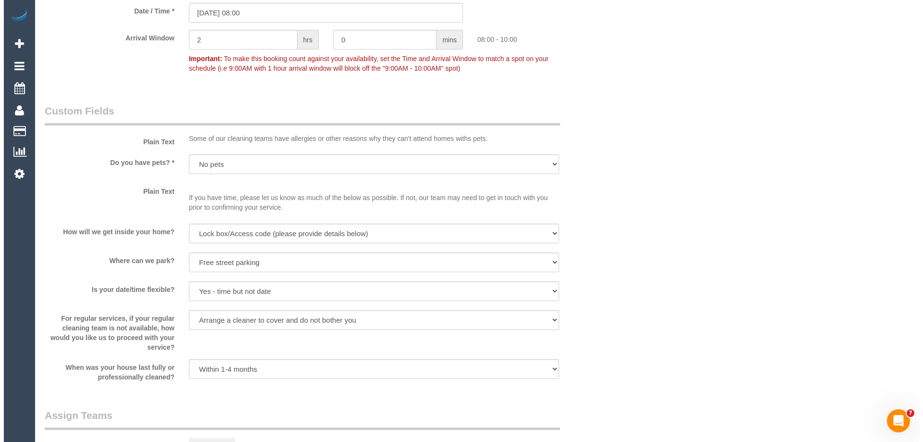
scroll to position [1298, 0]
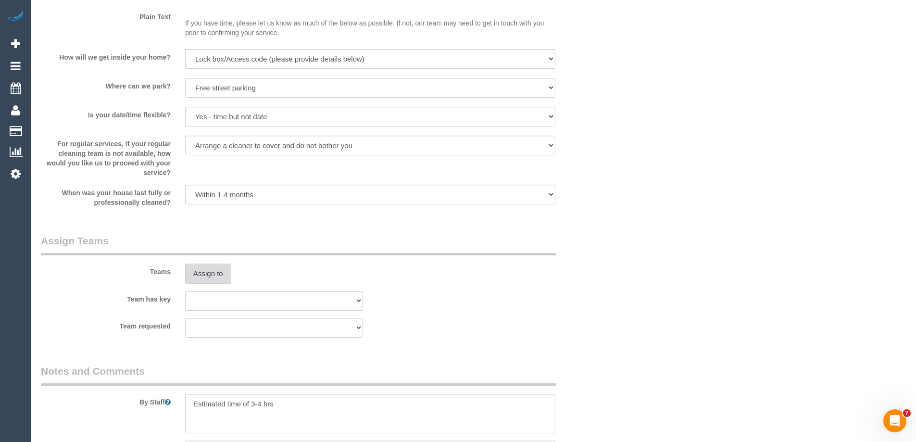
click at [215, 278] on button "Assign to" at bounding box center [208, 273] width 46 height 20
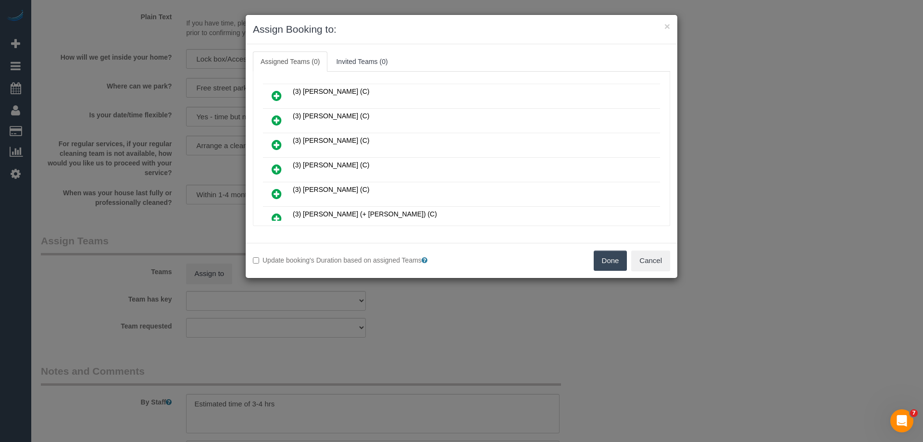
click at [280, 163] on icon at bounding box center [277, 169] width 10 height 12
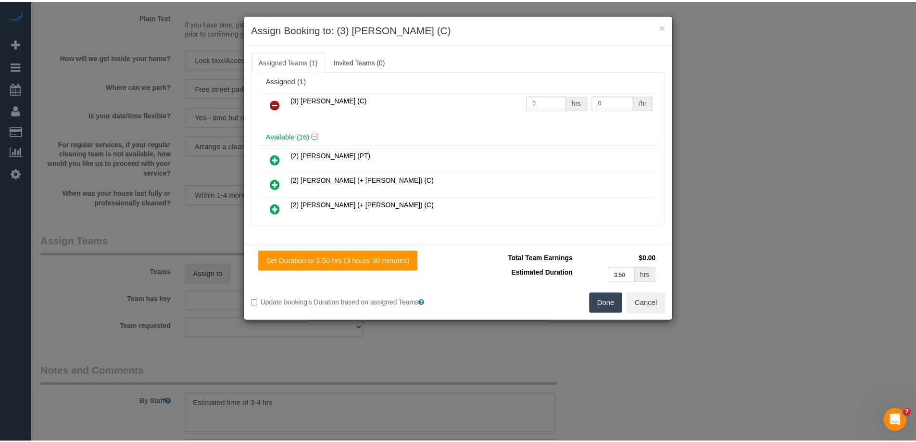
scroll to position [0, 0]
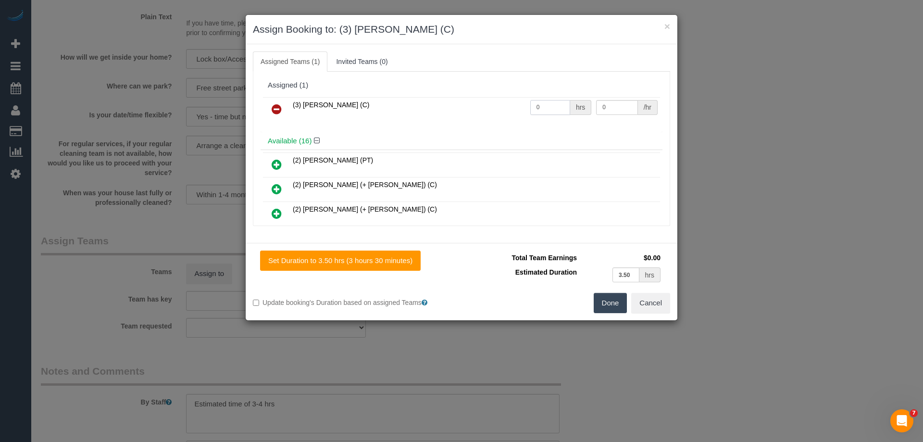
drag, startPoint x: 555, startPoint y: 108, endPoint x: 501, endPoint y: 105, distance: 53.5
click at [502, 105] on tr "(3) Himasha Amarasinghe (C) 0 hrs 0 /hr" at bounding box center [461, 109] width 397 height 25
type input "1"
drag, startPoint x: 614, startPoint y: 107, endPoint x: 521, endPoint y: 102, distance: 93.4
click at [525, 103] on tr "(3) Himasha Amarasinghe (C) 1 hrs 0 /hr" at bounding box center [461, 109] width 397 height 25
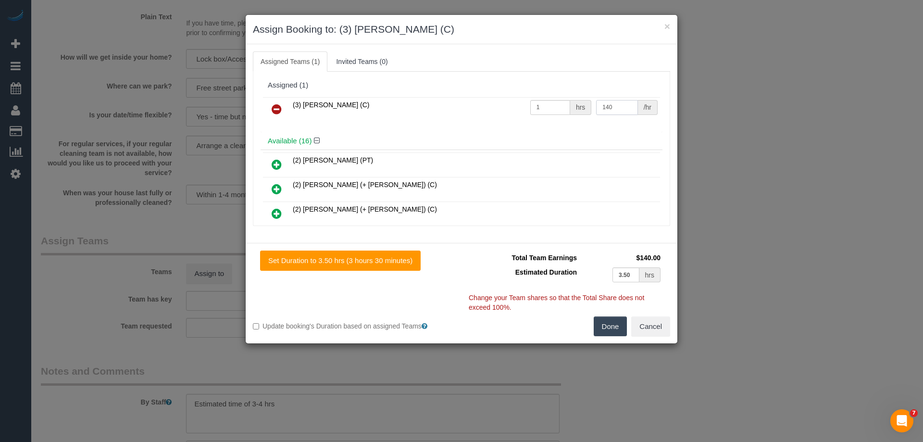
type input "140"
click at [612, 332] on button "Done" at bounding box center [611, 326] width 34 height 20
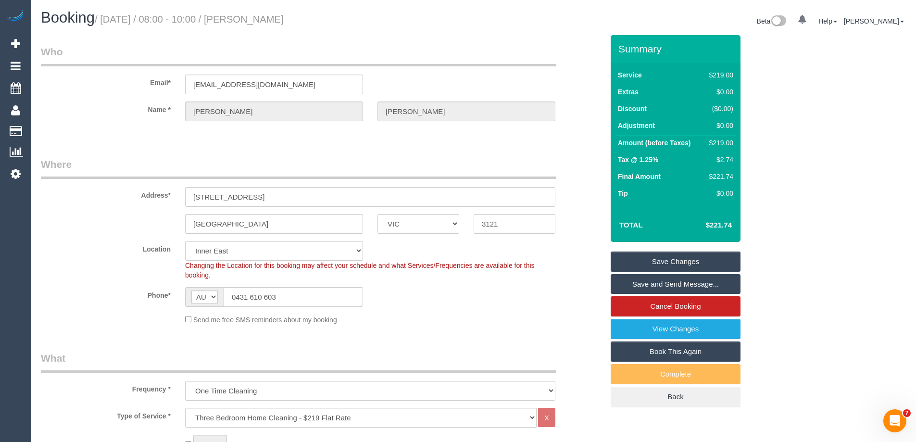
drag, startPoint x: 325, startPoint y: 15, endPoint x: 255, endPoint y: 14, distance: 70.2
click at [255, 14] on h1 "Booking / October 16, 2025 / 08:00 - 10:00 / Ryan Brownlow" at bounding box center [253, 18] width 425 height 16
copy small "Ryan Brownlow"
click at [624, 279] on link "Save and Send Message..." at bounding box center [676, 284] width 130 height 20
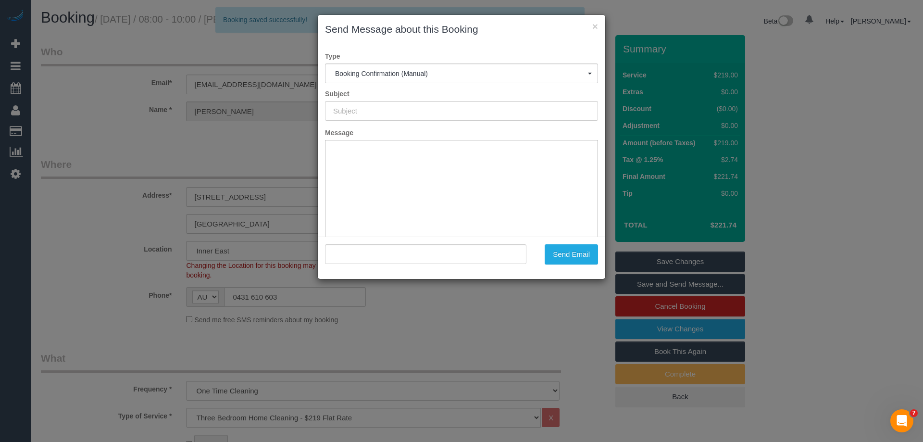
type input "Booking Confirmed"
type input ""Ryan Brownlow" <bravado-aides7q@icloud.com>"
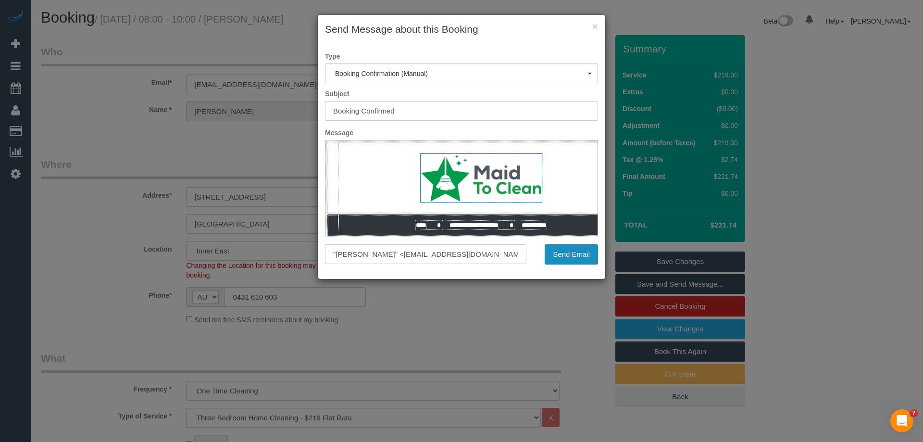
click at [576, 253] on button "Send Email" at bounding box center [571, 254] width 53 height 20
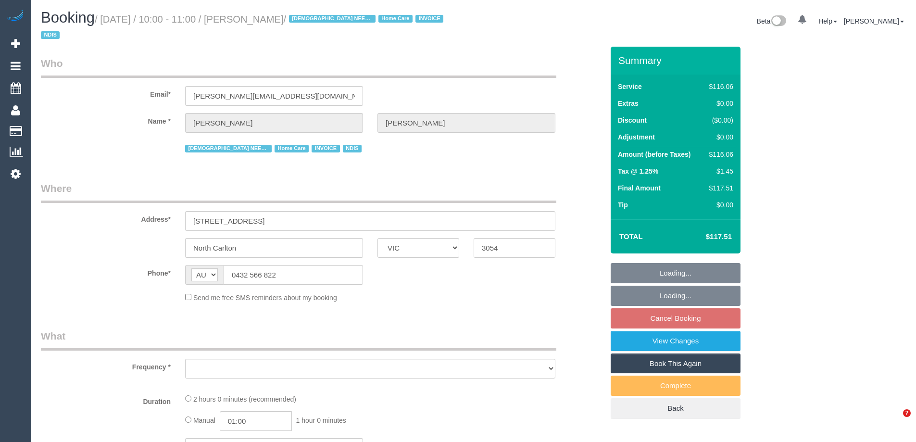
select select "VIC"
select select "object:527"
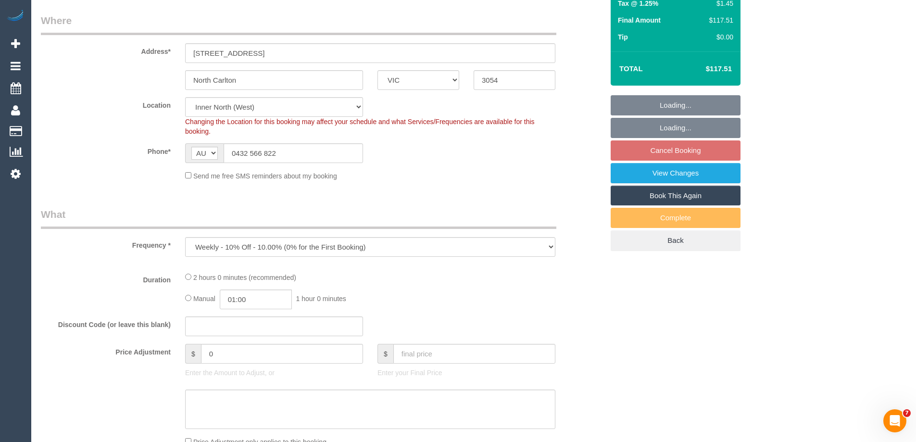
select select "number:27"
select select "number:14"
select select "number:19"
select select "number:36"
select select "number:35"
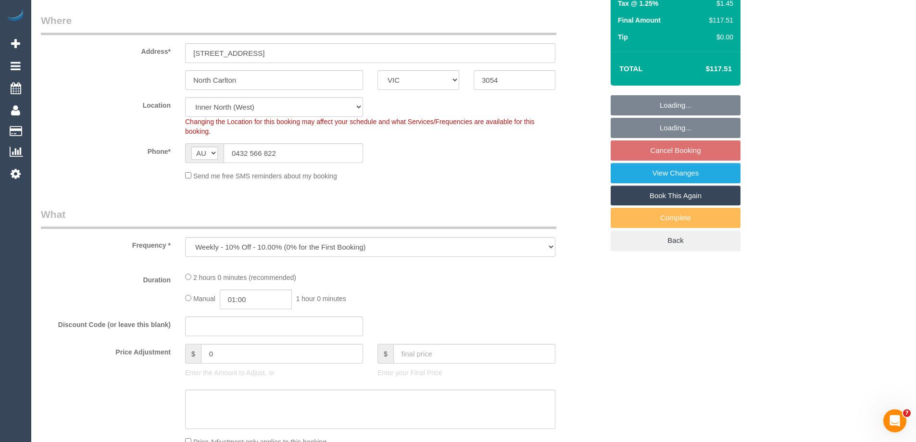
select select "number:26"
select select "object:715"
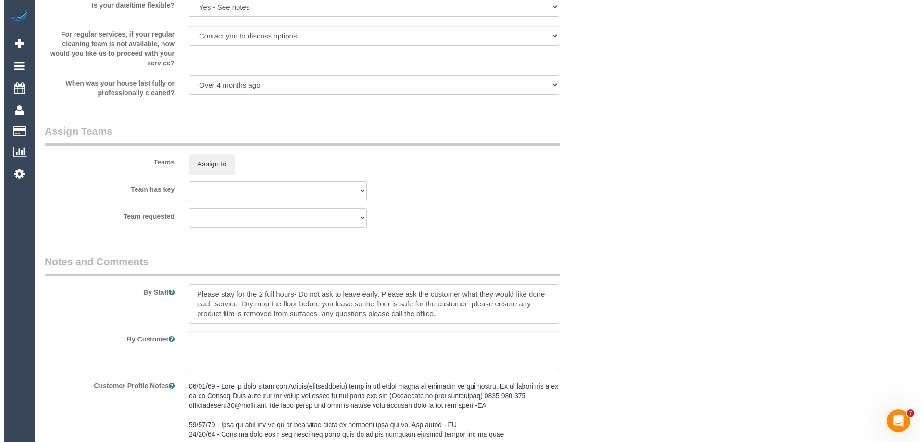
scroll to position [1106, 0]
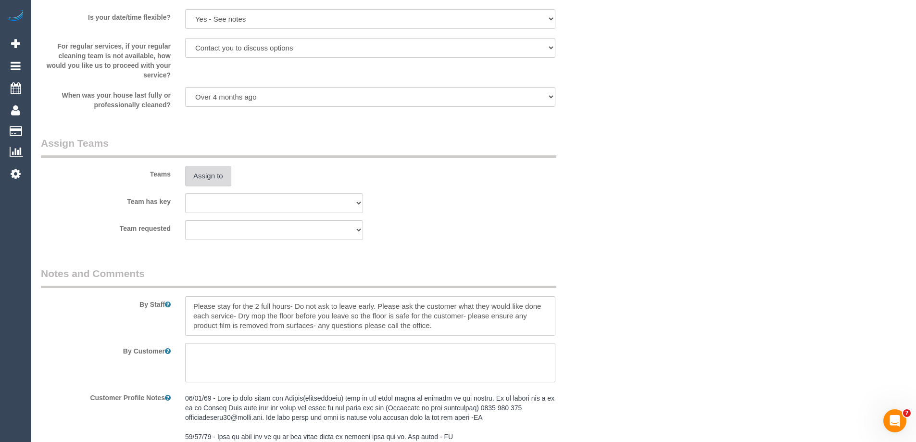
click at [206, 167] on button "Assign to" at bounding box center [208, 176] width 46 height 20
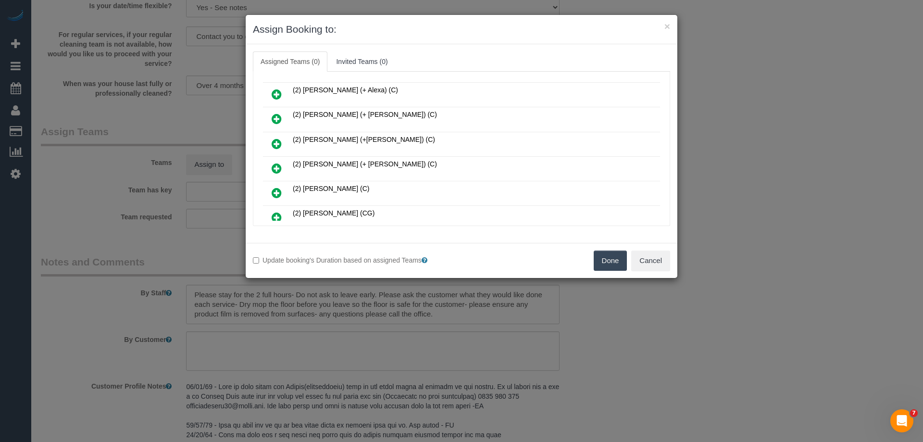
scroll to position [48, 0]
click at [276, 147] on icon at bounding box center [277, 143] width 10 height 12
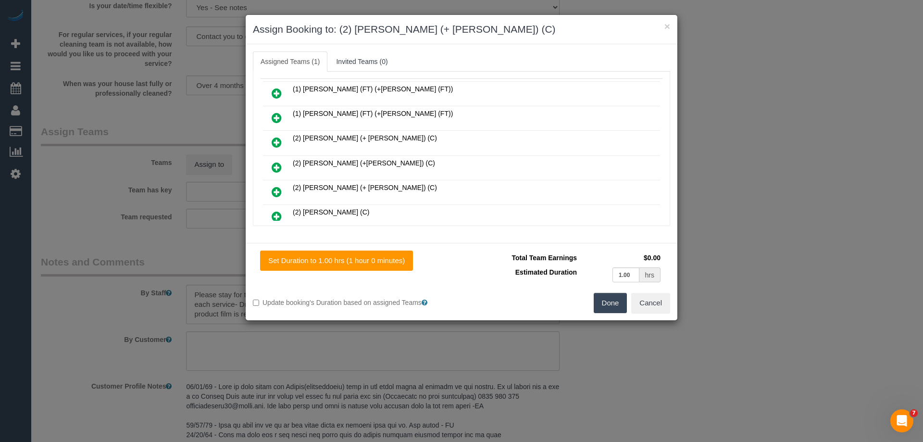
click at [276, 147] on icon at bounding box center [277, 143] width 10 height 12
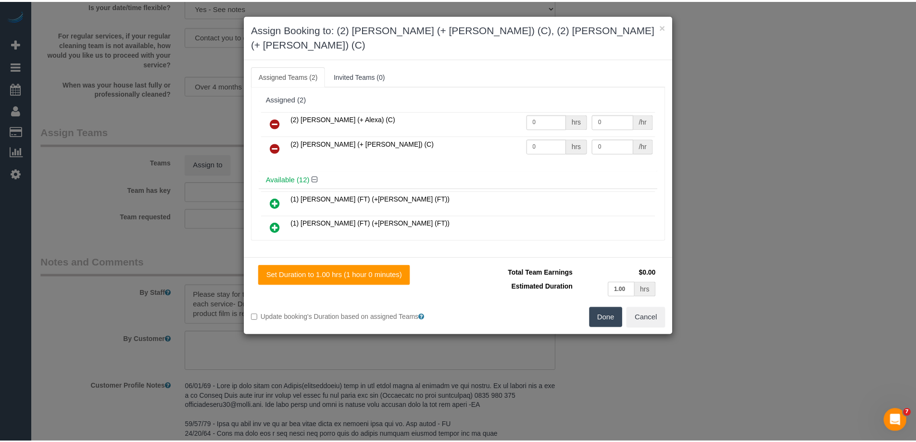
scroll to position [0, 0]
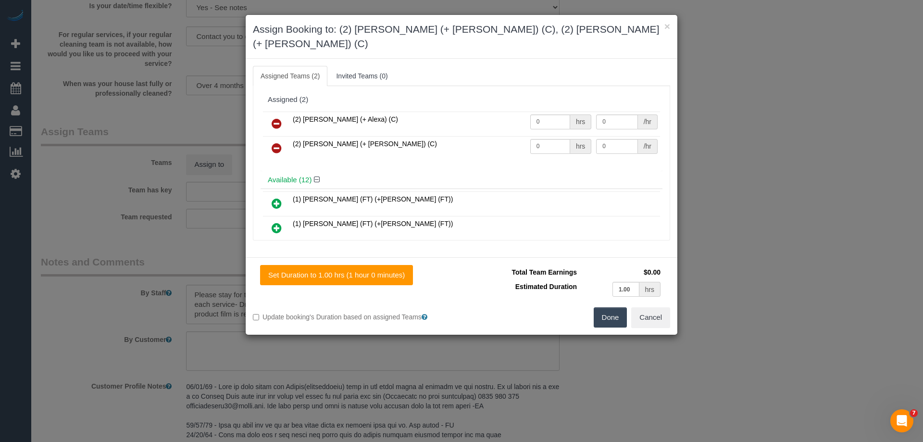
drag, startPoint x: 550, startPoint y: 98, endPoint x: 484, endPoint y: 113, distance: 68.6
click at [481, 114] on tr "(2) Alejandro (+ Alexa) (C) 0 hrs 0 /hr" at bounding box center [461, 124] width 397 height 25
drag, startPoint x: 547, startPoint y: 101, endPoint x: 500, endPoint y: 101, distance: 47.1
click at [500, 112] on tr "(2) Alejandro (+ Alexa) (C) 0 hrs 0 /hr" at bounding box center [461, 124] width 397 height 25
type input "1"
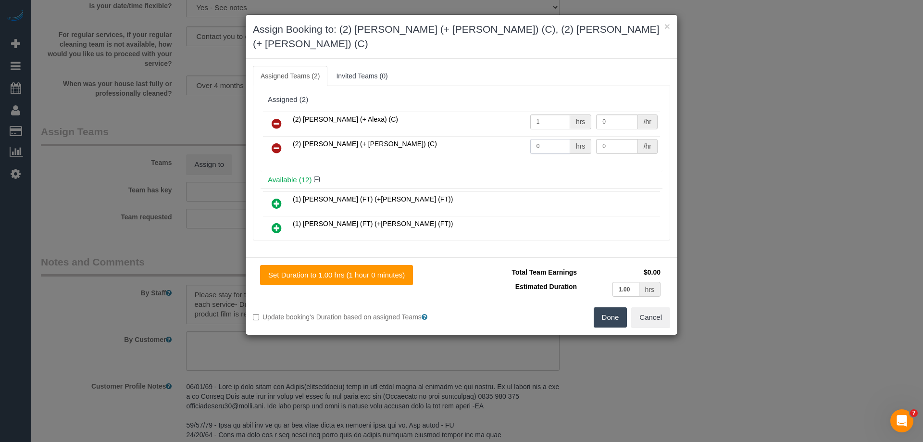
drag, startPoint x: 563, startPoint y: 125, endPoint x: 518, endPoint y: 127, distance: 44.7
click at [508, 136] on tr "(2) Alexa (+ Alejandro) (C) 0 hrs 0 /hr" at bounding box center [461, 148] width 397 height 25
type input "1"
drag, startPoint x: 610, startPoint y: 128, endPoint x: 534, endPoint y: 128, distance: 76.0
click at [534, 136] on tr "(2) Alexa (+ Alejandro) (C) 1 hrs 0 /hr" at bounding box center [461, 148] width 397 height 25
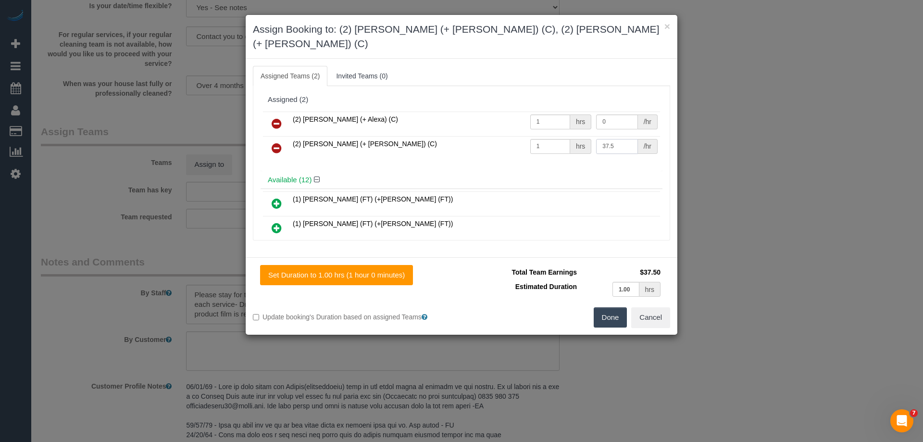
type input "37.5"
drag, startPoint x: 612, startPoint y: 109, endPoint x: 521, endPoint y: 109, distance: 90.9
click at [521, 112] on tr "(2) Alejandro (+ Alexa) (C) 1 hrs 0 /hr" at bounding box center [461, 124] width 397 height 25
type input "37.5"
click at [605, 307] on button "Done" at bounding box center [611, 317] width 34 height 20
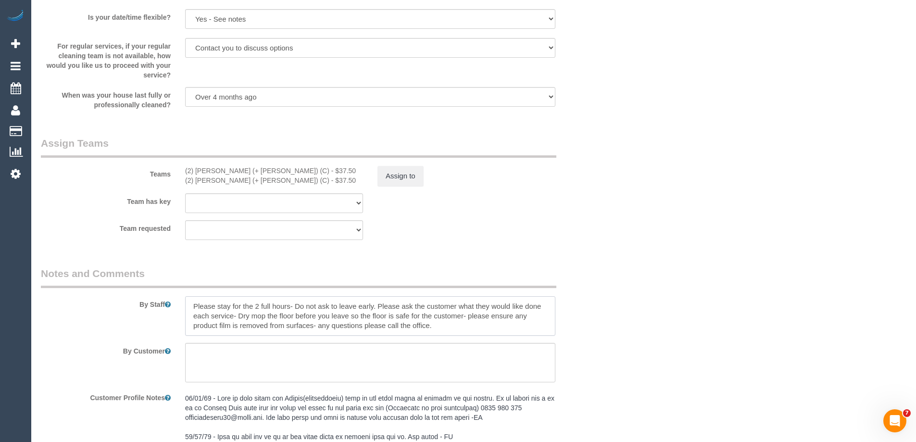
click at [190, 296] on textarea at bounding box center [370, 315] width 370 height 39
type textarea "*Cover* Please stay for the 2 full hours- Do not ask to leave early. Please ask…"
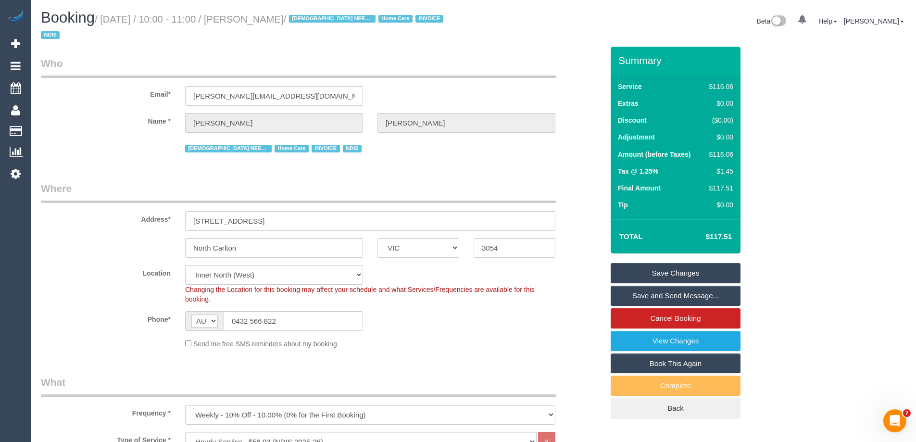
drag, startPoint x: 309, startPoint y: 18, endPoint x: 251, endPoint y: 14, distance: 57.8
click at [251, 14] on small "/ October 16, 2025 / 10:00 - 11:00 / Felicia Paola / FEMALE NEEDED Home Care IN…" at bounding box center [243, 27] width 405 height 27
copy small "Felicia Paola"
click at [697, 286] on link "Save and Send Message..." at bounding box center [676, 296] width 130 height 20
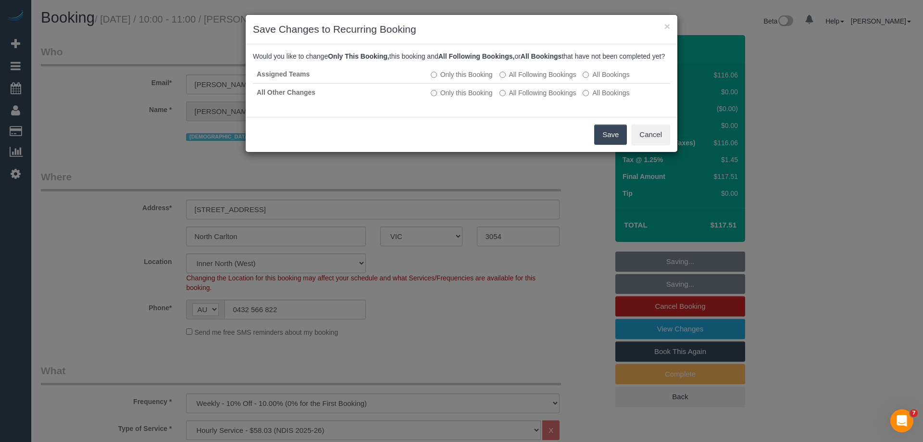
click at [604, 145] on button "Save" at bounding box center [610, 135] width 33 height 20
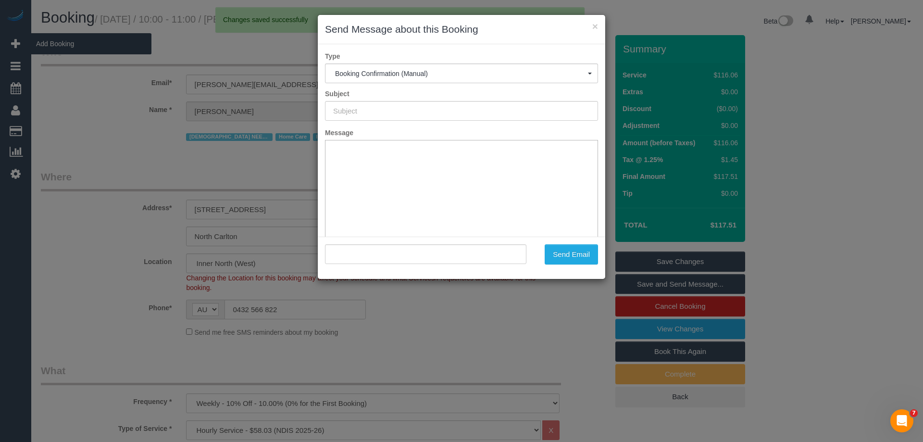
type input "Booking Confirmed"
type input ""Felicia Paola" <b.jafari@live.com.au>"
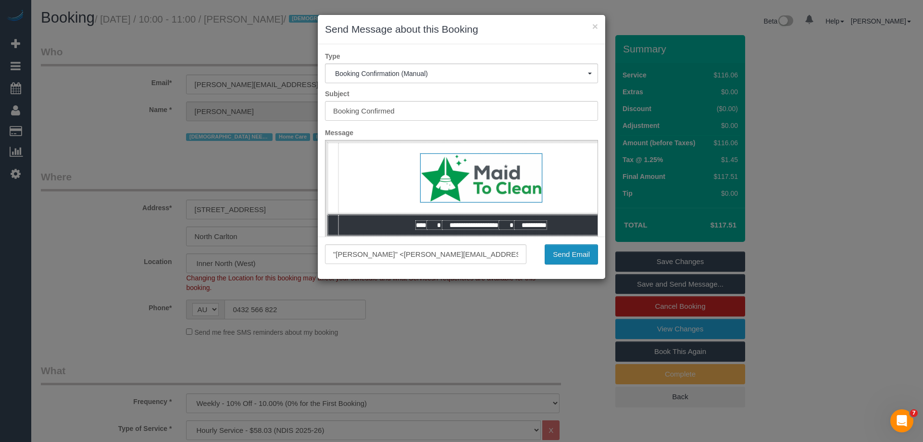
click at [563, 253] on button "Send Email" at bounding box center [571, 254] width 53 height 20
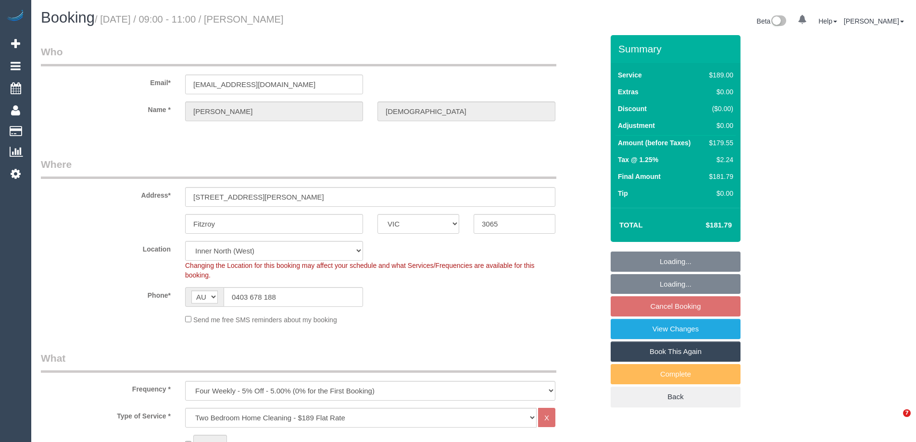
select select "VIC"
select select "number:28"
select select "number:14"
select select "number:18"
select select "number:22"
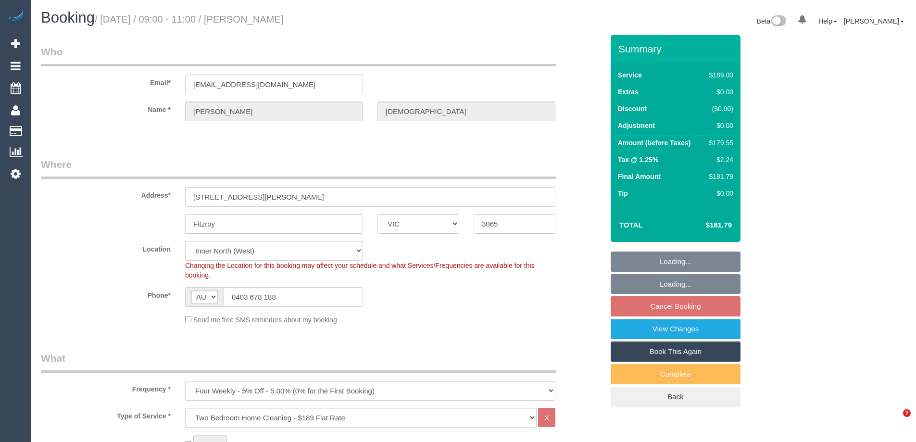
select select "number:34"
select select "number:13"
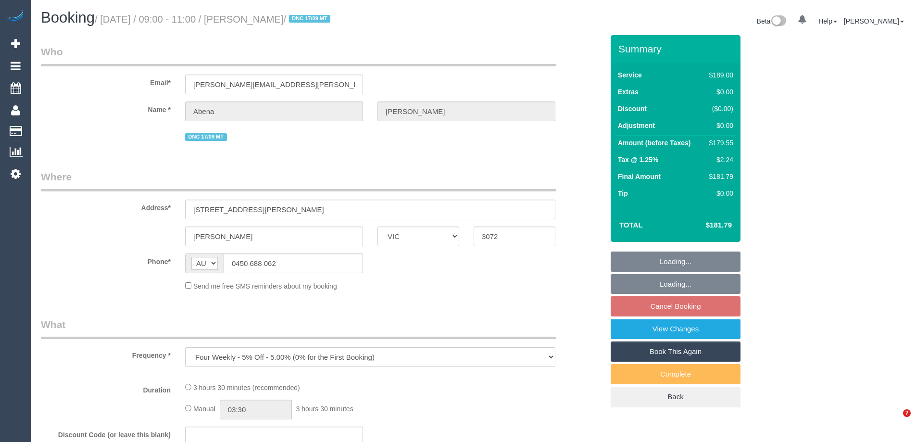
select select "VIC"
select select "string:stripe-pm_1R7rP32GScqysDRVtetNqcL1"
select select "number:28"
select select "number:14"
select select "number:19"
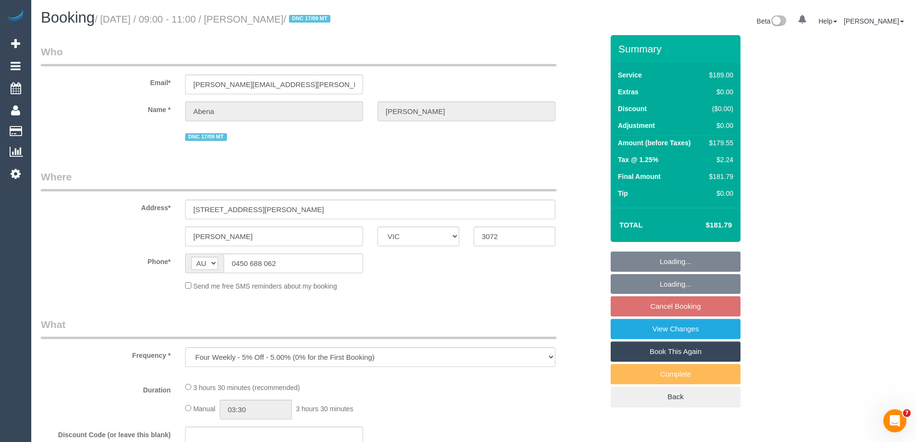
select select "number:24"
select select "number:34"
select select "number:13"
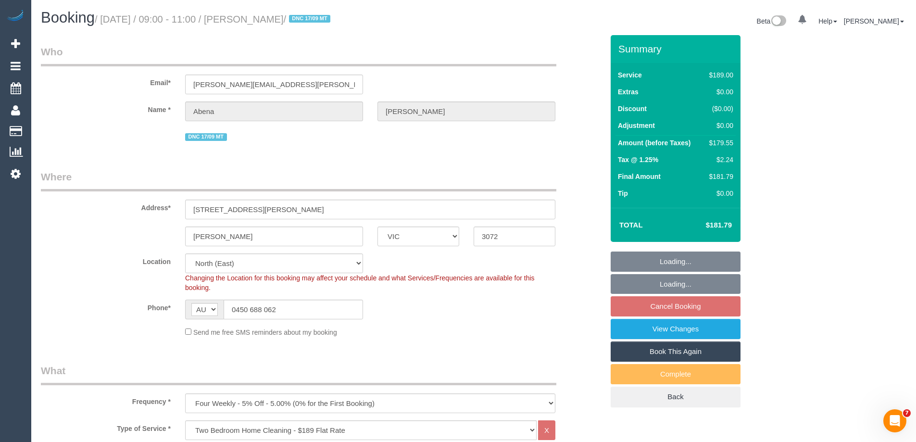
select select "object:807"
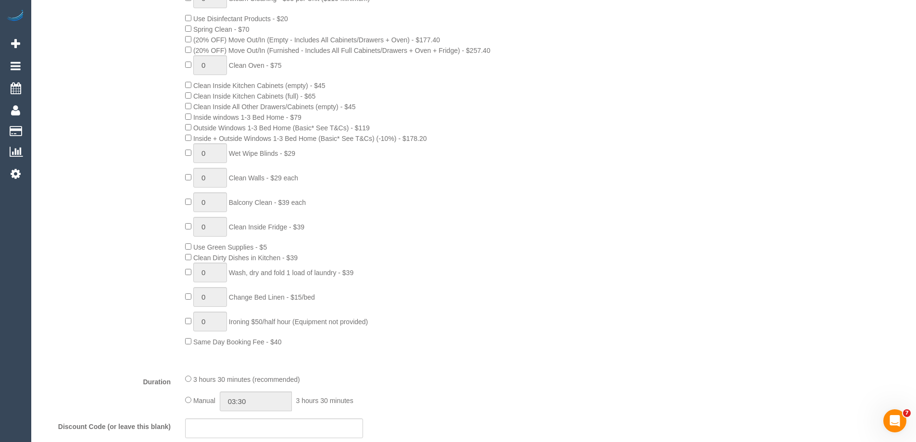
scroll to position [577, 0]
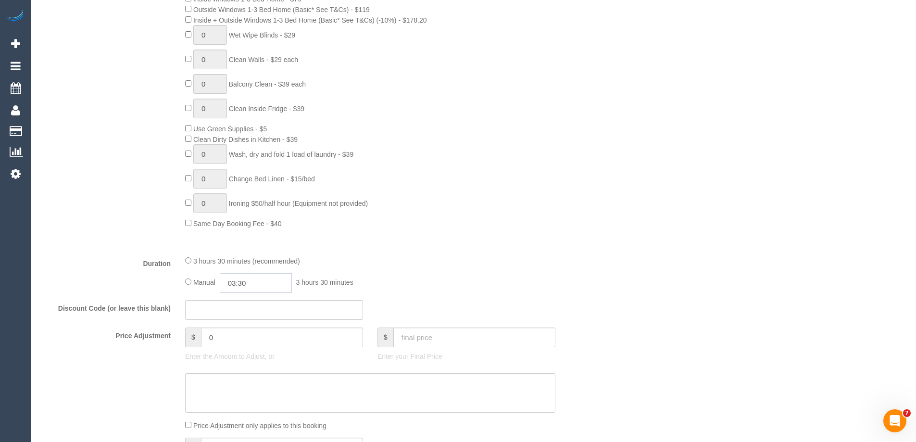
click at [244, 279] on input "03:30" at bounding box center [256, 283] width 72 height 20
click at [245, 305] on li "01:30" at bounding box center [245, 300] width 43 height 12
drag, startPoint x: 250, startPoint y: 283, endPoint x: 241, endPoint y: 280, distance: 9.3
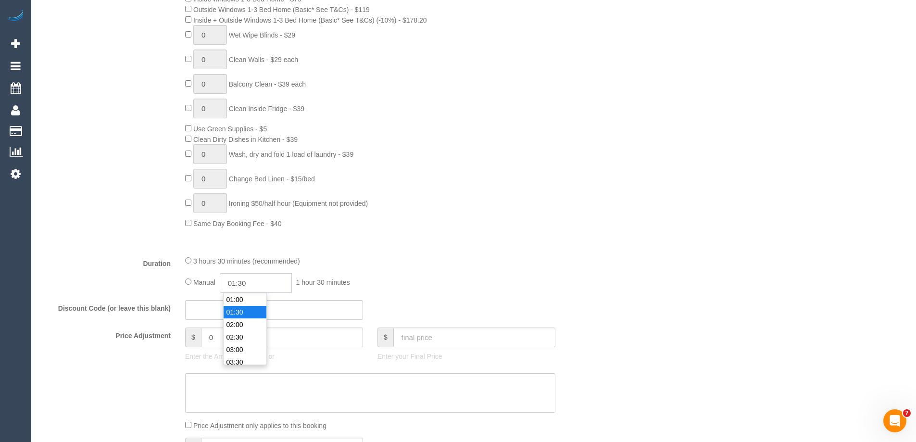
click at [241, 280] on input "01:30" at bounding box center [256, 283] width 72 height 20
type input "01:45"
click at [448, 223] on div "0 Steam Cleaning - $55 per Unit ($110 Minimum) Use Disinfectant Products - $20 …" at bounding box center [394, 49] width 433 height 358
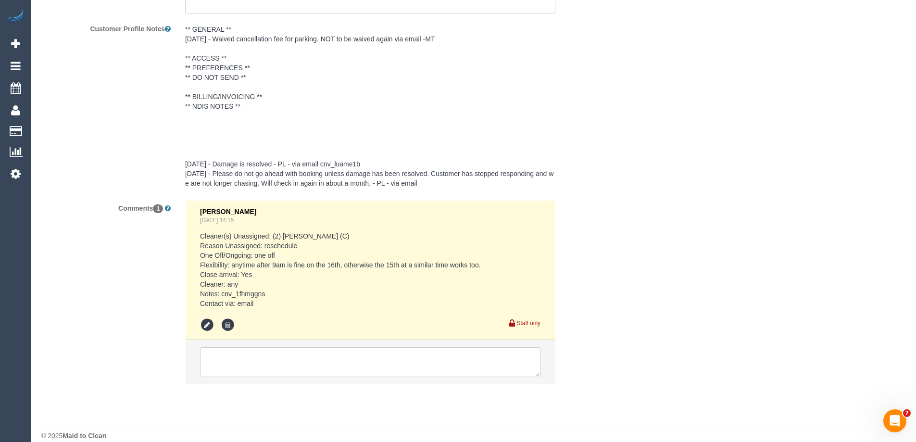
scroll to position [1779, 0]
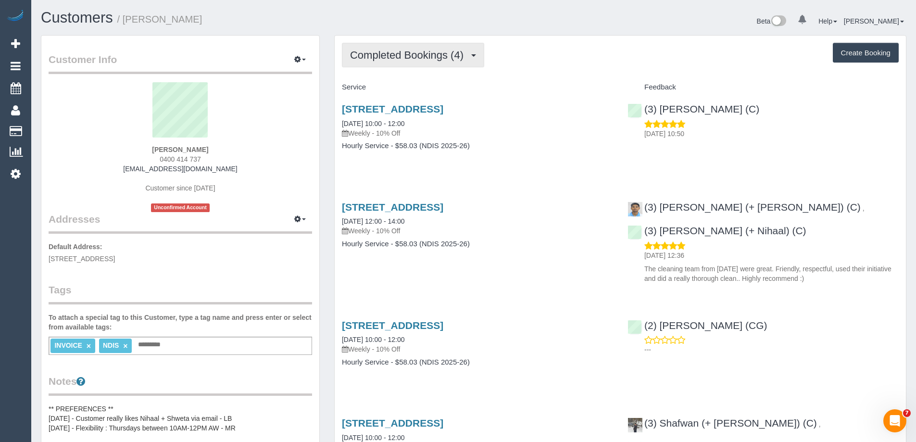
click at [403, 44] on button "Completed Bookings (4)" at bounding box center [413, 55] width 142 height 25
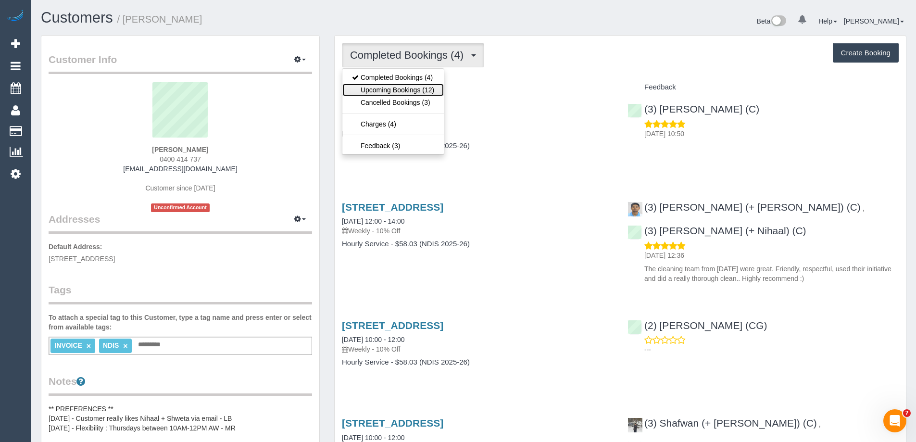
click at [423, 85] on link "Upcoming Bookings (12)" at bounding box center [392, 90] width 101 height 12
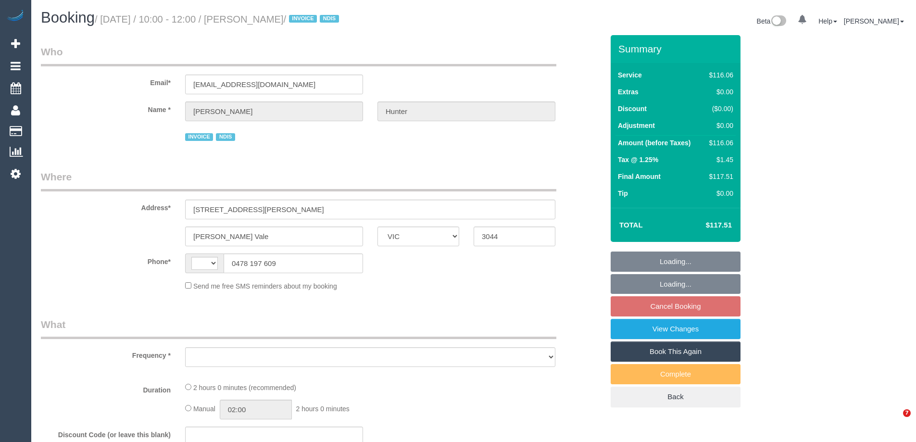
select select "VIC"
select select "object:272"
select select "number:29"
select select "number:14"
select select "number:19"
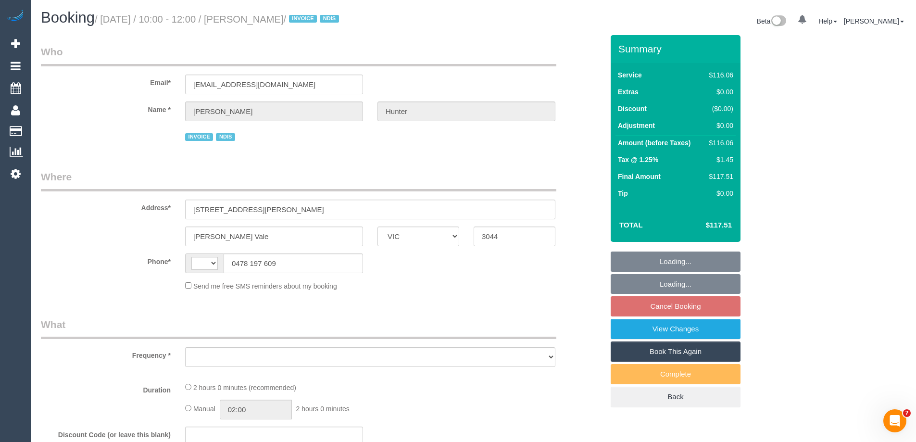
select select "number:25"
select select "number:34"
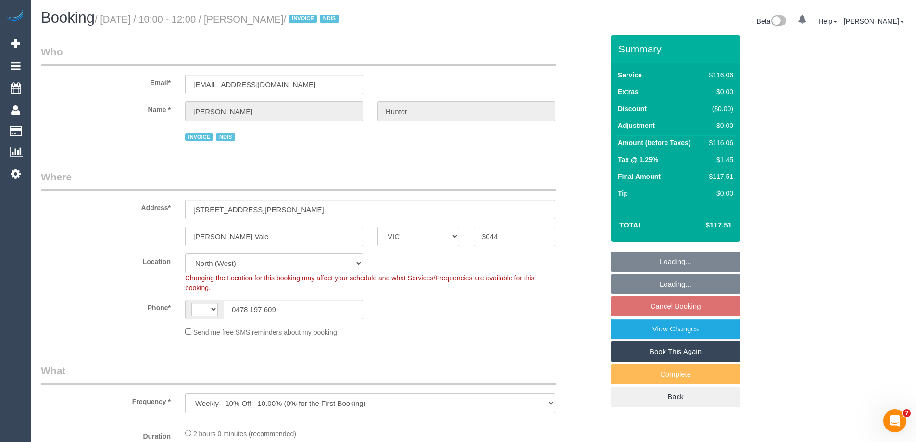
select select "object:745"
select select "string:AU"
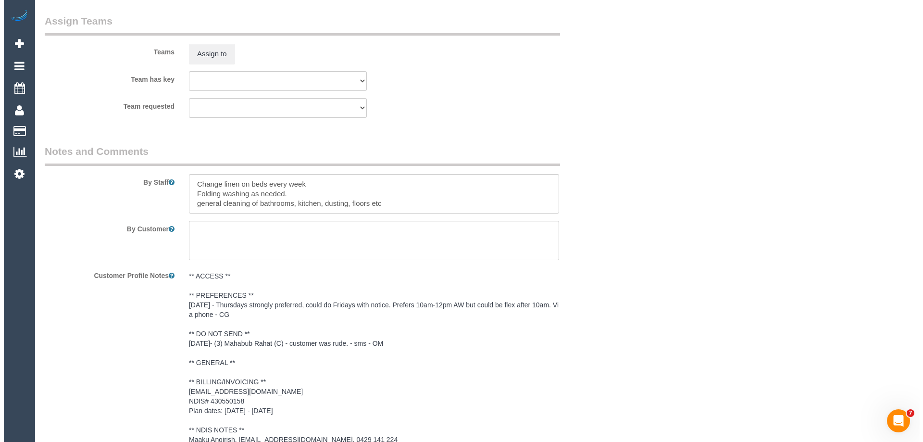
scroll to position [1199, 0]
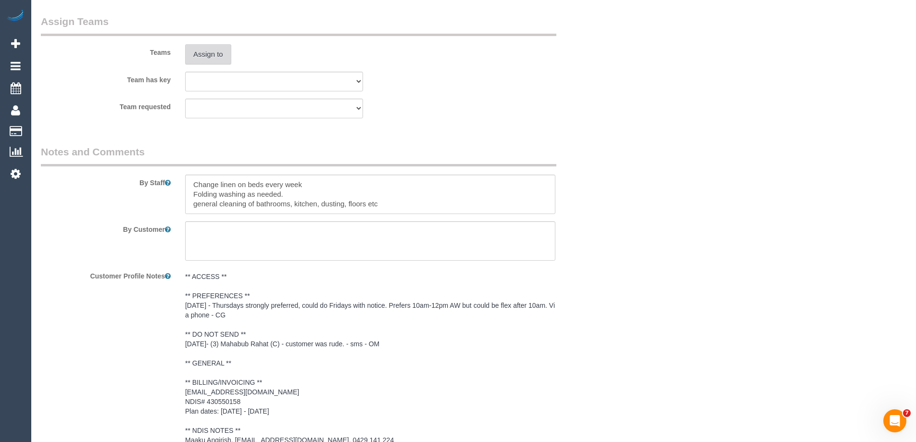
click at [200, 49] on button "Assign to" at bounding box center [208, 54] width 46 height 20
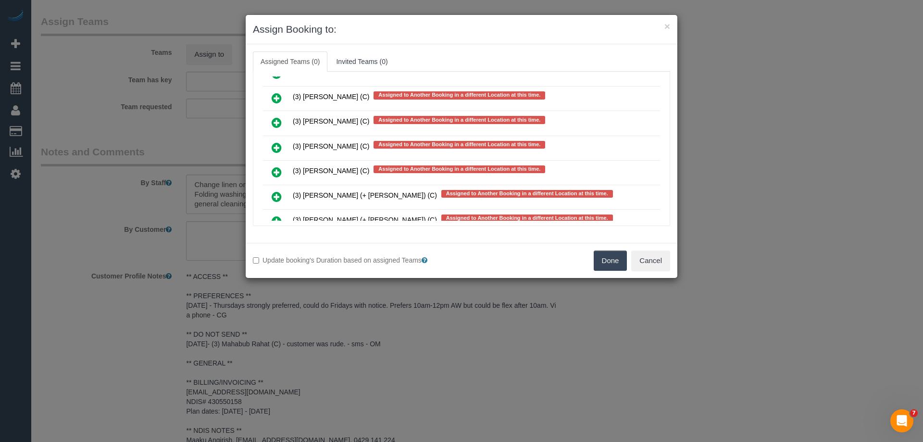
scroll to position [3016, 0]
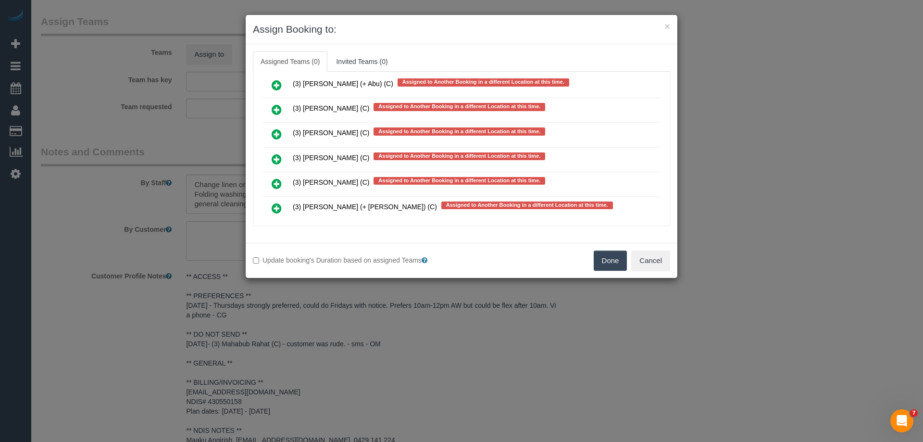
click at [274, 104] on icon at bounding box center [277, 110] width 10 height 12
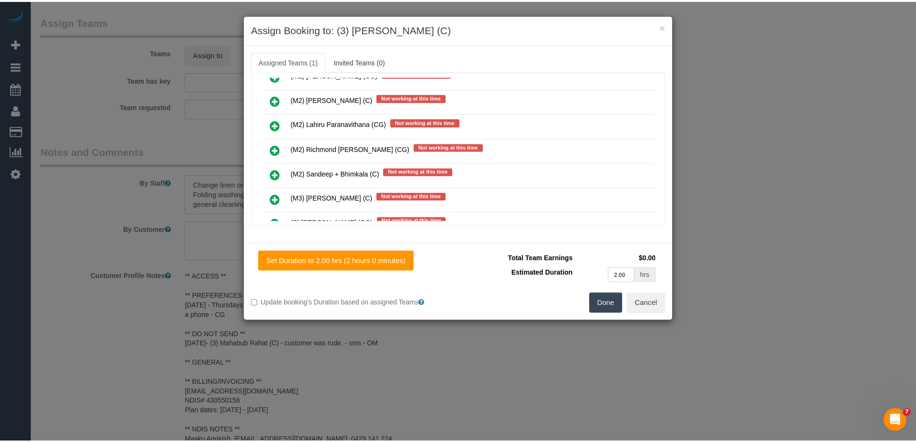
scroll to position [0, 0]
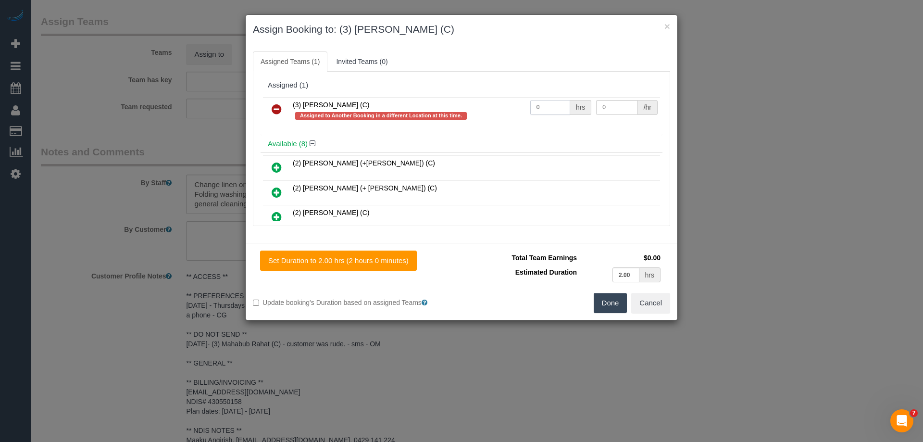
drag, startPoint x: 553, startPoint y: 108, endPoint x: 475, endPoint y: 101, distance: 78.2
click at [475, 101] on tr "(3) [PERSON_NAME] (C) Assigned to Another Booking in a different Location at th…" at bounding box center [461, 110] width 397 height 27
type input "2"
drag, startPoint x: 622, startPoint y: 105, endPoint x: 509, endPoint y: 100, distance: 113.1
click at [511, 100] on tr "(3) [PERSON_NAME] (C) Assigned to Another Booking in a different Location at th…" at bounding box center [461, 110] width 397 height 27
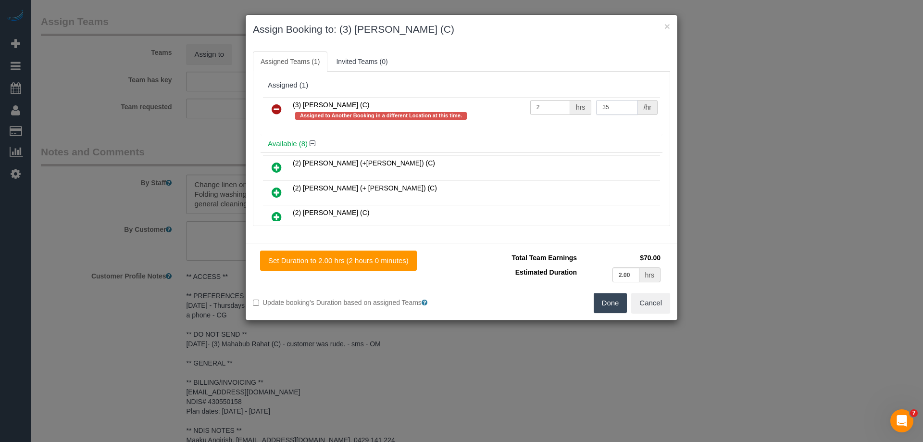
type input "35"
click at [606, 302] on button "Done" at bounding box center [611, 303] width 34 height 20
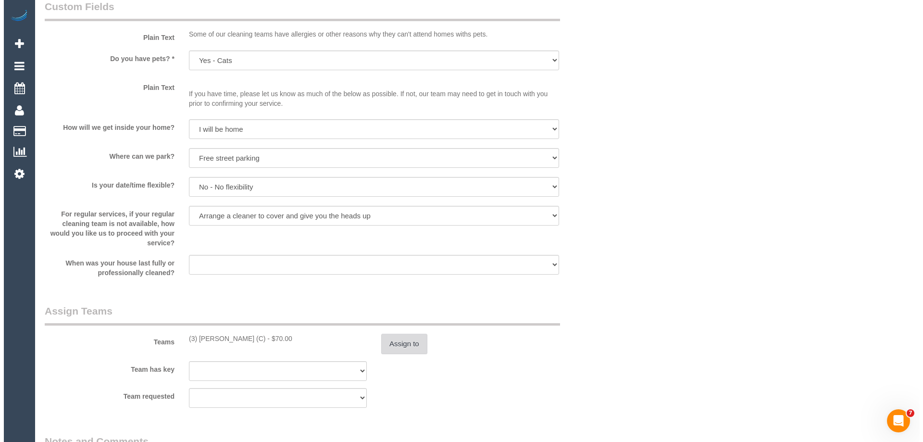
scroll to position [1058, 0]
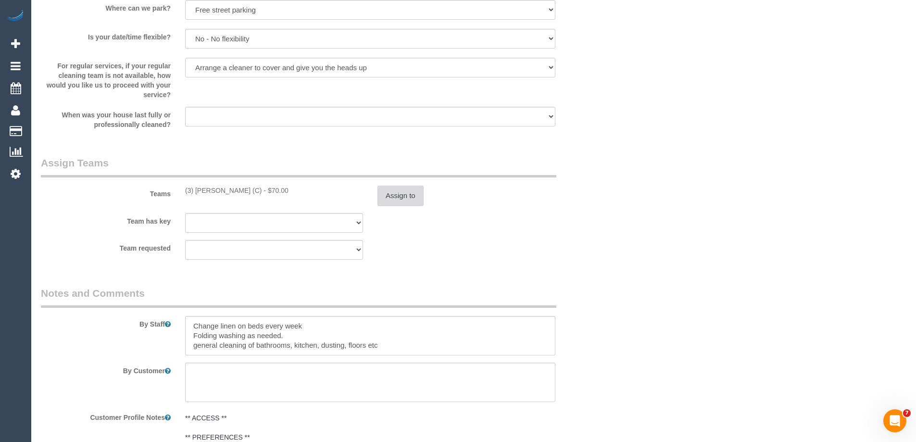
click at [395, 187] on button "Assign to" at bounding box center [400, 196] width 46 height 20
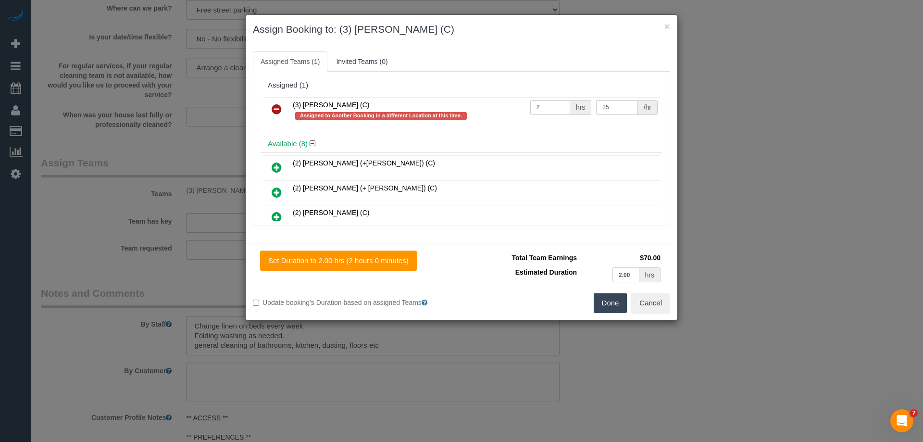
click at [276, 102] on link at bounding box center [276, 109] width 23 height 19
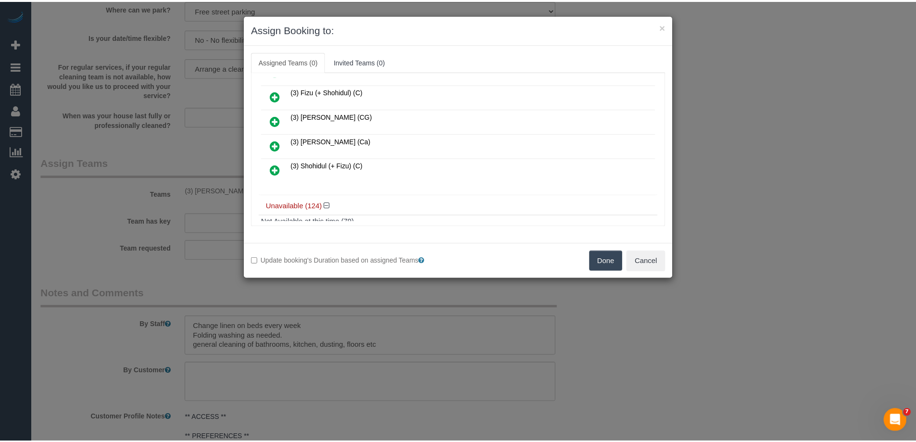
scroll to position [144, 0]
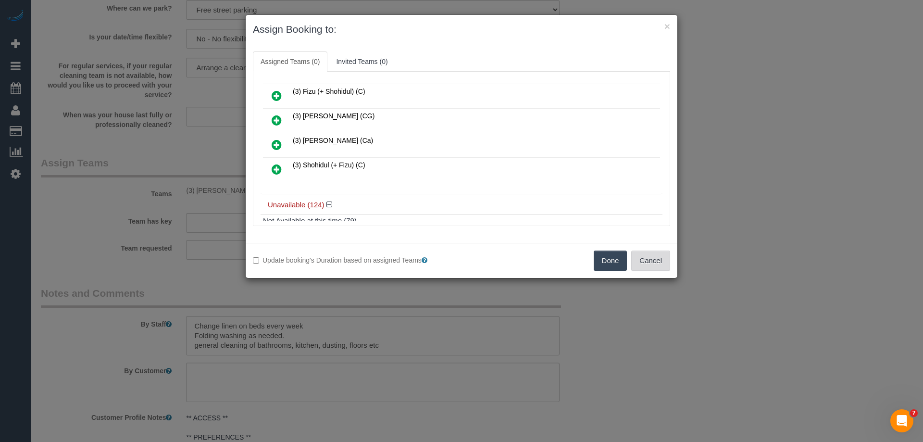
drag, startPoint x: 651, startPoint y: 260, endPoint x: 659, endPoint y: 254, distance: 9.6
click at [652, 259] on button "Cancel" at bounding box center [650, 260] width 39 height 20
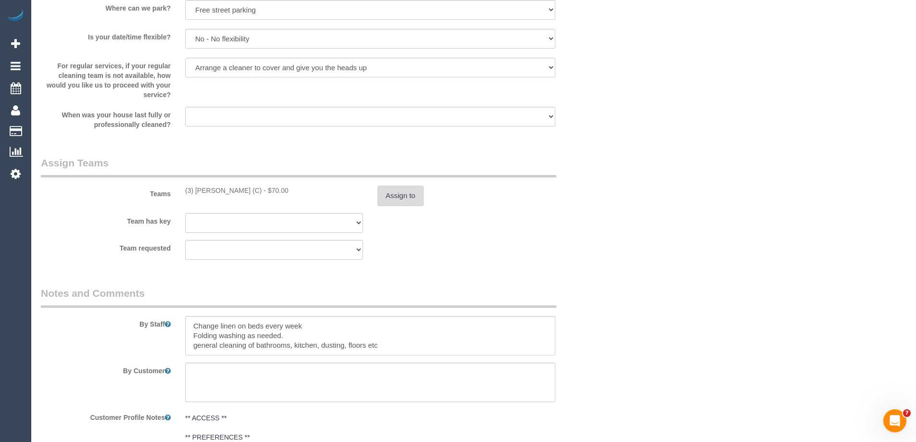
scroll to position [0, 0]
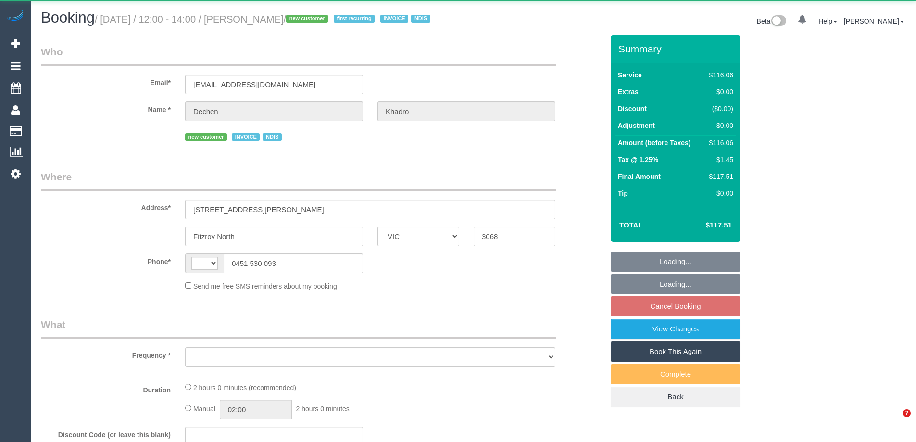
select select "VIC"
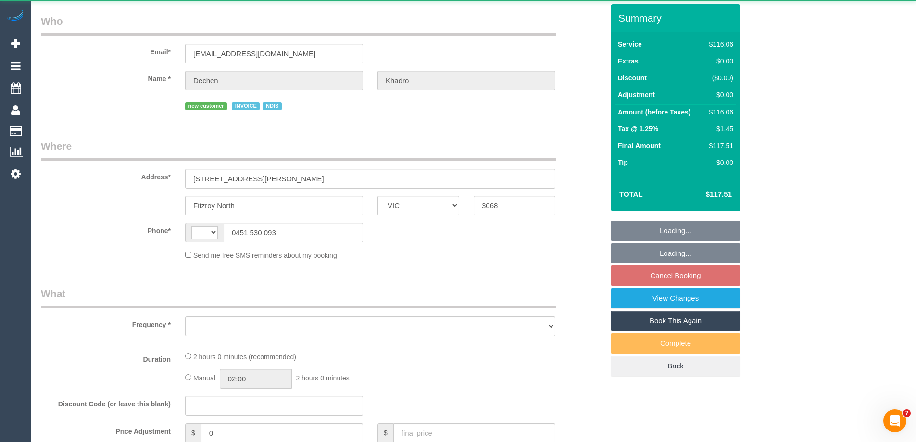
select select "object:278"
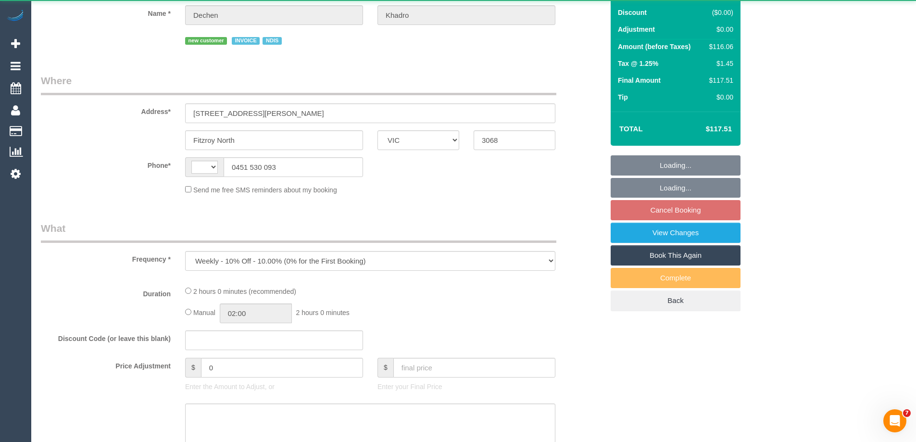
select select "string:AU"
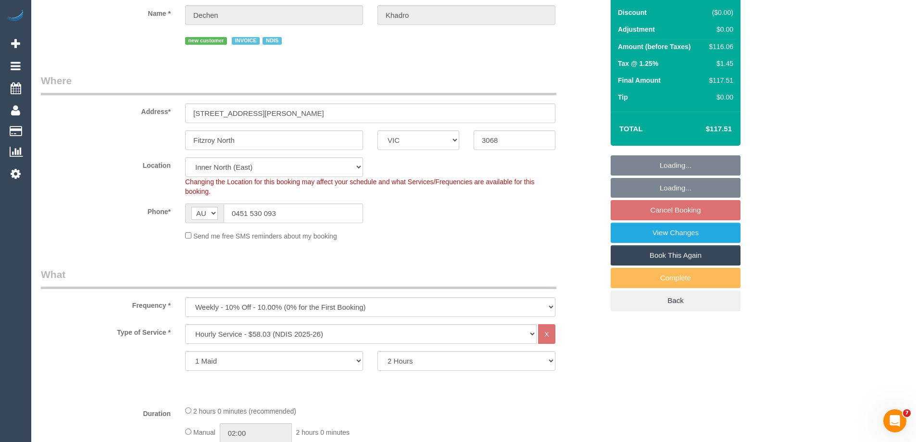
select select "object:626"
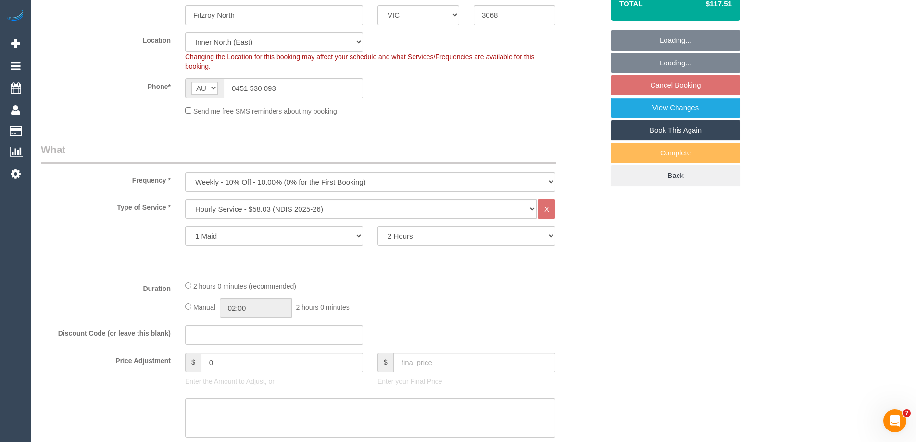
select select "number:27"
select select "number:14"
select select "number:19"
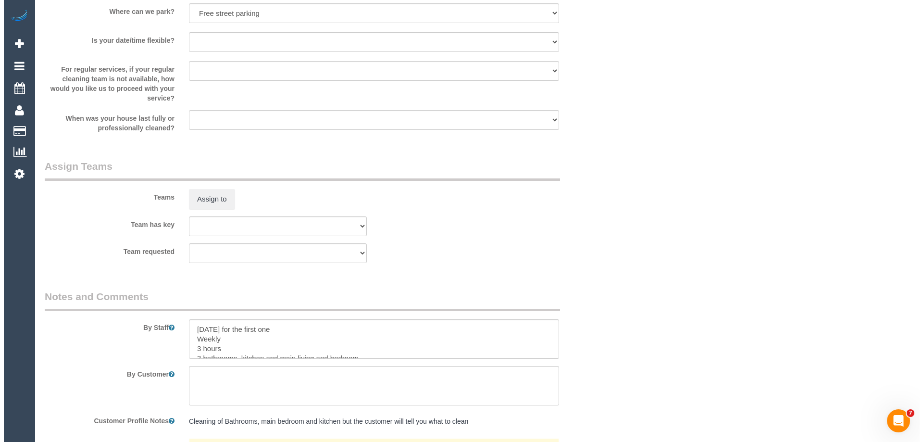
scroll to position [1202, 0]
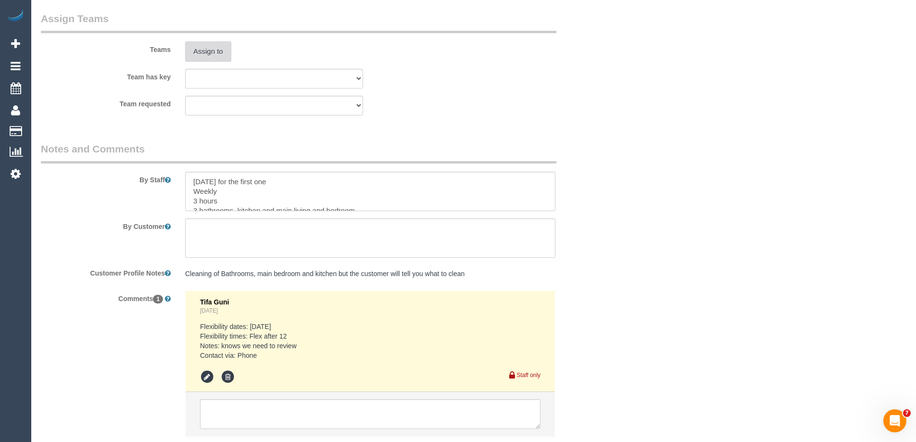
click at [201, 62] on button "Assign to" at bounding box center [208, 51] width 46 height 20
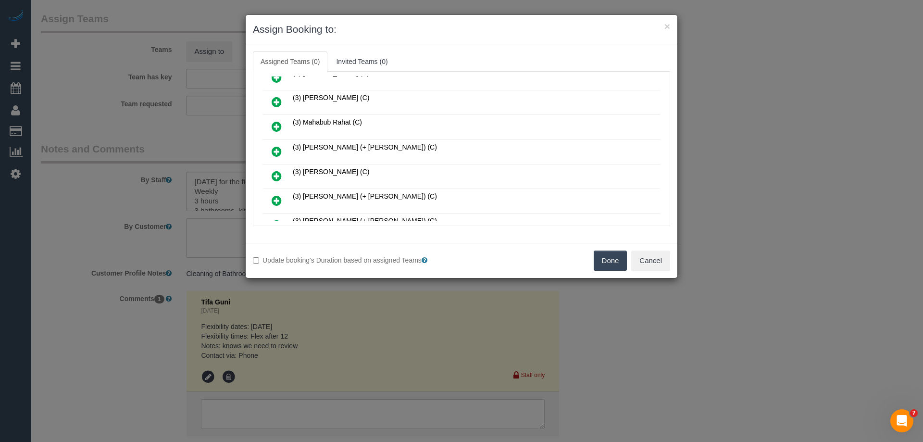
click at [271, 124] on link at bounding box center [276, 126] width 23 height 19
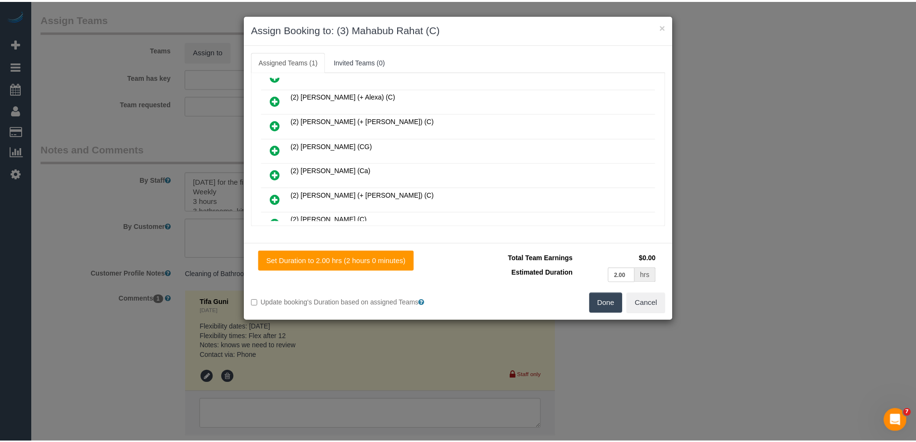
scroll to position [0, 0]
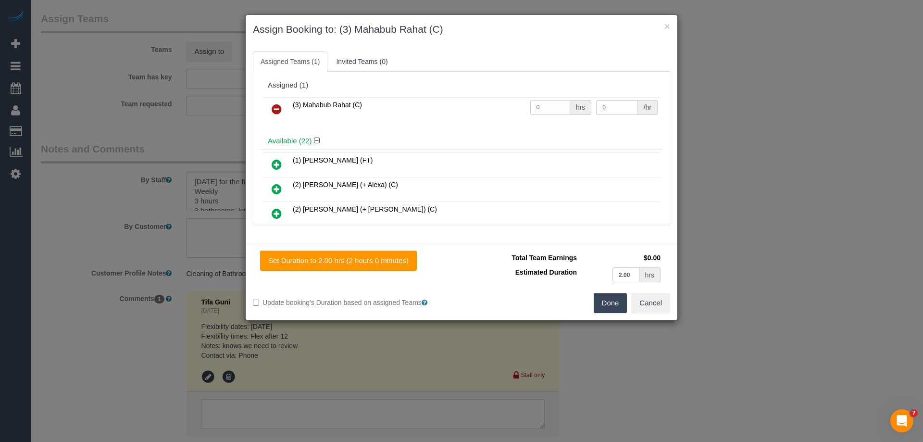
drag, startPoint x: 539, startPoint y: 103, endPoint x: 490, endPoint y: 103, distance: 49.5
click at [490, 103] on tr "(3) Mahabub Rahat (C) 0 hrs 0 /hr" at bounding box center [461, 109] width 397 height 25
type input "2"
drag, startPoint x: 617, startPoint y: 106, endPoint x: 524, endPoint y: 102, distance: 92.8
click at [536, 102] on tr "(3) Mahabub Rahat (C) 2 hrs 0 /hr" at bounding box center [461, 109] width 397 height 25
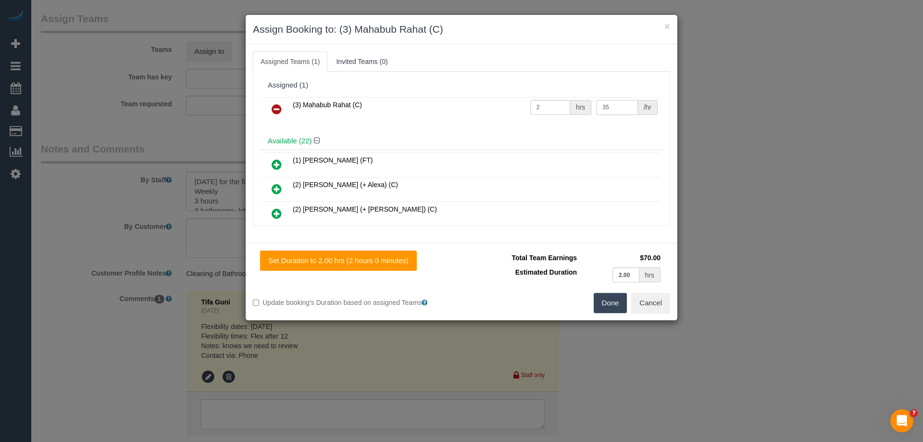
type input "35"
click at [607, 306] on button "Done" at bounding box center [611, 303] width 34 height 20
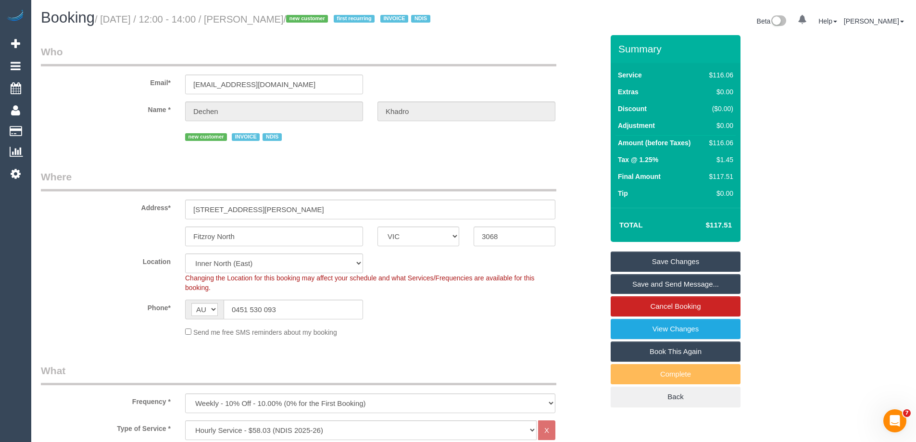
drag, startPoint x: 319, startPoint y: 19, endPoint x: 252, endPoint y: 19, distance: 67.3
click at [252, 19] on small "/ October 16, 2025 / 12:00 - 14:00 / Dechen Khadro / new customer first recurri…" at bounding box center [264, 19] width 338 height 11
copy small "Dechen Khadro"
click at [651, 289] on link "Save and Send Message..." at bounding box center [676, 284] width 130 height 20
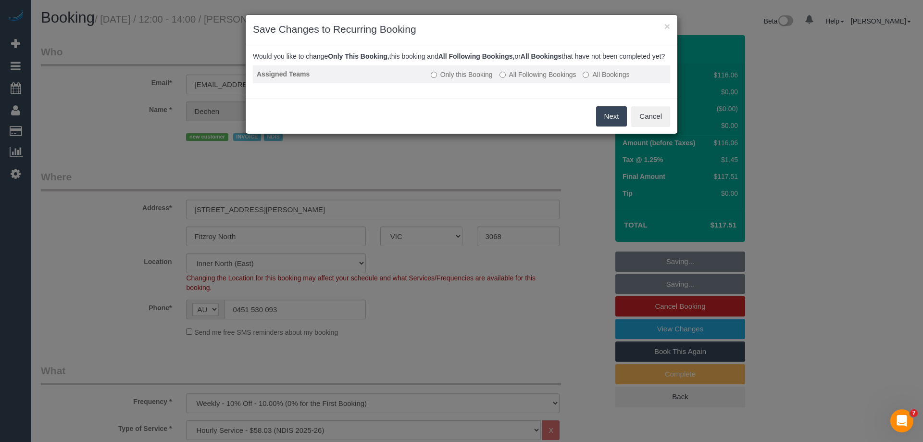
click at [536, 79] on label "All Following Bookings" at bounding box center [538, 75] width 77 height 10
click at [617, 126] on button "Save" at bounding box center [610, 116] width 33 height 20
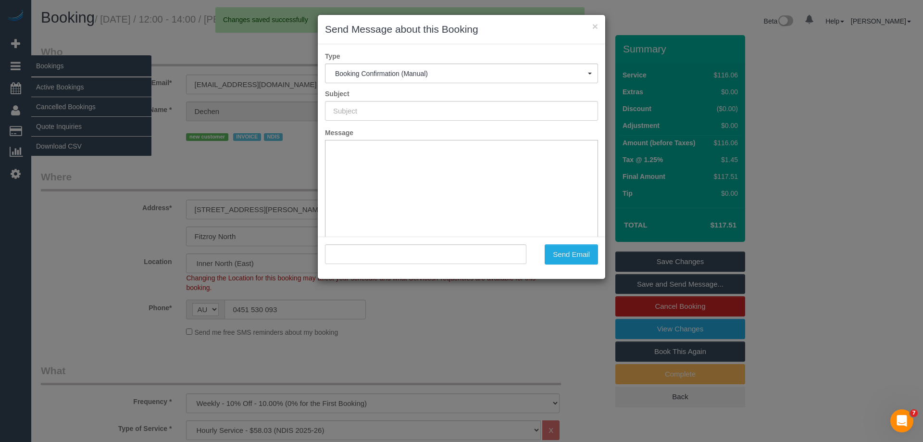
type input "Booking Confirmed"
type input ""Dechen Khadro" <dechenkaro@icloud.com>"
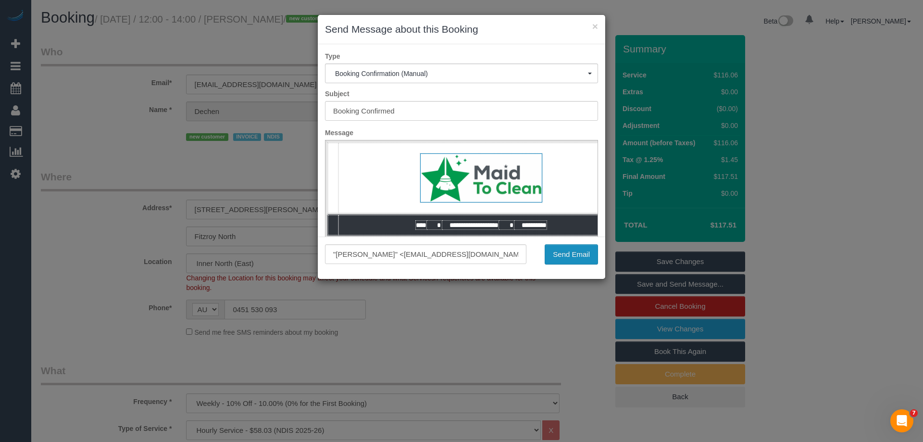
click at [569, 252] on button "Send Email" at bounding box center [571, 254] width 53 height 20
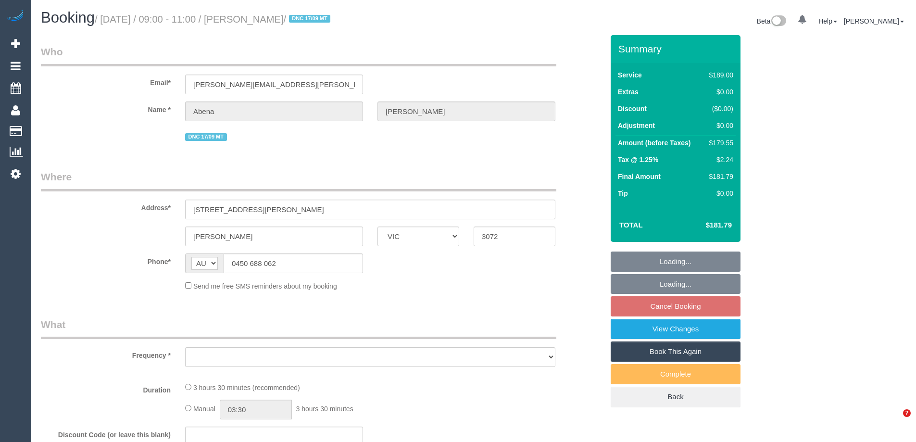
select select "VIC"
select select "object:552"
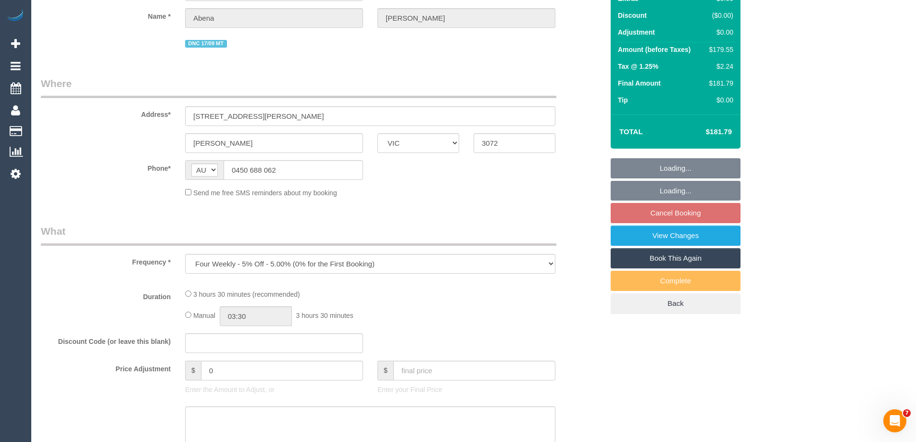
select select "string:stripe-pm_1R7rP32GScqysDRVtetNqcL1"
select select "number:28"
select select "number:14"
select select "number:19"
select select "number:24"
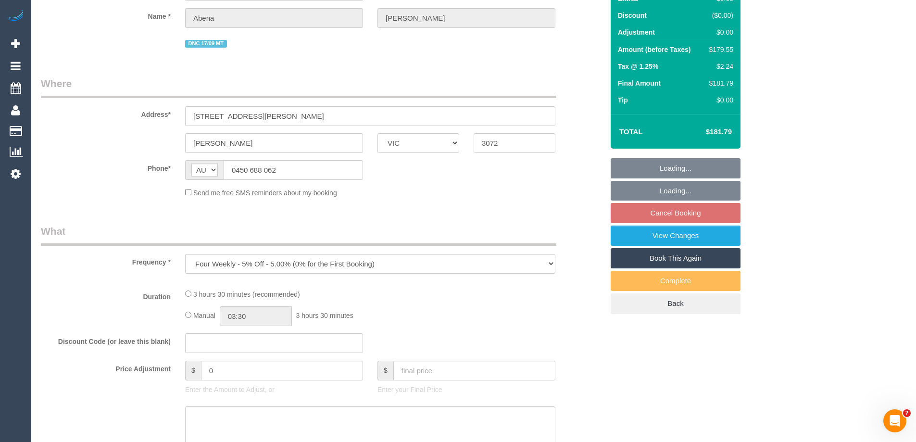
select select "number:34"
select select "number:13"
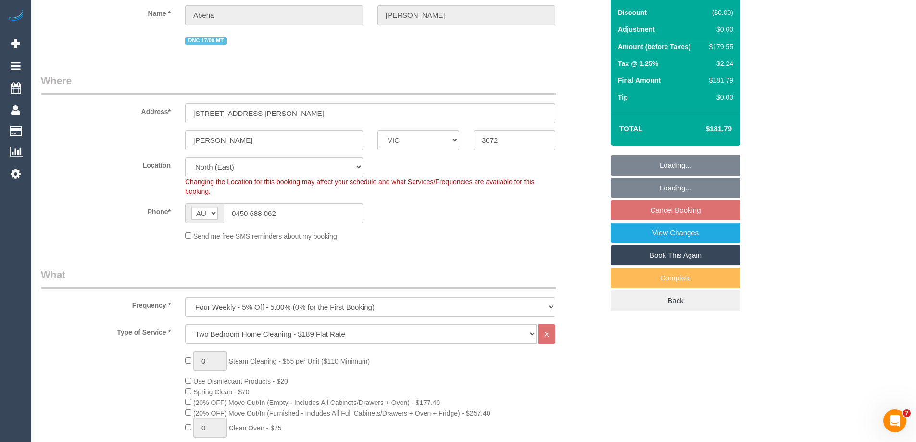
select select "object:1358"
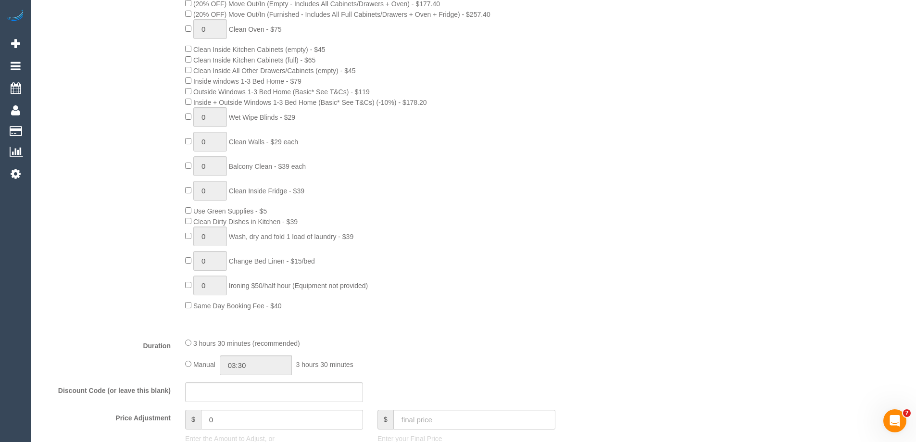
scroll to position [673, 0]
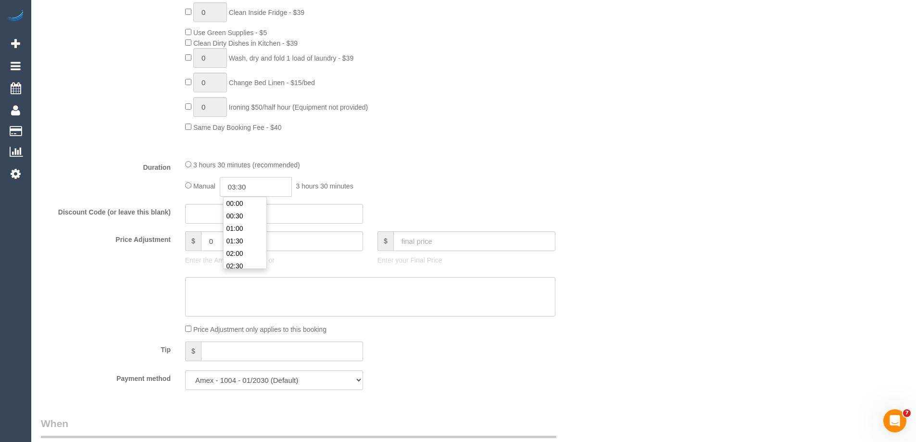
click at [238, 190] on input "03:30" at bounding box center [256, 187] width 72 height 20
click at [237, 222] on li "01:30" at bounding box center [245, 223] width 43 height 12
drag, startPoint x: 252, startPoint y: 184, endPoint x: 242, endPoint y: 183, distance: 10.1
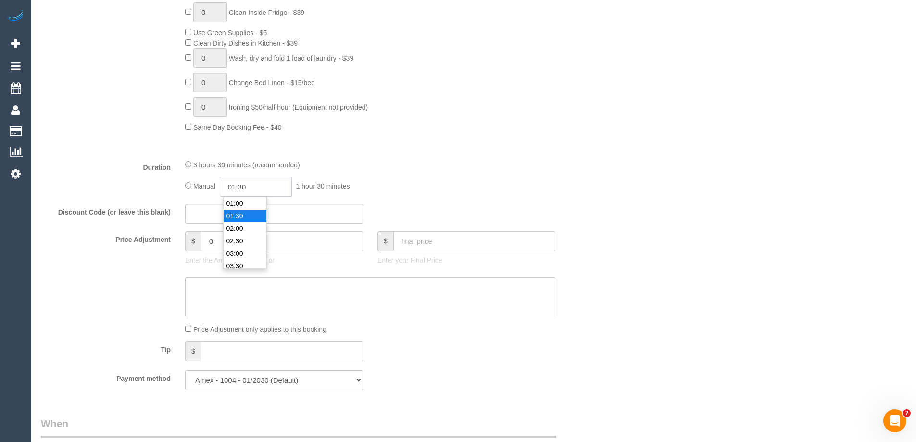
click at [242, 183] on input "01:30" at bounding box center [256, 187] width 72 height 20
type input "01:45"
click at [363, 180] on div "Manual 01:45 1 hour 45 minutes" at bounding box center [370, 187] width 370 height 20
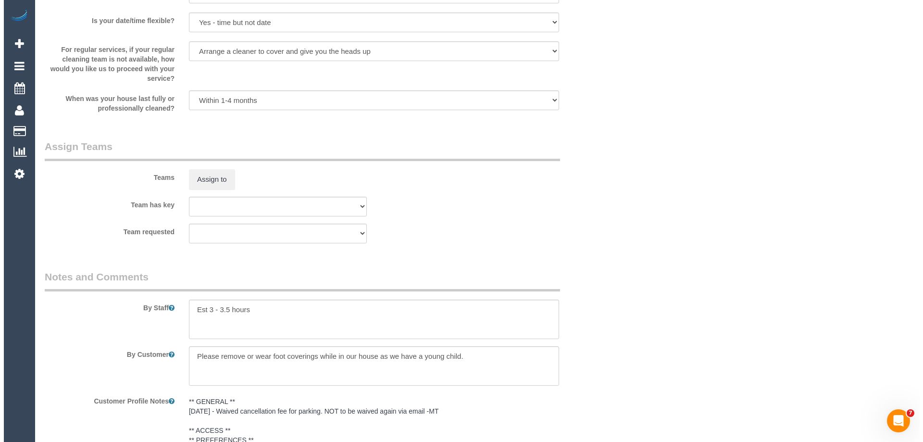
scroll to position [1490, 0]
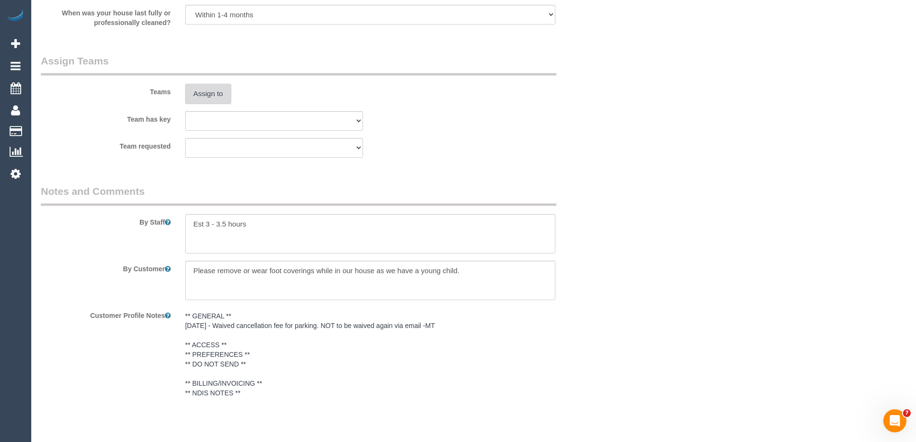
click at [210, 100] on button "Assign to" at bounding box center [208, 94] width 46 height 20
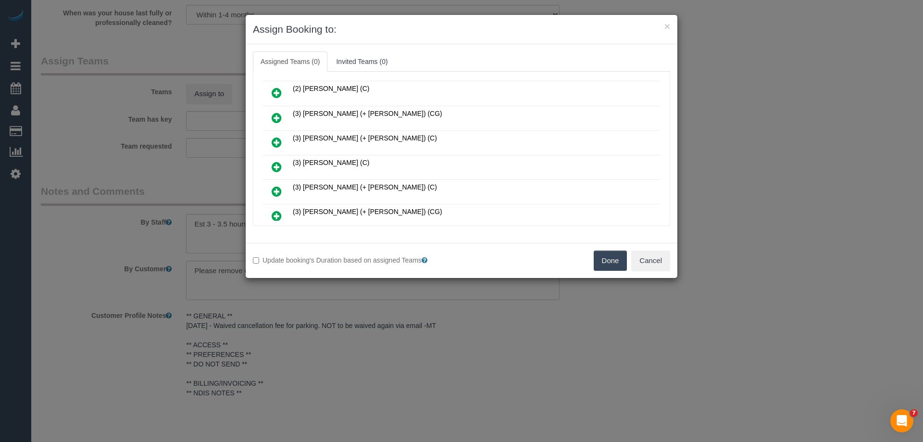
scroll to position [144, 0]
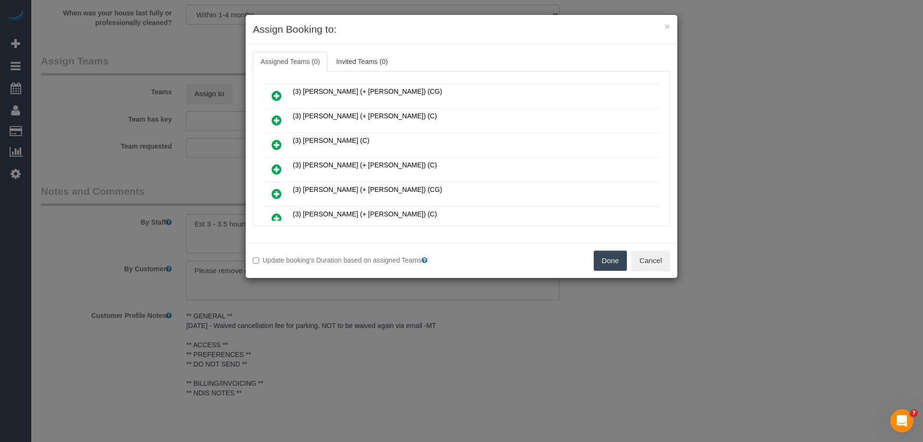
click at [271, 95] on link at bounding box center [276, 96] width 23 height 19
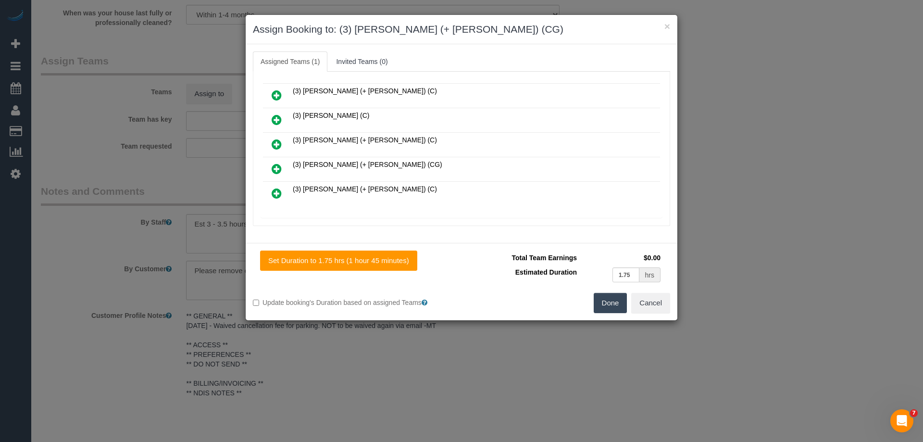
click at [276, 169] on icon at bounding box center [277, 169] width 10 height 12
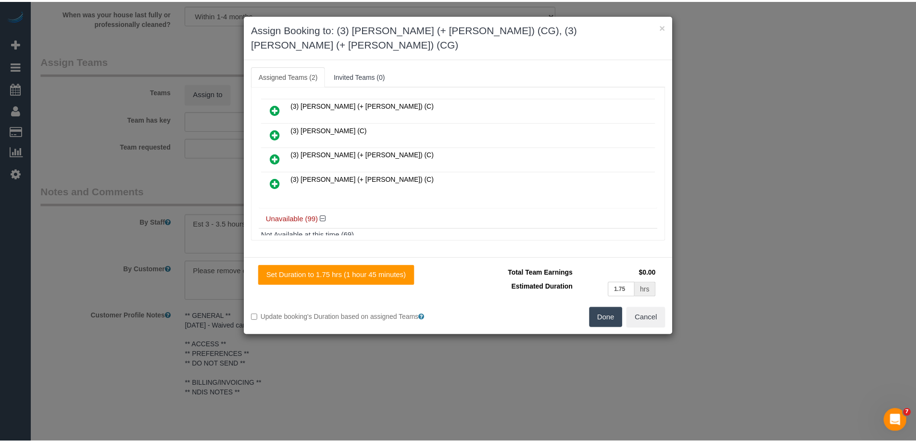
scroll to position [0, 0]
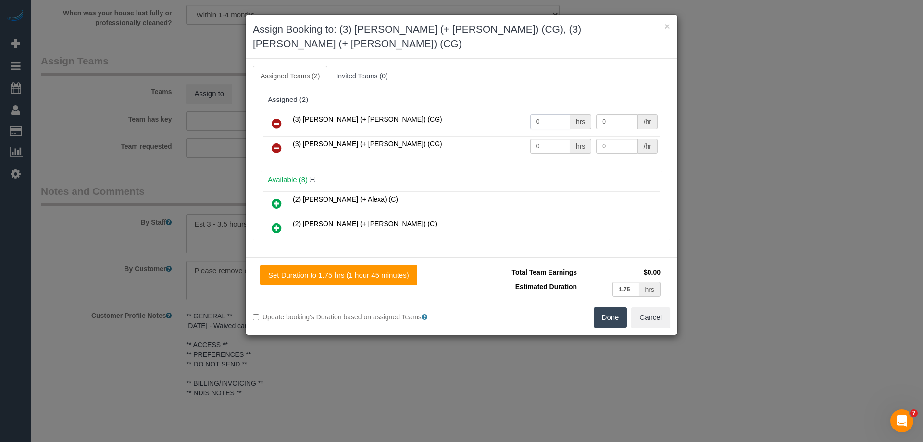
drag, startPoint x: 536, startPoint y: 111, endPoint x: 487, endPoint y: 102, distance: 49.8
click at [487, 112] on tr "(3) Amninder (+ Sohail) (CG) 0 hrs 0 /hr" at bounding box center [461, 124] width 397 height 25
type input "1"
drag, startPoint x: 543, startPoint y: 130, endPoint x: 463, endPoint y: 128, distance: 79.8
click at [464, 136] on tr "(3) Sohail (+ Amninder) (CG) 0 hrs 0 /hr" at bounding box center [461, 148] width 397 height 25
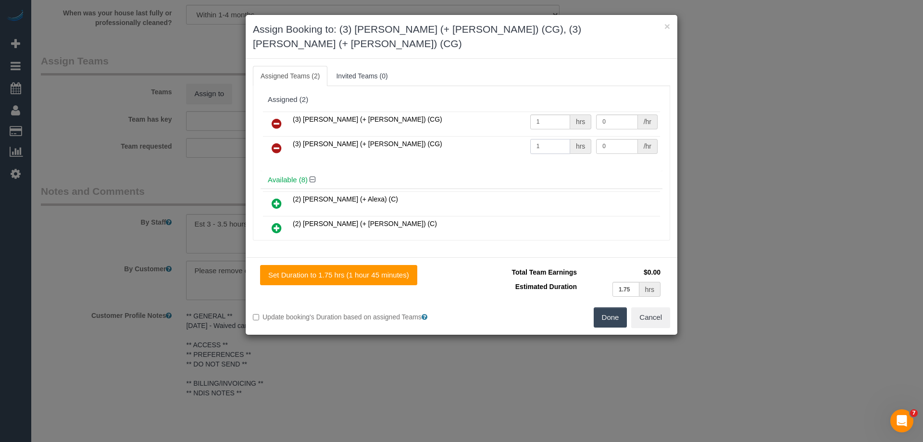
type input "1"
drag, startPoint x: 601, startPoint y: 108, endPoint x: 552, endPoint y: 102, distance: 49.9
click at [552, 112] on tr "(3) Amninder (+ Sohail) (CG) 1 hrs 0 /hr" at bounding box center [461, 124] width 397 height 25
type input "62.5"
drag, startPoint x: 600, startPoint y: 134, endPoint x: 546, endPoint y: 129, distance: 54.6
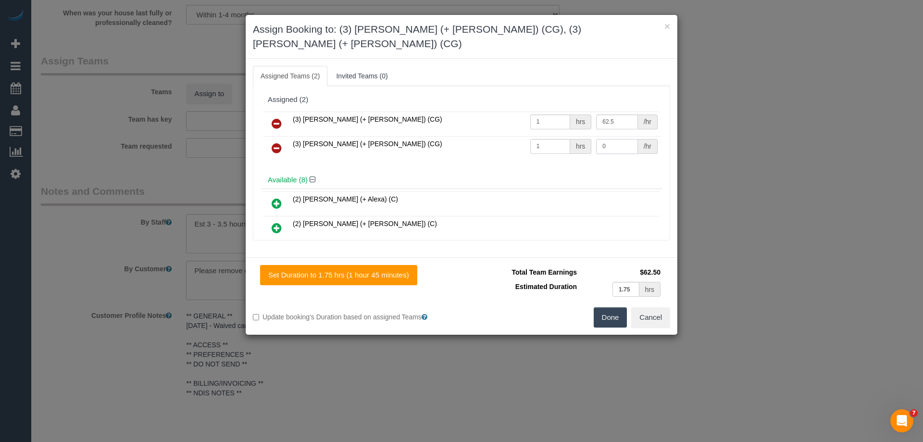
click at [546, 136] on tr "(3) Sohail (+ Amninder) (CG) 1 hrs 0 /hr" at bounding box center [461, 148] width 397 height 25
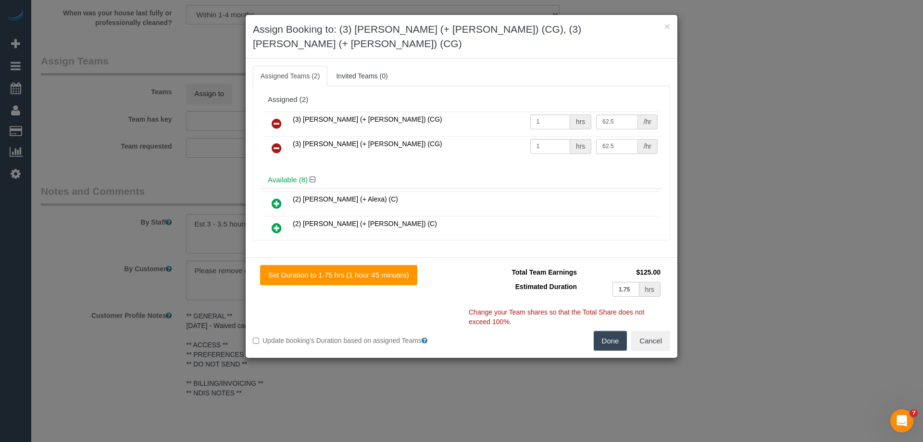
type input "62.5"
click at [615, 331] on button "Done" at bounding box center [611, 341] width 34 height 20
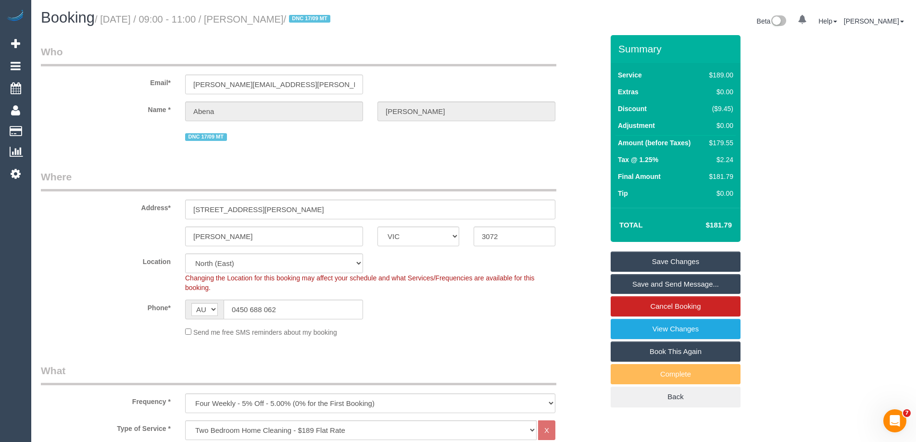
drag, startPoint x: 302, startPoint y: 16, endPoint x: 251, endPoint y: 14, distance: 51.5
click at [251, 14] on small "/ October 16, 2025 / 09:00 - 11:00 / Abena Ofori / DNC 17/09 MT" at bounding box center [214, 19] width 238 height 11
copy small "Abena Ofori"
click at [637, 257] on link "Save Changes" at bounding box center [676, 261] width 130 height 20
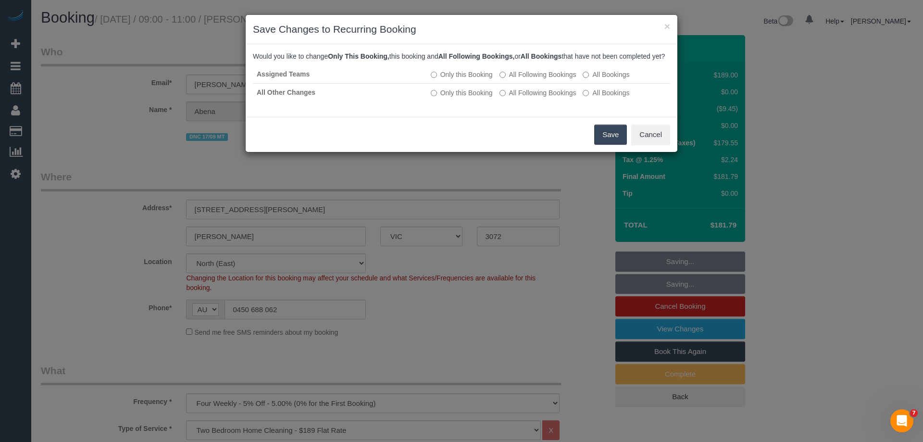
click at [619, 140] on button "Save" at bounding box center [610, 135] width 33 height 20
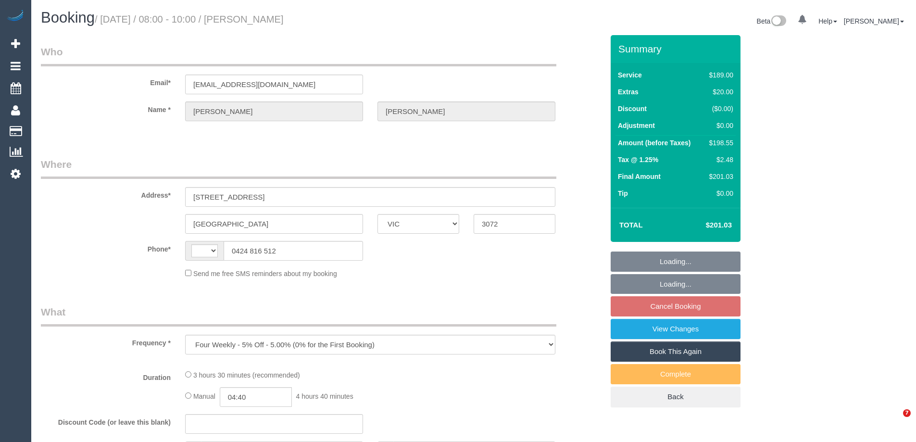
select select "VIC"
select select "string:AU"
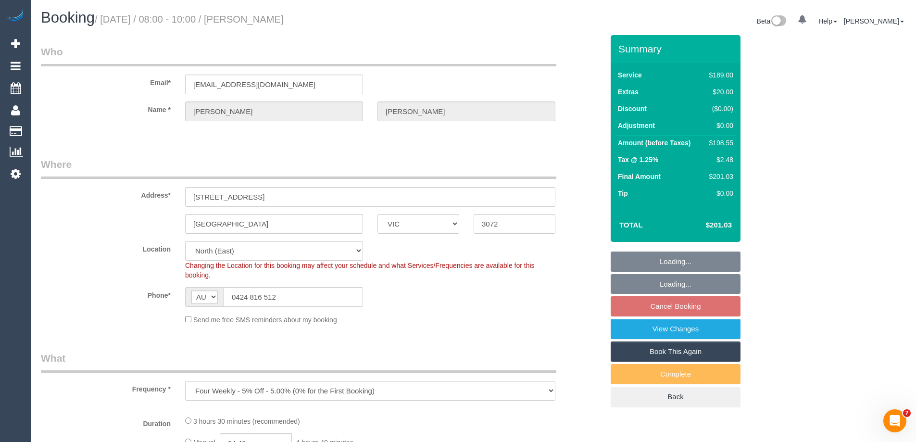
select select "object:816"
select select "number:29"
select select "number:16"
select select "number:19"
select select "number:25"
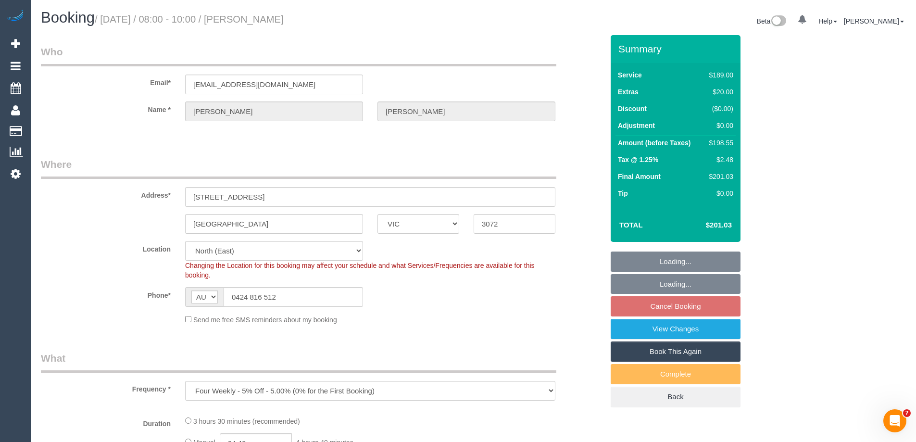
select select "number:33"
select select "number:12"
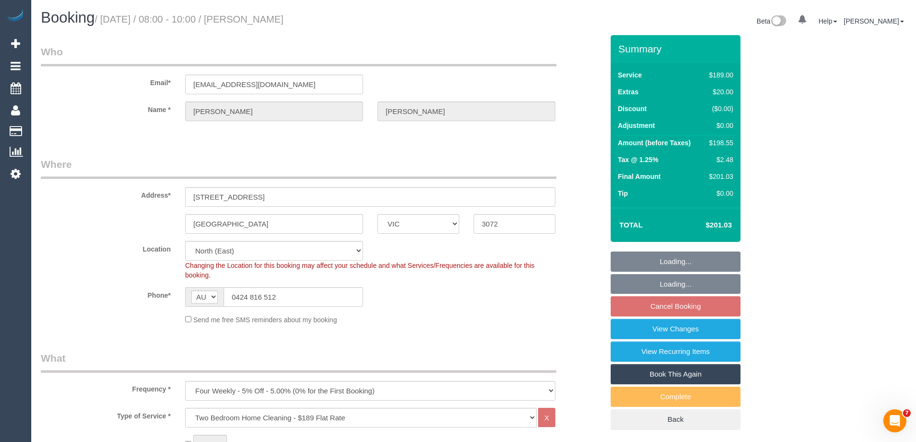
select select "string:stripe-pm_1S4Bda2GScqysDRVaFIME0JW"
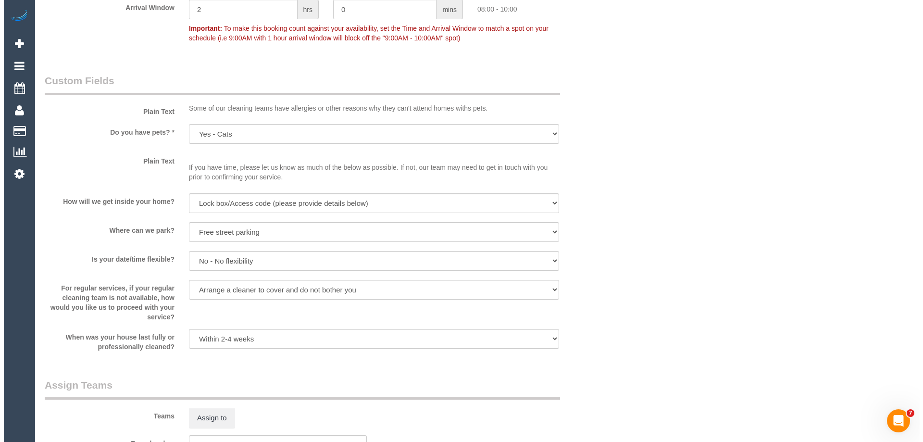
scroll to position [1394, 0]
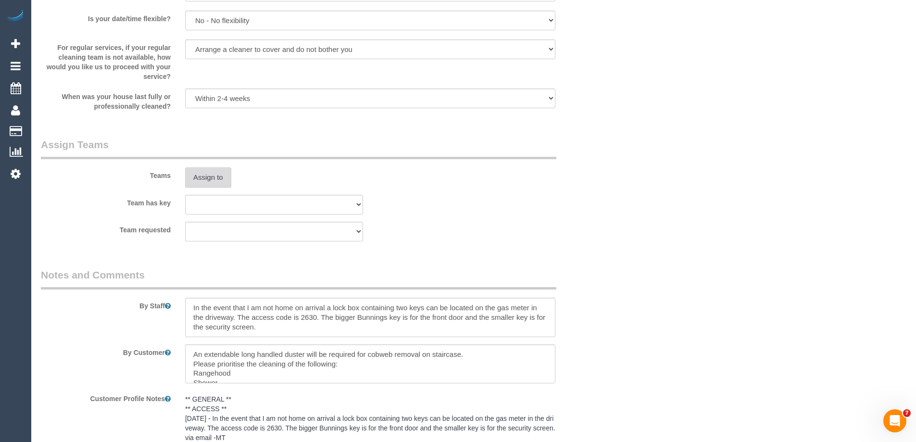
click at [217, 172] on button "Assign to" at bounding box center [208, 177] width 46 height 20
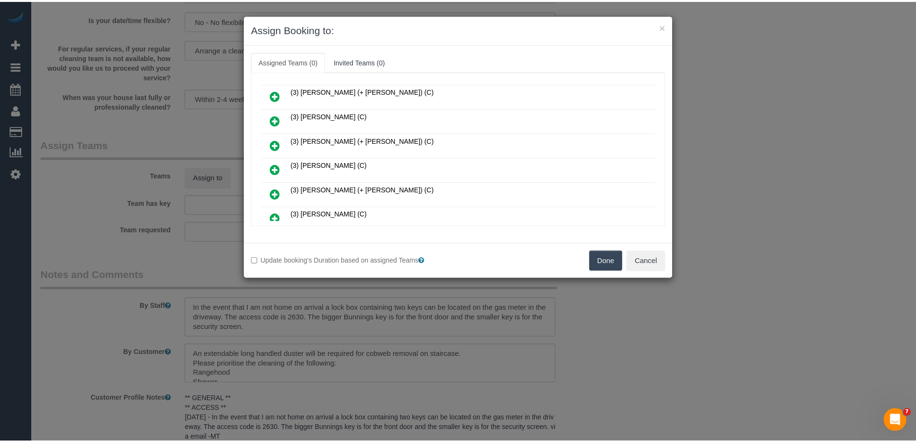
scroll to position [192, 0]
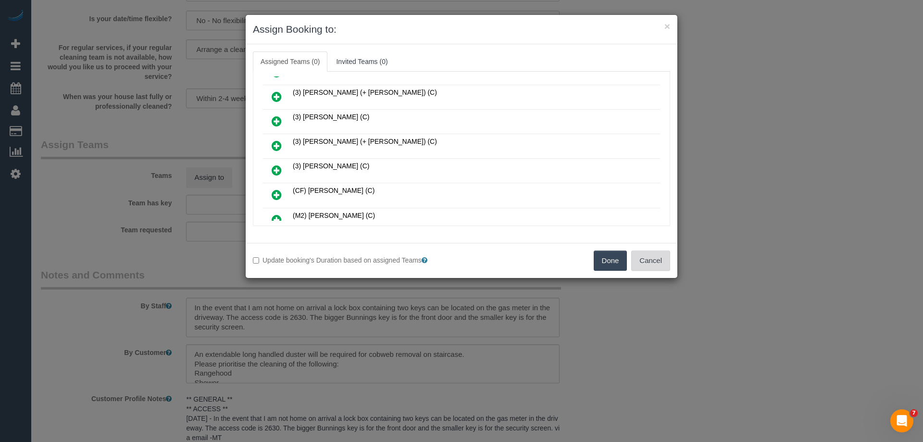
click at [656, 263] on button "Cancel" at bounding box center [650, 260] width 39 height 20
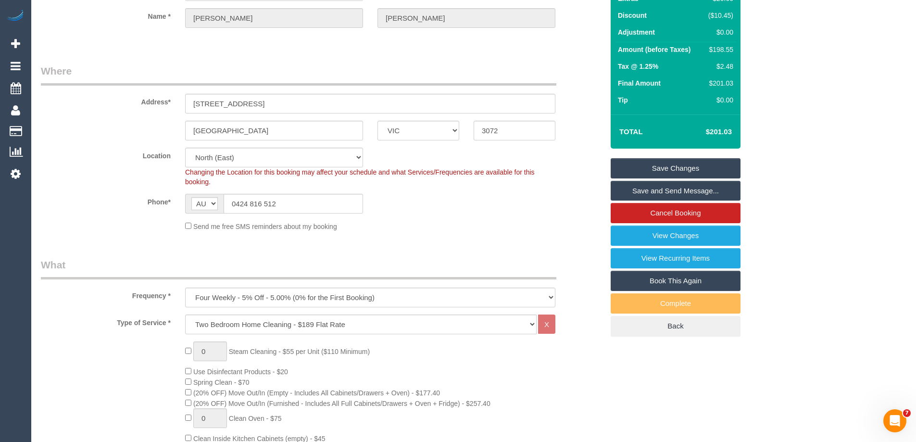
scroll to position [75, 0]
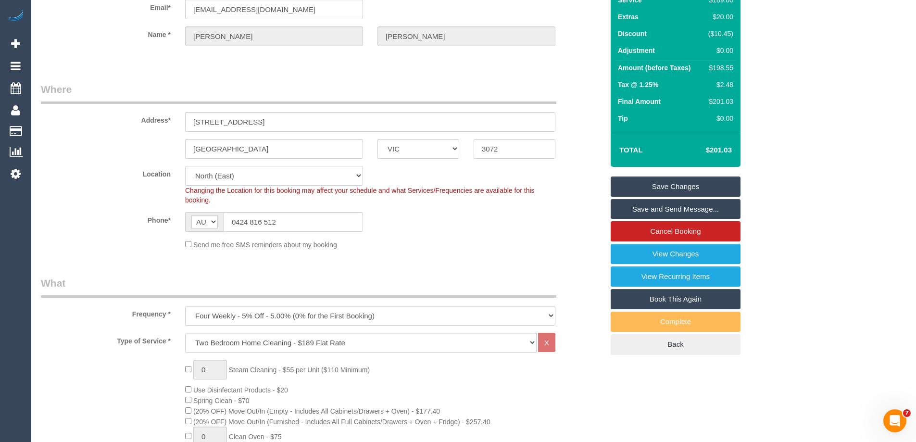
click at [221, 175] on select "Office City East (North) East (South) Inner East Inner North (East) Inner North…" at bounding box center [274, 176] width 178 height 20
select select "47"
click at [185, 166] on select "Office City East (North) East (South) Inner East Inner North (East) Inner North…" at bounding box center [274, 176] width 178 height 20
select select "object:3899"
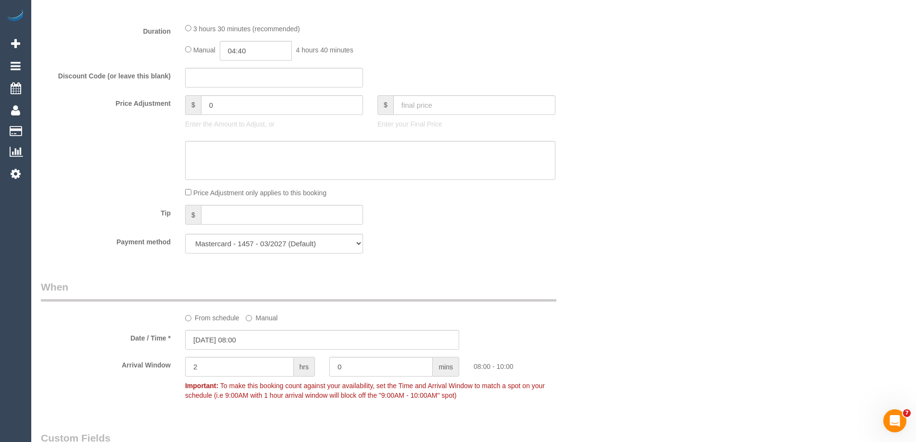
scroll to position [652, 0]
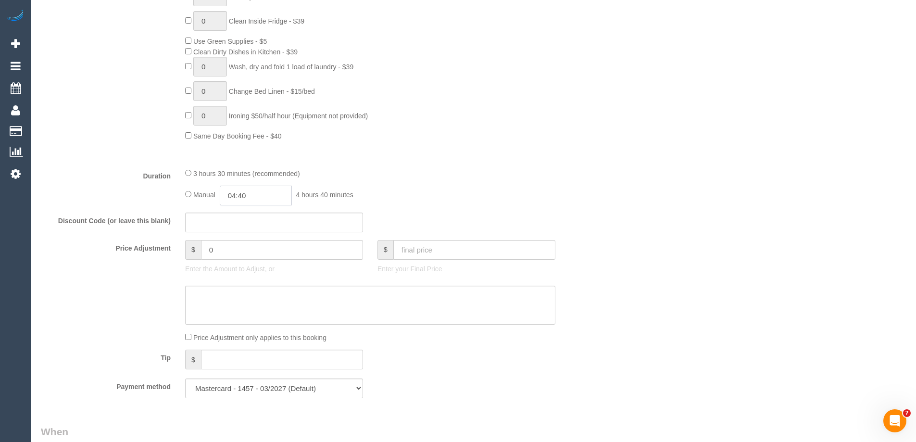
click at [256, 194] on input "04:40" at bounding box center [256, 196] width 72 height 20
type input "03:00"
click at [243, 269] on li "03:00" at bounding box center [245, 268] width 43 height 12
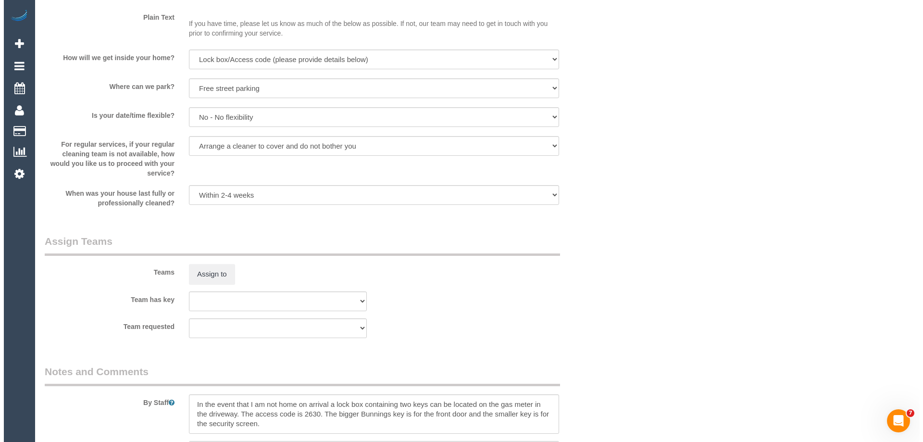
scroll to position [1469, 0]
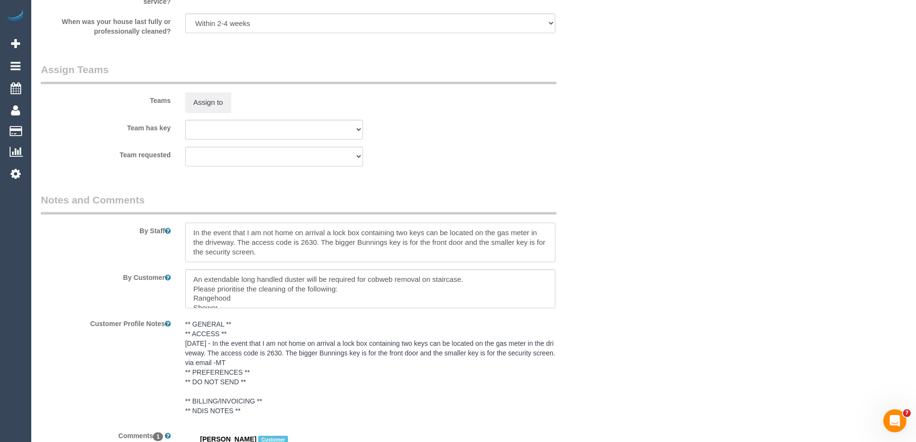
click at [192, 232] on textarea at bounding box center [370, 242] width 370 height 39
type textarea "Estimated time of 3-3.5 hrs. In the event that I am not home on arrival a lock …"
click at [209, 109] on button "Assign to" at bounding box center [208, 102] width 46 height 20
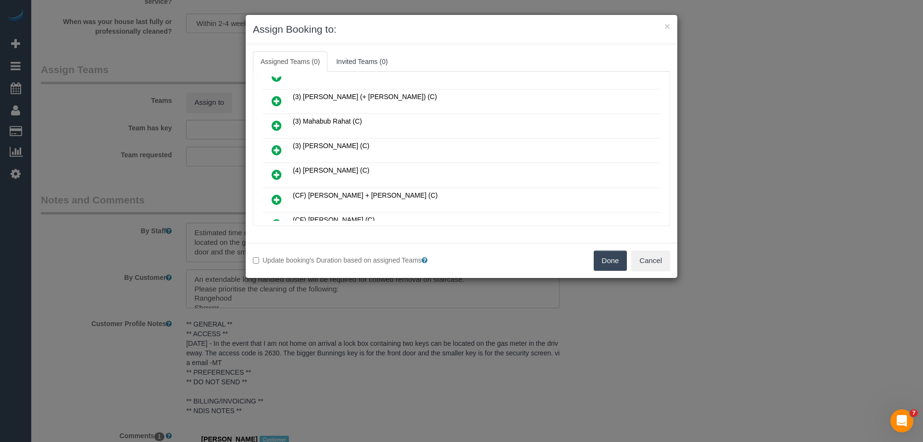
click at [279, 119] on link at bounding box center [276, 125] width 23 height 19
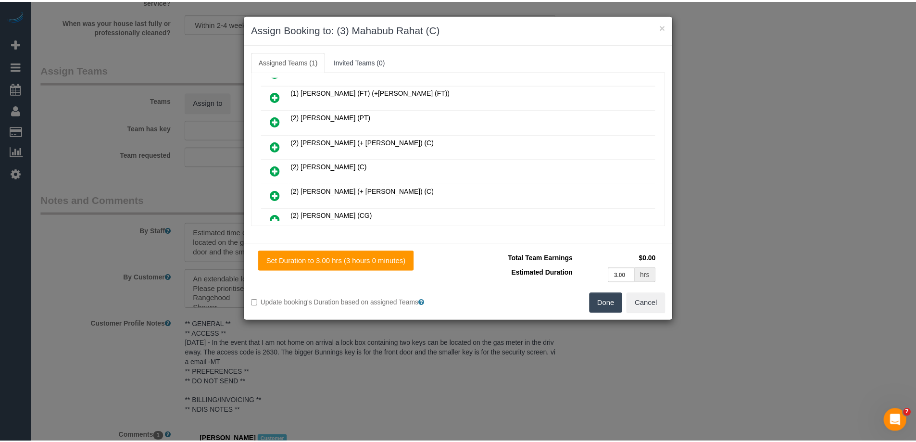
scroll to position [0, 0]
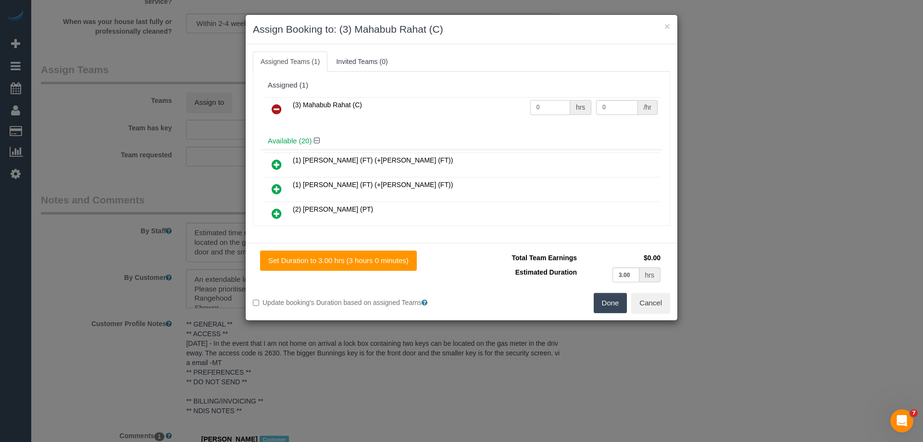
drag, startPoint x: 542, startPoint y: 103, endPoint x: 465, endPoint y: 103, distance: 76.9
click at [469, 103] on tr "(3) Mahabub Rahat (C) 0 hrs 0 /hr" at bounding box center [461, 109] width 397 height 25
type input "1"
drag, startPoint x: 626, startPoint y: 103, endPoint x: 538, endPoint y: 103, distance: 88.0
click at [535, 102] on tr "(3) Mahabub Rahat (C) 1 hrs 0 /hr" at bounding box center [461, 109] width 397 height 25
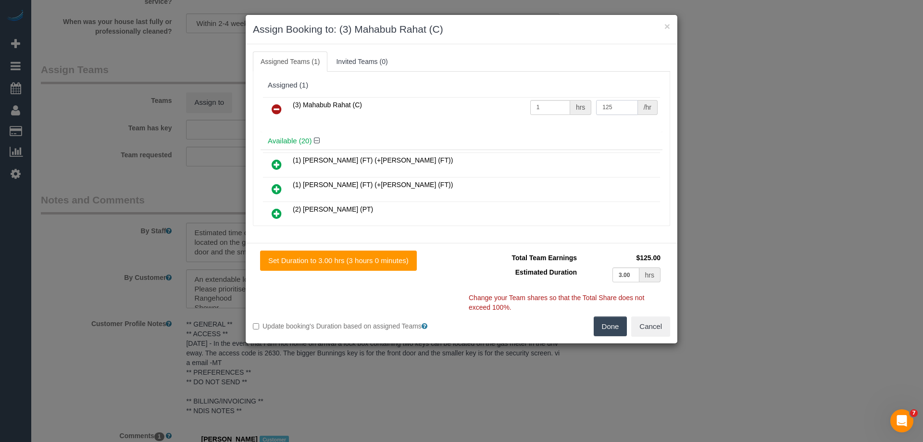
type input "125"
click at [611, 323] on button "Done" at bounding box center [611, 326] width 34 height 20
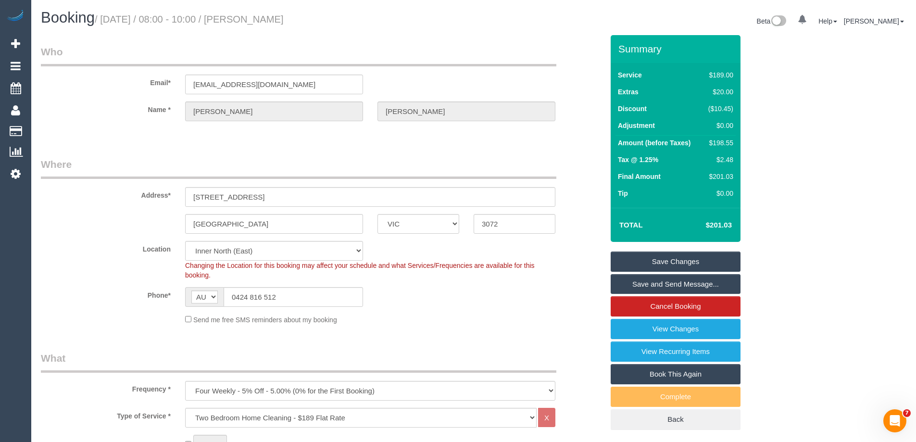
drag, startPoint x: 348, startPoint y: 20, endPoint x: 252, endPoint y: 22, distance: 96.2
click at [252, 22] on h1 "Booking / October 16, 2025 / 08:00 - 10:00 / Kerrie Nicolaou" at bounding box center [253, 18] width 425 height 16
copy small "Kerrie Nicolaou"
click at [632, 262] on link "Save Changes" at bounding box center [676, 261] width 130 height 20
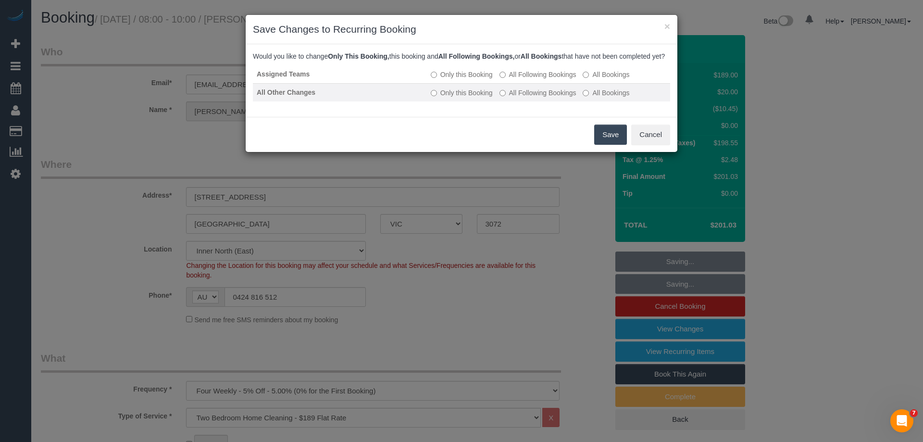
click at [532, 98] on label "All Following Bookings" at bounding box center [538, 93] width 77 height 10
click at [606, 145] on button "Save" at bounding box center [610, 135] width 33 height 20
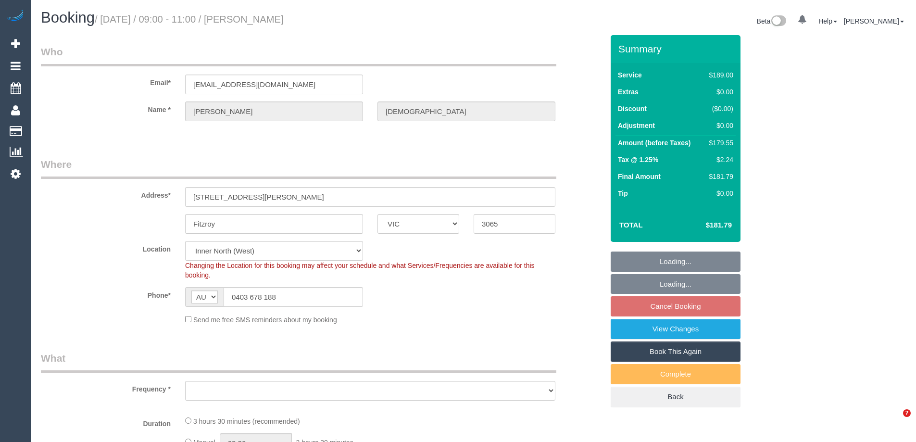
select select "VIC"
select select "object:712"
select select "number:28"
select select "number:14"
select select "number:18"
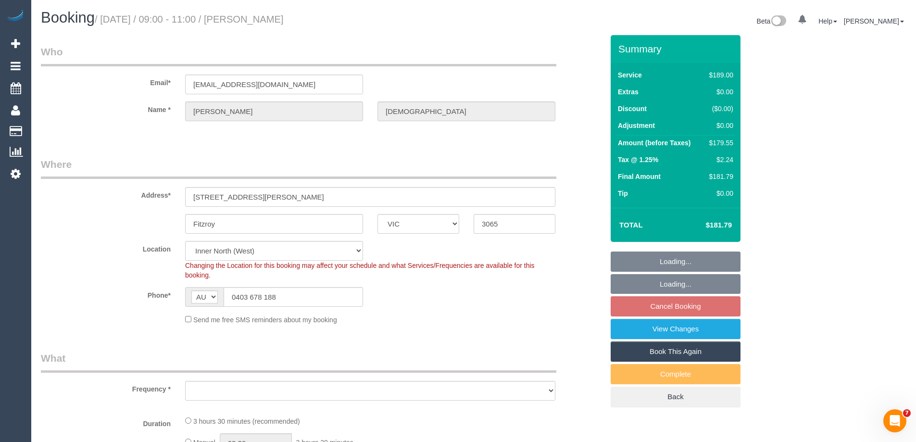
select select "number:22"
select select "number:34"
select select "number:13"
select select "object:1649"
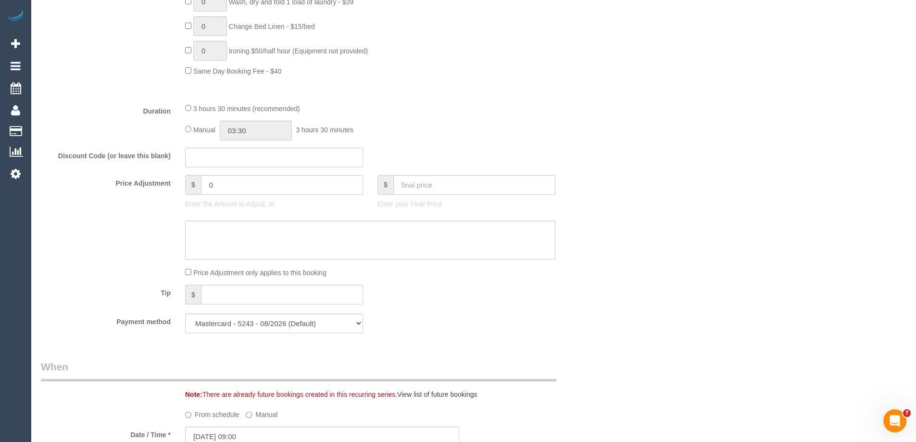
scroll to position [721, 0]
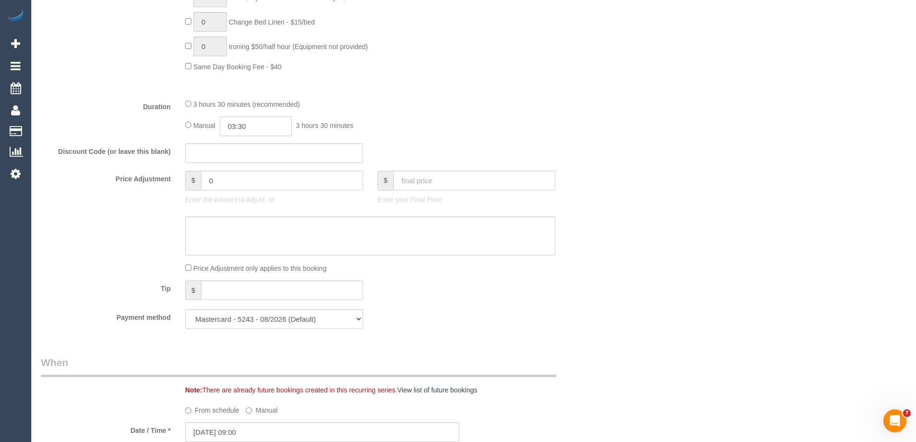
drag, startPoint x: 269, startPoint y: 135, endPoint x: 265, endPoint y: 128, distance: 7.3
click at [269, 133] on input "03:30" at bounding box center [256, 126] width 72 height 20
type input "01:30"
click at [243, 159] on li "01:30" at bounding box center [245, 163] width 43 height 12
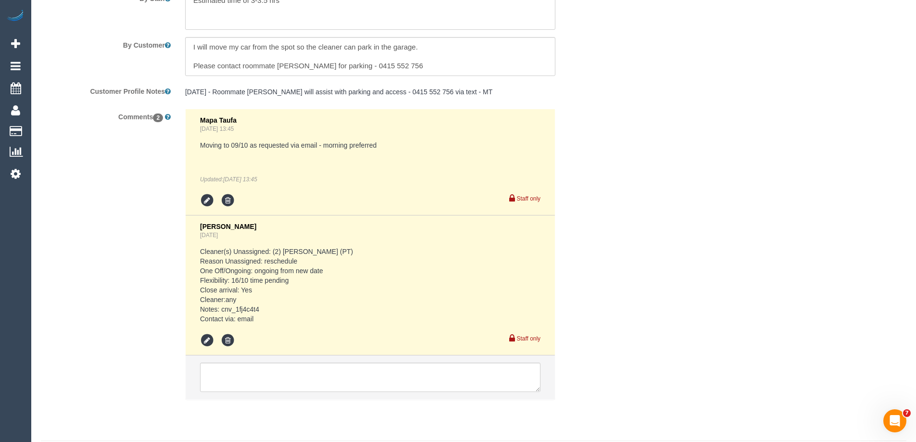
scroll to position [1746, 0]
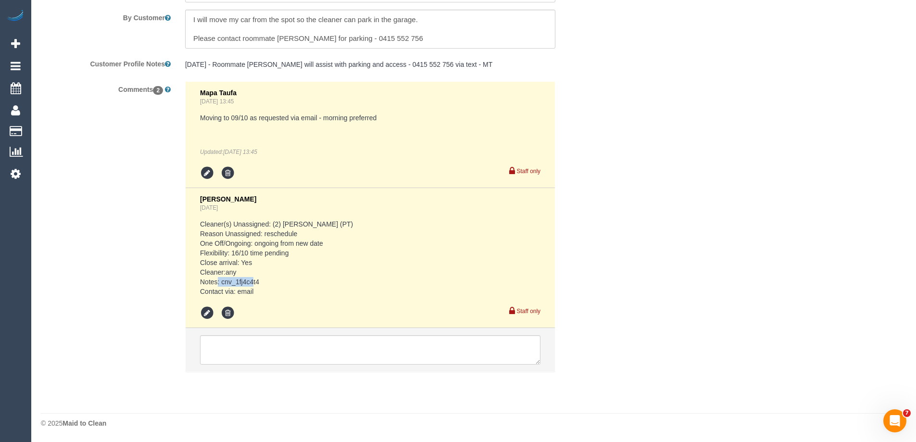
drag, startPoint x: 267, startPoint y: 277, endPoint x: 221, endPoint y: 279, distance: 45.7
click at [221, 279] on pre "Cleaner(s) Unassigned: (2) [PERSON_NAME] (PT) Reason Unassigned: reschedule One…" at bounding box center [370, 257] width 340 height 77
copy pre "cnv_1fj4c4t4"
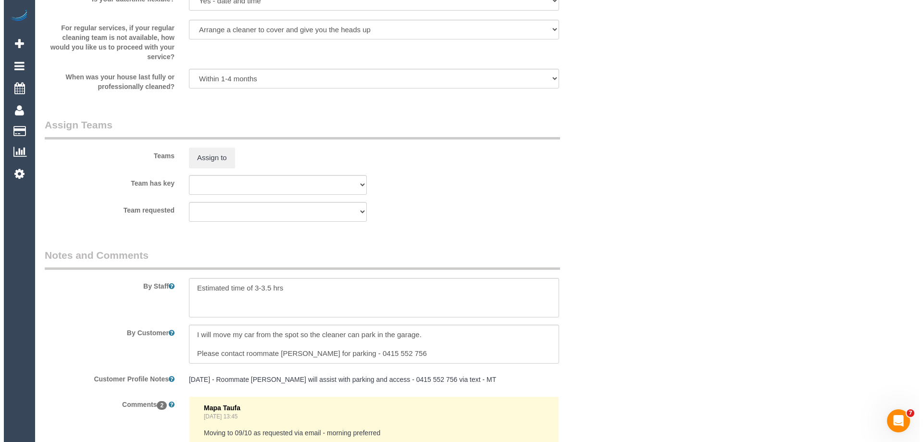
scroll to position [1409, 0]
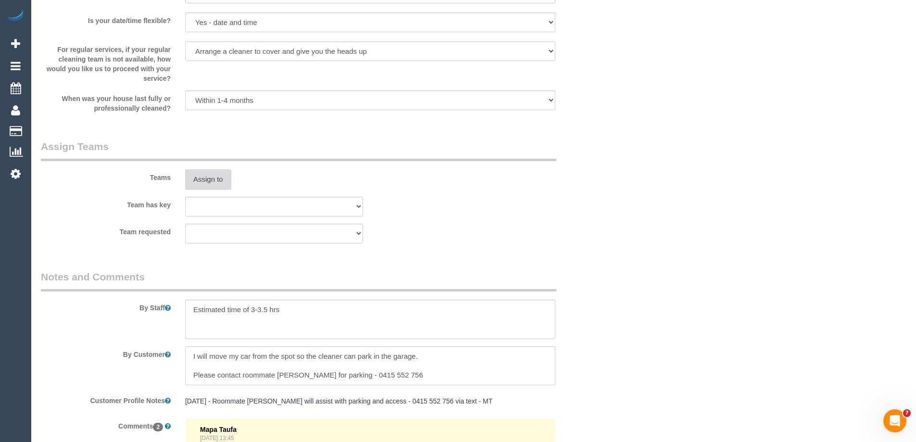
click at [199, 183] on button "Assign to" at bounding box center [208, 179] width 46 height 20
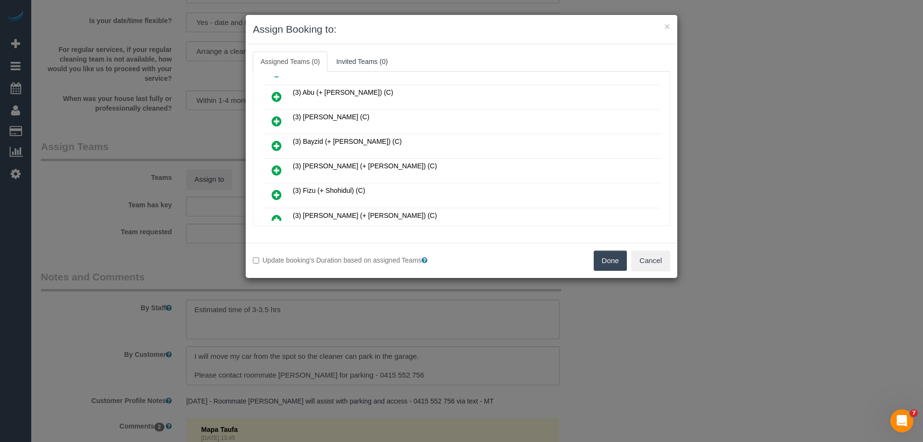
scroll to position [240, 0]
click at [275, 190] on icon at bounding box center [277, 196] width 10 height 12
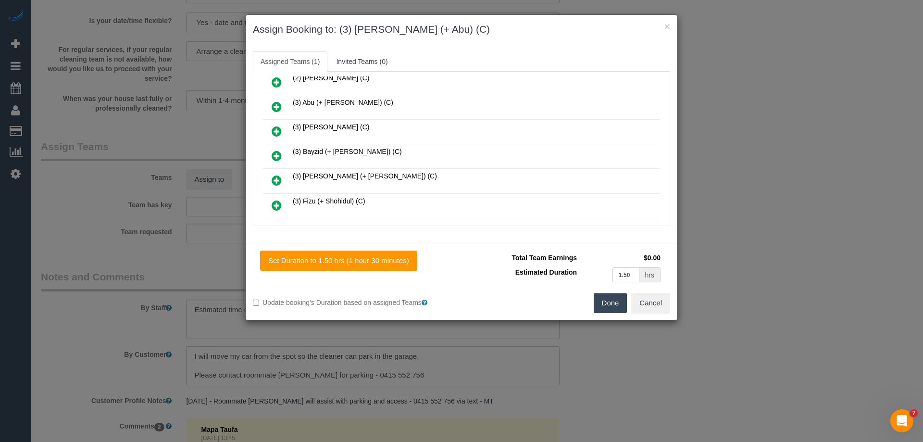
scroll to position [167, 0]
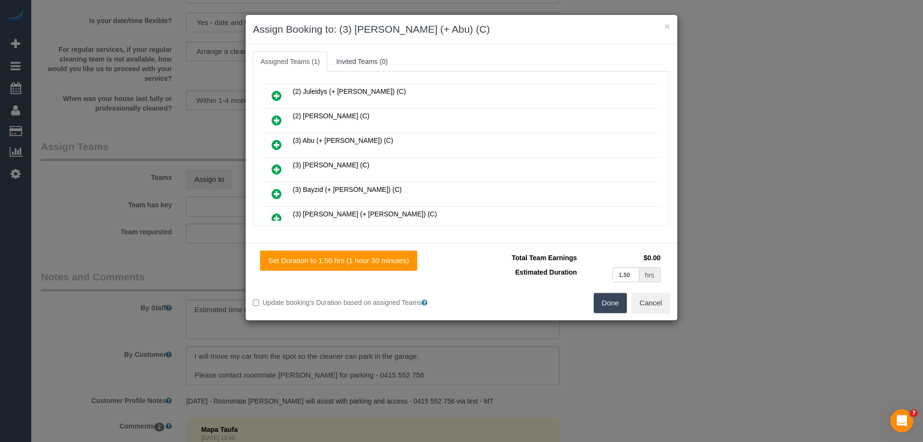
drag, startPoint x: 273, startPoint y: 142, endPoint x: 278, endPoint y: 141, distance: 5.3
click at [274, 141] on icon at bounding box center [277, 145] width 10 height 12
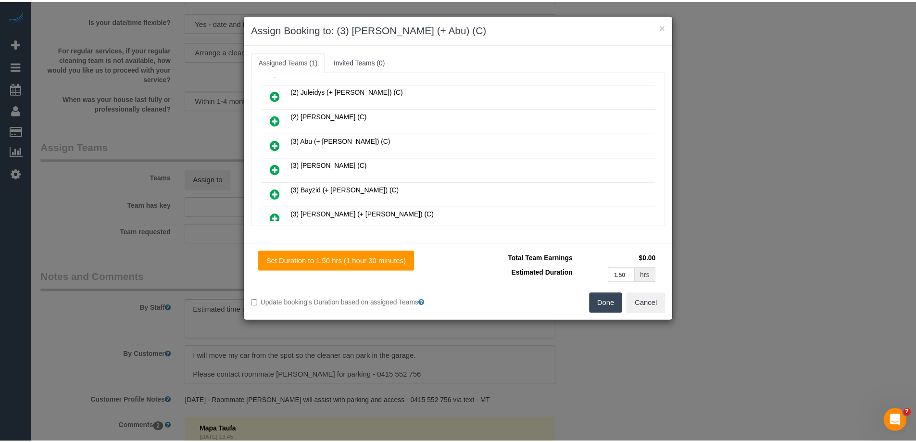
scroll to position [192, 0]
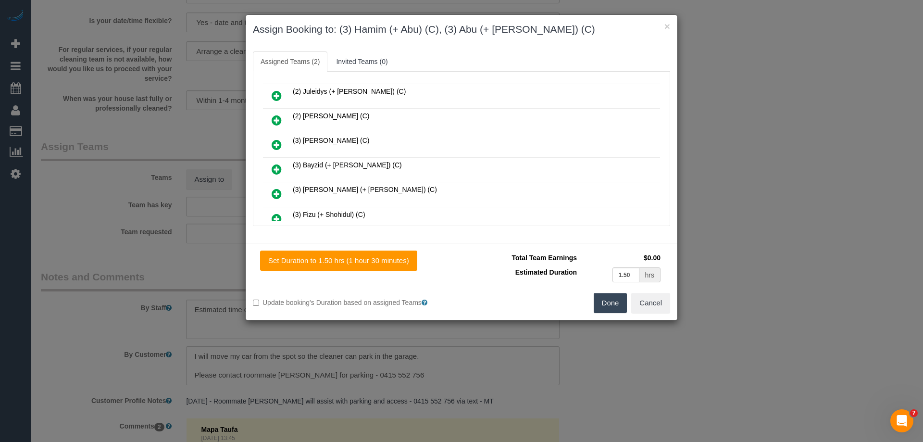
click at [612, 304] on button "Done" at bounding box center [611, 303] width 34 height 20
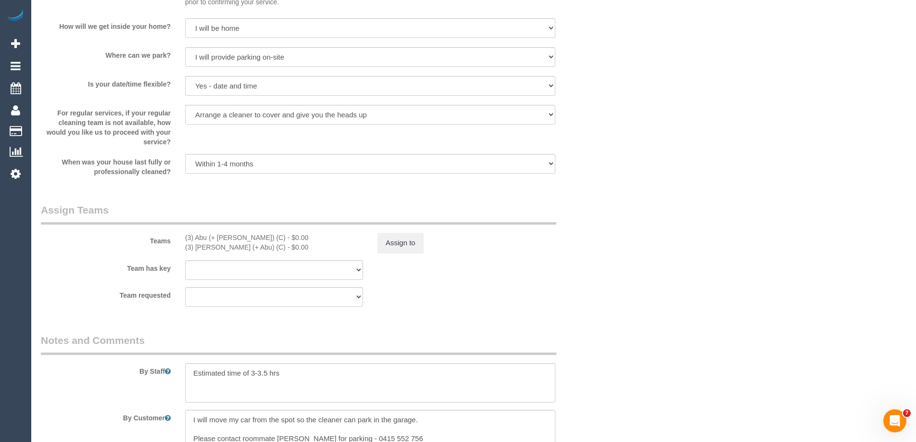
scroll to position [1346, 0]
click at [402, 233] on div "Teams (3) Abu (+ Hamim) (C) - $0.00 (3) Hamim (+ Abu) (C) - $0.00 Assign to" at bounding box center [322, 227] width 577 height 50
click at [419, 243] on button "Assign to" at bounding box center [400, 242] width 46 height 20
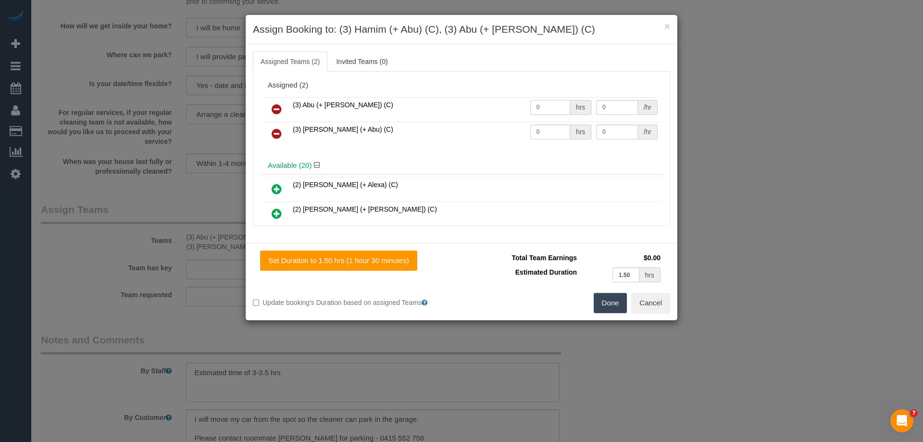
drag, startPoint x: 555, startPoint y: 106, endPoint x: 536, endPoint y: 113, distance: 20.8
click at [520, 105] on tr "(3) Abu (+ Hamim) (C) 0 hrs 0 /hr" at bounding box center [461, 109] width 397 height 25
type input "1"
drag, startPoint x: 552, startPoint y: 130, endPoint x: 499, endPoint y: 127, distance: 53.4
click at [499, 128] on tr "(3) Hamim (+ Abu) (C) 0 hrs 0 /hr" at bounding box center [461, 134] width 397 height 25
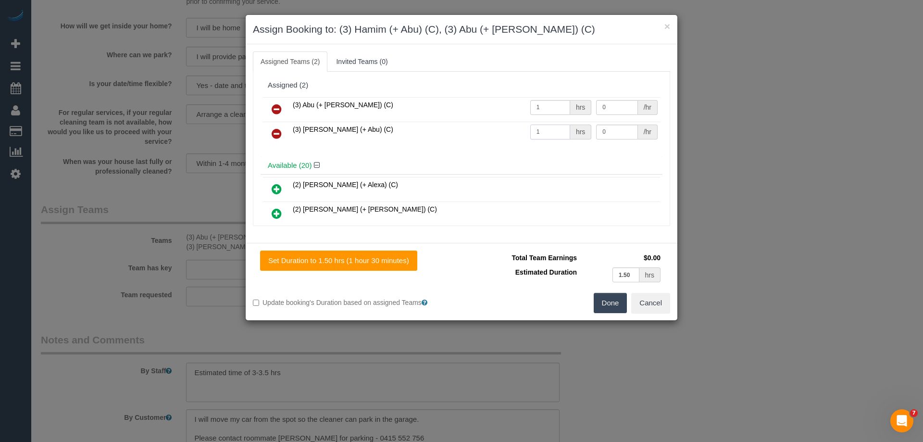
type input "1"
drag, startPoint x: 606, startPoint y: 110, endPoint x: 549, endPoint y: 104, distance: 57.5
click at [549, 105] on tr "(3) Abu (+ Hamim) (C) 1 hrs 0 /hr" at bounding box center [461, 109] width 397 height 25
type input "57.5"
click at [557, 130] on tr "(3) Hamim (+ Abu) (C) 1 hrs 0 /hr" at bounding box center [461, 134] width 397 height 25
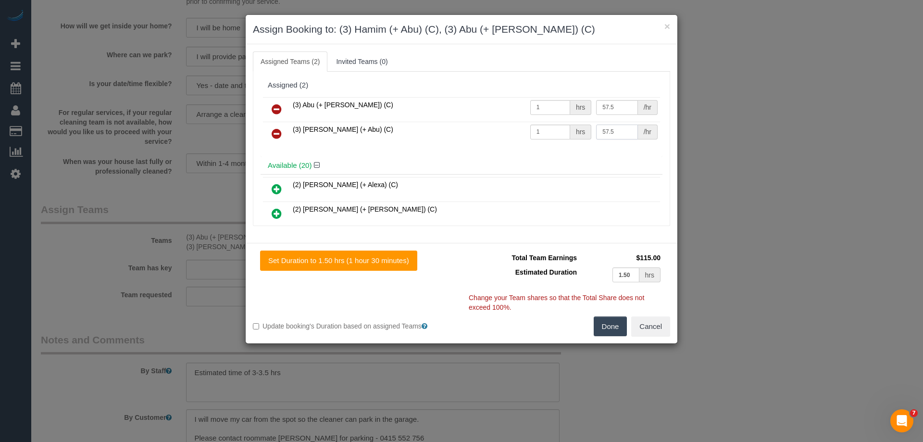
type input "57.5"
click at [610, 322] on button "Done" at bounding box center [611, 326] width 34 height 20
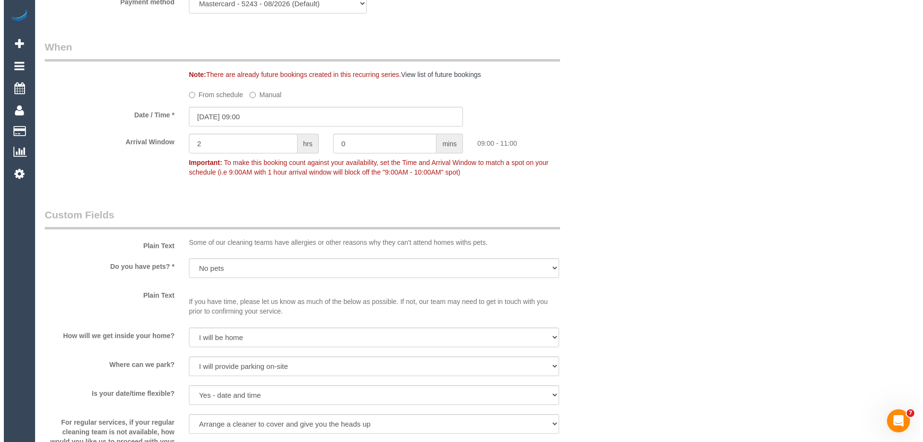
scroll to position [0, 0]
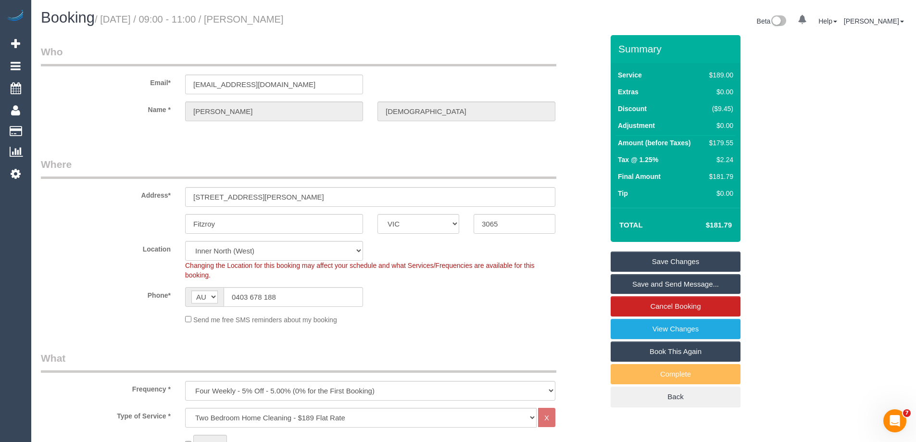
drag, startPoint x: 321, startPoint y: 15, endPoint x: 251, endPoint y: 16, distance: 69.2
click at [251, 16] on h1 "Booking / October 16, 2025 / 09:00 - 11:00 / Hannah Savige" at bounding box center [253, 18] width 425 height 16
copy small "Hannah Savige"
click at [625, 287] on link "Save and Send Message..." at bounding box center [676, 284] width 130 height 20
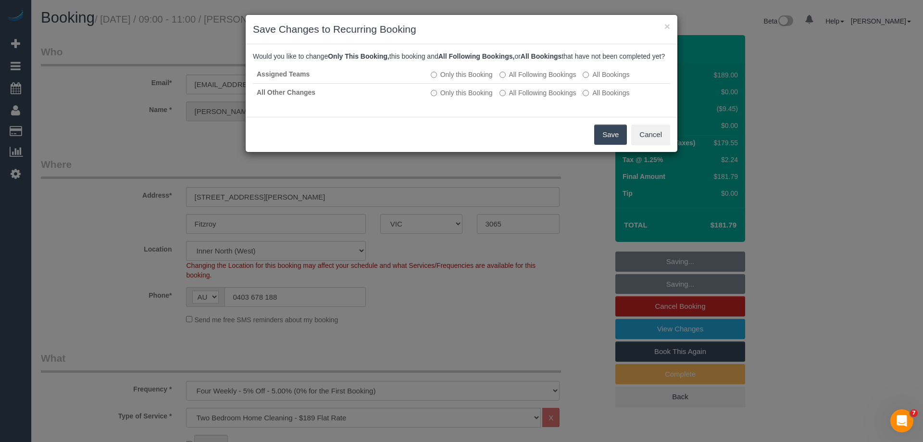
click at [608, 142] on button "Save" at bounding box center [610, 135] width 33 height 20
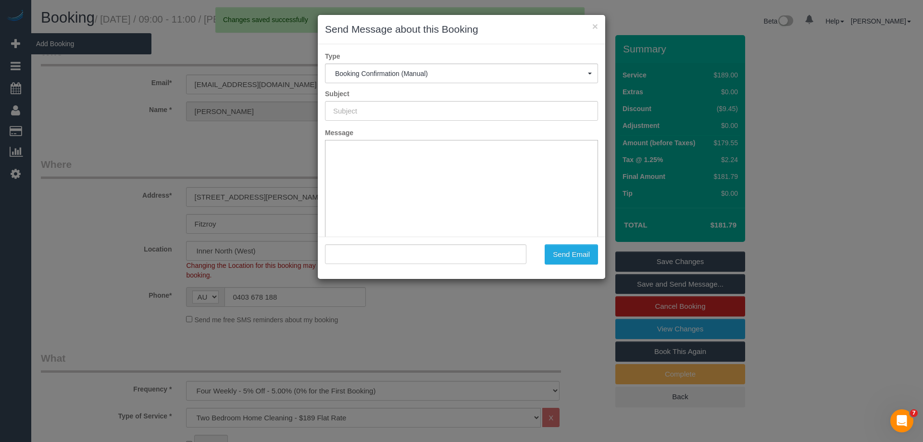
type input "Booking Confirmed"
type input ""Hannah Savige" <hannah.savige8@gmail.com>"
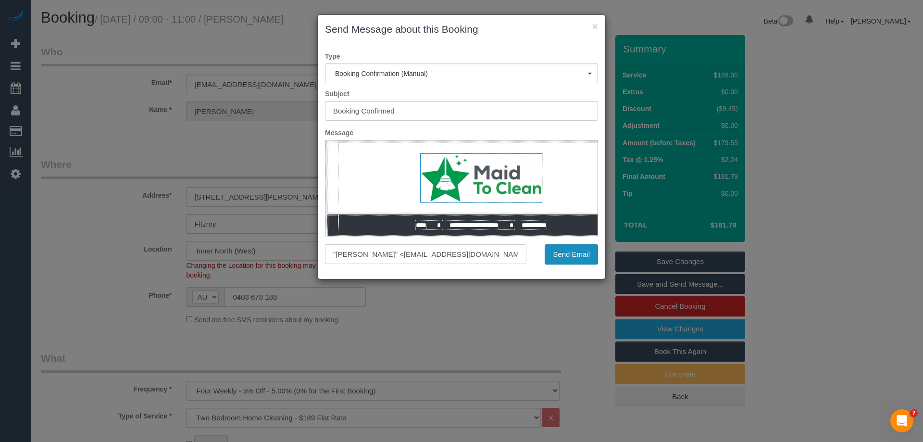
click at [587, 252] on button "Send Email" at bounding box center [571, 254] width 53 height 20
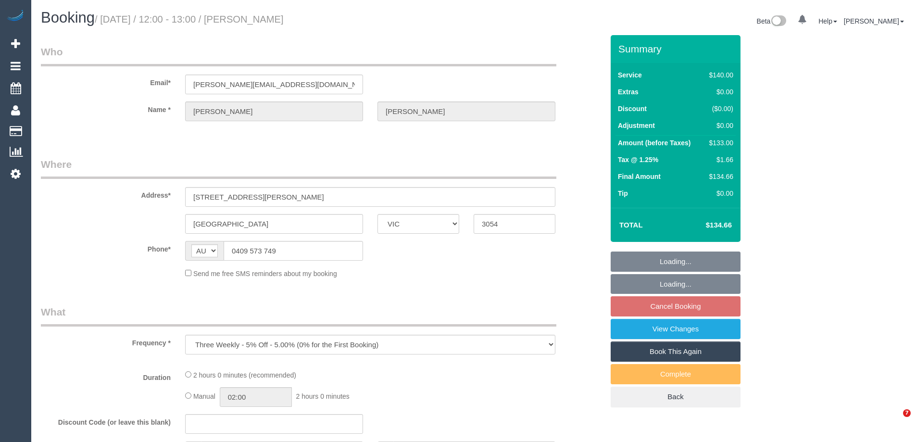
select select "VIC"
select select "string:stripe-pm_1IqTnL2GScqysDRVjjHfuZgk"
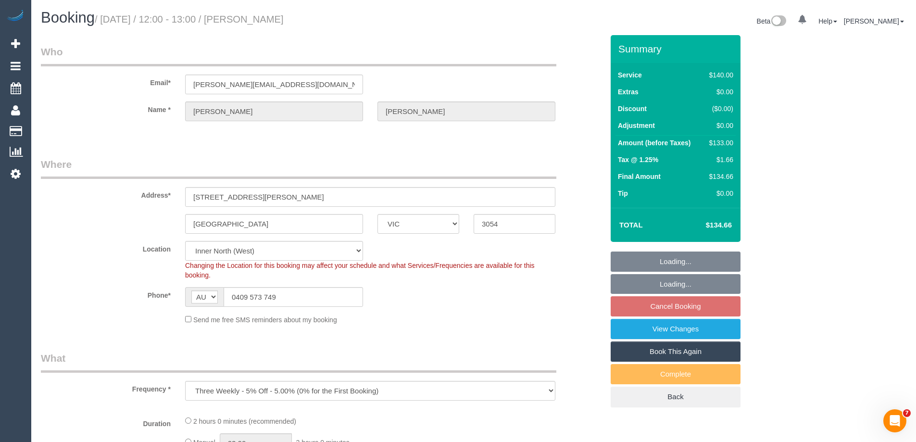
select select "object:543"
select select "number:28"
select select "number:14"
select select "number:19"
select select "number:22"
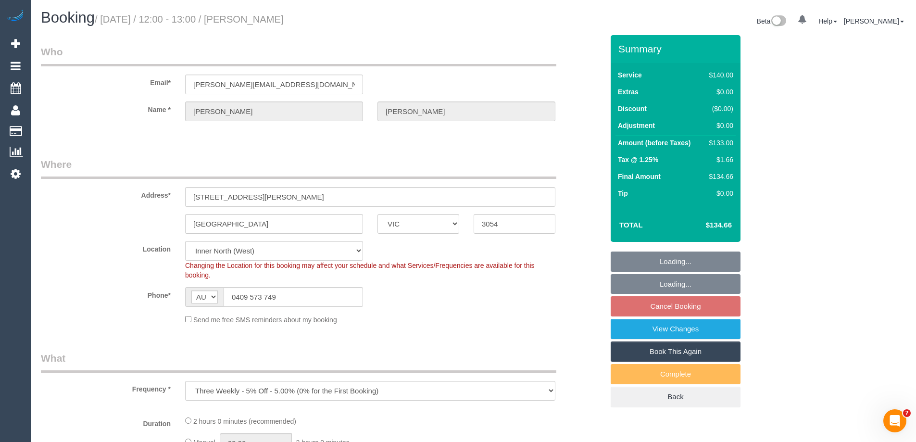
select select "number:34"
select select "number:11"
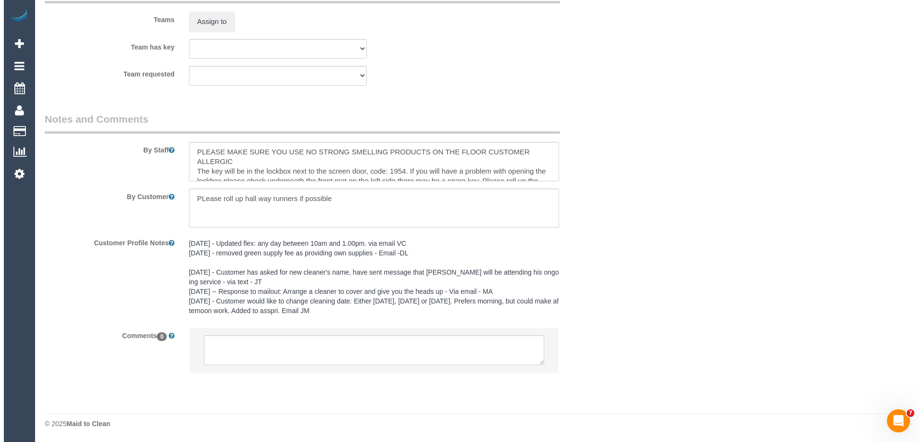
scroll to position [1546, 0]
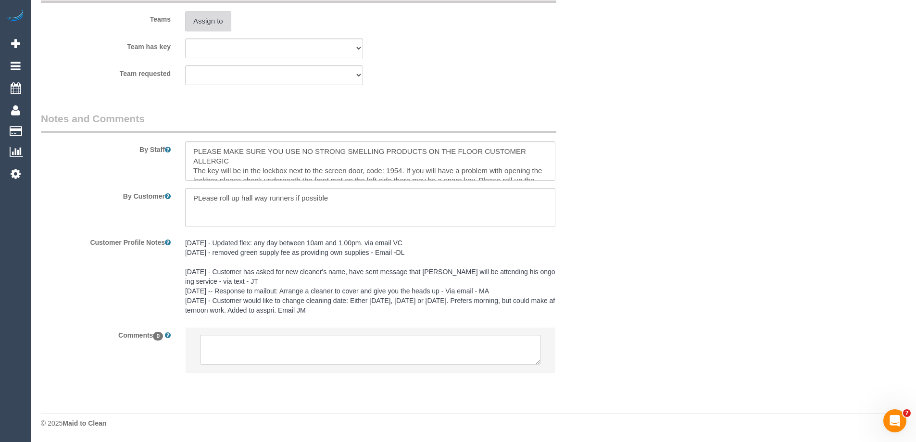
click at [212, 26] on button "Assign to" at bounding box center [208, 21] width 46 height 20
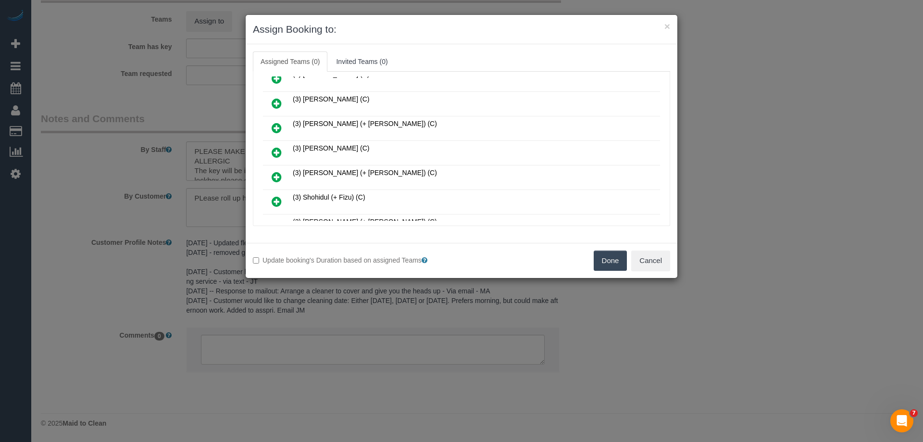
scroll to position [529, 0]
click at [270, 201] on link at bounding box center [276, 202] width 23 height 19
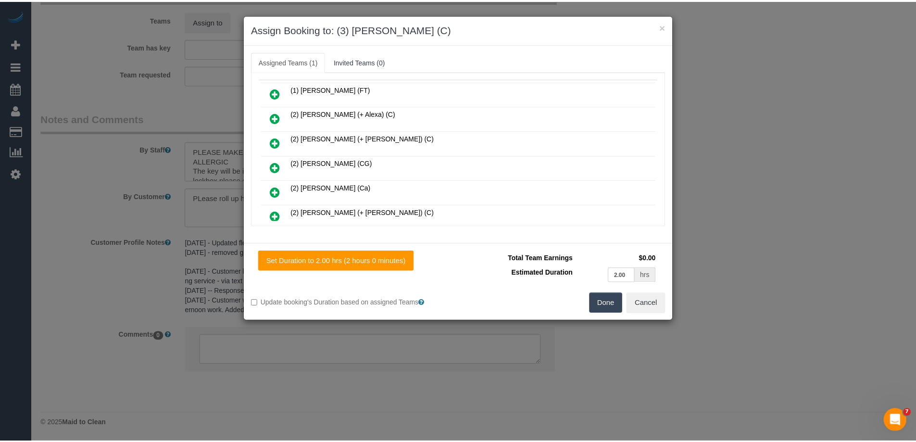
scroll to position [0, 0]
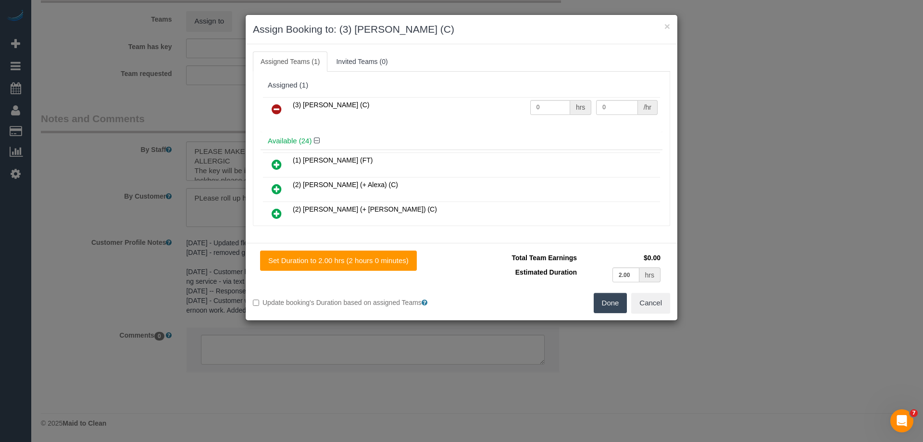
drag, startPoint x: 546, startPoint y: 116, endPoint x: 538, endPoint y: 110, distance: 9.2
click at [515, 110] on tr "(3) Vishal Kumar (C) 0 hrs 0 /hr" at bounding box center [461, 109] width 397 height 25
drag, startPoint x: 543, startPoint y: 110, endPoint x: 494, endPoint y: 110, distance: 49.5
click at [510, 109] on tr "(3) Vishal Kumar (C) 0 hrs 0 /hr" at bounding box center [461, 109] width 397 height 25
type input "2"
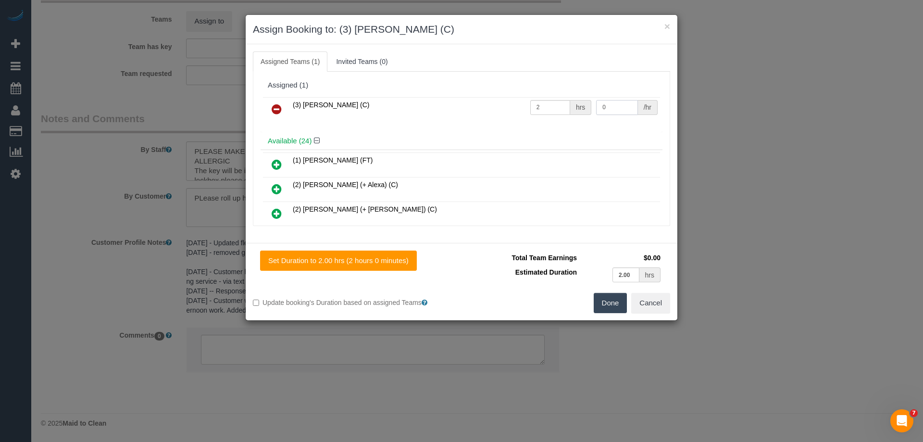
drag, startPoint x: 605, startPoint y: 111, endPoint x: 555, endPoint y: 112, distance: 50.0
click at [568, 110] on tr "(3) Vishal Kumar (C) 2 hrs 0 /hr" at bounding box center [461, 109] width 397 height 25
type input "35"
click at [616, 294] on button "Done" at bounding box center [611, 303] width 34 height 20
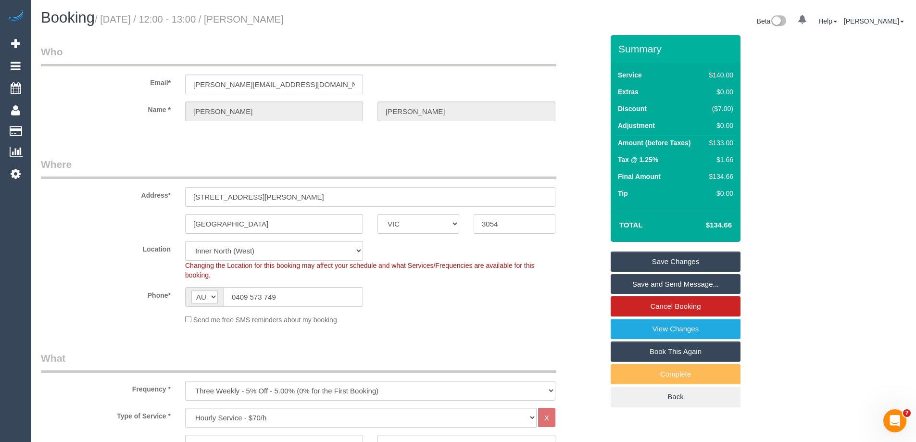
drag, startPoint x: 264, startPoint y: 18, endPoint x: 253, endPoint y: 18, distance: 11.5
click at [253, 18] on h1 "Booking / October 16, 2025 / 12:00 - 13:00 / Alan Fitzgerald" at bounding box center [253, 18] width 425 height 16
copy small "Alan Fitzgerald"
click at [677, 259] on link "Save Changes" at bounding box center [676, 261] width 130 height 20
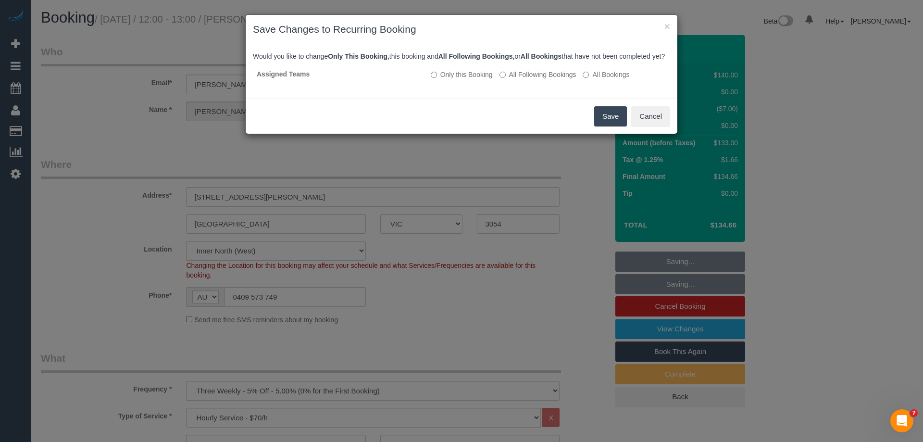
click at [613, 125] on button "Save" at bounding box center [610, 116] width 33 height 20
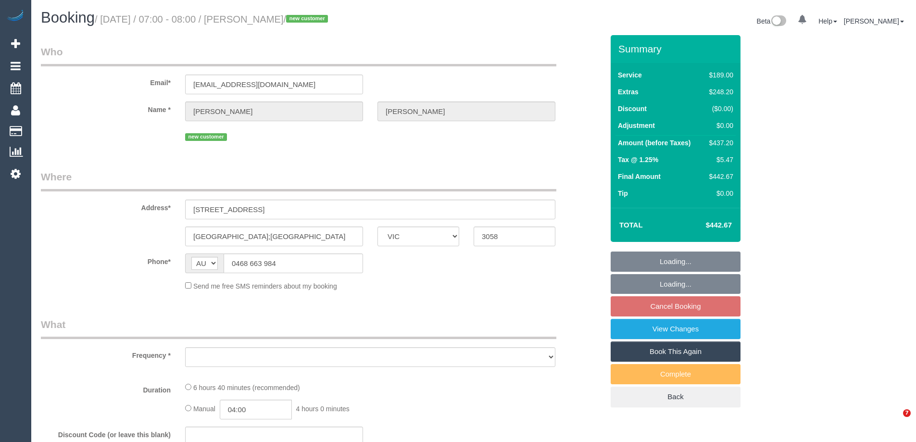
select select "VIC"
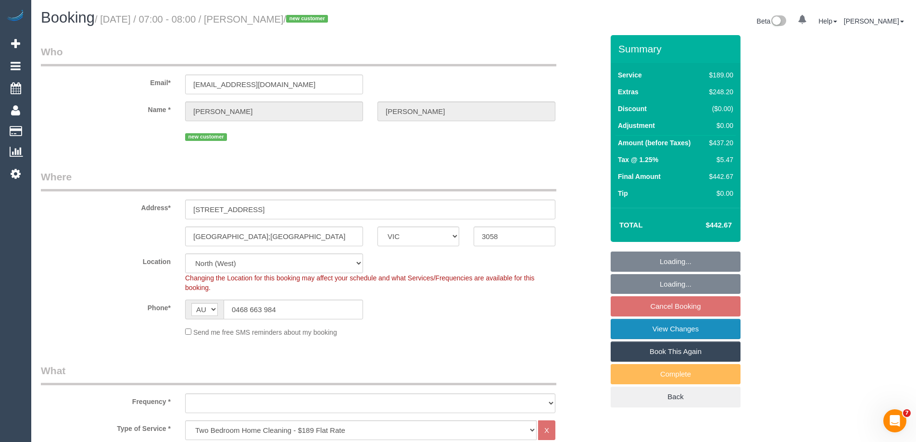
select select "object:656"
select select "string:stripe-pm_1SFQ3z2GScqysDRVUja5fqmj"
select select "number:28"
select select "number:16"
select select "number:18"
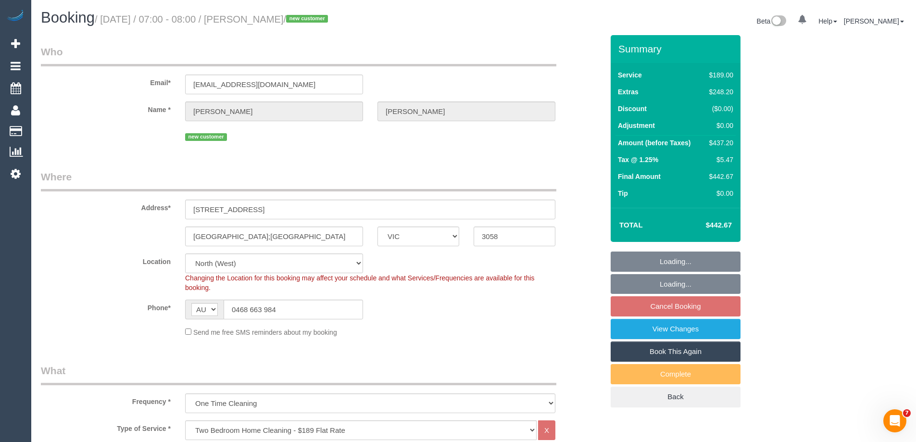
select select "number:24"
select select "number:11"
select select "object:1473"
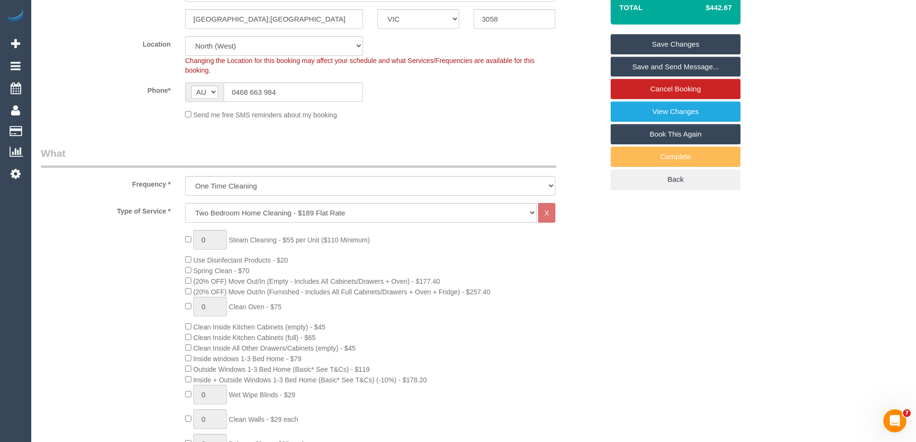
scroll to position [25, 0]
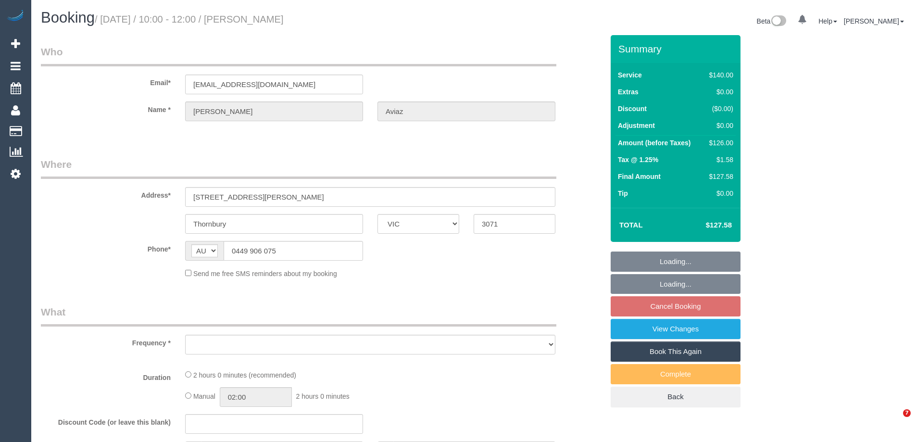
select select "VIC"
select select "number:28"
select select "number:16"
select select "number:18"
select select "number:36"
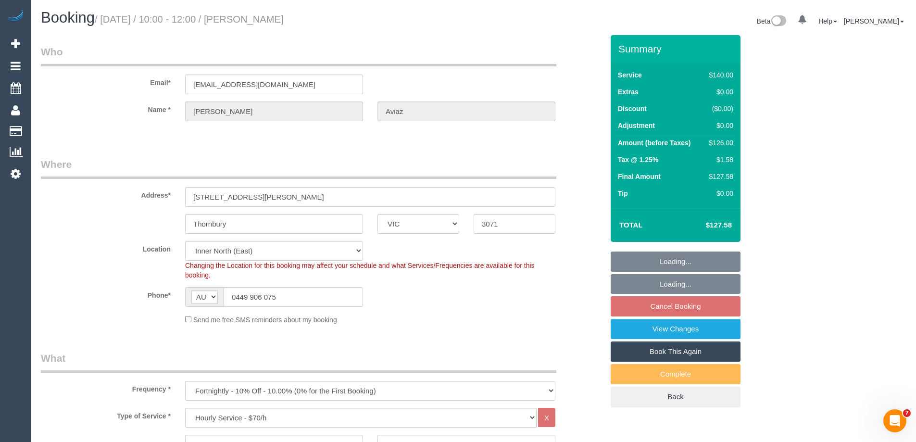
select select "object:1619"
select select "string:stripe-pm_1RzoTQ2GScqysDRVP2KB029n"
select select "object:1624"
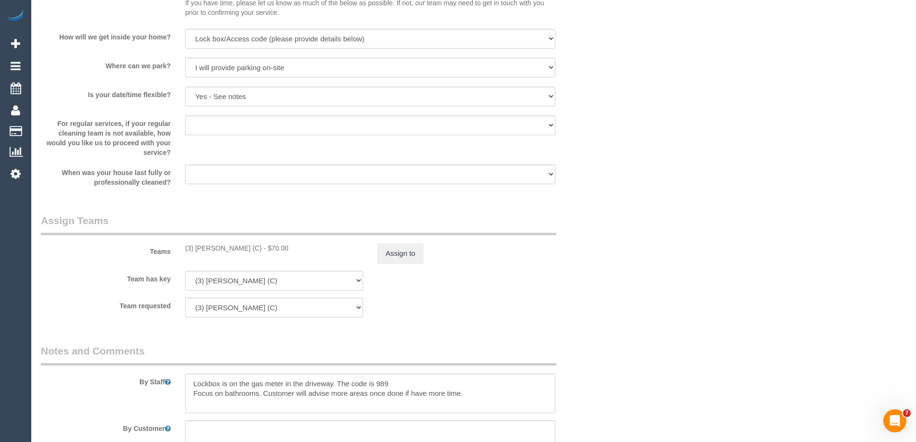
scroll to position [1346, 0]
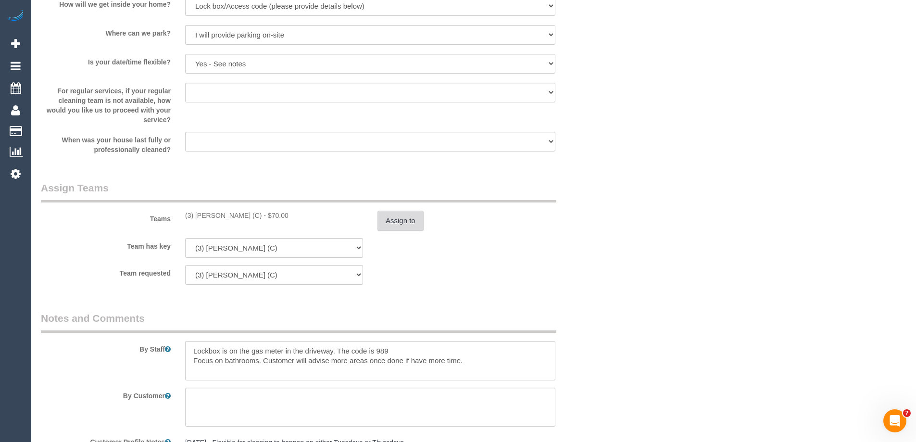
click at [387, 220] on button "Assign to" at bounding box center [400, 221] width 46 height 20
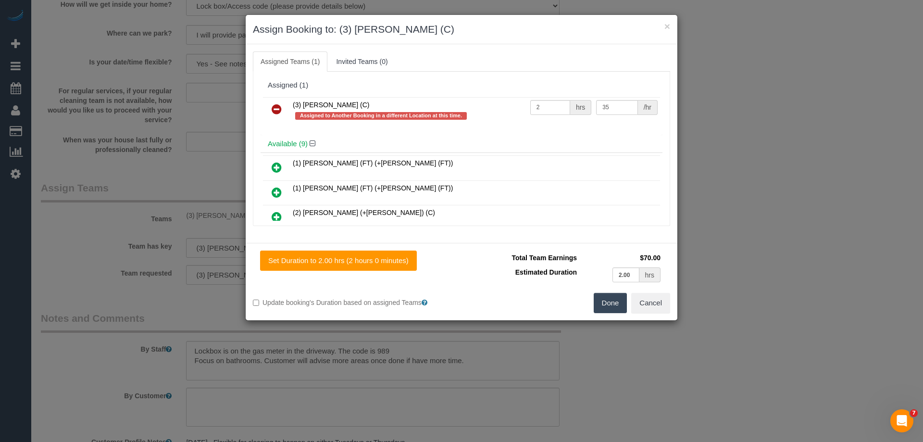
click at [269, 104] on link at bounding box center [276, 109] width 23 height 19
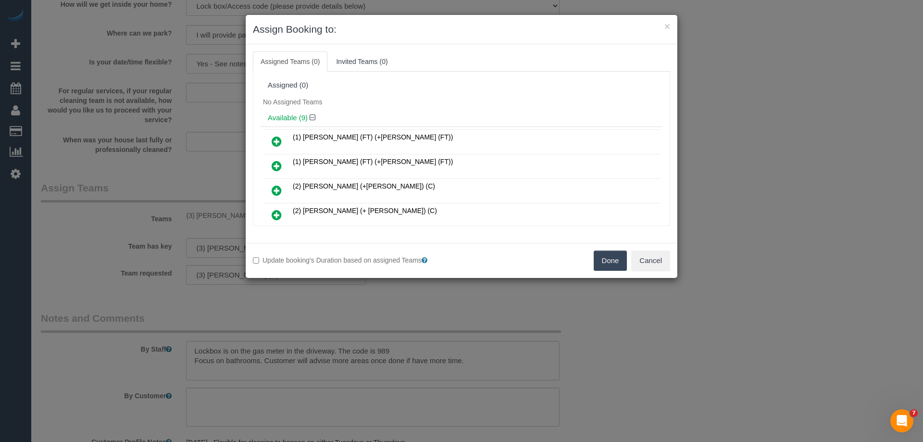
click at [616, 263] on button "Done" at bounding box center [611, 260] width 34 height 20
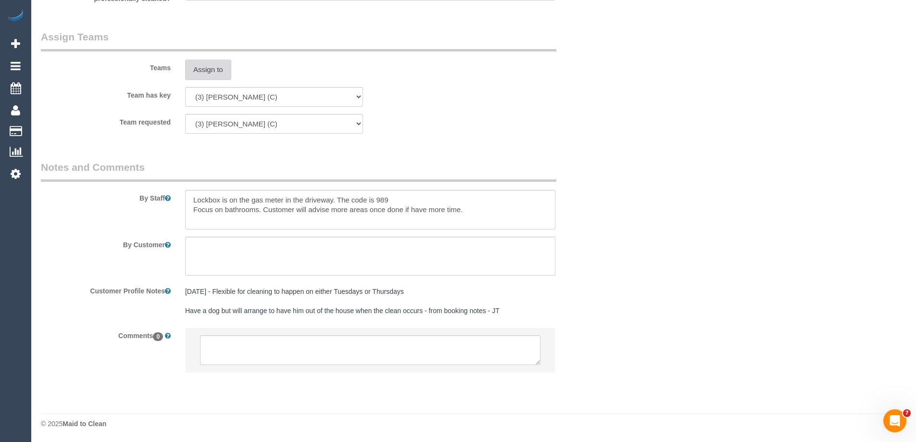
scroll to position [1498, 0]
click at [246, 354] on textarea at bounding box center [370, 350] width 340 height 30
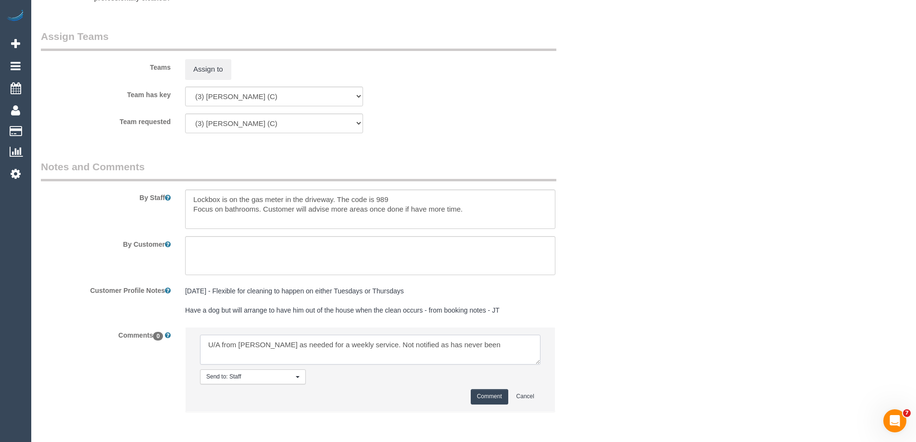
type textarea "U/A from [PERSON_NAME] as needed for a weekly service. Not notified as has neve…"
click at [480, 398] on button "Comment" at bounding box center [489, 396] width 37 height 15
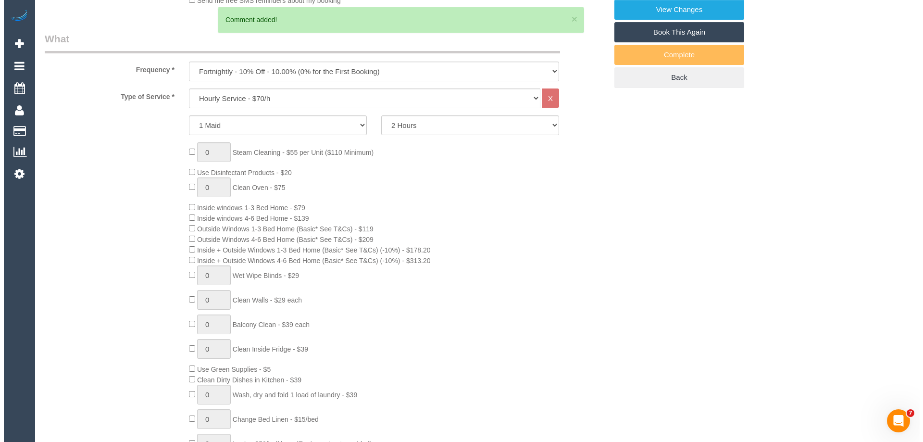
scroll to position [0, 0]
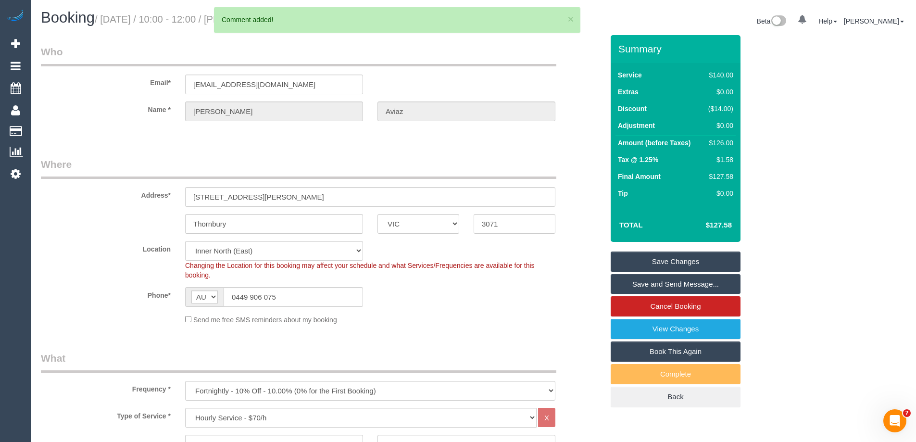
click at [635, 261] on link "Save Changes" at bounding box center [676, 261] width 130 height 20
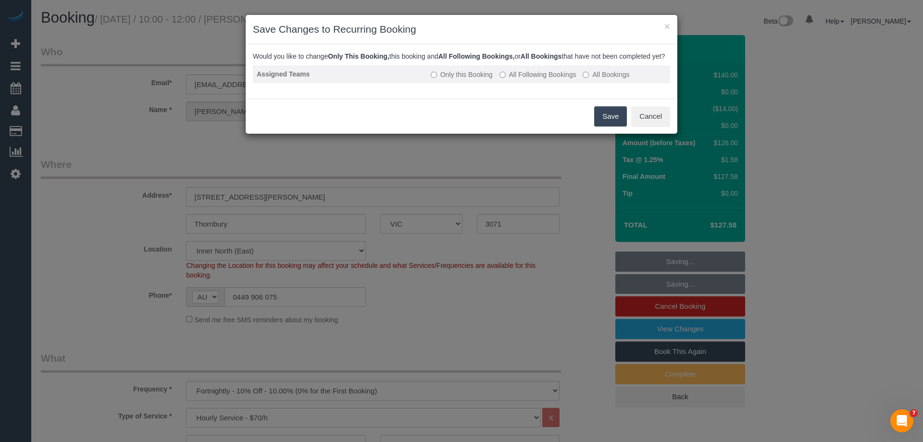
click at [526, 79] on label "All Following Bookings" at bounding box center [538, 75] width 77 height 10
click at [604, 123] on button "Save" at bounding box center [610, 116] width 33 height 20
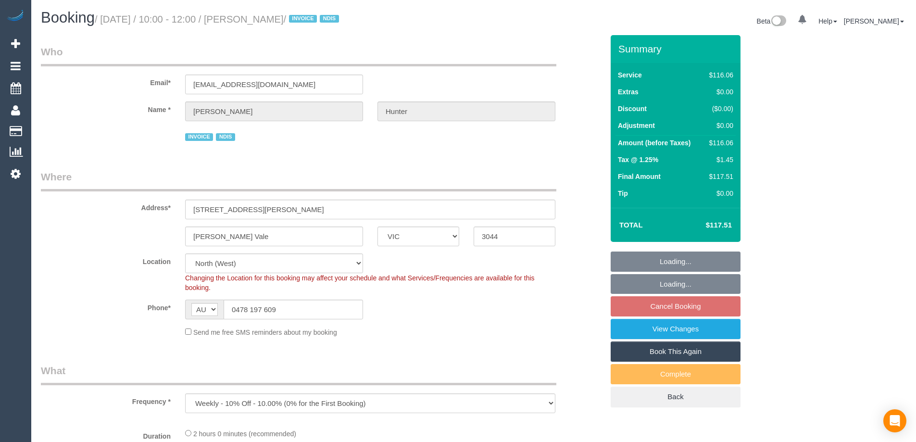
select select "VIC"
select select "number:29"
select select "number:14"
select select "number:19"
select select "number:25"
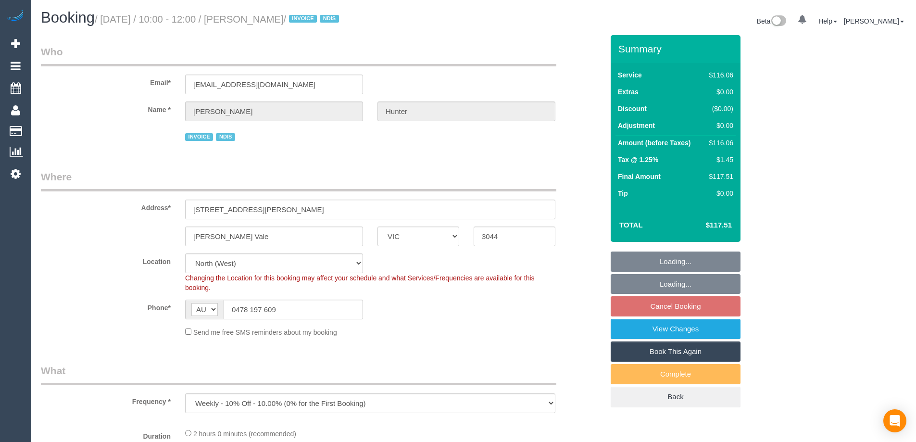
select select "number:34"
select select "object:1411"
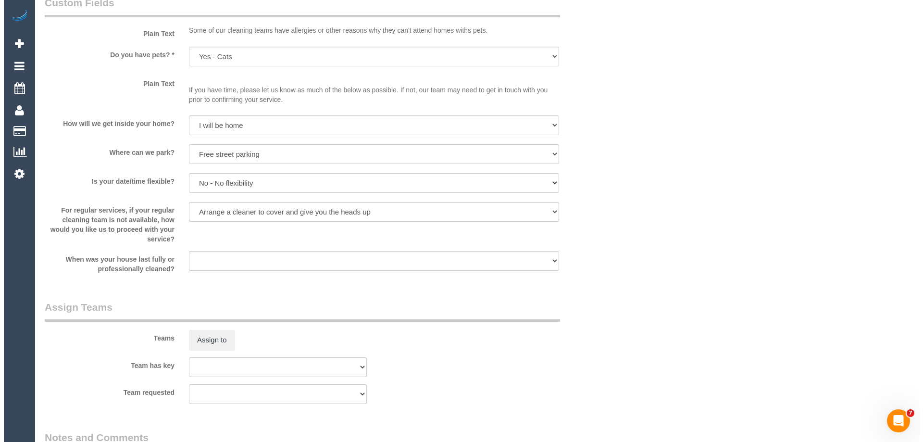
scroll to position [1202, 0]
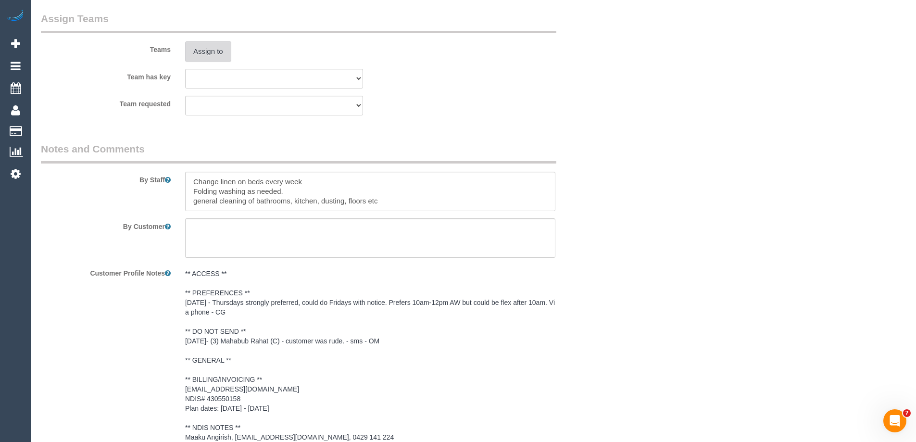
click at [205, 51] on button "Assign to" at bounding box center [208, 51] width 46 height 20
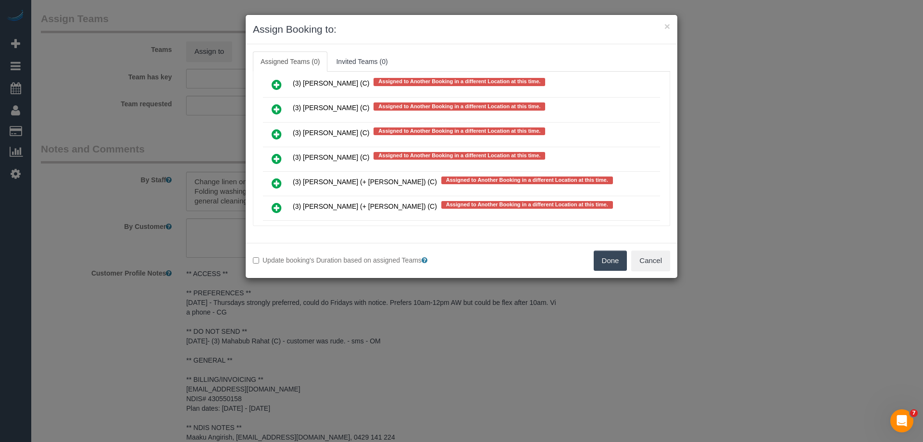
click at [280, 133] on icon at bounding box center [277, 134] width 10 height 12
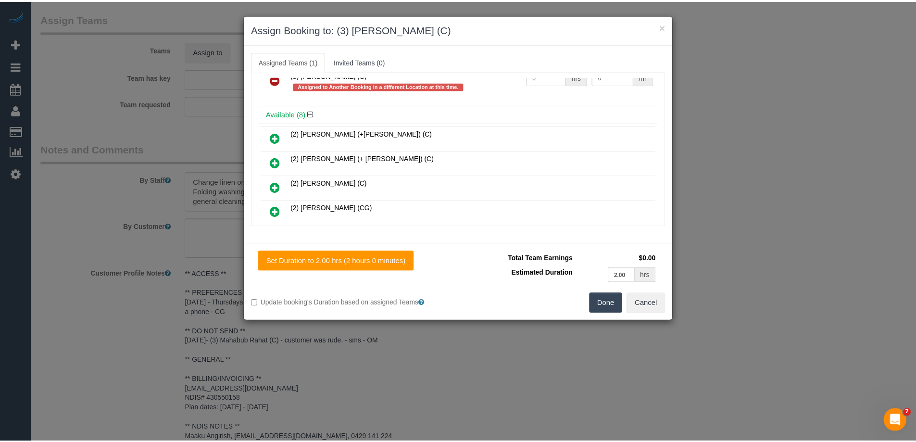
scroll to position [0, 0]
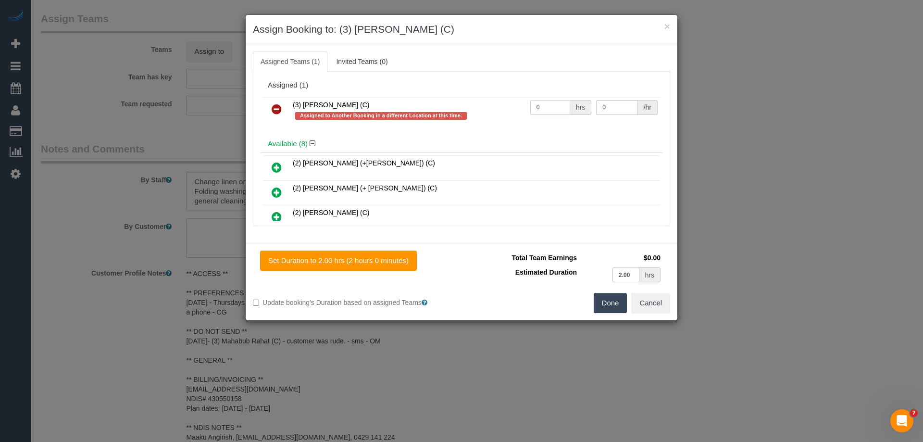
drag, startPoint x: 549, startPoint y: 109, endPoint x: 500, endPoint y: 108, distance: 48.6
click at [500, 108] on tr "(3) Jonathan Canchila (C) Assigned to Another Booking in a different Location a…" at bounding box center [461, 110] width 397 height 27
type input "2"
drag, startPoint x: 605, startPoint y: 109, endPoint x: 516, endPoint y: 109, distance: 88.9
click at [539, 109] on tr "(3) Jonathan Canchila (C) Assigned to Another Booking in a different Location a…" at bounding box center [461, 110] width 397 height 27
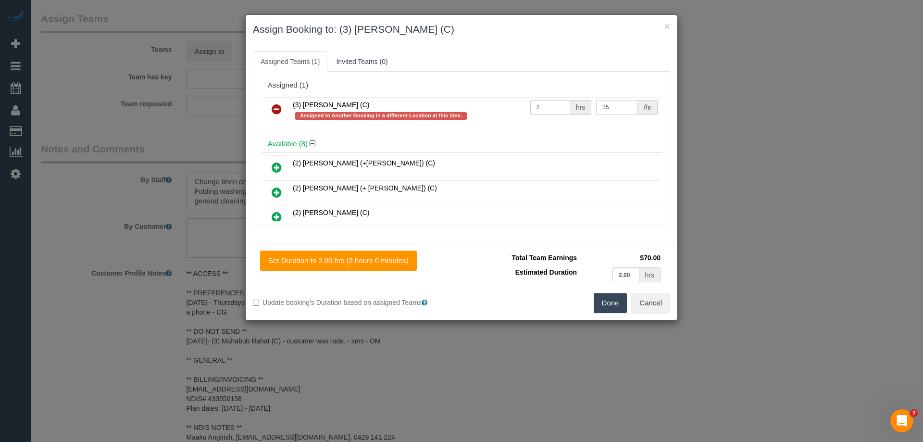
type input "35"
click at [600, 300] on button "Done" at bounding box center [611, 303] width 34 height 20
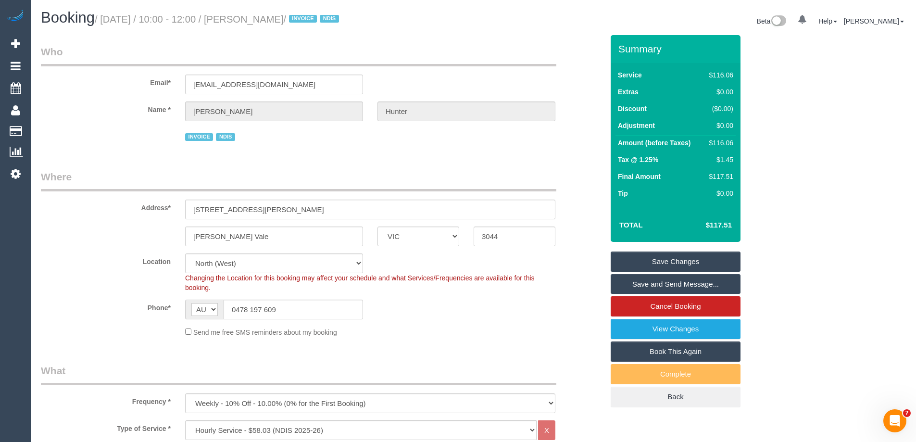
drag, startPoint x: 315, startPoint y: 21, endPoint x: 252, endPoint y: 21, distance: 62.5
click at [252, 21] on small "/ October 16, 2025 / 10:00 - 12:00 / Joanne Hunter / INVOICE NDIS" at bounding box center [218, 19] width 247 height 11
copy small "Joanne Hunter"
click at [644, 263] on link "Save Changes" at bounding box center [676, 261] width 130 height 20
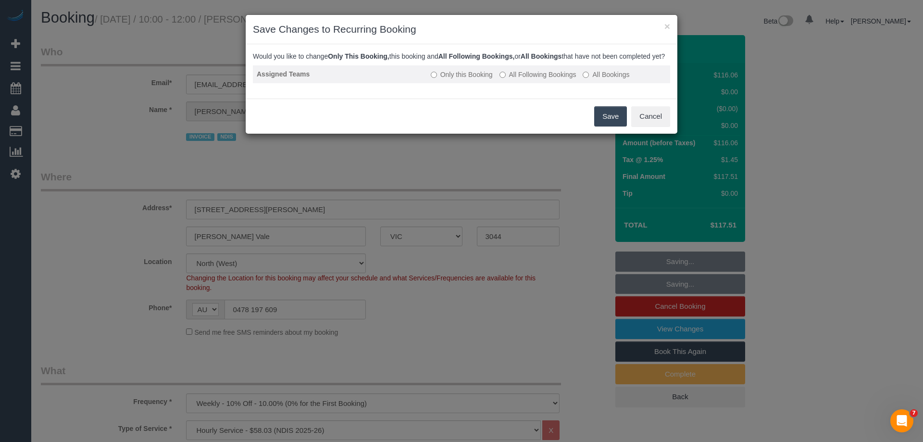
click at [539, 79] on label "All Following Bookings" at bounding box center [538, 75] width 77 height 10
click at [600, 126] on button "Save" at bounding box center [610, 116] width 33 height 20
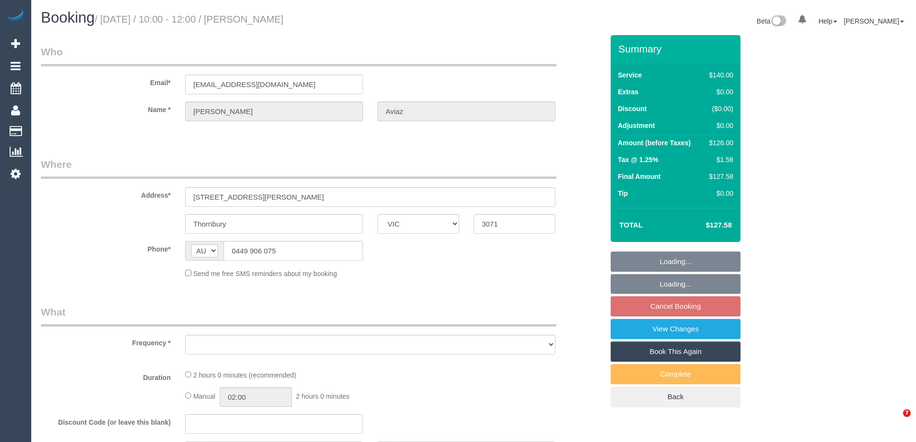
select select "VIC"
select select "object:543"
select select "string:stripe-pm_1RzoTQ2GScqysDRVP2KB029n"
select select "number:28"
select select "number:16"
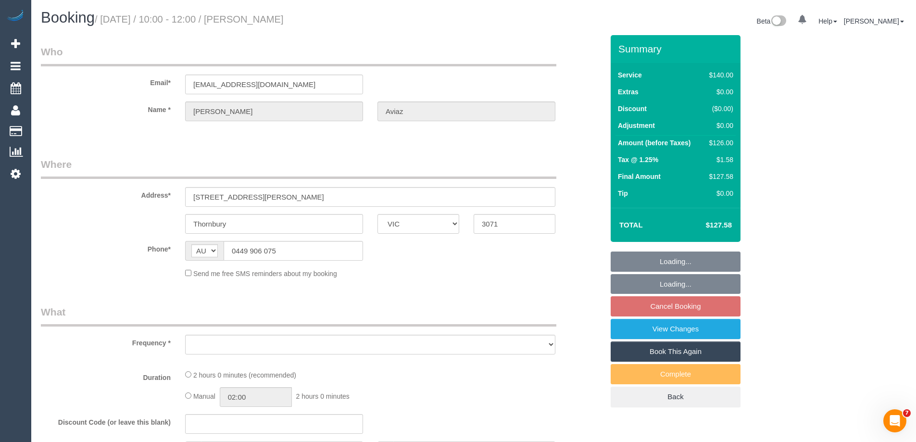
select select "number:18"
select select "number:36"
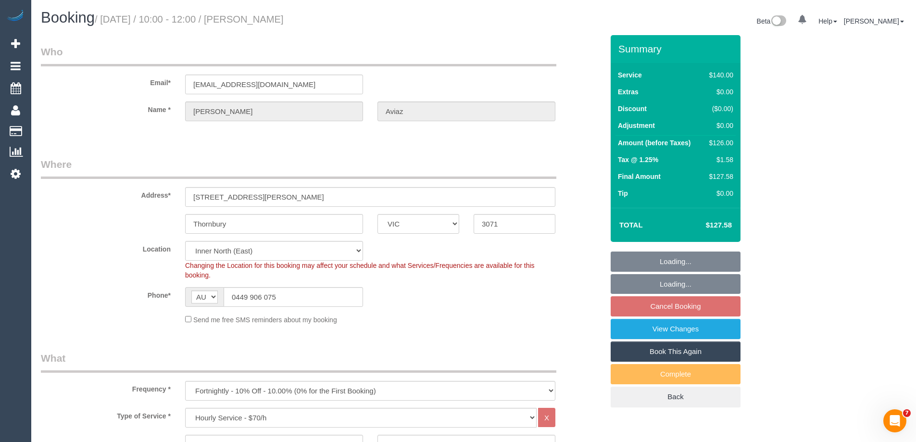
select select "object:872"
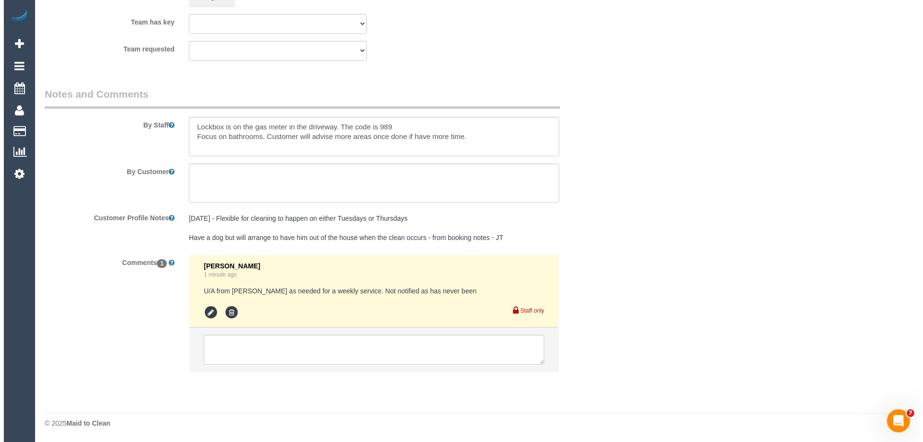
scroll to position [1522, 0]
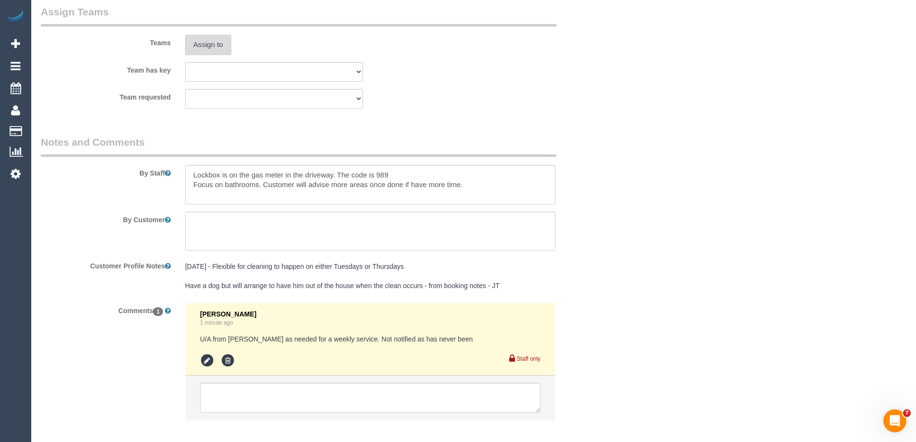
click at [217, 46] on button "Assign to" at bounding box center [208, 45] width 46 height 20
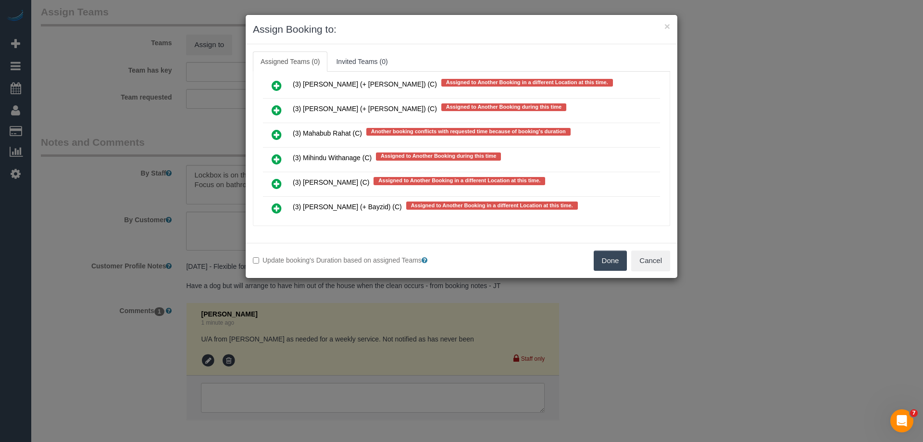
scroll to position [3411, 0]
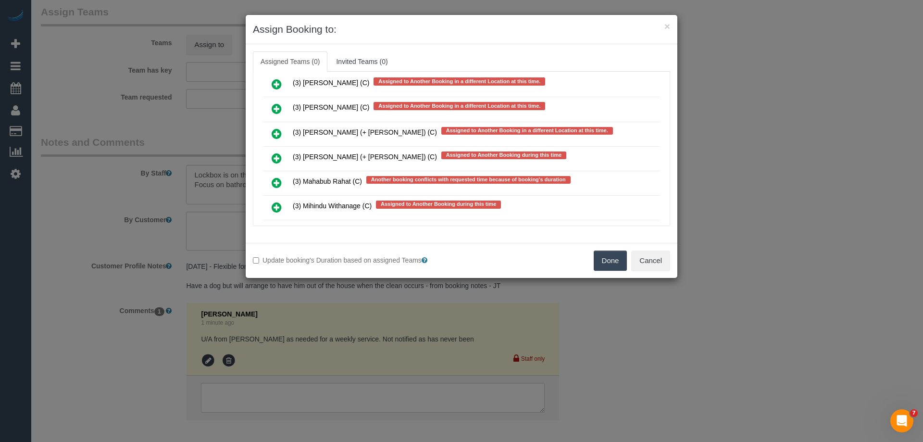
click at [272, 185] on icon at bounding box center [277, 183] width 10 height 12
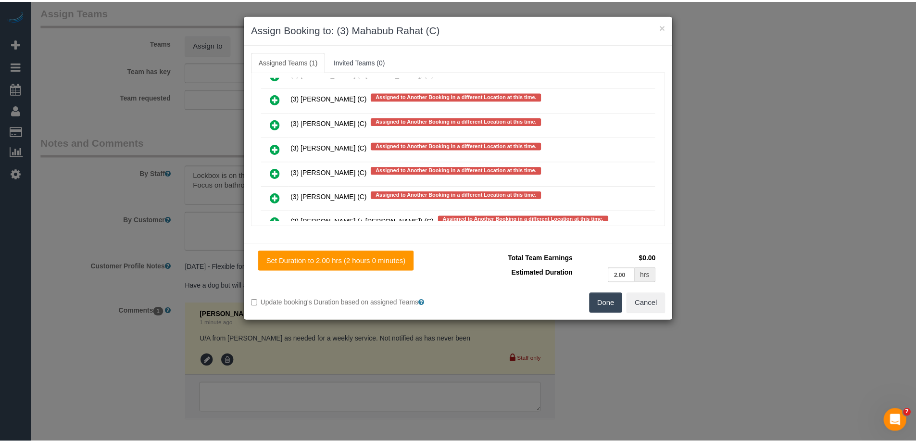
scroll to position [0, 0]
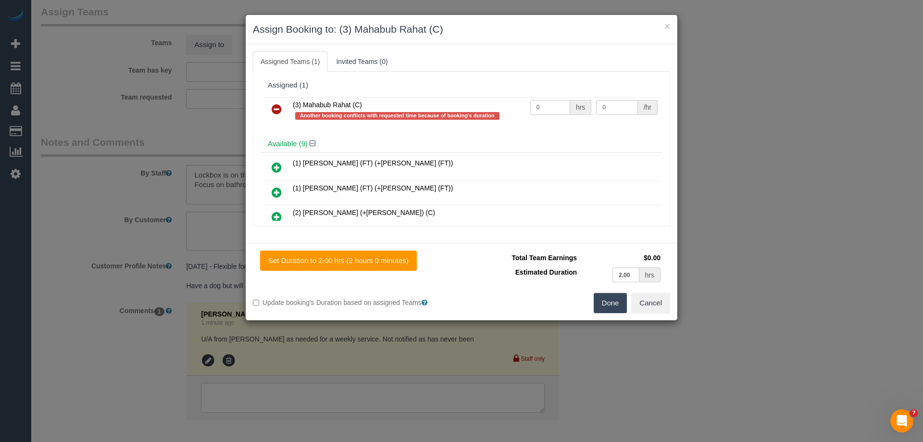
drag, startPoint x: 538, startPoint y: 111, endPoint x: 506, endPoint y: 106, distance: 32.5
click at [506, 106] on tr "(3) Mahabub Rahat (C) Another booking conflicts with requested time because of …" at bounding box center [461, 110] width 397 height 27
type input "2"
drag, startPoint x: 619, startPoint y: 114, endPoint x: 556, endPoint y: 112, distance: 62.5
click at [556, 113] on tr "(3) Mahabub Rahat (C) Another booking conflicts with requested time because of …" at bounding box center [461, 110] width 397 height 27
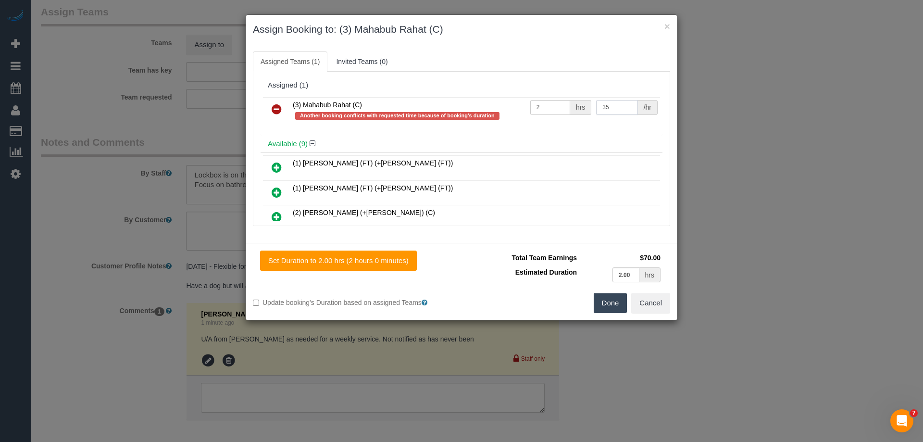
type input "35"
drag, startPoint x: 617, startPoint y: 305, endPoint x: 616, endPoint y: 300, distance: 5.3
click at [617, 304] on button "Done" at bounding box center [611, 303] width 34 height 20
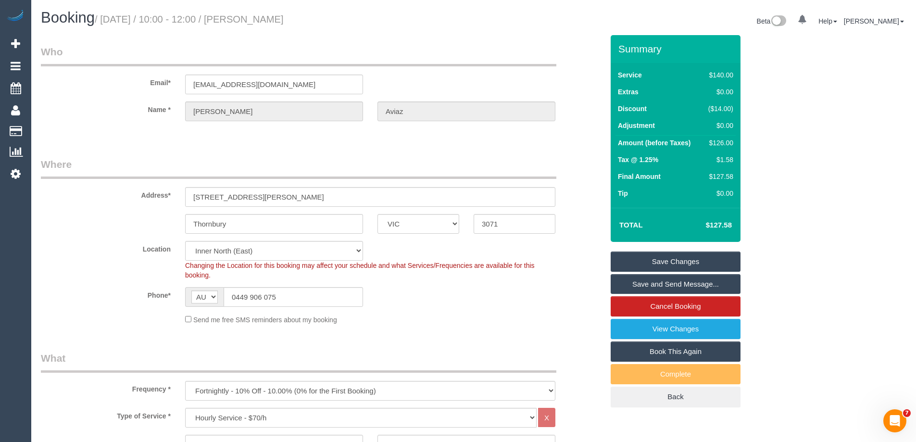
drag, startPoint x: 324, startPoint y: 23, endPoint x: 253, endPoint y: 23, distance: 70.7
click at [253, 23] on h1 "Booking / [DATE] / 10:00 - 12:00 / [PERSON_NAME]" at bounding box center [253, 18] width 425 height 16
copy small "[PERSON_NAME]"
click at [667, 266] on link "Save Changes" at bounding box center [676, 261] width 130 height 20
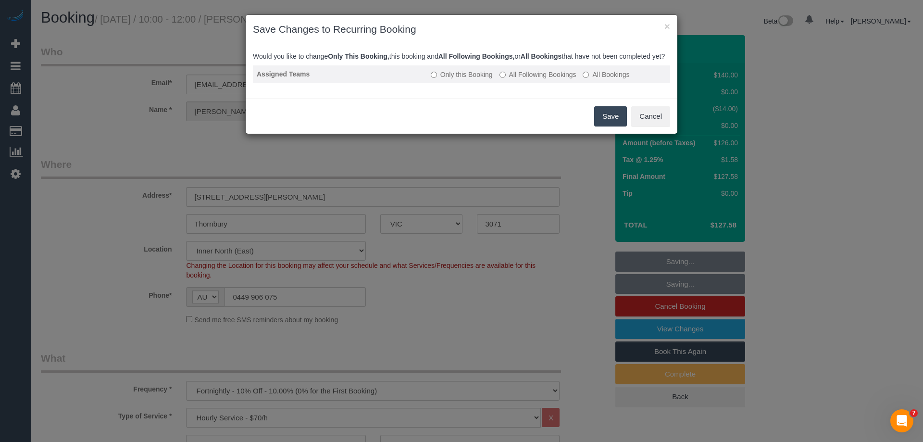
click at [529, 79] on label "All Following Bookings" at bounding box center [538, 75] width 77 height 10
click at [611, 124] on button "Save" at bounding box center [610, 116] width 33 height 20
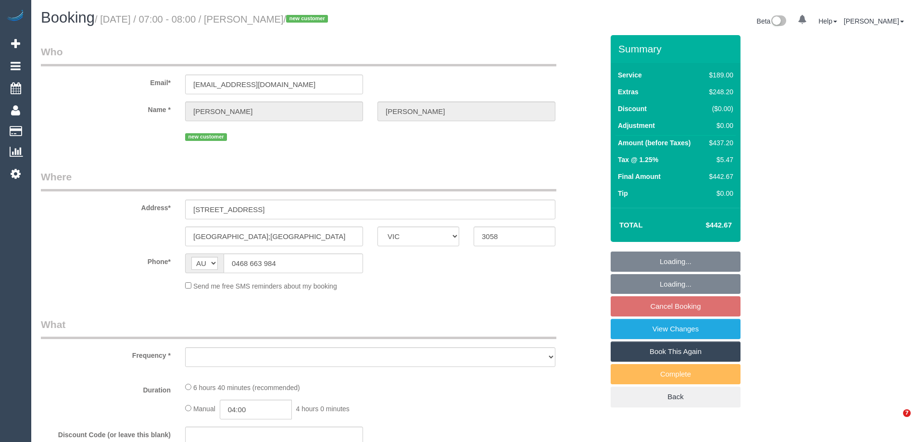
select select "VIC"
select select "object:1385"
select select "string:stripe-pm_1SFQ3z2GScqysDRVUja5fqmj"
select select "number:28"
select select "number:16"
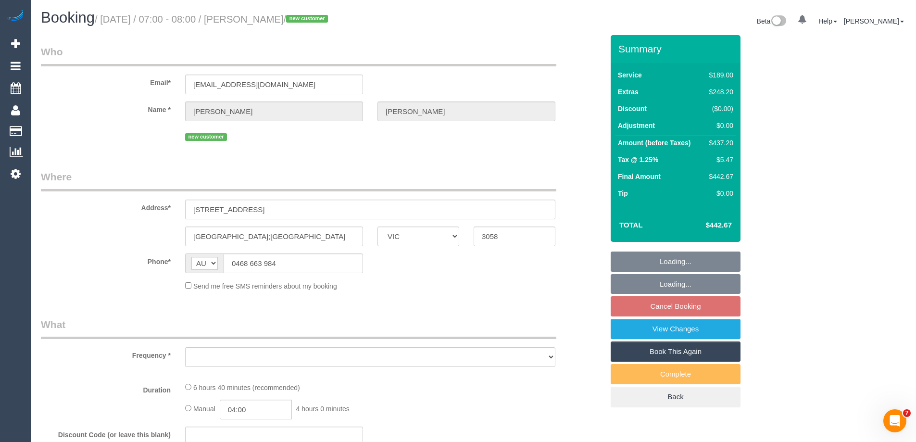
select select "number:18"
select select "number:24"
select select "number:11"
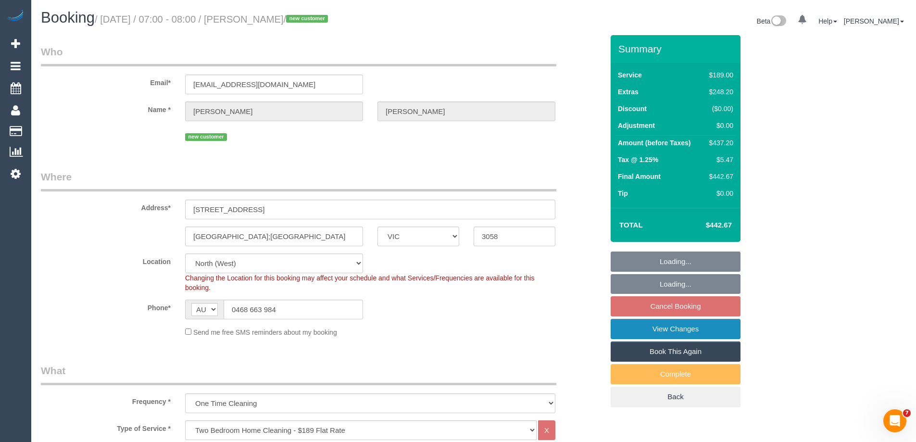
click at [662, 332] on link "View Changes" at bounding box center [676, 329] width 130 height 20
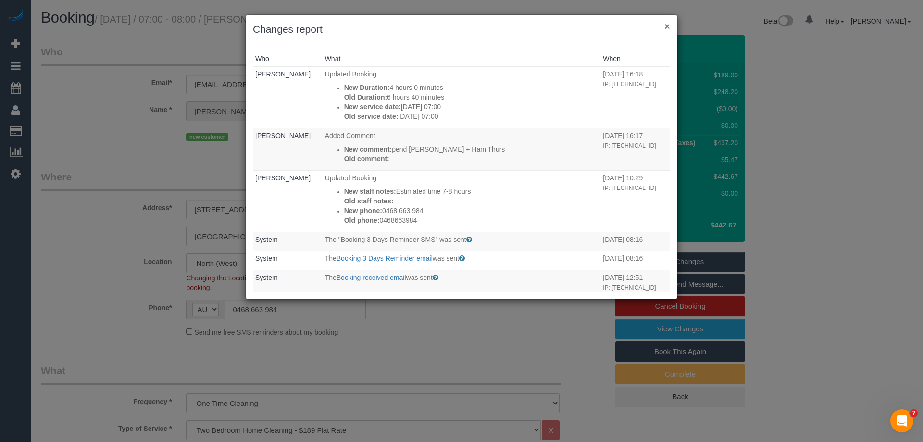
click at [665, 27] on button "×" at bounding box center [667, 26] width 6 height 10
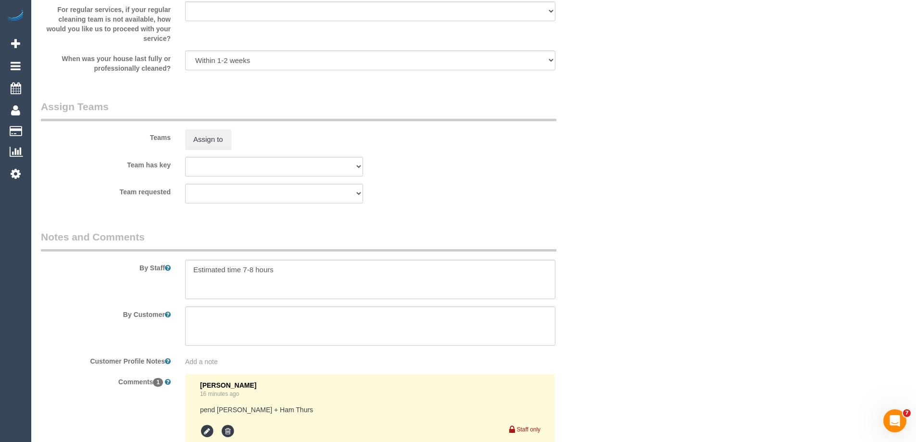
scroll to position [1563, 0]
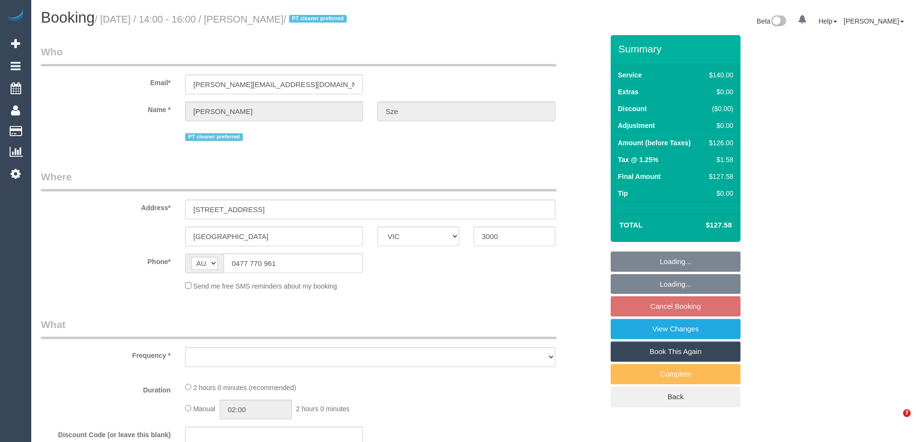
select select "VIC"
select select "string:stripe-pm_1QDkOE2GScqysDRVgfF8XeBz"
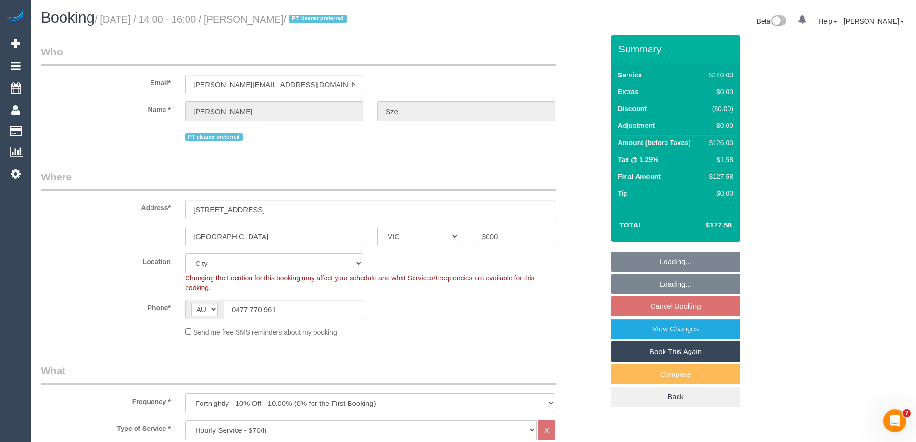
select select "object:814"
select select "number:29"
select select "number:14"
select select "number:21"
select select "number:36"
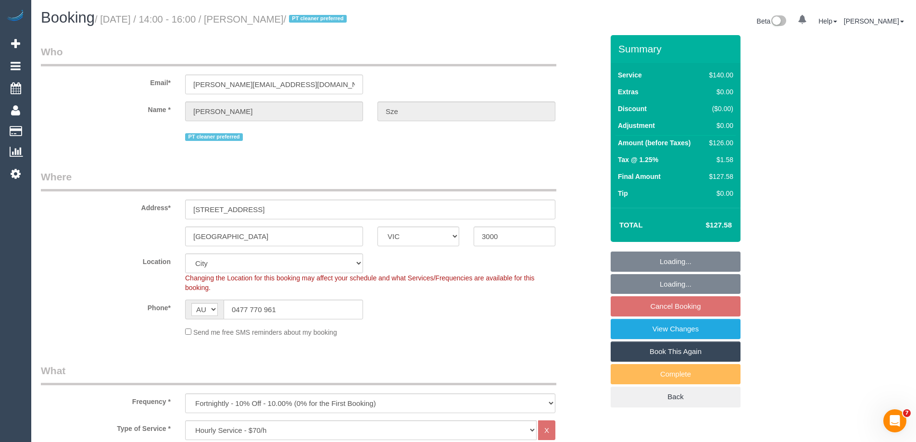
select select "number:34"
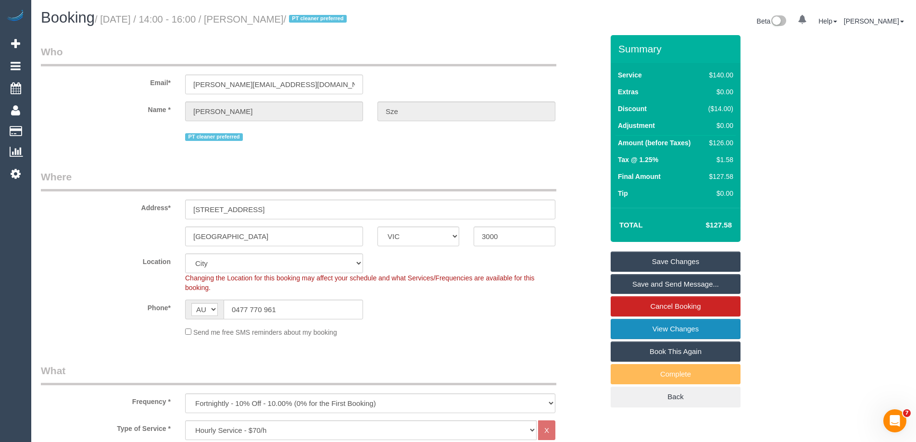
click at [633, 328] on link "View Changes" at bounding box center [676, 329] width 130 height 20
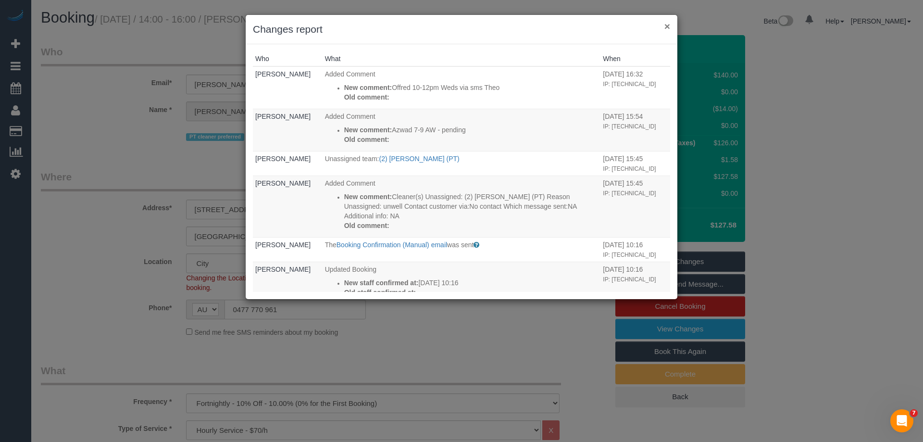
click at [665, 24] on button "×" at bounding box center [667, 26] width 6 height 10
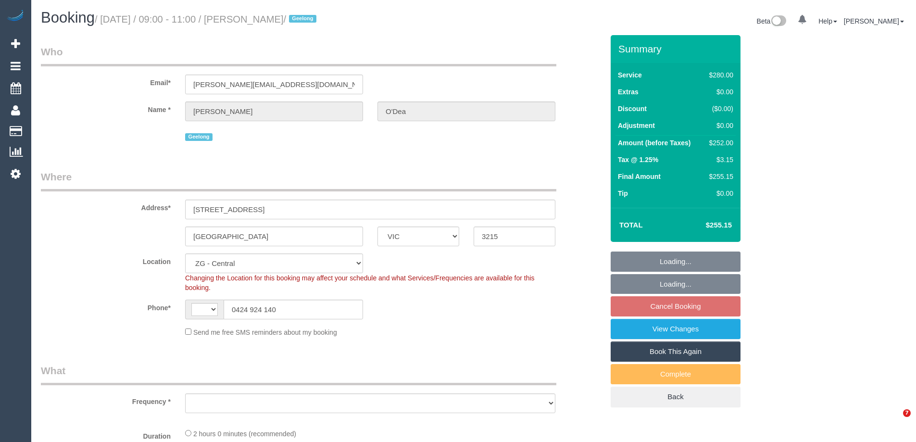
select select "VIC"
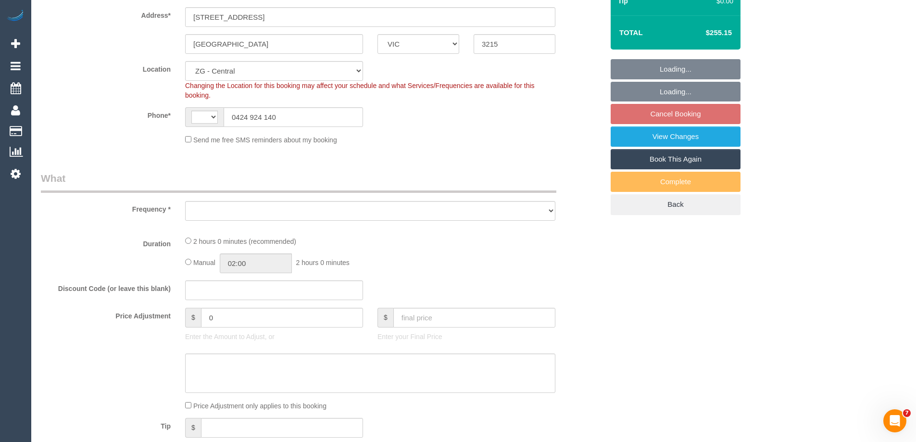
select select "string:AU"
select select "object:953"
select select "2"
select select "number:27"
select select "number:14"
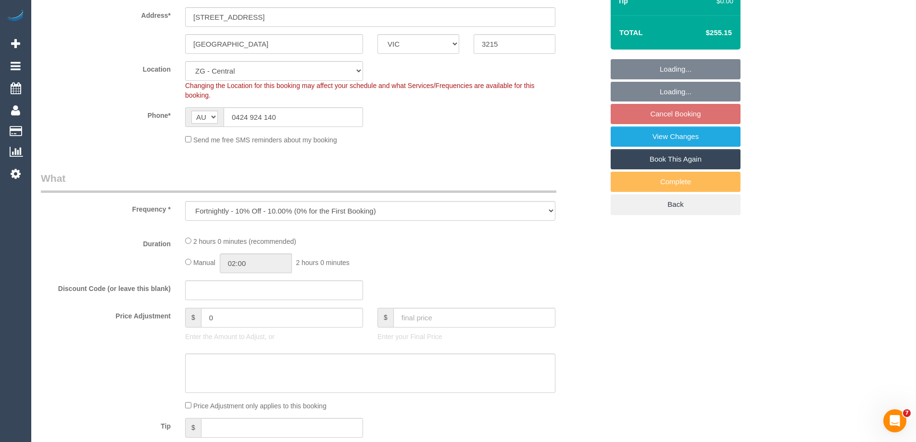
select select "number:19"
select select "number:22"
select select "number:34"
select select "number:12"
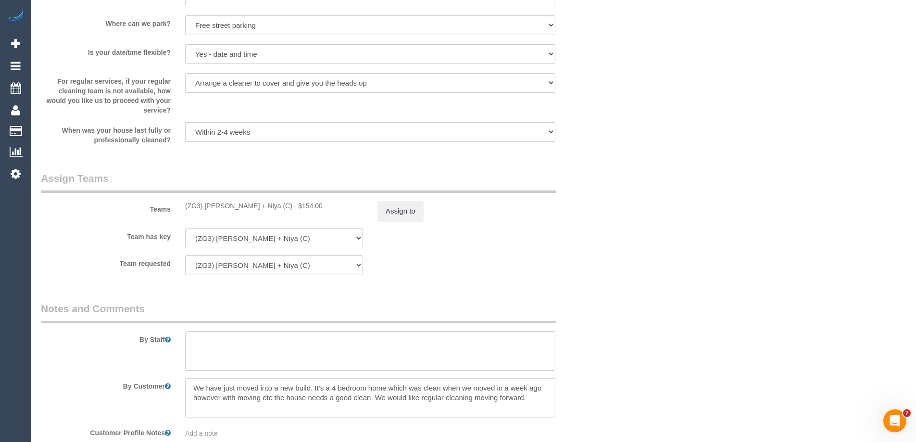
scroll to position [1487, 0]
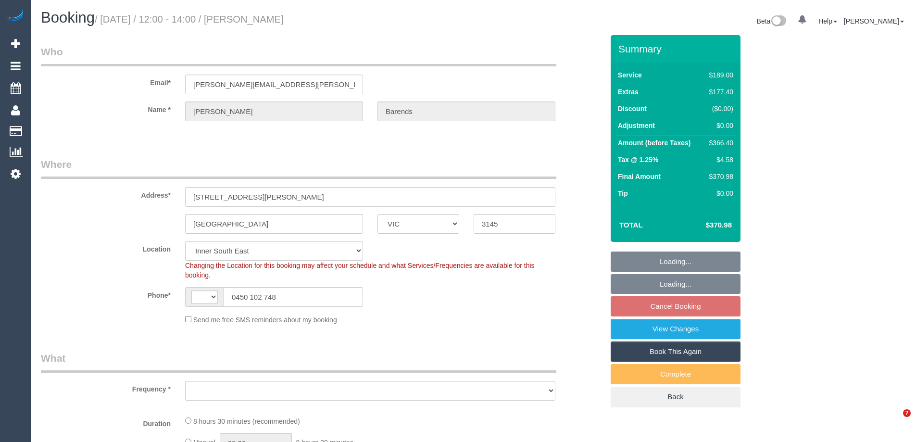
select select "VIC"
select select "string:AU"
select select "string:stripe-pm_1SBYkf2GScqysDRVV6opHYZn"
select select "object:816"
select select "number:28"
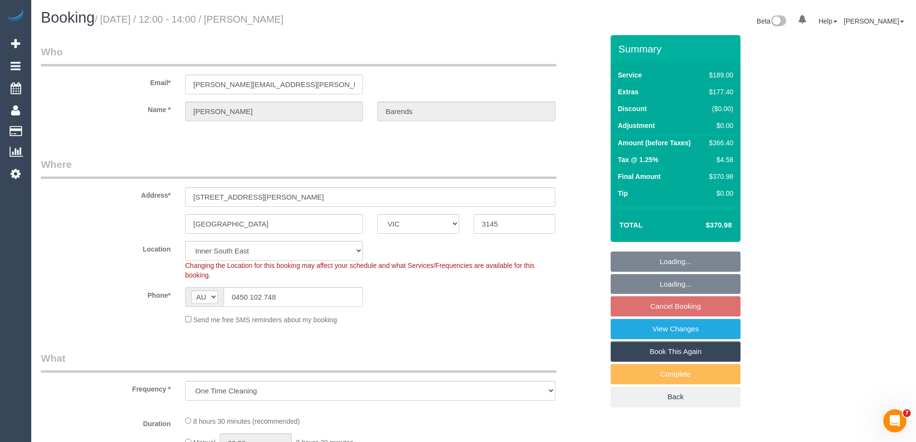
select select "number:14"
select select "number:19"
select select "number:24"
select select "number:12"
select select "spot4"
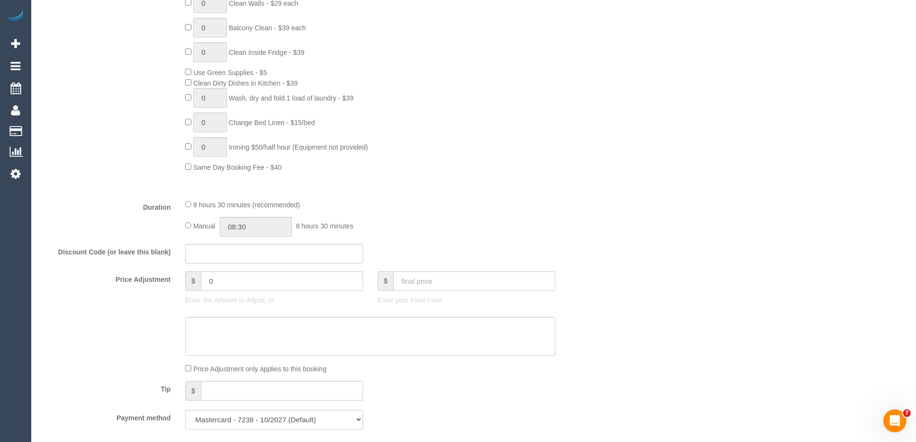
scroll to position [769, 0]
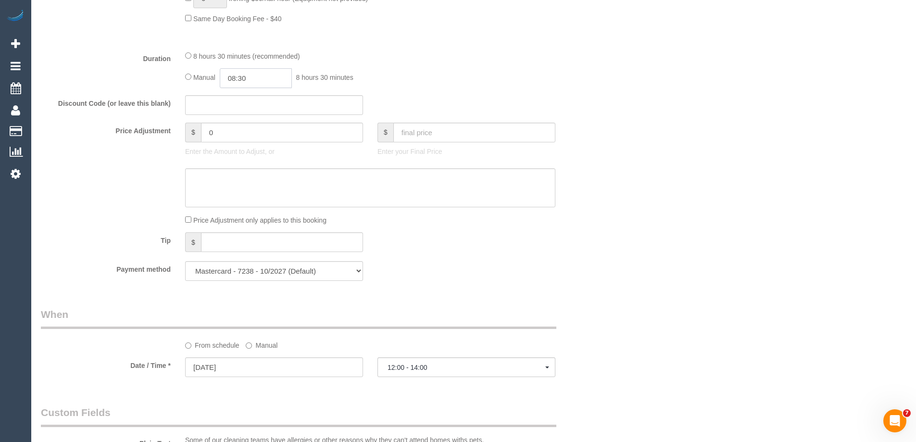
click at [258, 78] on input "08:30" at bounding box center [256, 78] width 72 height 20
type input "03:30"
click at [242, 113] on li "03:30" at bounding box center [245, 117] width 43 height 12
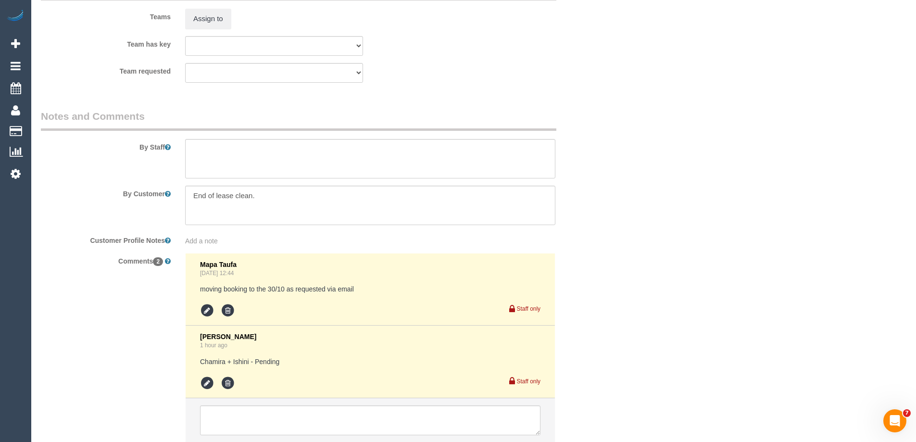
select select "spot25"
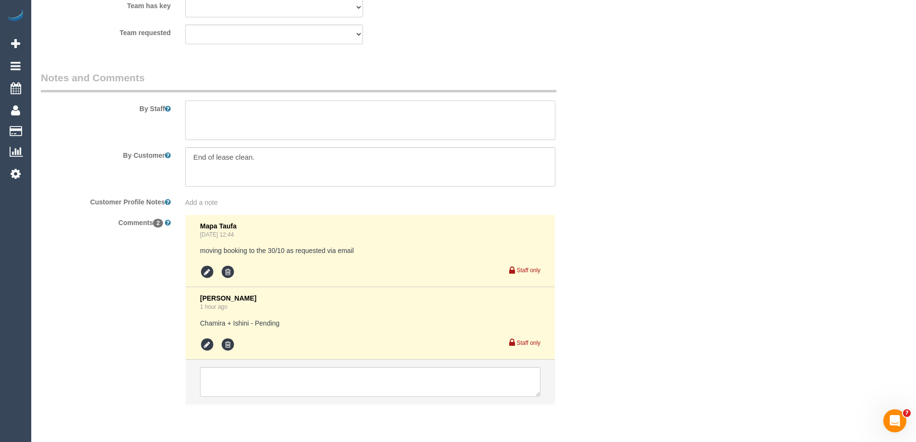
click at [212, 118] on textarea at bounding box center [370, 119] width 370 height 39
click at [205, 345] on icon at bounding box center [207, 344] width 14 height 14
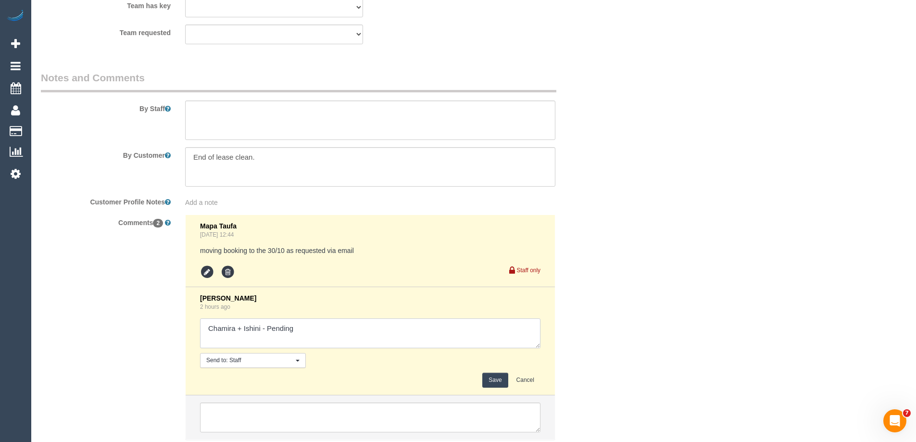
drag, startPoint x: 266, startPoint y: 328, endPoint x: 355, endPoint y: 329, distance: 88.5
click at [355, 330] on textarea at bounding box center [370, 333] width 340 height 30
type textarea "Chamira + Ishini - Confirmed"
click at [486, 383] on button "Save" at bounding box center [494, 380] width 25 height 15
click at [217, 110] on textarea at bounding box center [370, 119] width 370 height 39
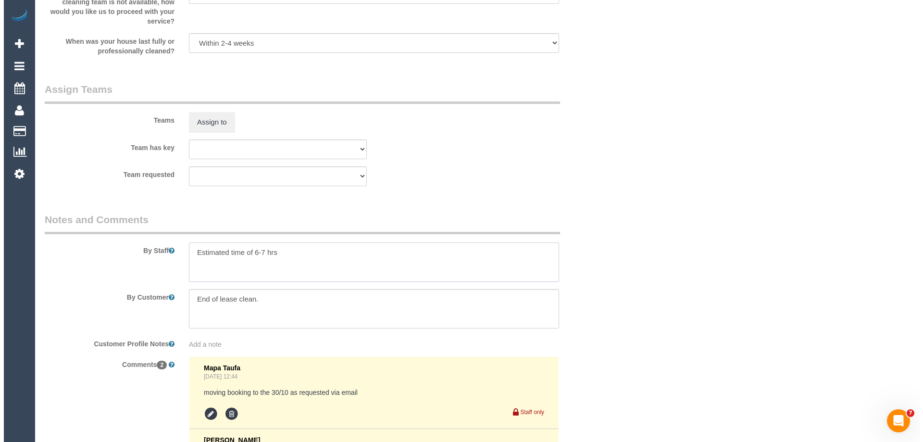
scroll to position [1394, 0]
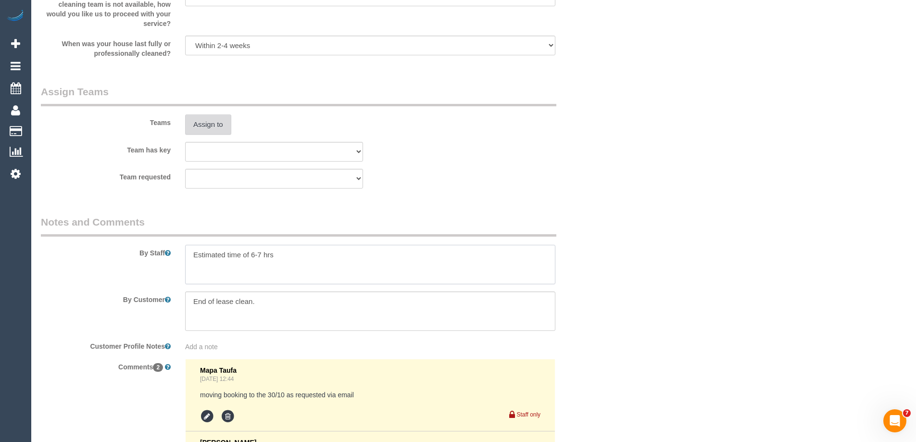
type textarea "Estimated time of 6-7 hrs"
click at [202, 123] on button "Assign to" at bounding box center [208, 124] width 46 height 20
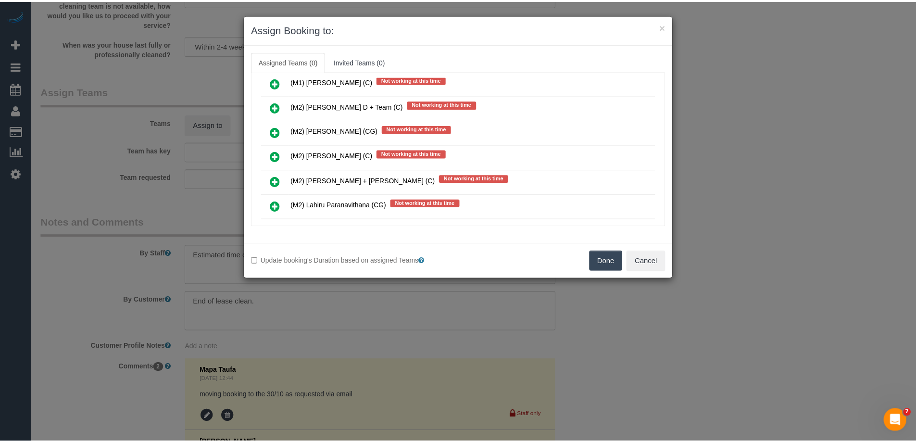
scroll to position [1971, 0]
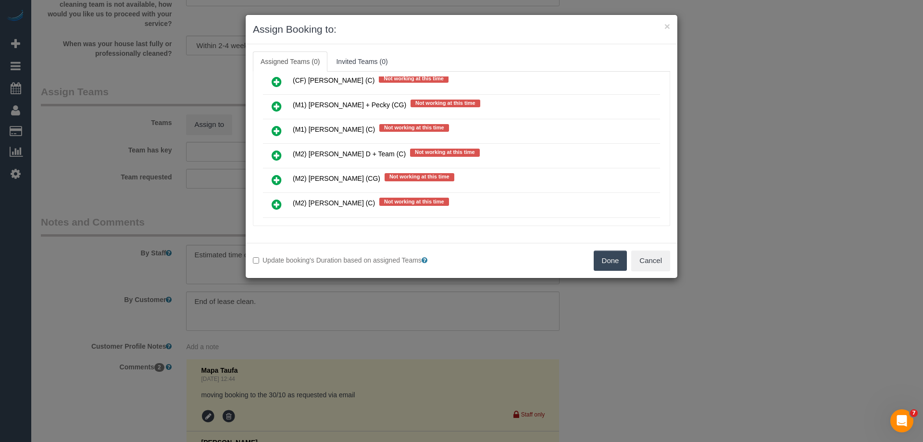
click at [611, 265] on button "Done" at bounding box center [611, 260] width 34 height 20
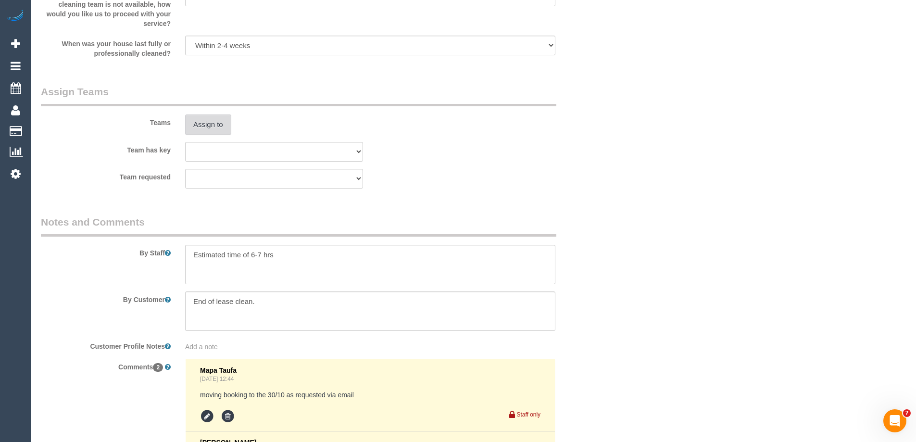
scroll to position [0, 0]
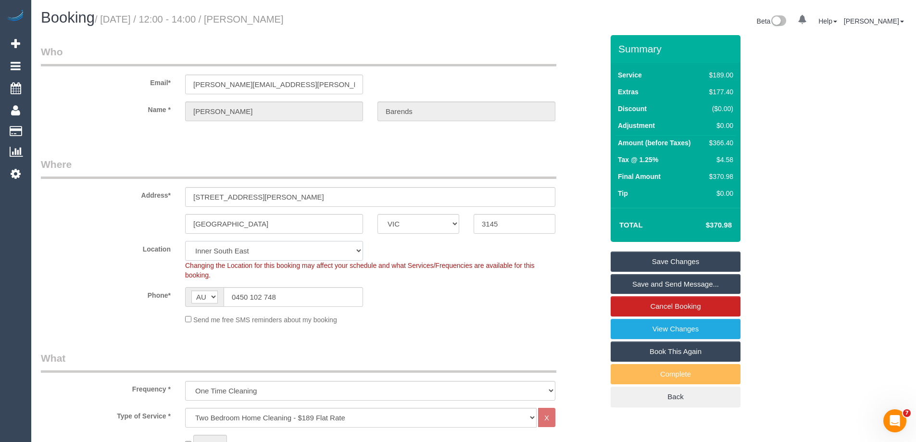
click at [260, 256] on select "Office City East (North) East (South) Inner East Inner North (East) Inner North…" at bounding box center [274, 251] width 178 height 20
select select "50"
click at [185, 241] on select "Office City East (North) East (South) Inner East Inner North (East) Inner North…" at bounding box center [274, 251] width 178 height 20
select select "object:4877"
click at [135, 162] on legend "Where" at bounding box center [298, 168] width 515 height 22
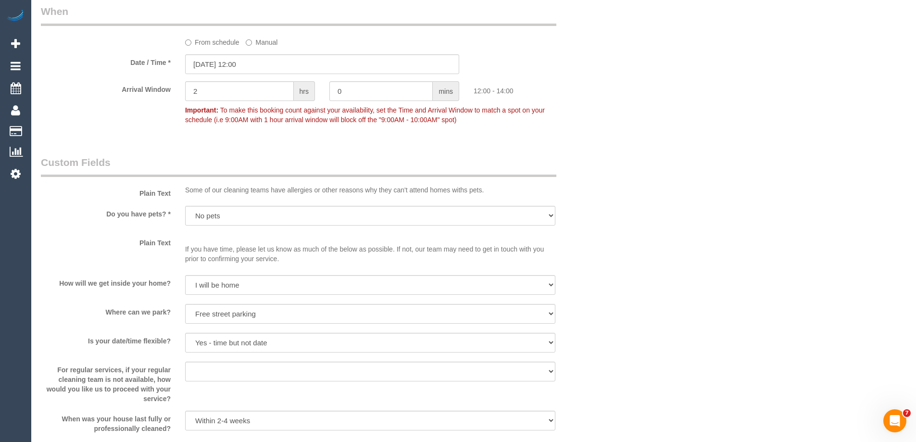
scroll to position [1331, 0]
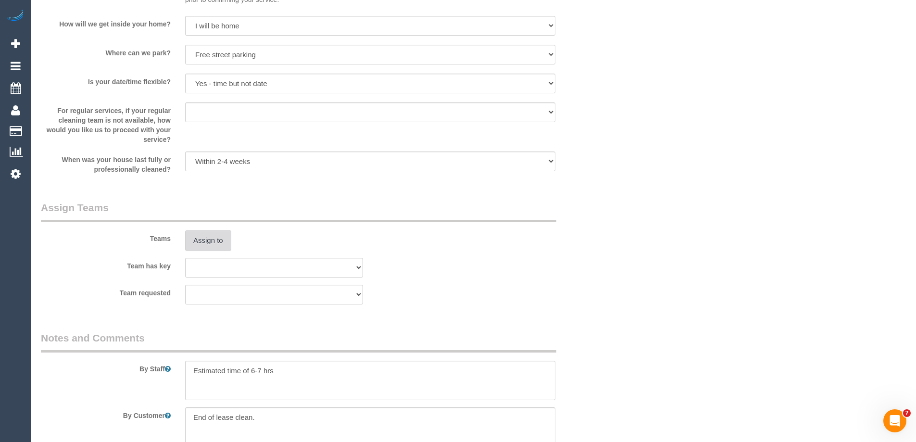
click at [214, 233] on button "Assign to" at bounding box center [208, 240] width 46 height 20
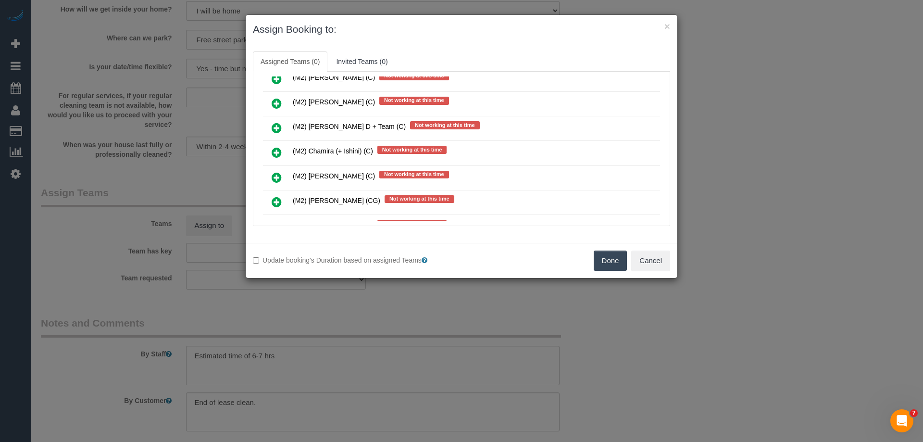
scroll to position [4327, 0]
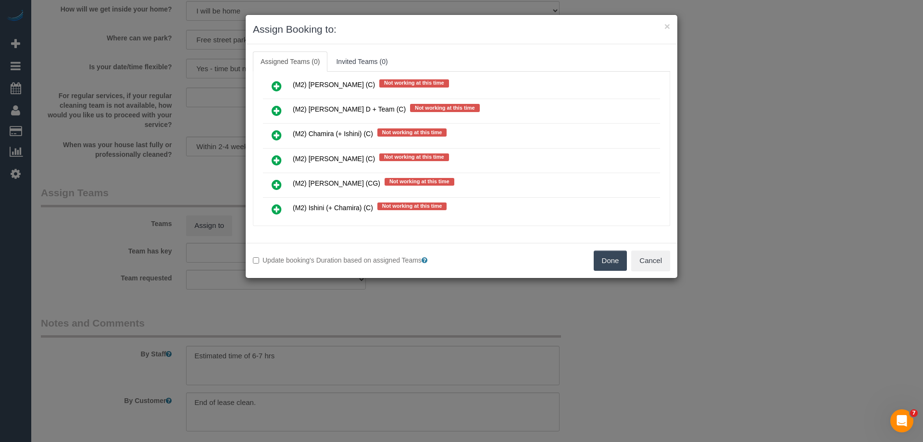
click at [275, 133] on icon at bounding box center [277, 135] width 10 height 12
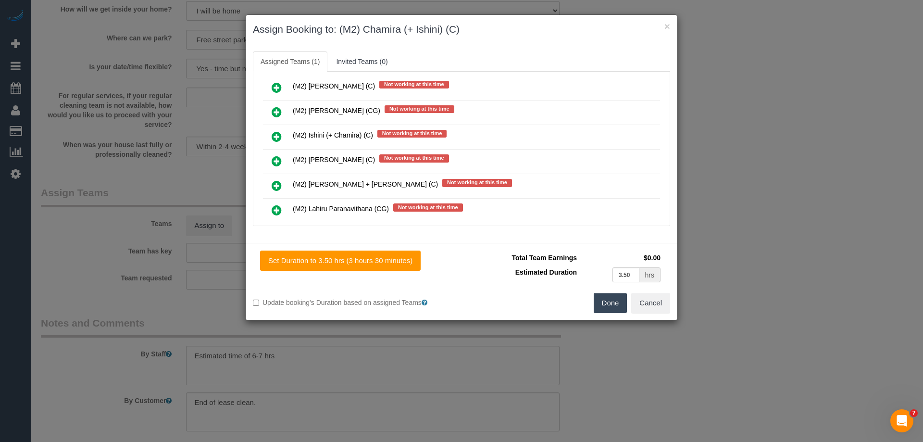
click at [276, 137] on icon at bounding box center [277, 137] width 10 height 12
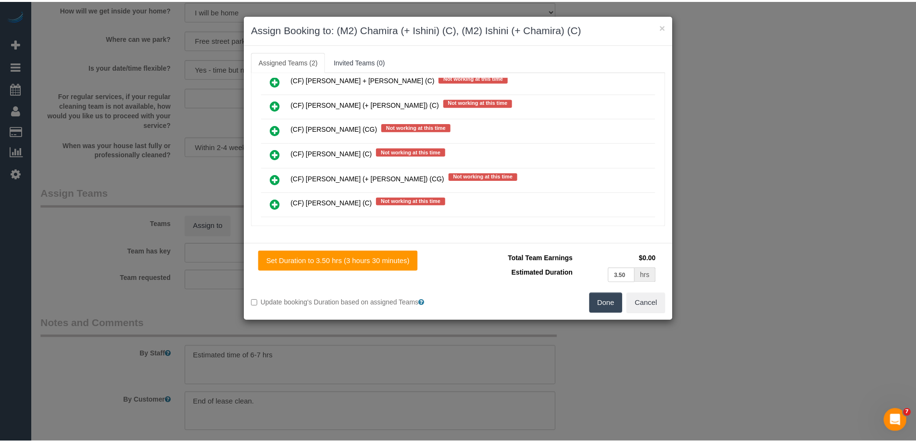
scroll to position [0, 0]
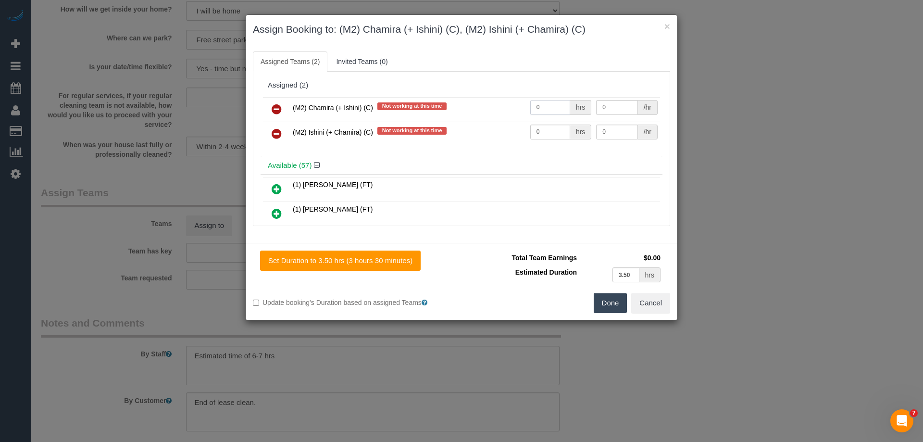
drag, startPoint x: 549, startPoint y: 110, endPoint x: 496, endPoint y: 109, distance: 52.9
click at [496, 109] on tr "(M2) Chamira (+ Ishini) (C) Not working at this time 0 hrs 0 /hr" at bounding box center [461, 109] width 397 height 25
type input "1"
drag, startPoint x: 550, startPoint y: 130, endPoint x: 486, endPoint y: 130, distance: 64.4
click at [486, 130] on tr "(M2) Ishini (+ Chamira) (C) Not working at this time 0 hrs 0 /hr" at bounding box center [461, 134] width 397 height 25
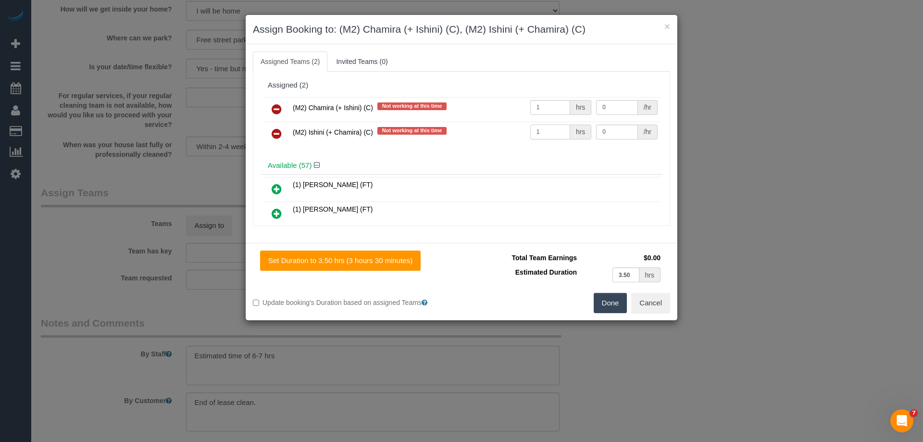
type input "1"
drag, startPoint x: 606, startPoint y: 108, endPoint x: 539, endPoint y: 104, distance: 66.5
click at [540, 104] on tr "(M2) Chamira (+ Ishini) (C) Not working at this time 1 hrs 0 /hr" at bounding box center [461, 109] width 397 height 25
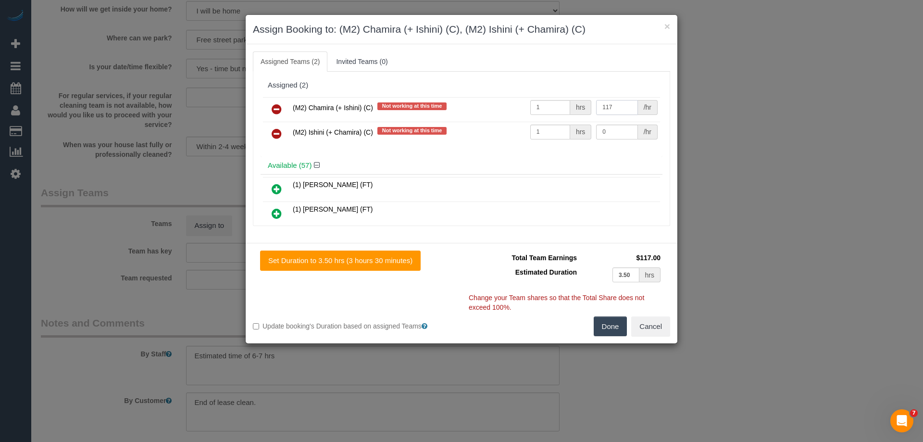
drag, startPoint x: 609, startPoint y: 109, endPoint x: 551, endPoint y: 107, distance: 57.2
click at [551, 107] on tr "(M2) Chamira (+ Ishini) (C) Not working at this time 1 hrs 117 /hr" at bounding box center [461, 109] width 397 height 25
type input "118.5"
drag, startPoint x: 593, startPoint y: 130, endPoint x: 522, endPoint y: 126, distance: 71.3
click at [523, 126] on tr "(M2) Ishini (+ Chamira) (C) Not working at this time 1 hrs 0 /hr" at bounding box center [461, 134] width 397 height 25
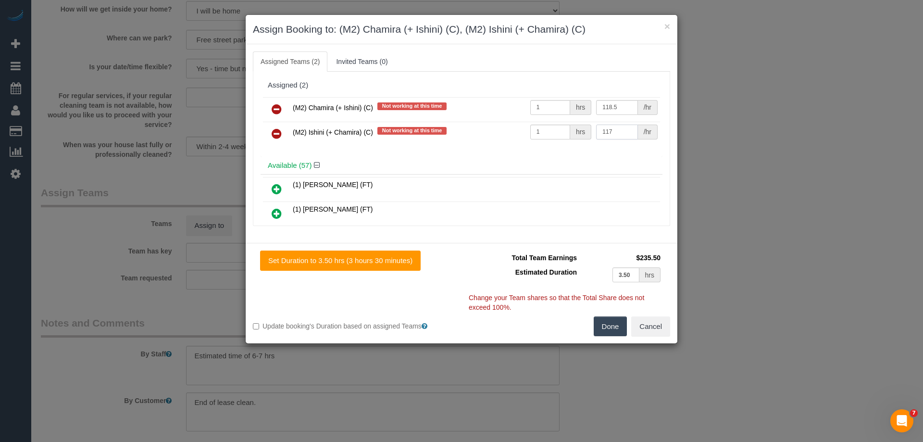
drag, startPoint x: 610, startPoint y: 128, endPoint x: 531, endPoint y: 128, distance: 78.8
click at [531, 128] on tr "(M2) Ishini (+ Chamira) (C) Not working at this time 1 hrs 117 /hr" at bounding box center [461, 134] width 397 height 25
click at [604, 128] on input "118.5" at bounding box center [616, 132] width 41 height 15
type input "117.5"
click at [603, 107] on input "118.5" at bounding box center [616, 107] width 41 height 15
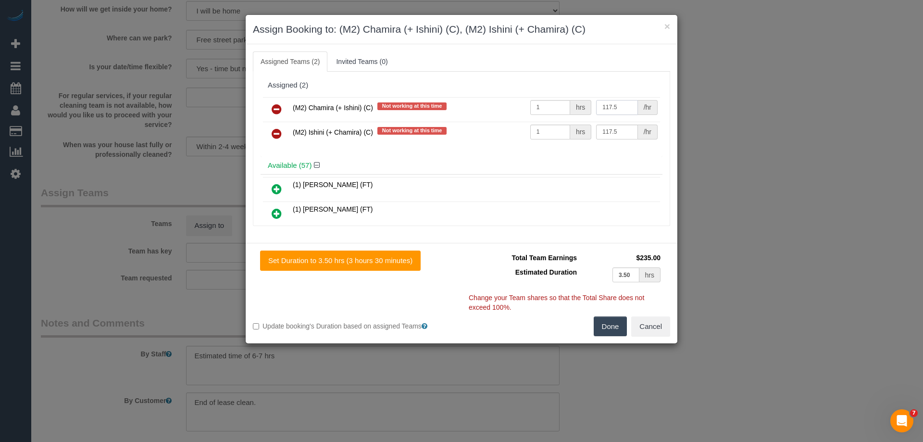
type input "117.5"
click at [613, 325] on button "Done" at bounding box center [611, 326] width 34 height 20
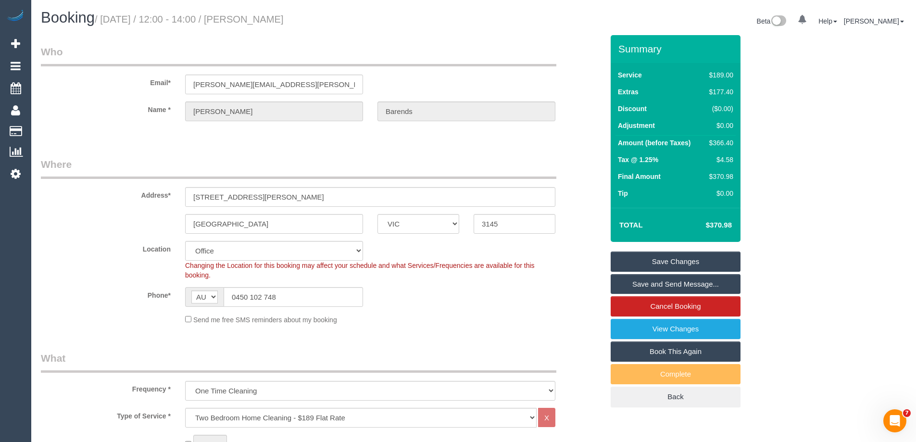
drag, startPoint x: 327, startPoint y: 18, endPoint x: 253, endPoint y: 16, distance: 74.1
click at [253, 16] on h1 "Booking / October 30, 2025 / 12:00 - 14:00 / Mikhail Barends" at bounding box center [253, 18] width 425 height 16
copy small "Mikhail Barends"
click at [632, 285] on link "Save and Send Message..." at bounding box center [676, 284] width 130 height 20
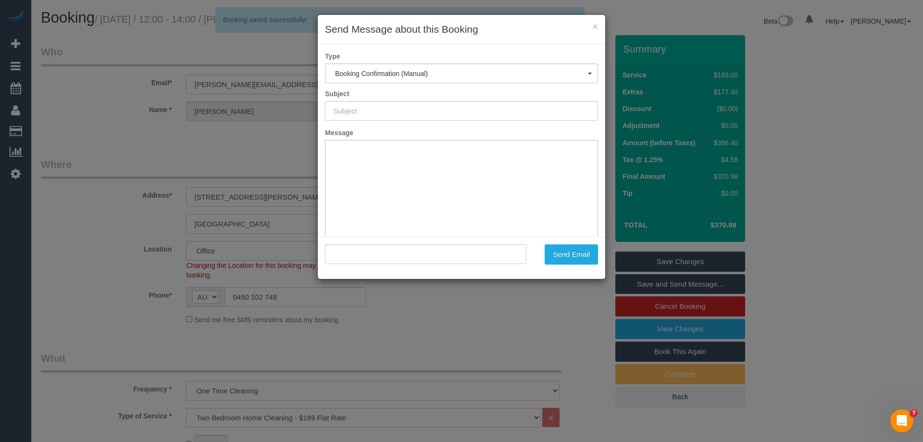
type input "Booking Confirmed"
type input ""Mikhail Barends" <mikhail.barends@gmail.com>"
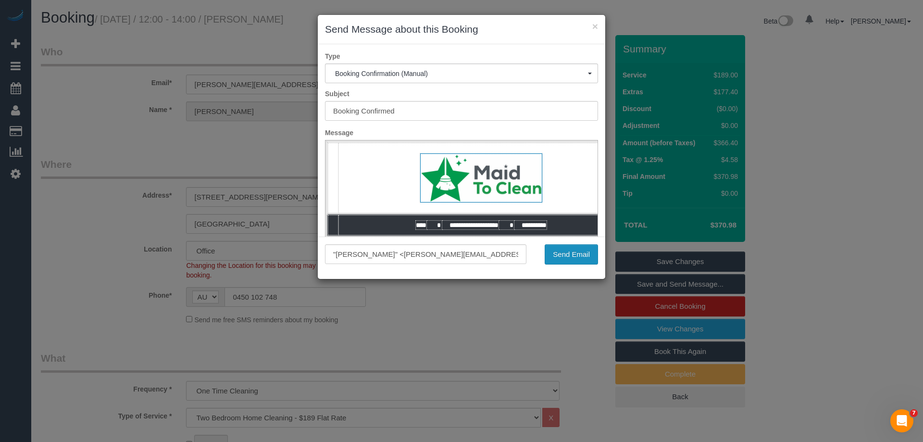
click at [565, 257] on button "Send Email" at bounding box center [571, 254] width 53 height 20
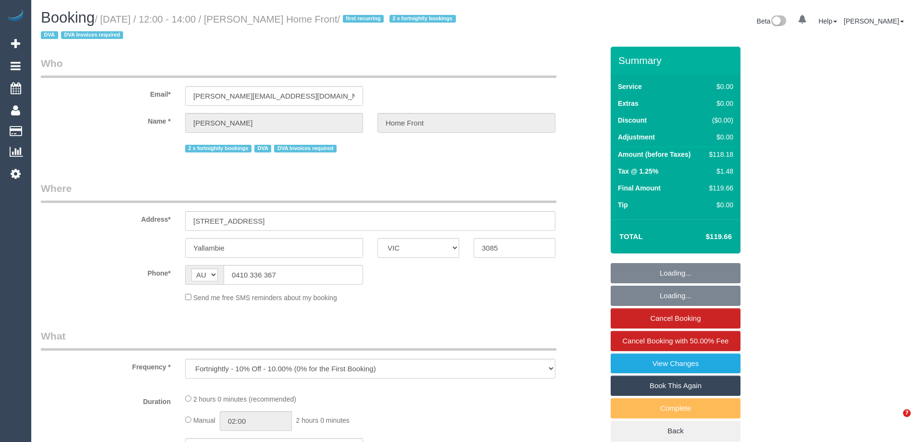
select select "VIC"
select select "number:28"
select select "number:14"
select select "number:19"
select select "number:36"
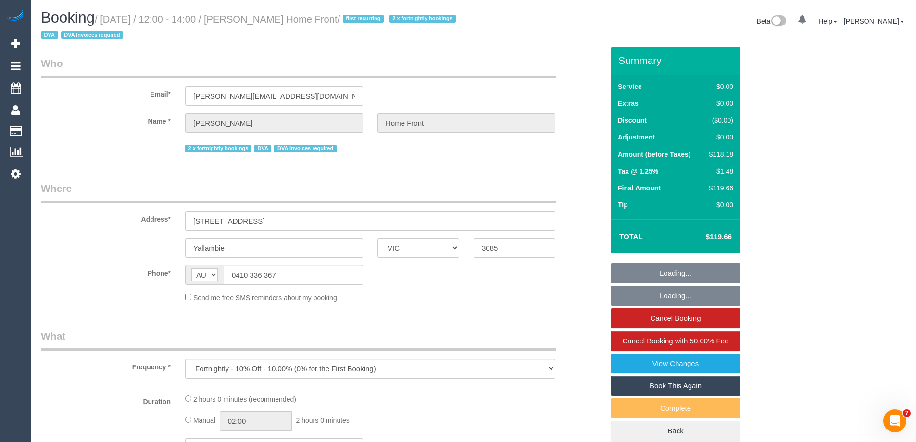
select select "number:35"
select select "number:13"
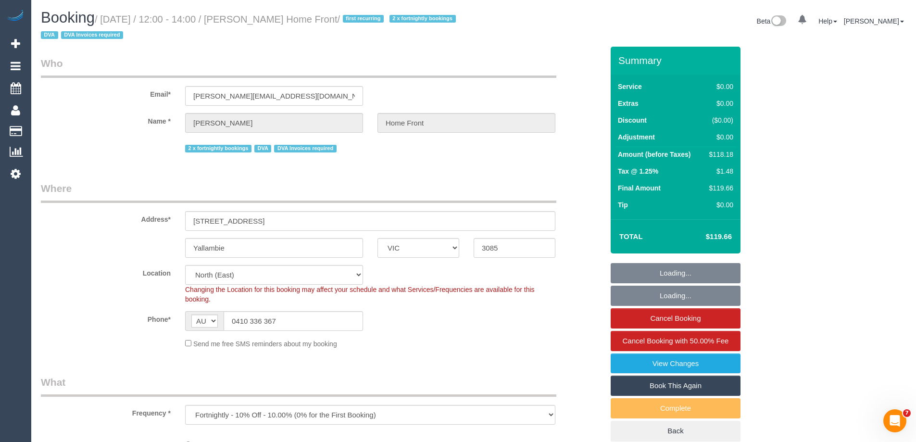
select select "object:727"
select select "120"
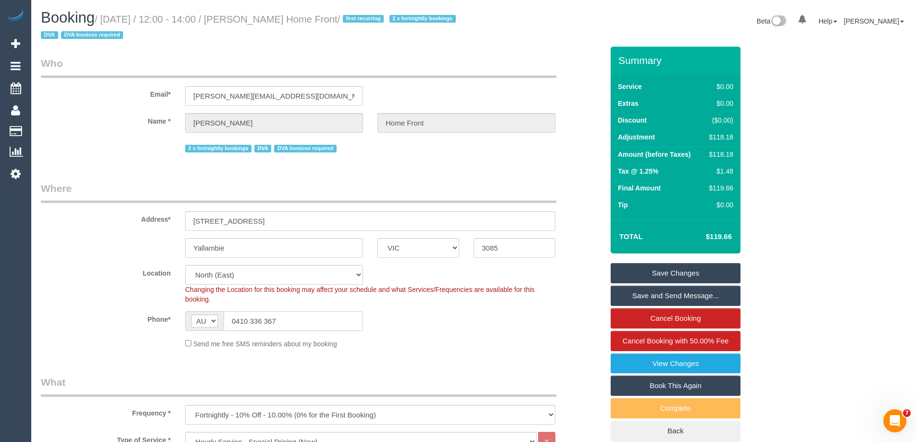
drag, startPoint x: 285, startPoint y: 324, endPoint x: 123, endPoint y: 312, distance: 162.5
click at [141, 311] on div "Phone* AF AL DZ AD AO AI AQ AG AR AM AW AU AT AZ BS BH BD BB BY BE BZ BJ BM BT …" at bounding box center [322, 321] width 577 height 20
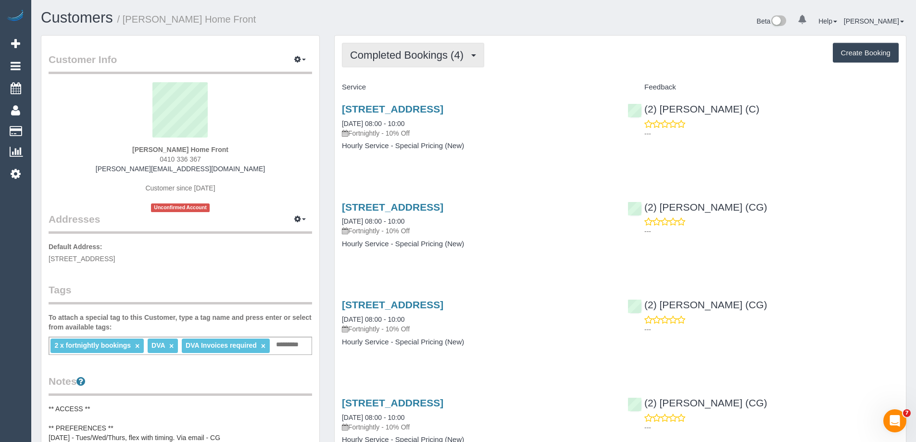
click at [413, 59] on span "Completed Bookings (4)" at bounding box center [409, 55] width 118 height 12
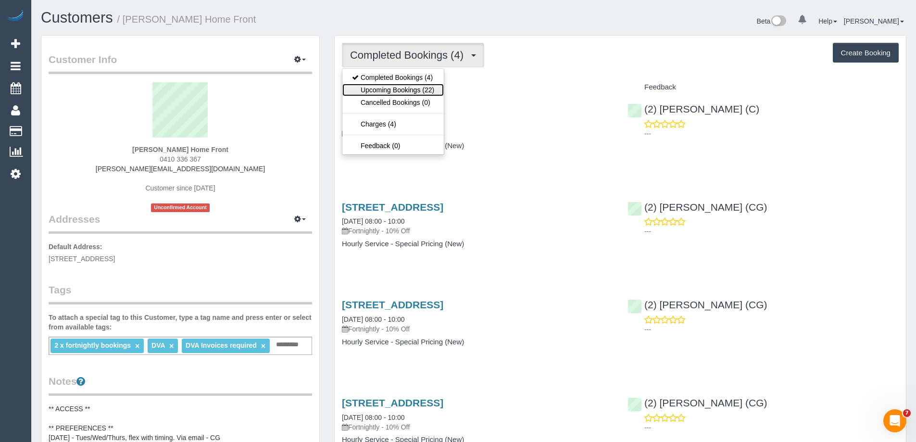
click at [406, 91] on link "Upcoming Bookings (22)" at bounding box center [392, 90] width 101 height 12
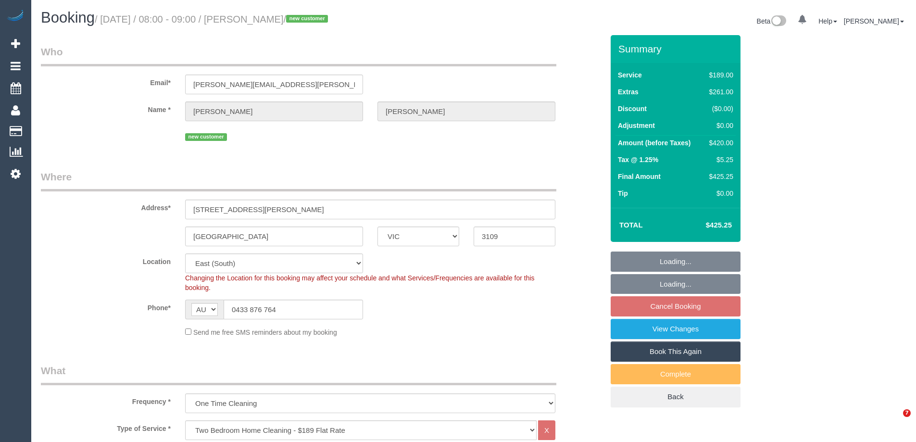
select select "VIC"
select select "number:28"
select select "number:14"
select select "number:19"
select select "number:36"
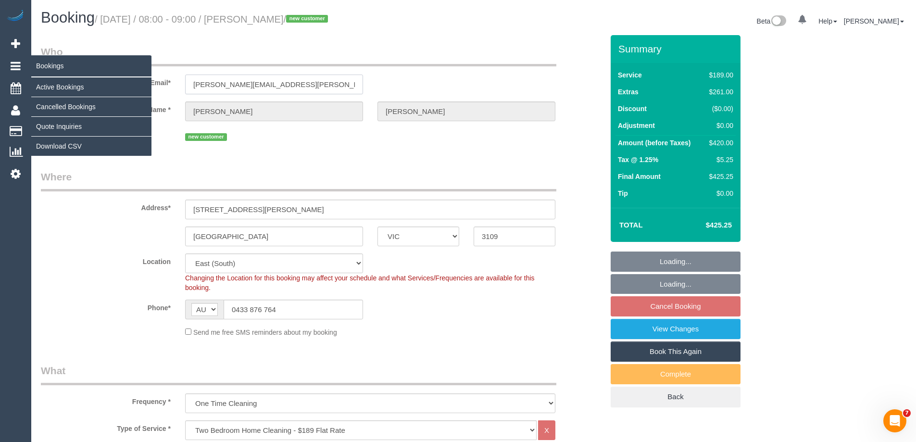
drag, startPoint x: 218, startPoint y: 87, endPoint x: 12, endPoint y: 75, distance: 205.7
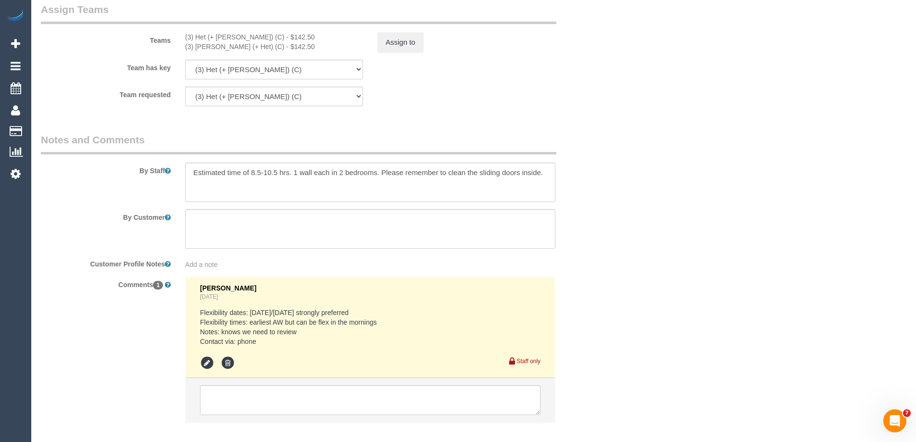
scroll to position [1592, 0]
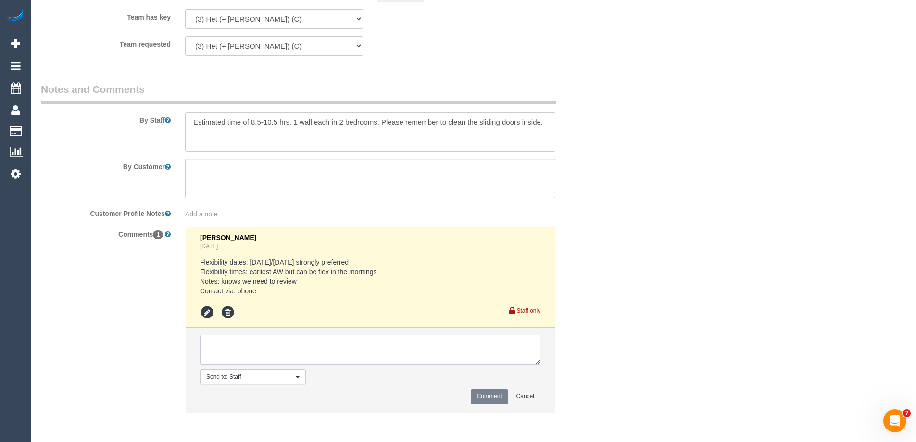
click at [243, 344] on textarea at bounding box center [370, 350] width 340 height 30
type textarea "Offered spot from 8-9am. Pending response - via email"
click at [490, 393] on button "Comment" at bounding box center [489, 396] width 37 height 15
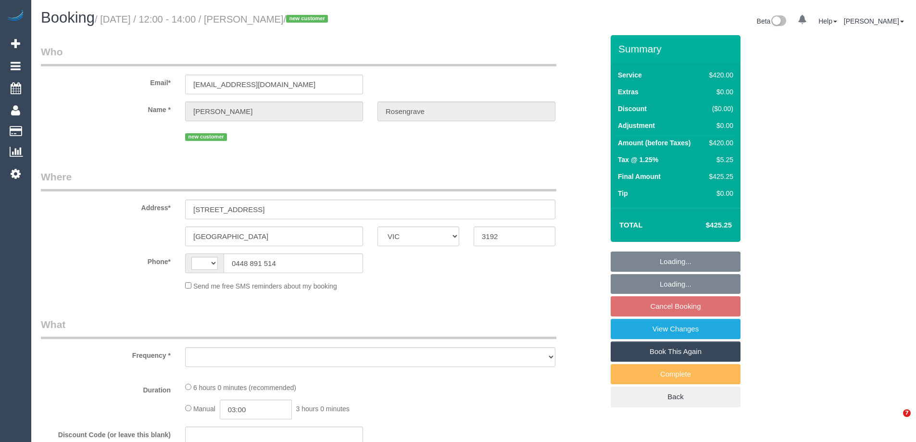
select select "VIC"
select select "360"
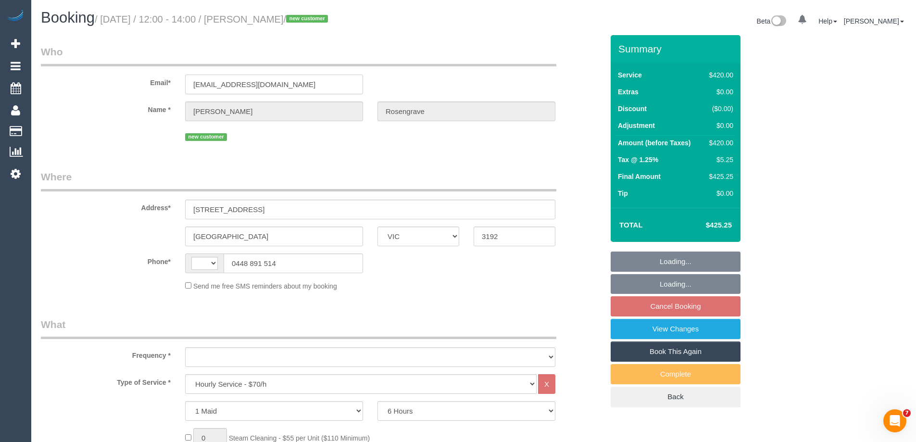
select select "string:AU"
select select "object:505"
select select "string:stripe-pm_1SF5XX2GScqysDRVatega2gK"
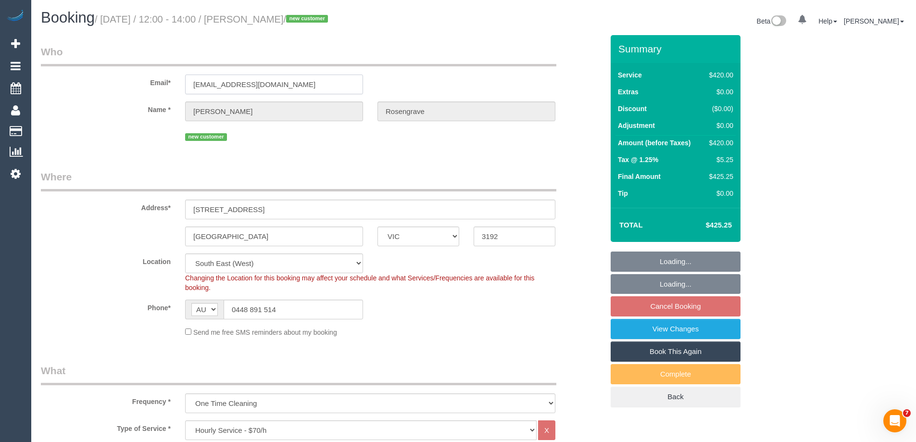
drag, startPoint x: 296, startPoint y: 85, endPoint x: 151, endPoint y: 79, distance: 144.8
click at [151, 79] on div "Email* [EMAIL_ADDRESS][DOMAIN_NAME]" at bounding box center [322, 70] width 577 height 50
select select "object:759"
select select "number:28"
select select "number:14"
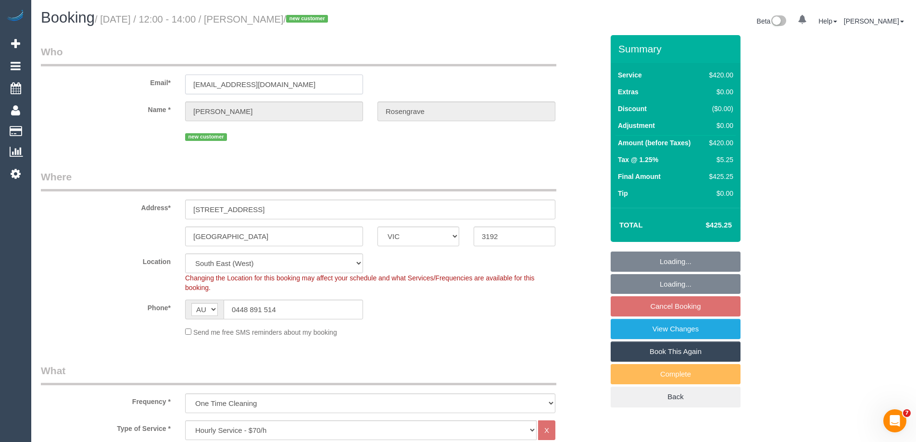
select select "number:18"
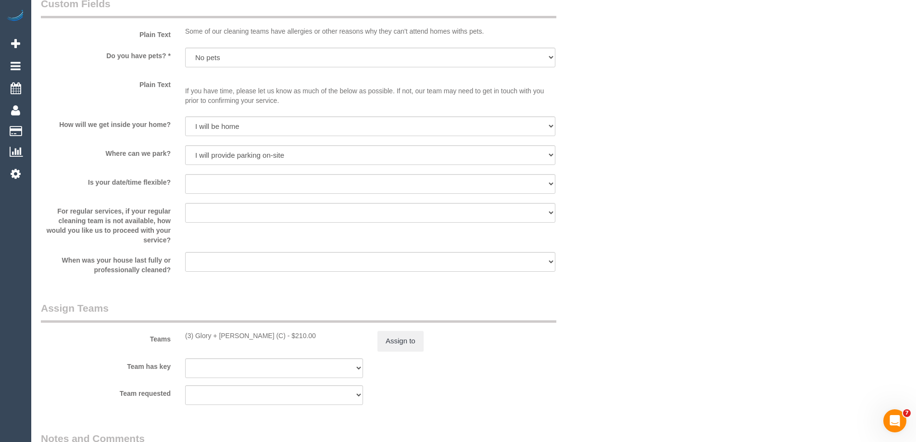
scroll to position [1660, 0]
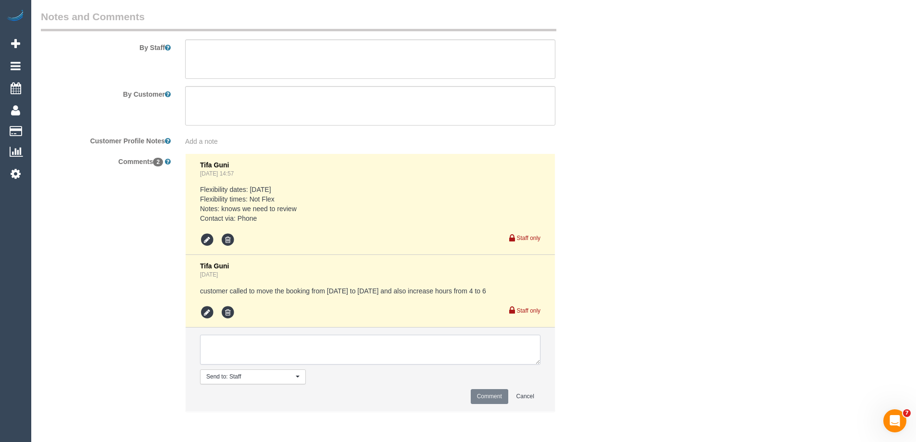
click at [262, 349] on textarea at bounding box center [370, 350] width 340 height 30
type textarea "Offered spot from 12-2pm. Pending response - via email"
click at [479, 399] on button "Comment" at bounding box center [489, 396] width 37 height 15
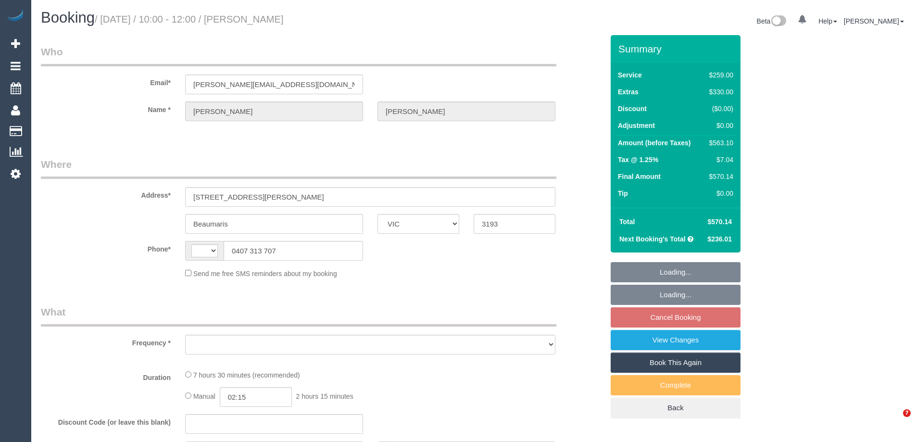
select select "VIC"
select select "string:AU"
select select "string:stripe-pm_1P3ppP2GScqysDRV5IZYnecD"
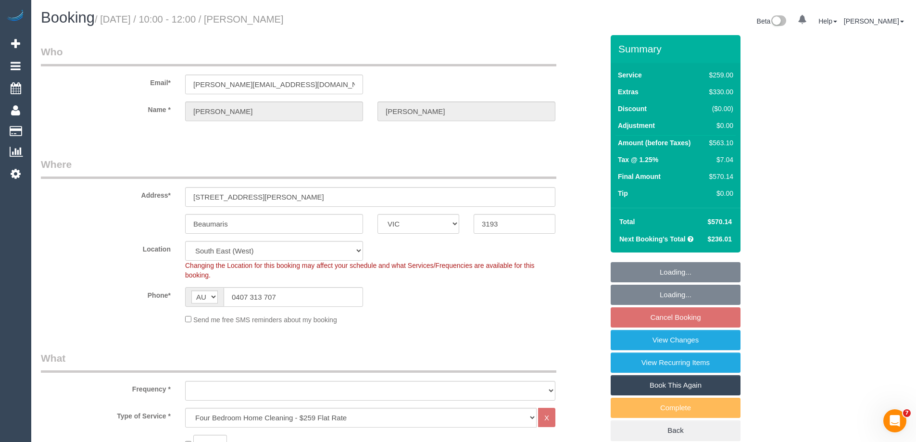
select select "object:682"
select select "number:27"
select select "number:14"
select select "number:19"
select select "number:22"
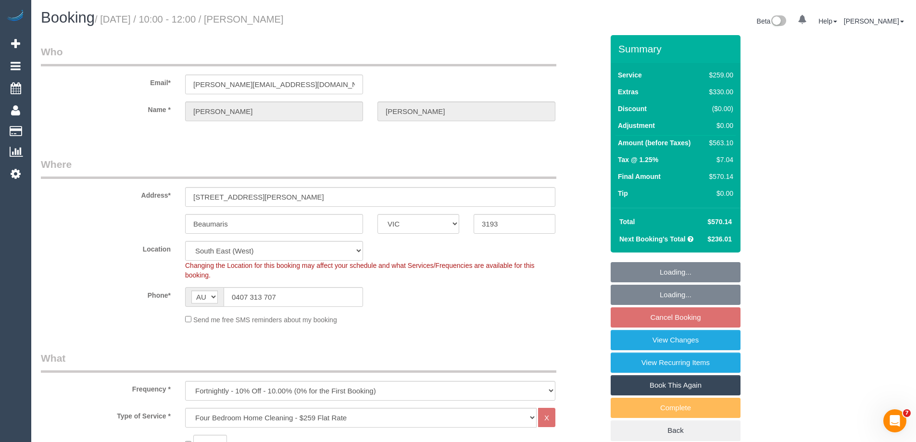
select select "number:35"
select select "number:11"
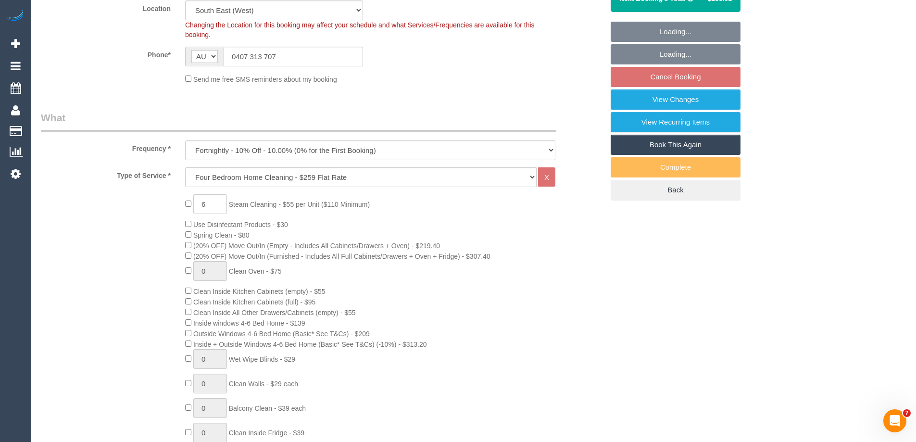
select select "object:1390"
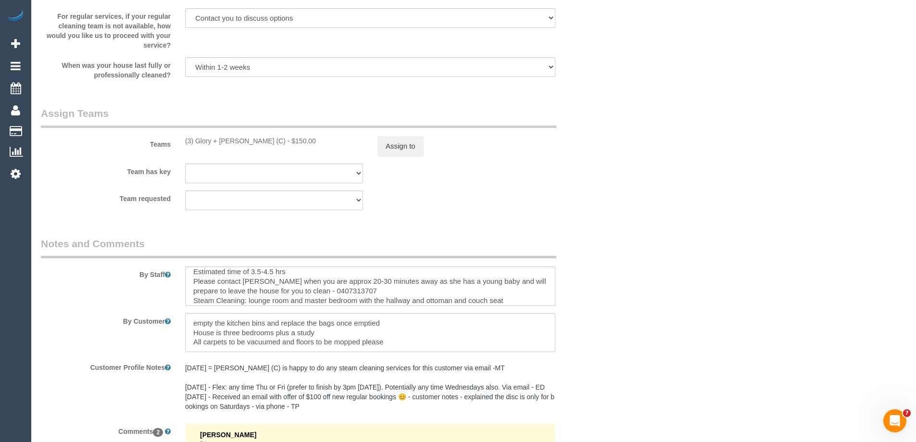
scroll to position [10, 0]
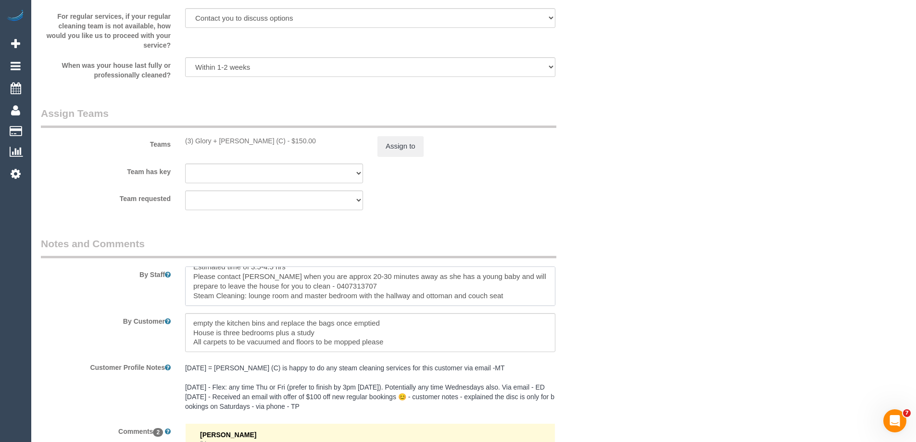
drag, startPoint x: 248, startPoint y: 294, endPoint x: 529, endPoint y: 301, distance: 281.3
click at [529, 301] on textarea at bounding box center [370, 285] width 370 height 39
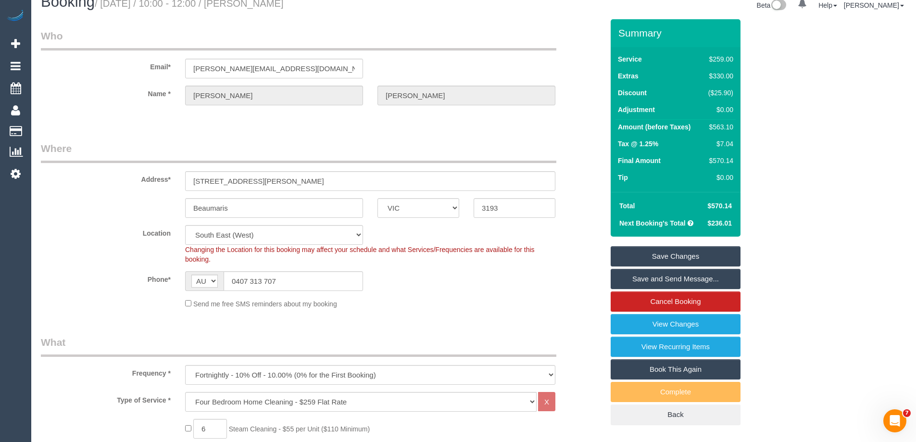
scroll to position [0, 0]
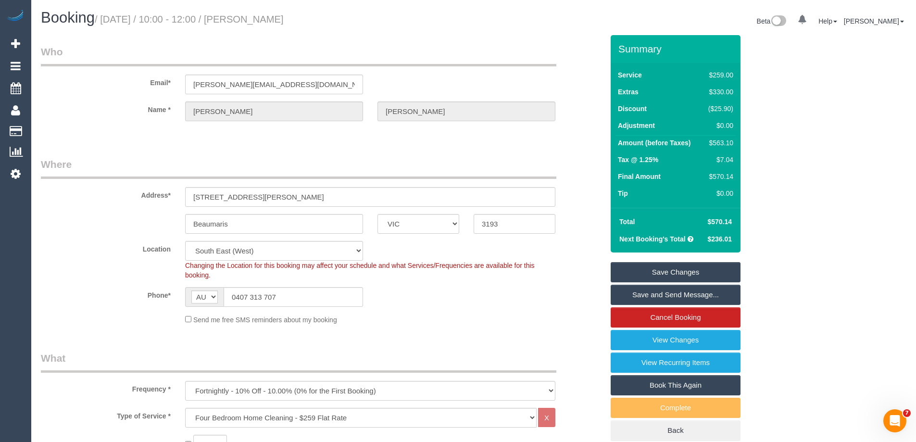
drag, startPoint x: 344, startPoint y: 19, endPoint x: 253, endPoint y: 16, distance: 90.9
click at [253, 16] on h1 "Booking / October 16, 2025 / 10:00 - 12:00 / Jenna Szymanski" at bounding box center [253, 18] width 425 height 16
copy small "[PERSON_NAME]"
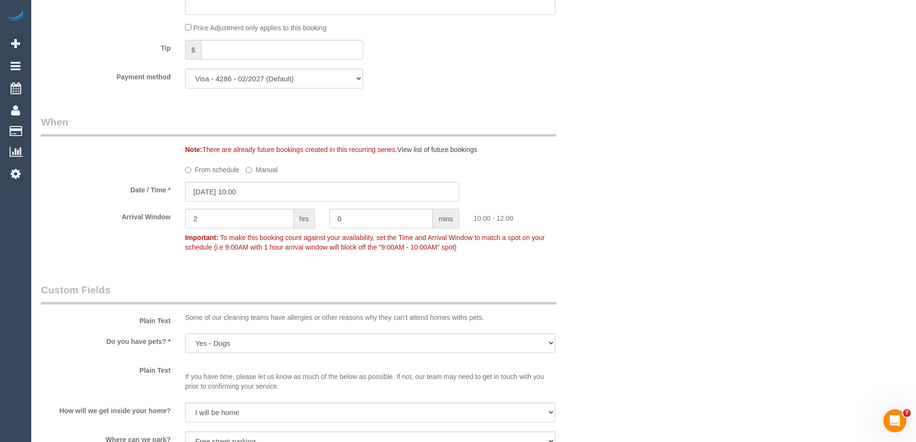
scroll to position [1837, 0]
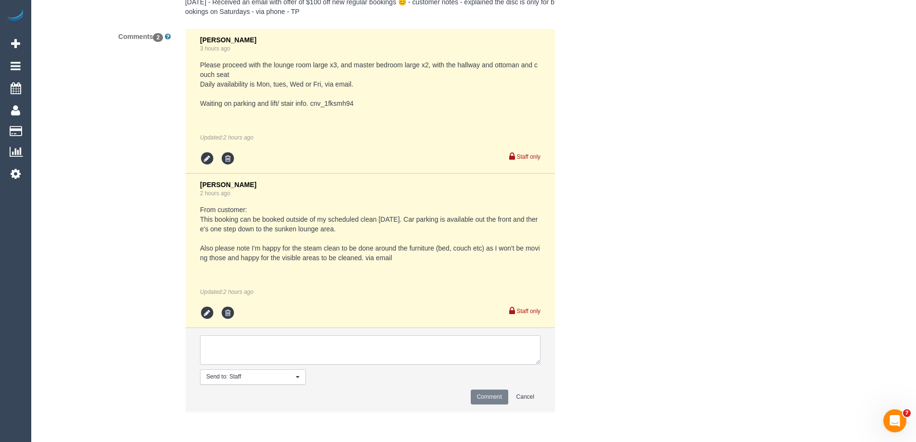
click at [286, 344] on textarea at bounding box center [370, 350] width 340 height 30
type textarea "Rachael S - Pending"
click at [485, 391] on button "Comment" at bounding box center [489, 396] width 37 height 15
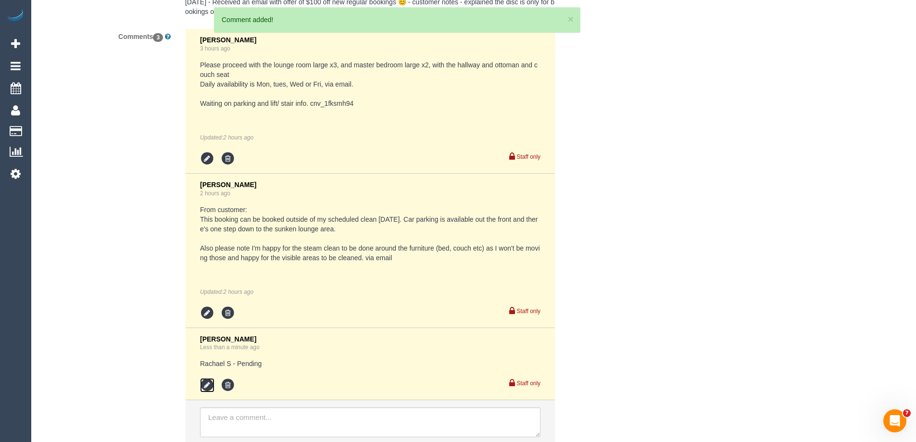
click at [205, 386] on icon at bounding box center [207, 385] width 14 height 14
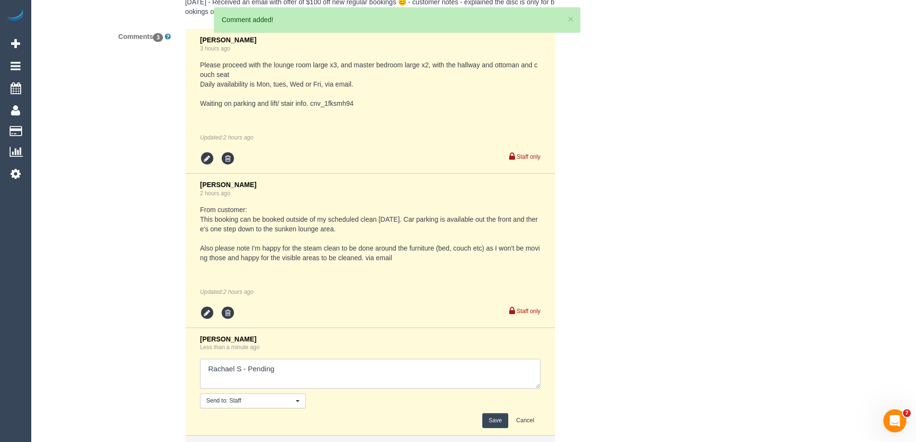
click at [243, 366] on textarea at bounding box center [370, 374] width 340 height 30
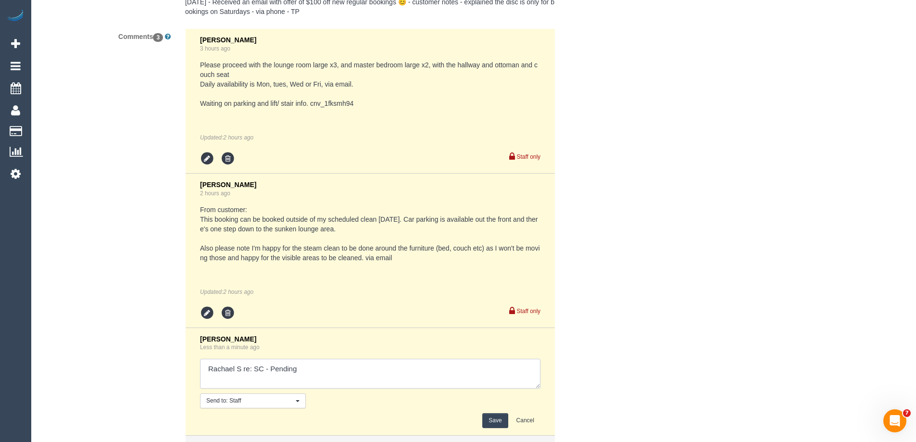
type textarea "Rachael S re: SC - Pending"
click at [490, 418] on button "Save" at bounding box center [494, 420] width 25 height 15
